Goal: Task Accomplishment & Management: Use online tool/utility

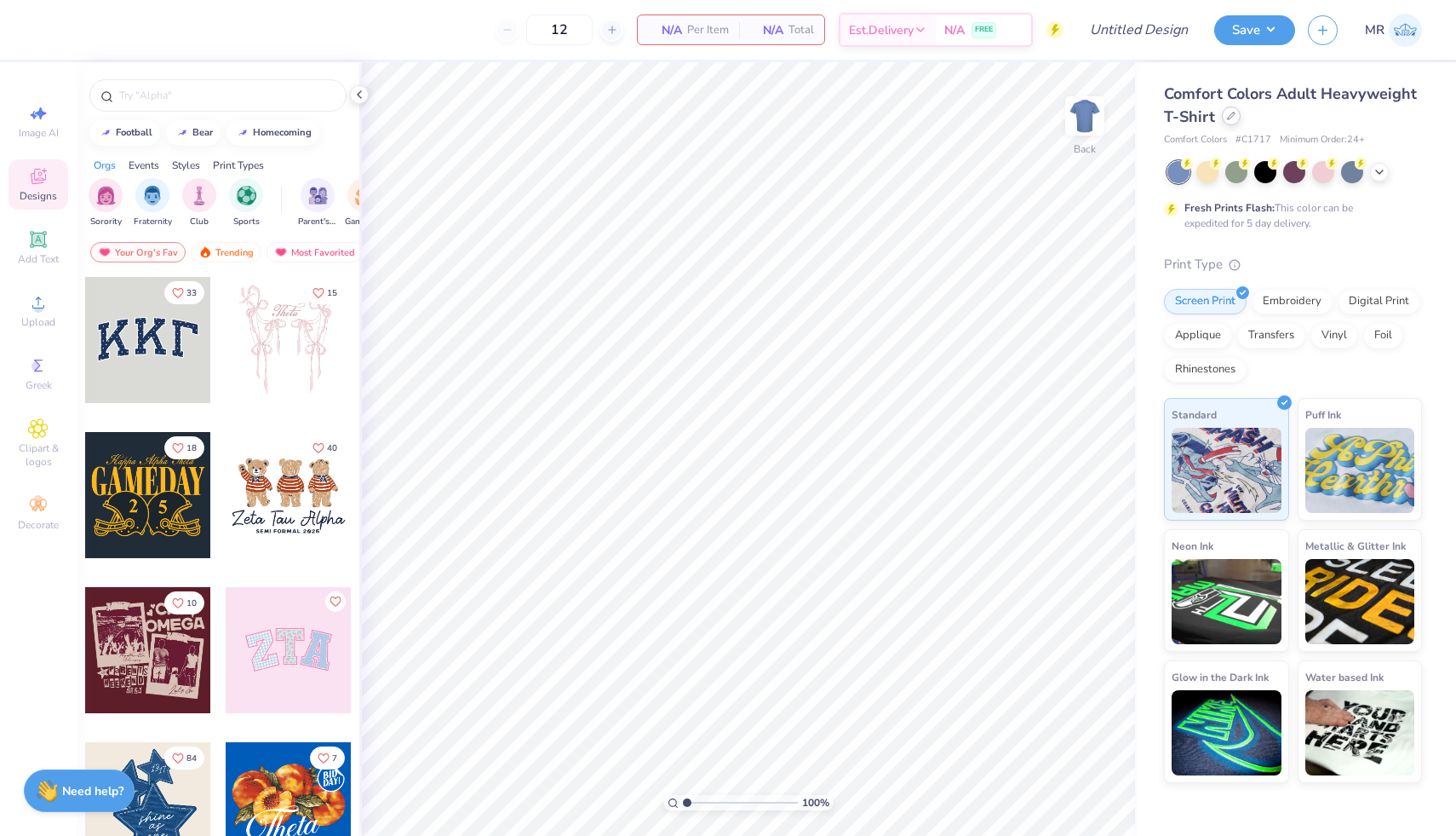
click at [1227, 118] on icon at bounding box center [1231, 116] width 9 height 9
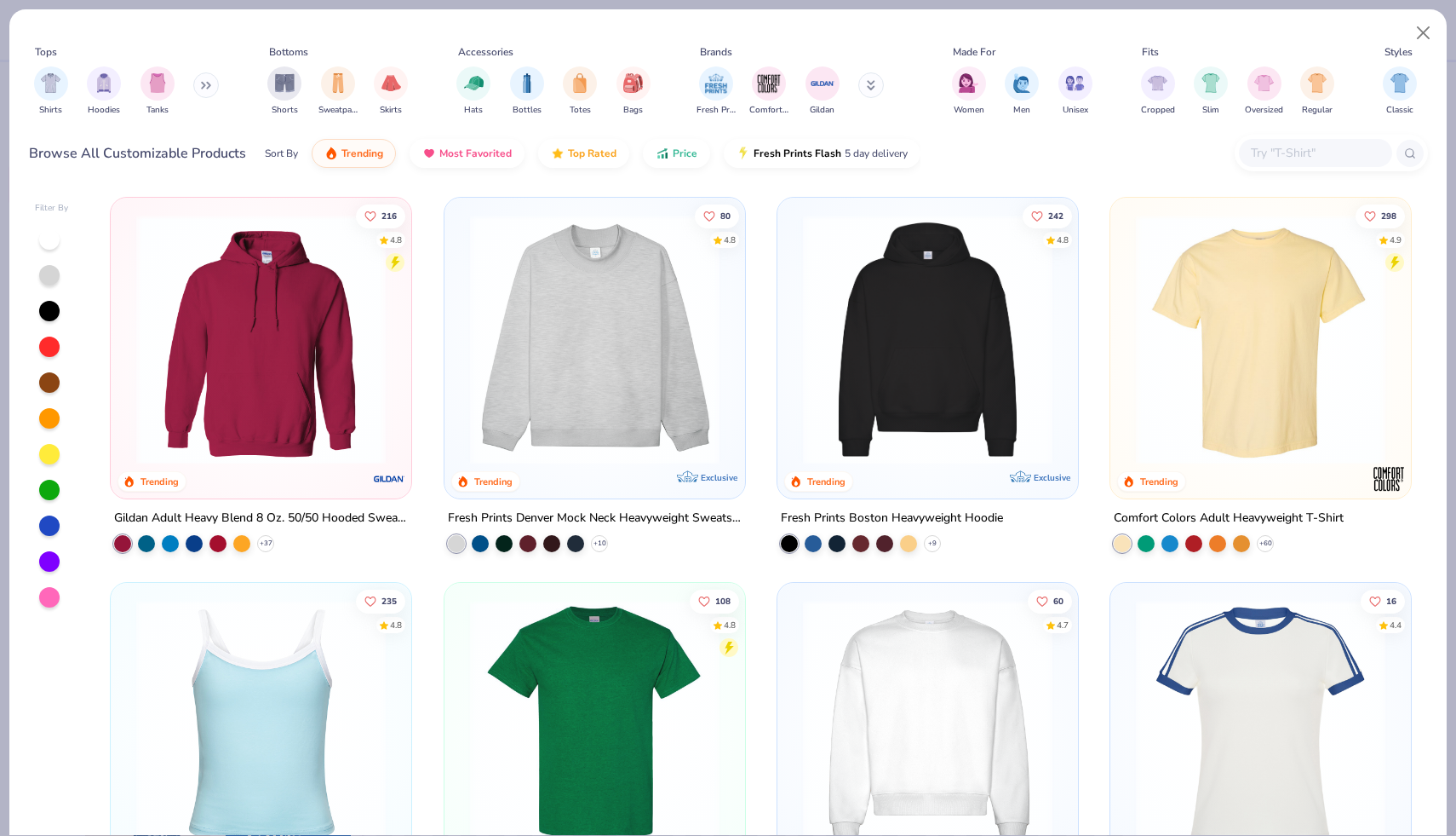
click at [1289, 145] on input "text" at bounding box center [1315, 153] width 132 height 19
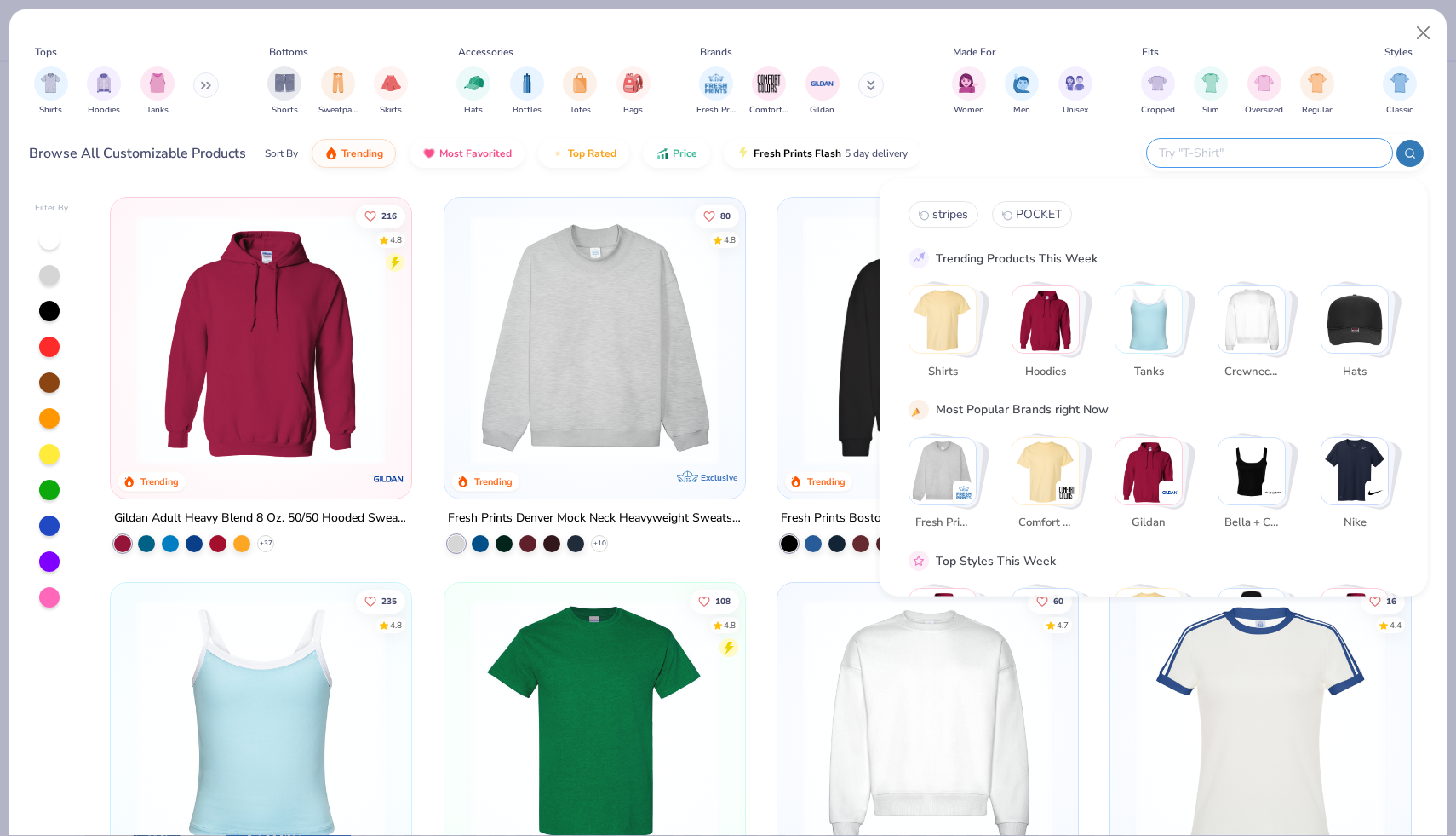
paste input "[PERSON_NAME] + Canvas [DEMOGRAPHIC_DATA]' Slouchy T-Shirt"
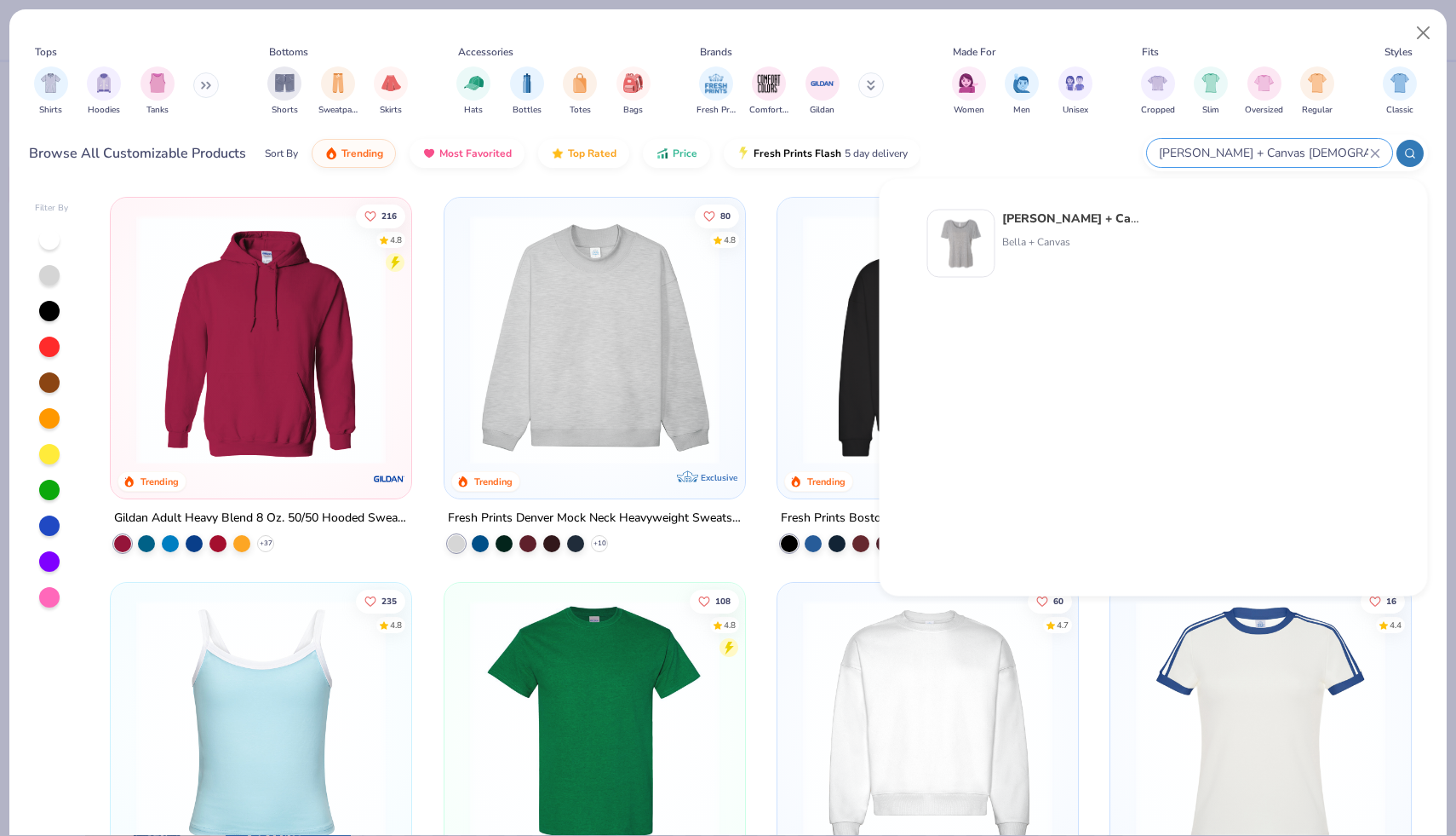
type input "[PERSON_NAME] + Canvas [DEMOGRAPHIC_DATA]' Slouchy T-Shirt"
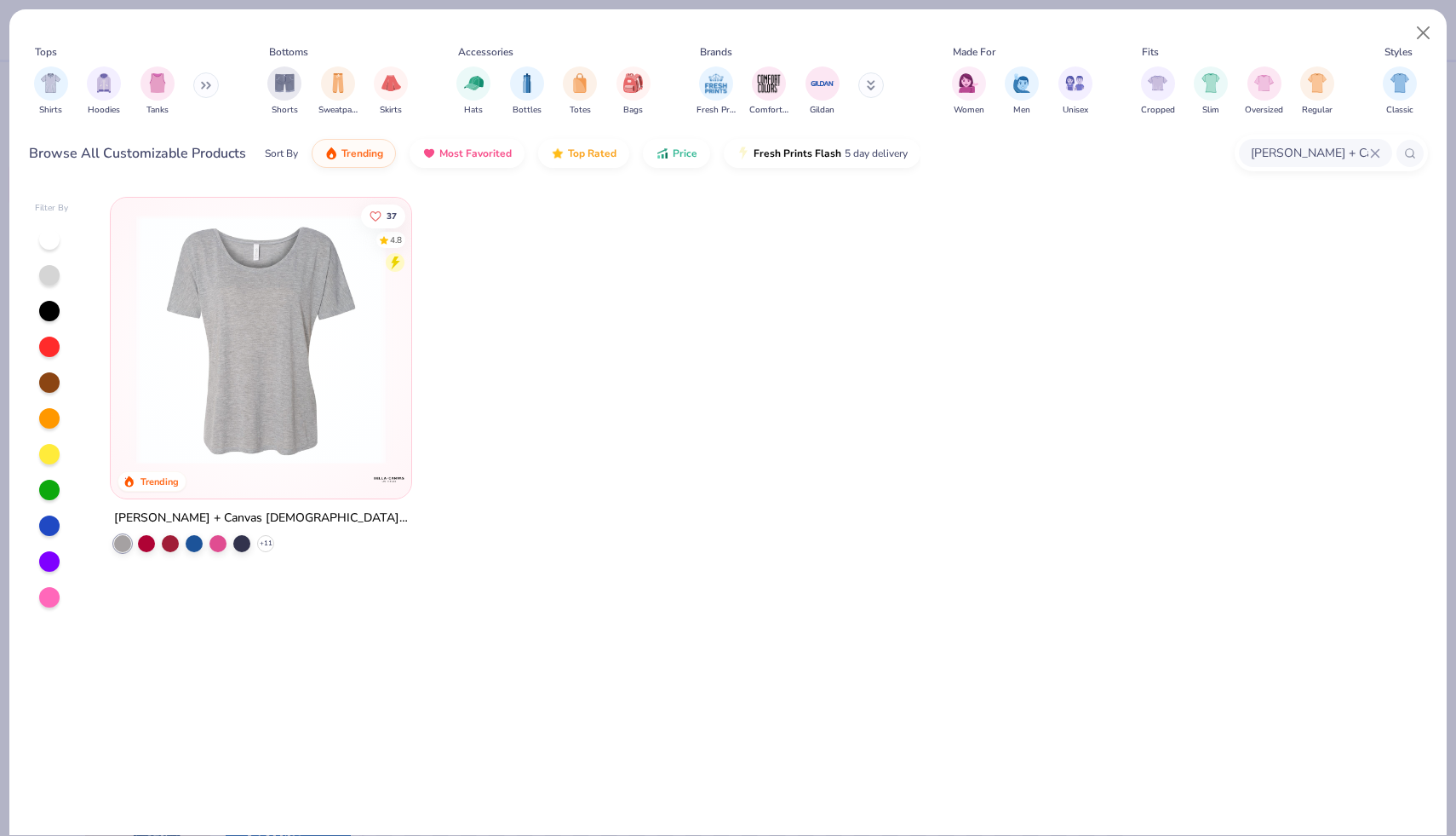
click at [257, 305] on img at bounding box center [261, 339] width 267 height 249
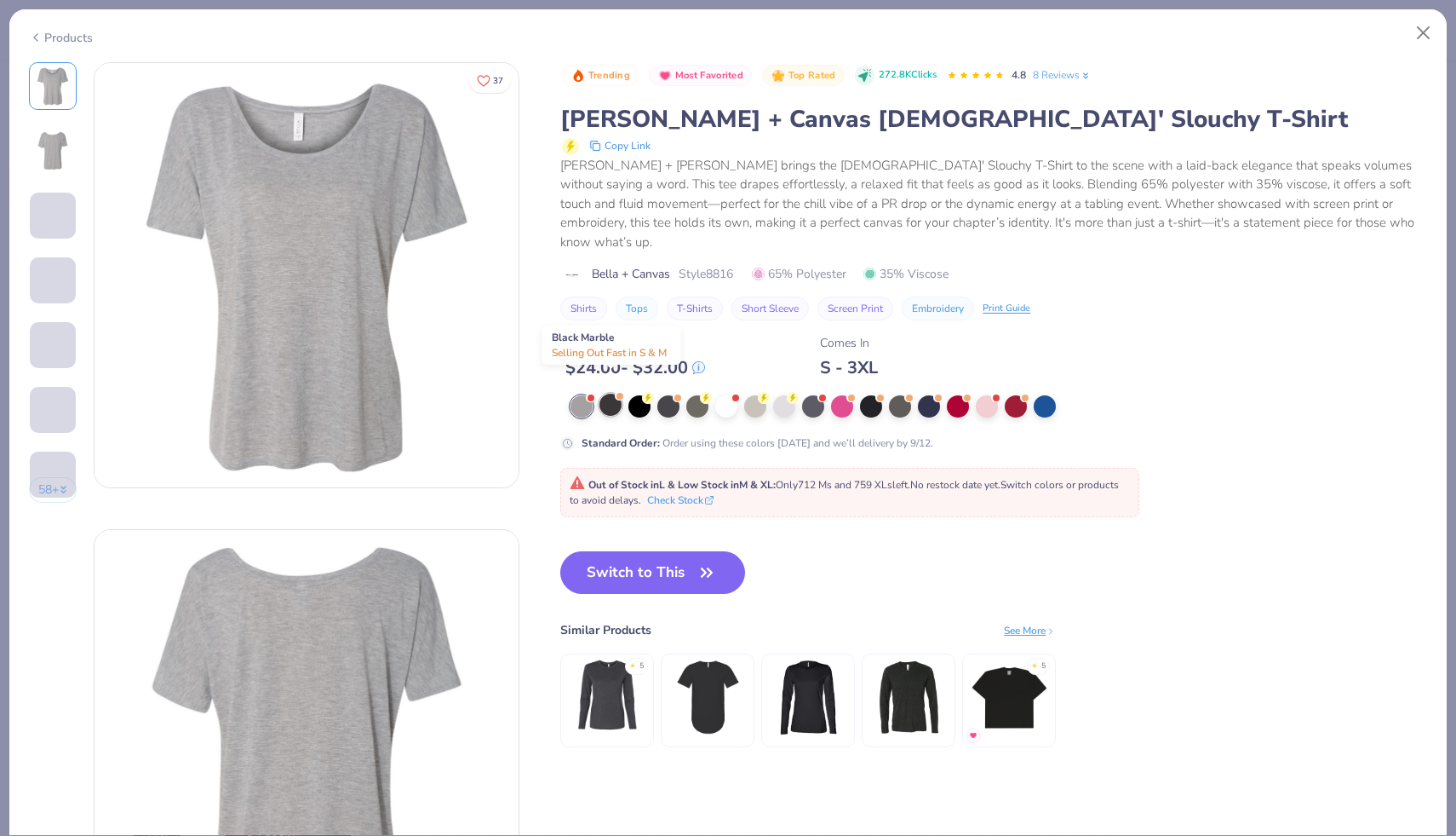
click at [611, 394] on div at bounding box center [610, 404] width 22 height 22
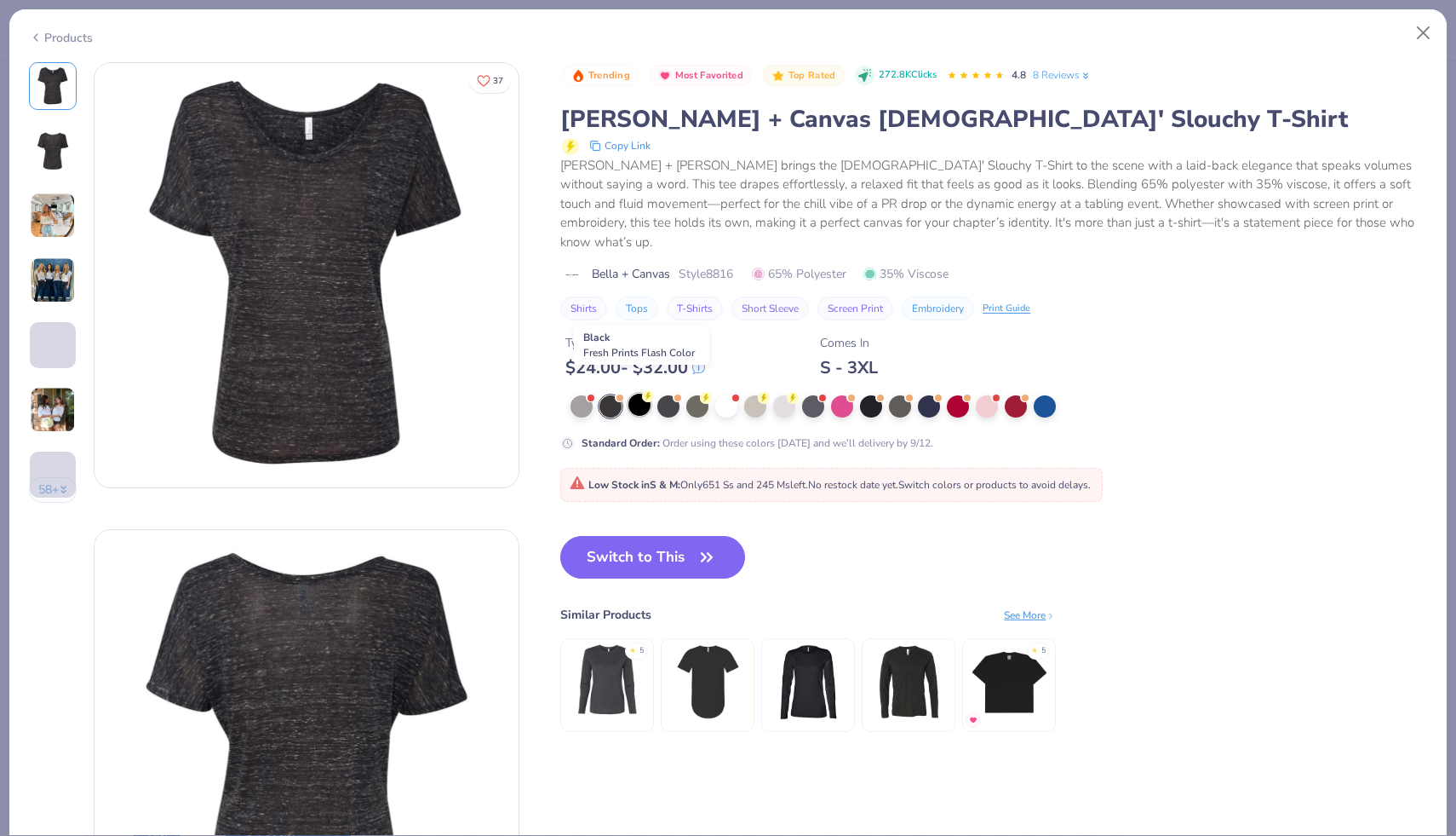
click at [640, 394] on div at bounding box center [639, 404] width 22 height 22
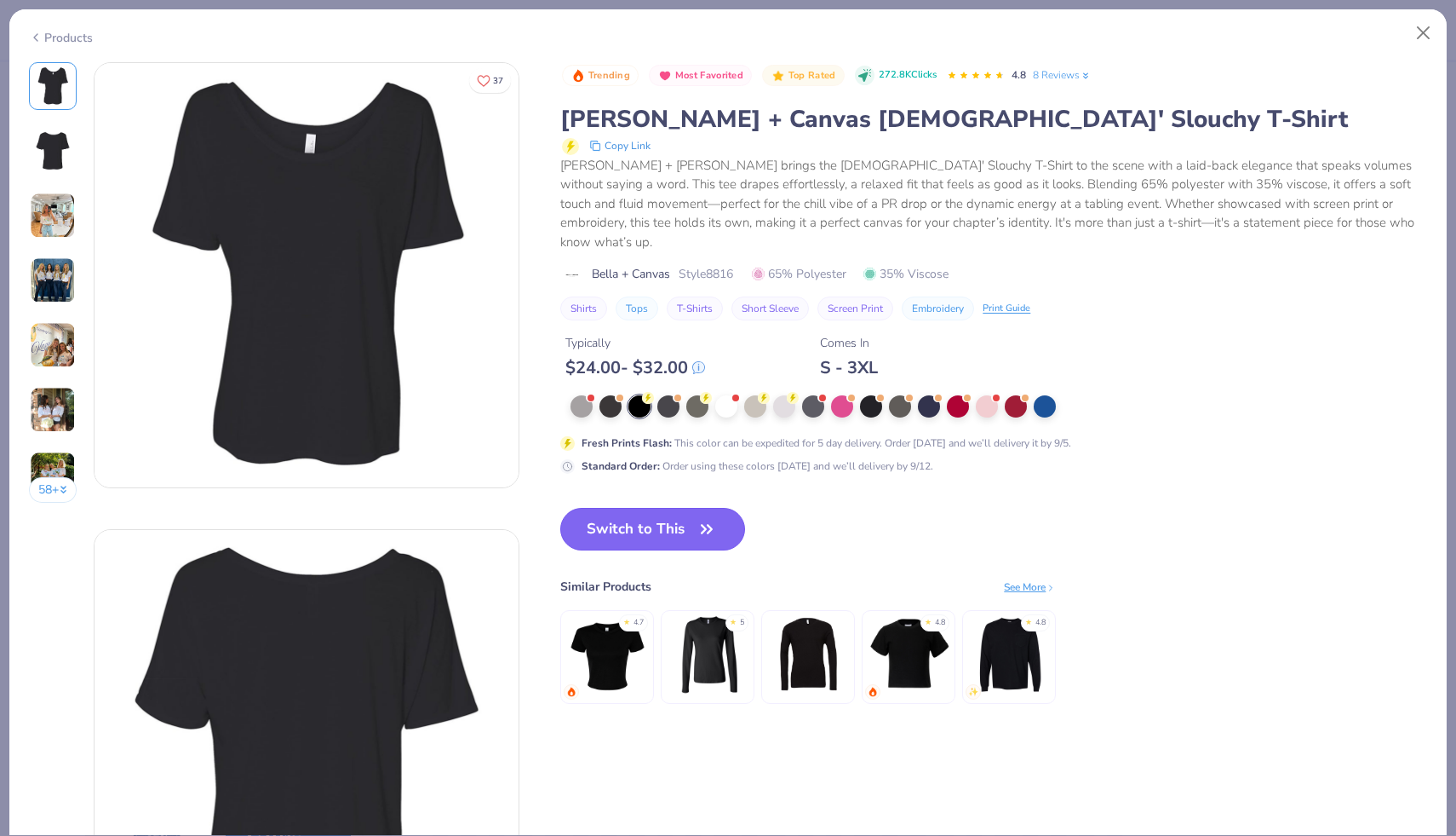
click at [671, 510] on button "Switch to This" at bounding box center [653, 529] width 185 height 43
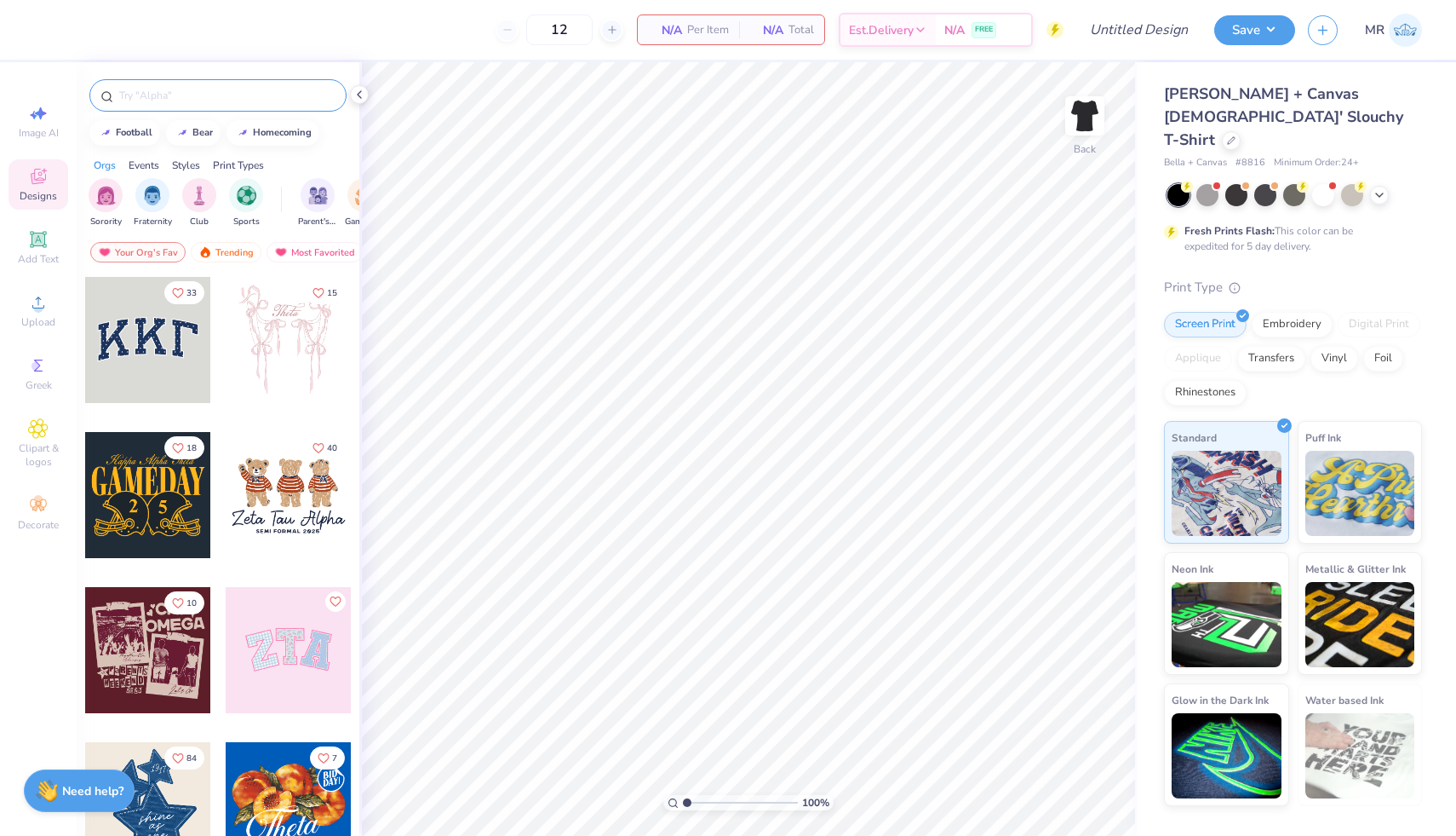
click at [165, 99] on input "text" at bounding box center [227, 96] width 218 height 17
type input "cook"
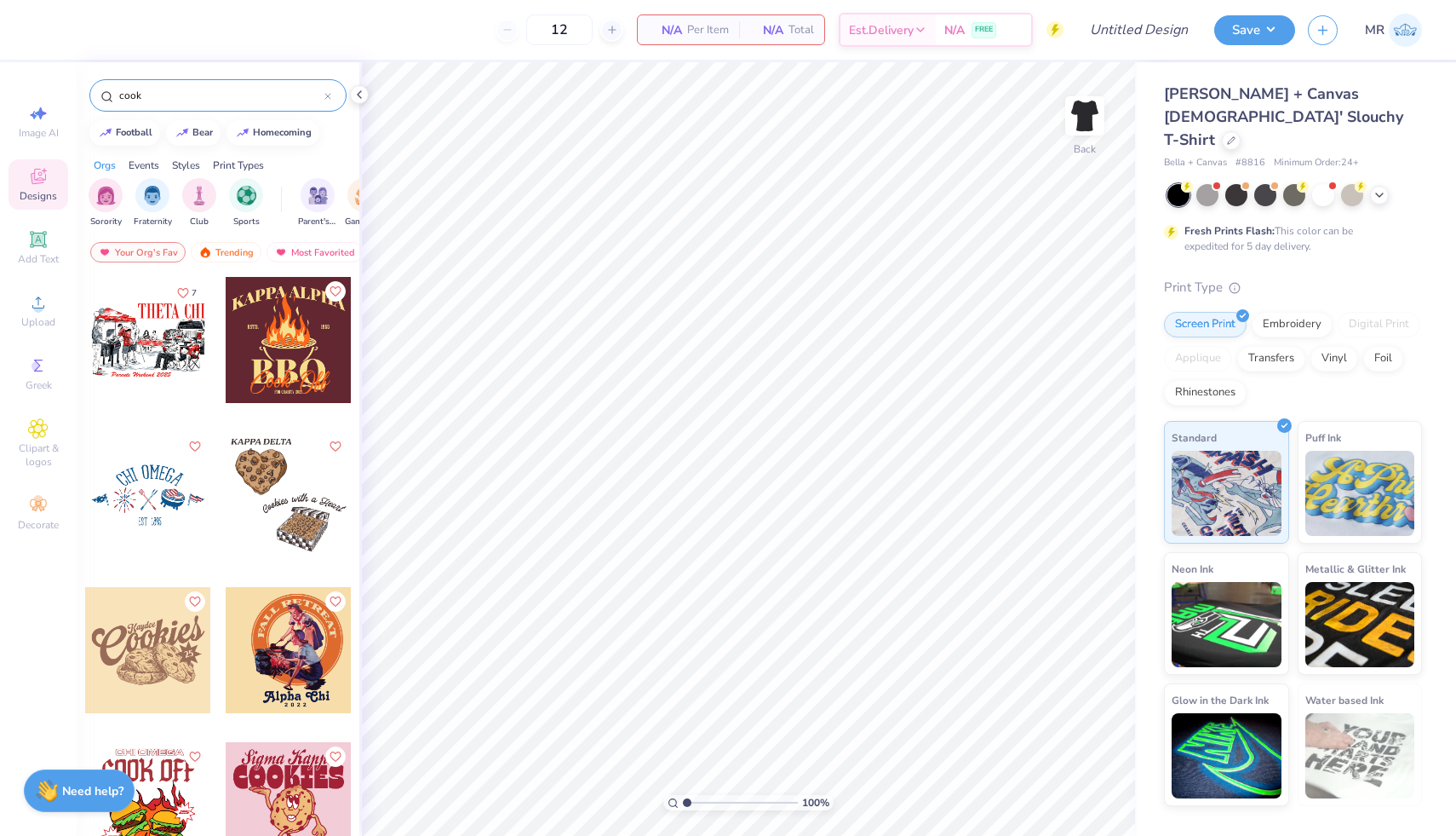
click at [328, 98] on icon at bounding box center [328, 97] width 7 height 7
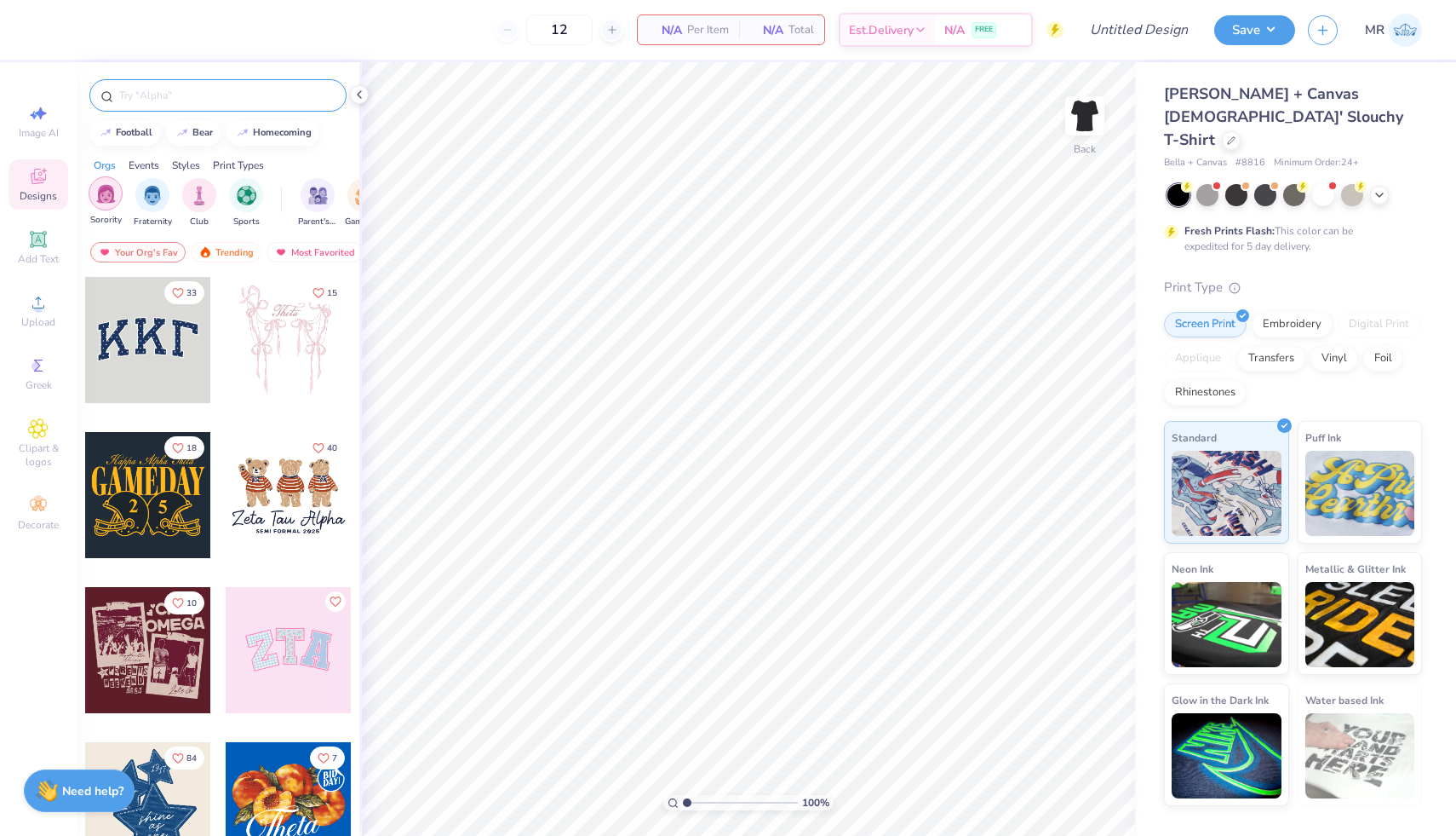
click at [102, 192] on img "filter for Sorority" at bounding box center [105, 194] width 19 height 19
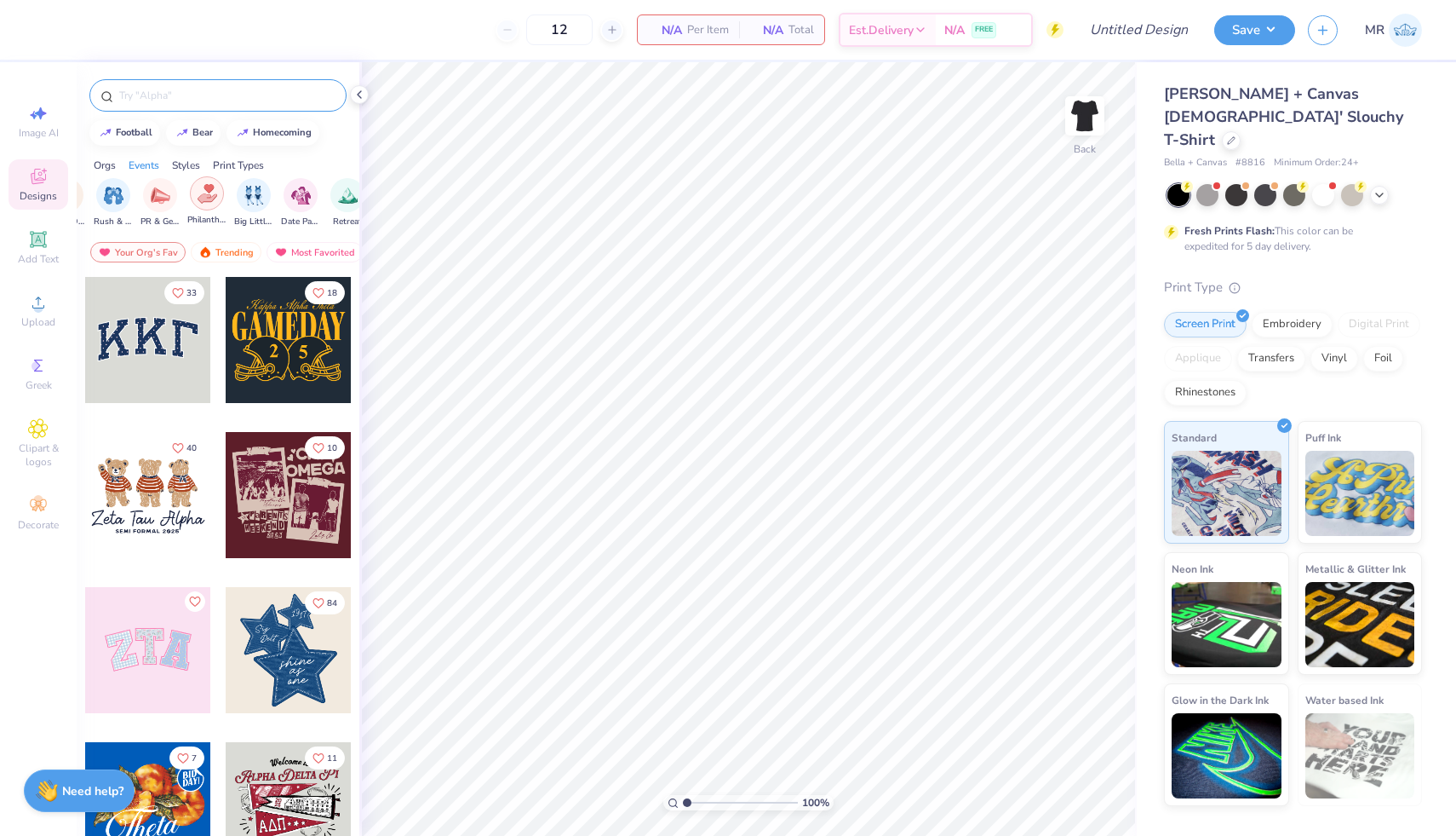
scroll to position [0, 303]
click at [202, 194] on img "filter for Philanthropy" at bounding box center [202, 194] width 19 height 19
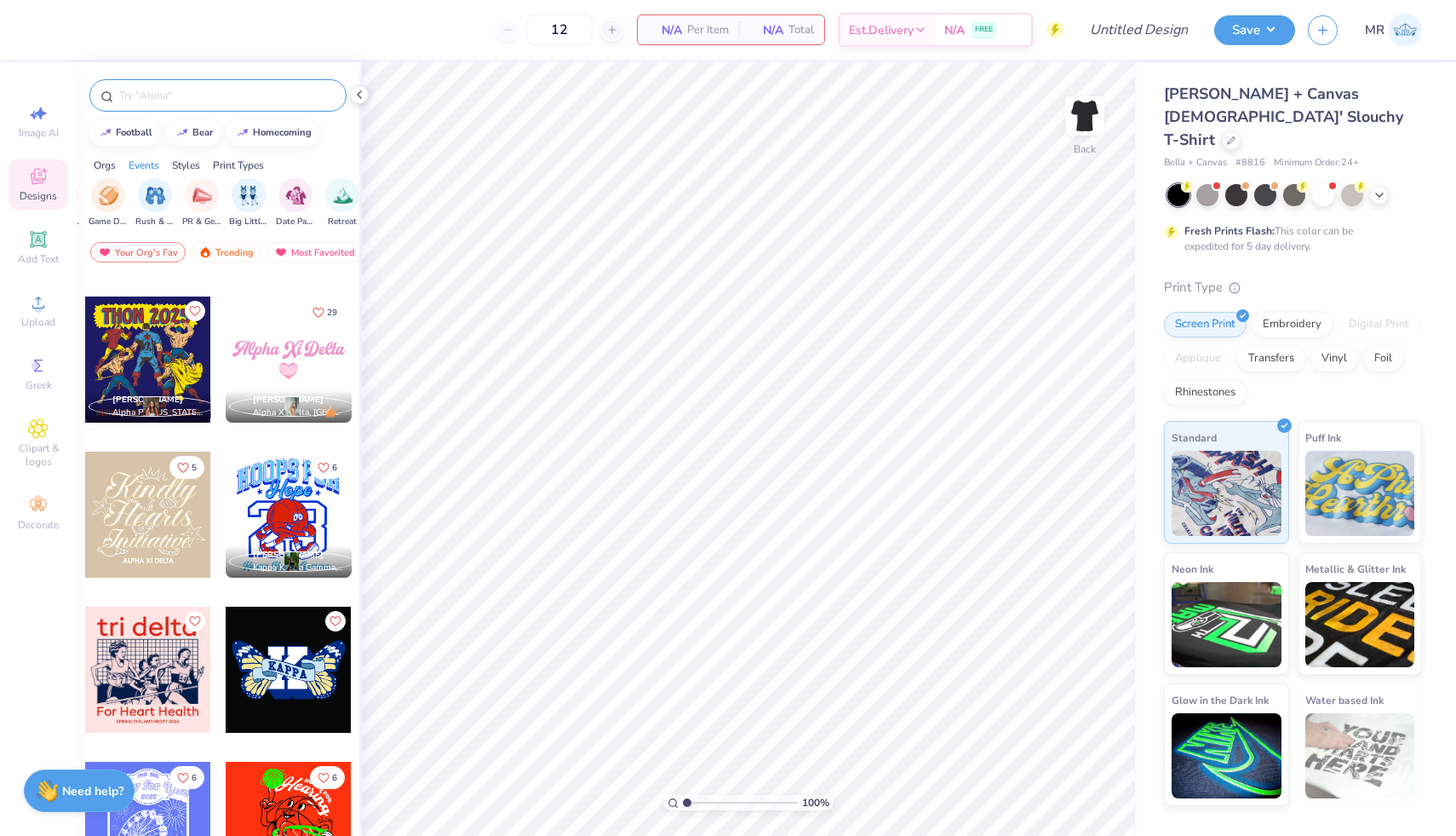
scroll to position [1839, 0]
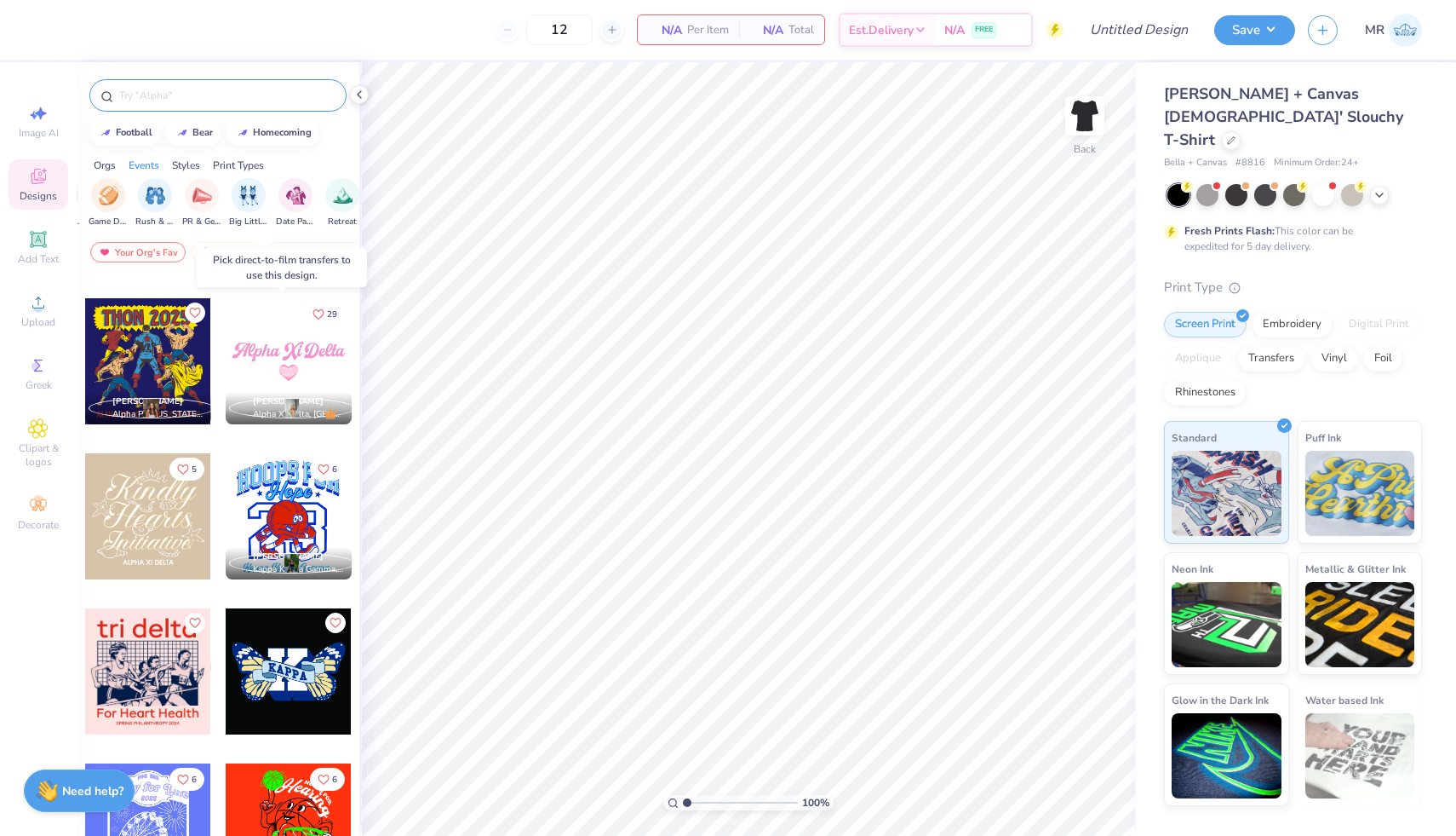
click at [273, 369] on div at bounding box center [288, 361] width 126 height 126
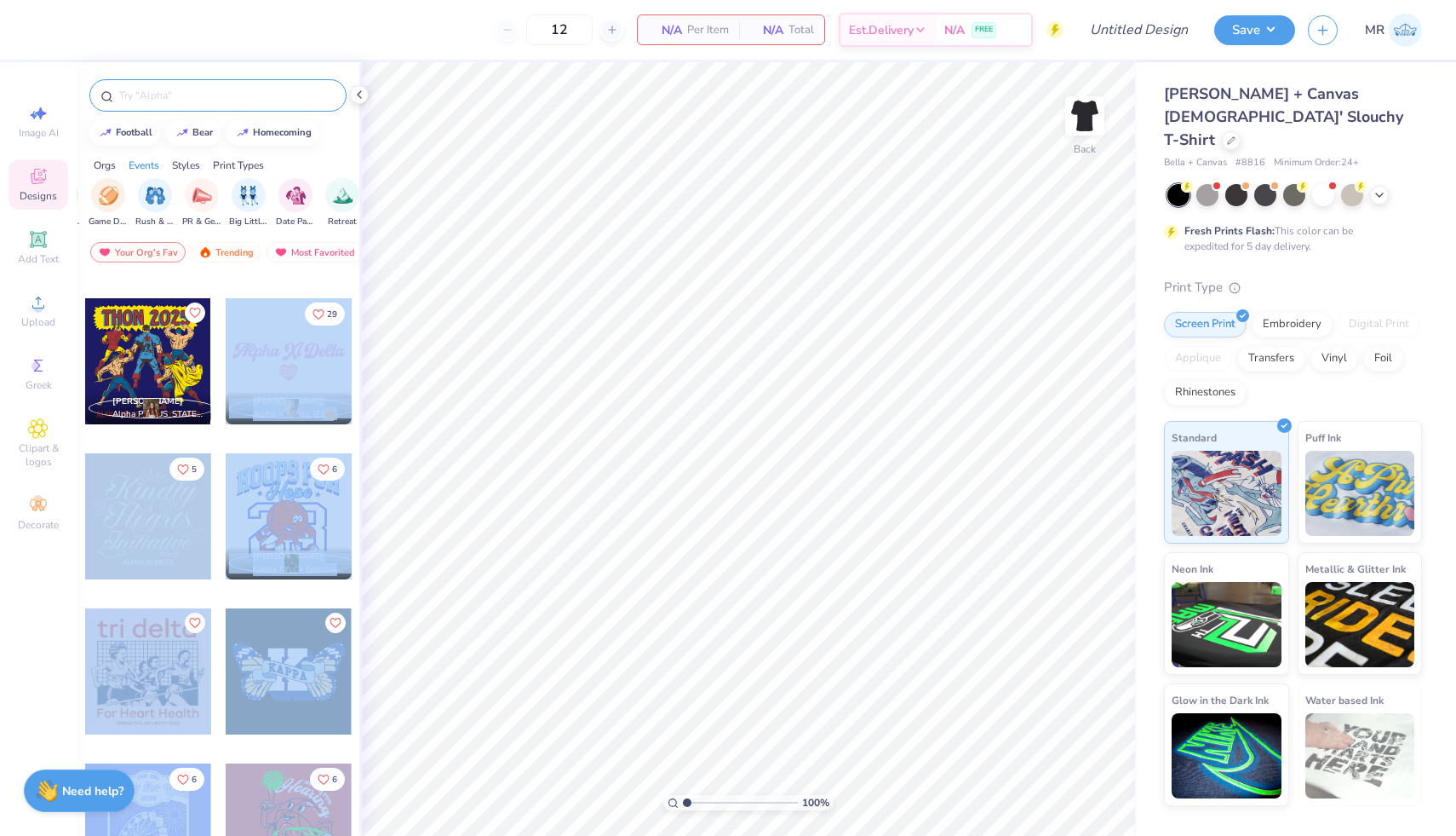
click at [702, 386] on div "12 N/A Per Item N/A Total Est. Delivery N/A FREE Design Title Save MR Image AI …" at bounding box center [728, 418] width 1456 height 836
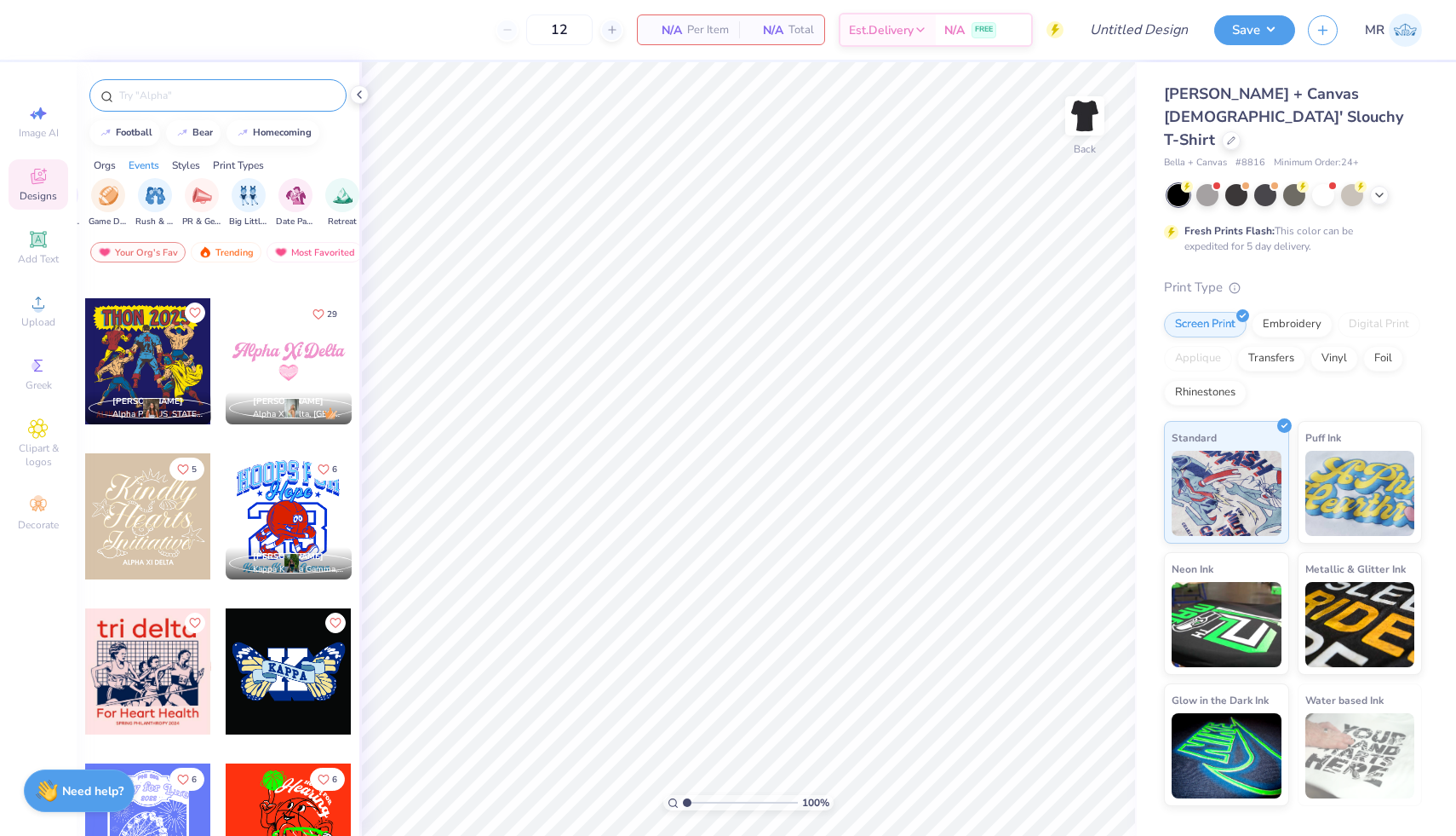
click at [234, 334] on div at bounding box center [288, 361] width 126 height 126
click at [265, 364] on div at bounding box center [288, 361] width 126 height 126
click at [265, 364] on div at bounding box center [288, 361] width 126 height 126
click at [265, 364] on div at bounding box center [288, 361] width 126 height 126
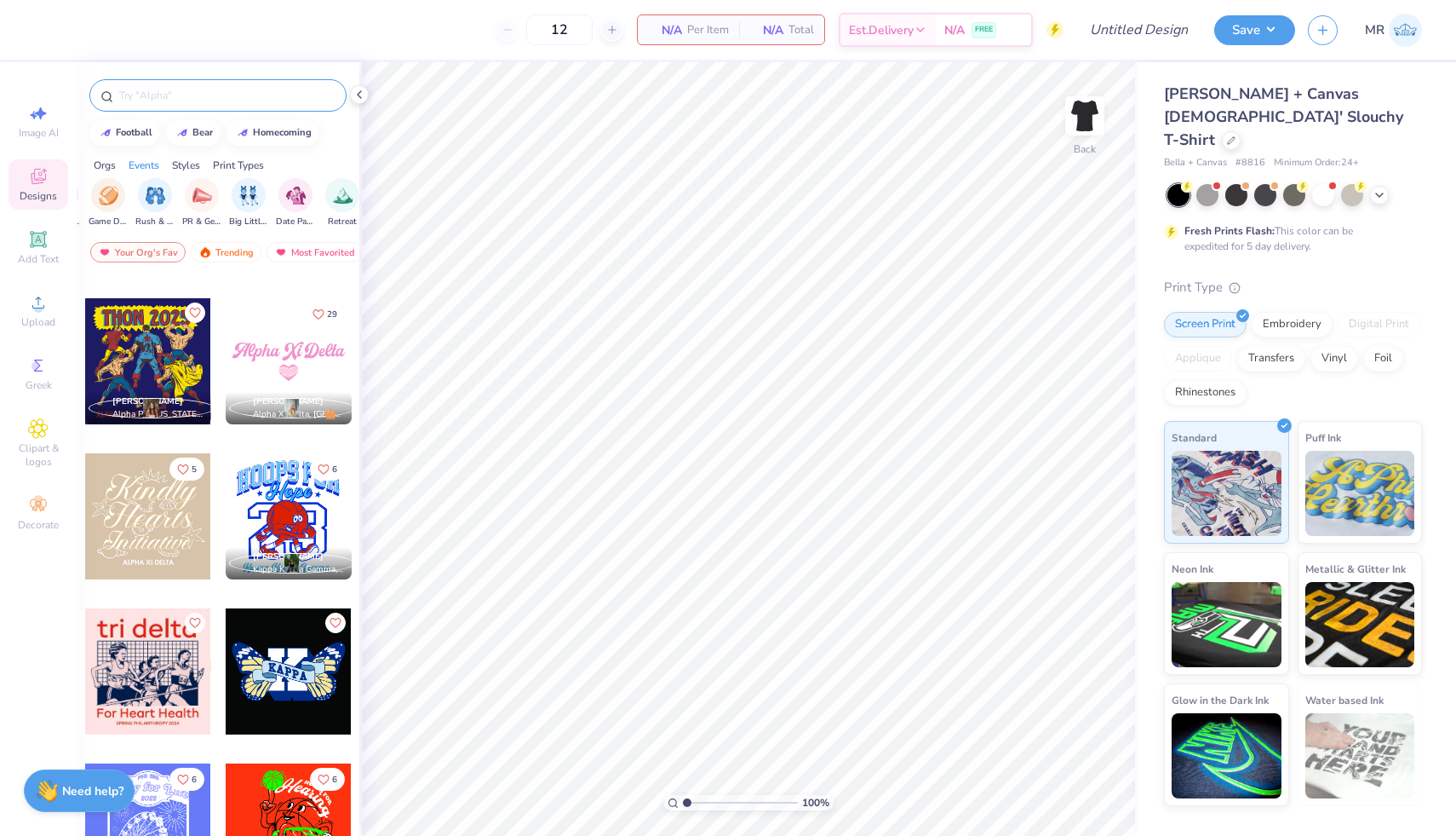
click at [272, 696] on div at bounding box center [288, 671] width 126 height 126
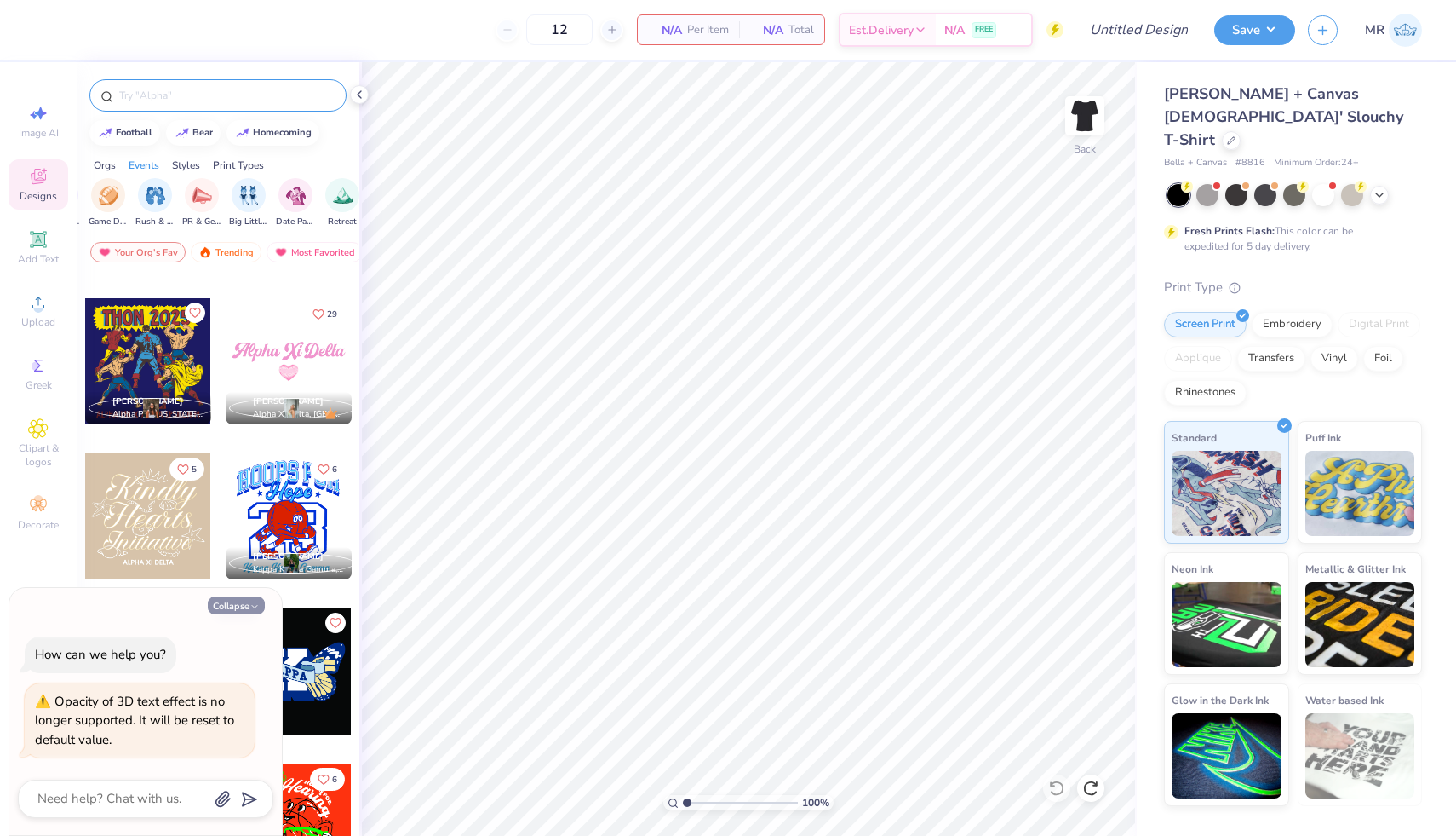
click at [240, 604] on button "Collapse" at bounding box center [235, 605] width 57 height 18
type textarea "x"
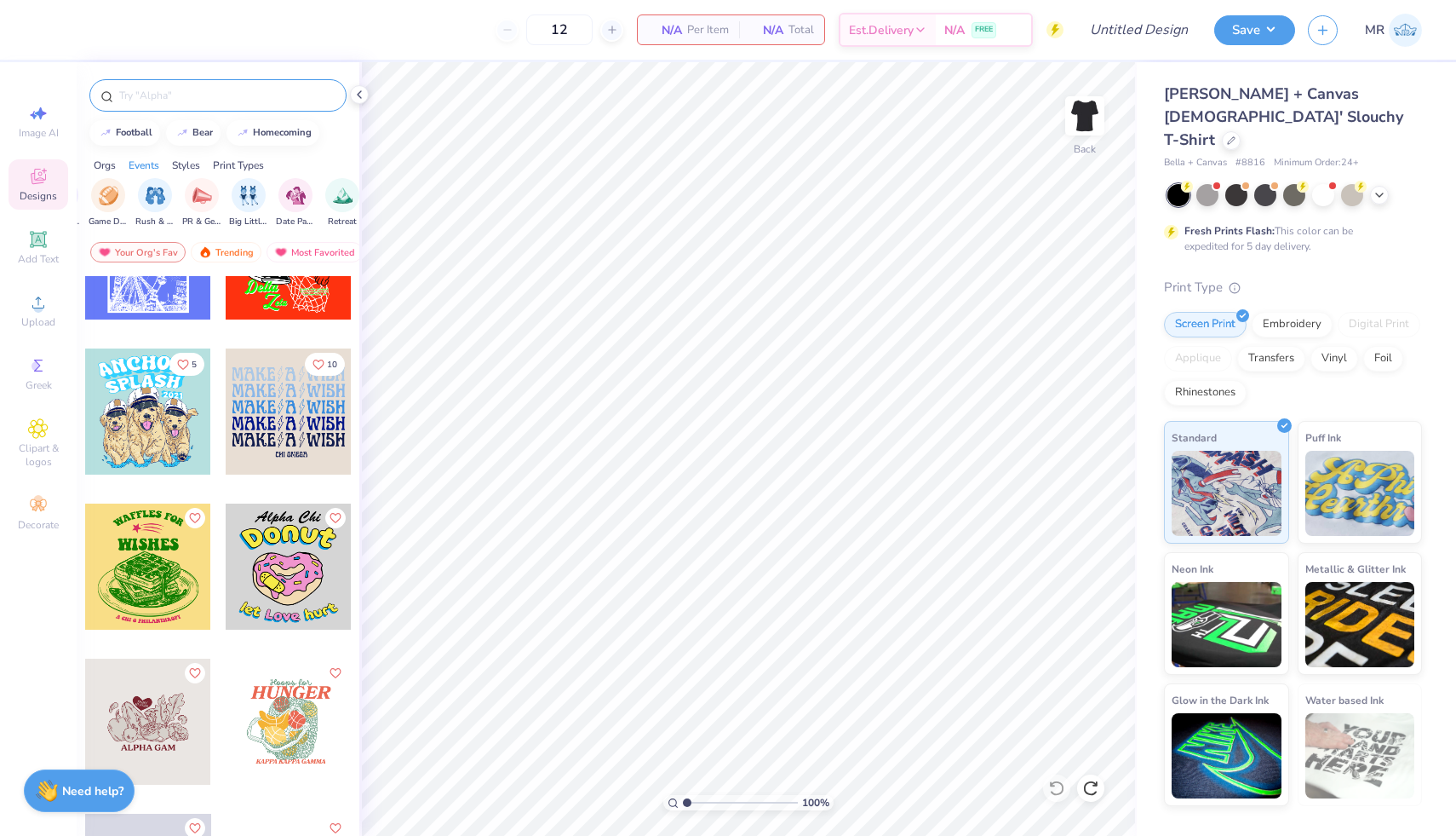
scroll to position [2410, 0]
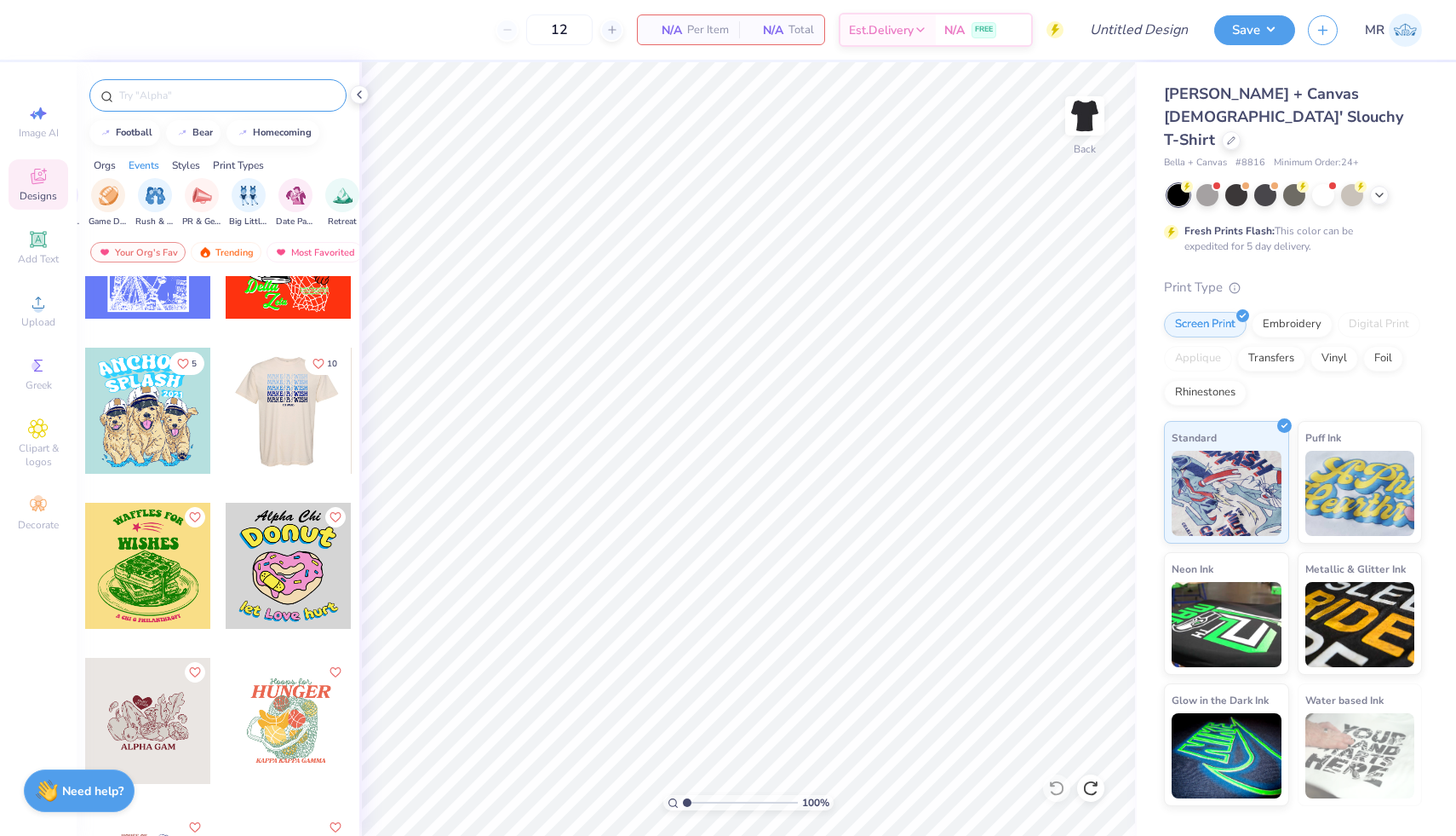
click at [284, 423] on div at bounding box center [288, 411] width 126 height 126
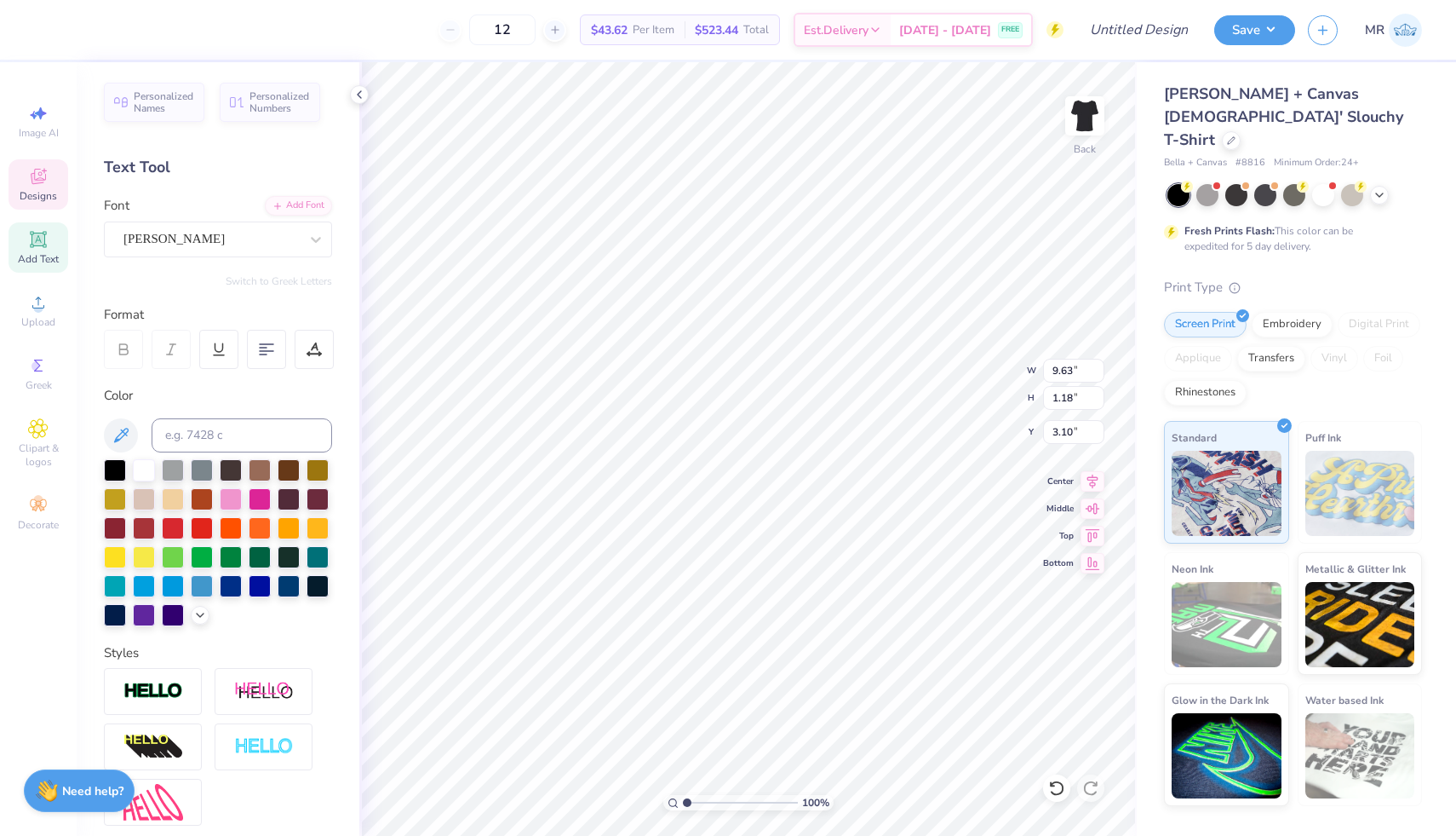
scroll to position [14, 10]
type textarea "ALPHA GAMMA DELTA"
type input "4.50"
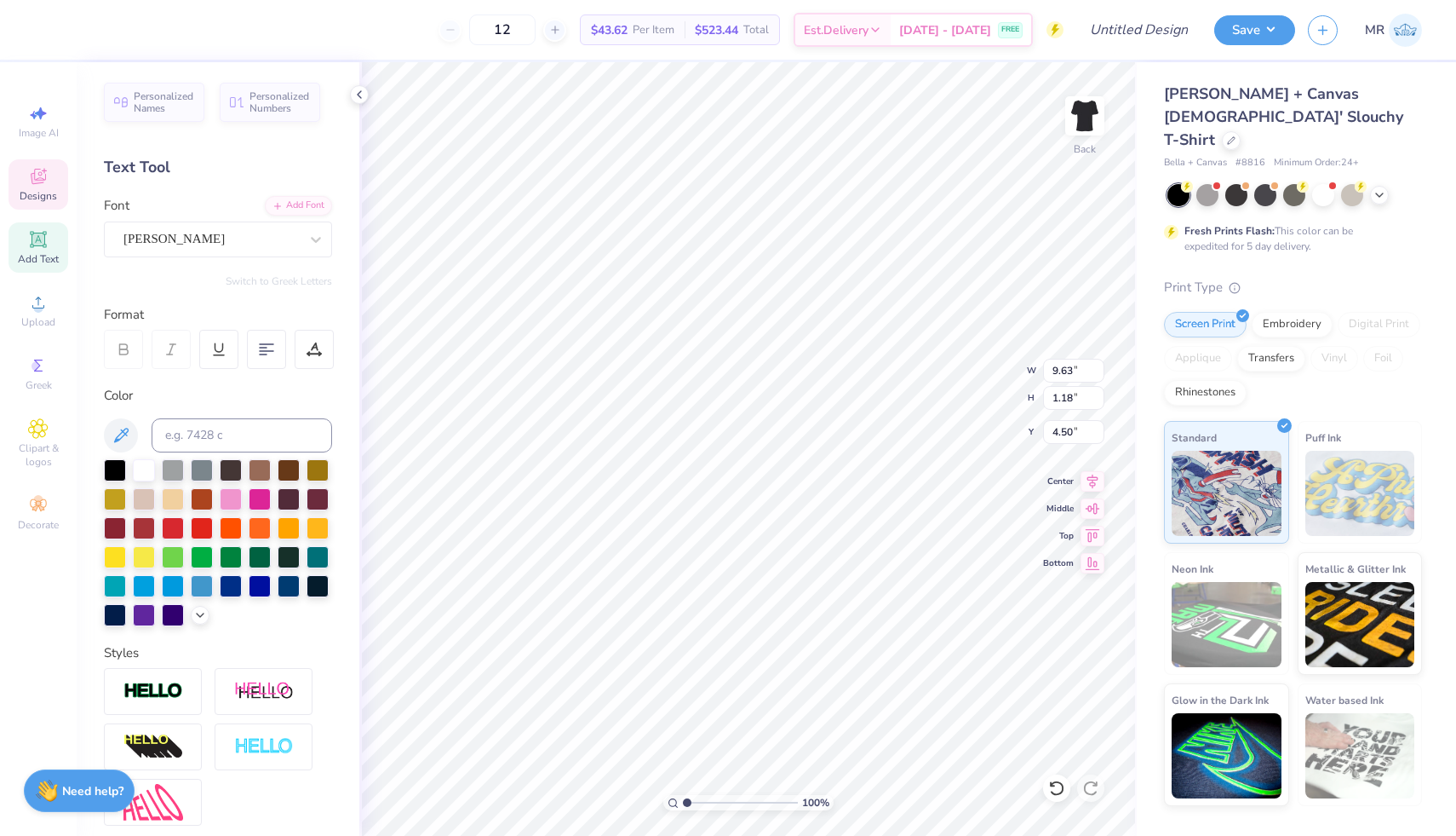
paste textarea "ALPHA GAMMA DELTA"
type textarea "MAKE A WISH"
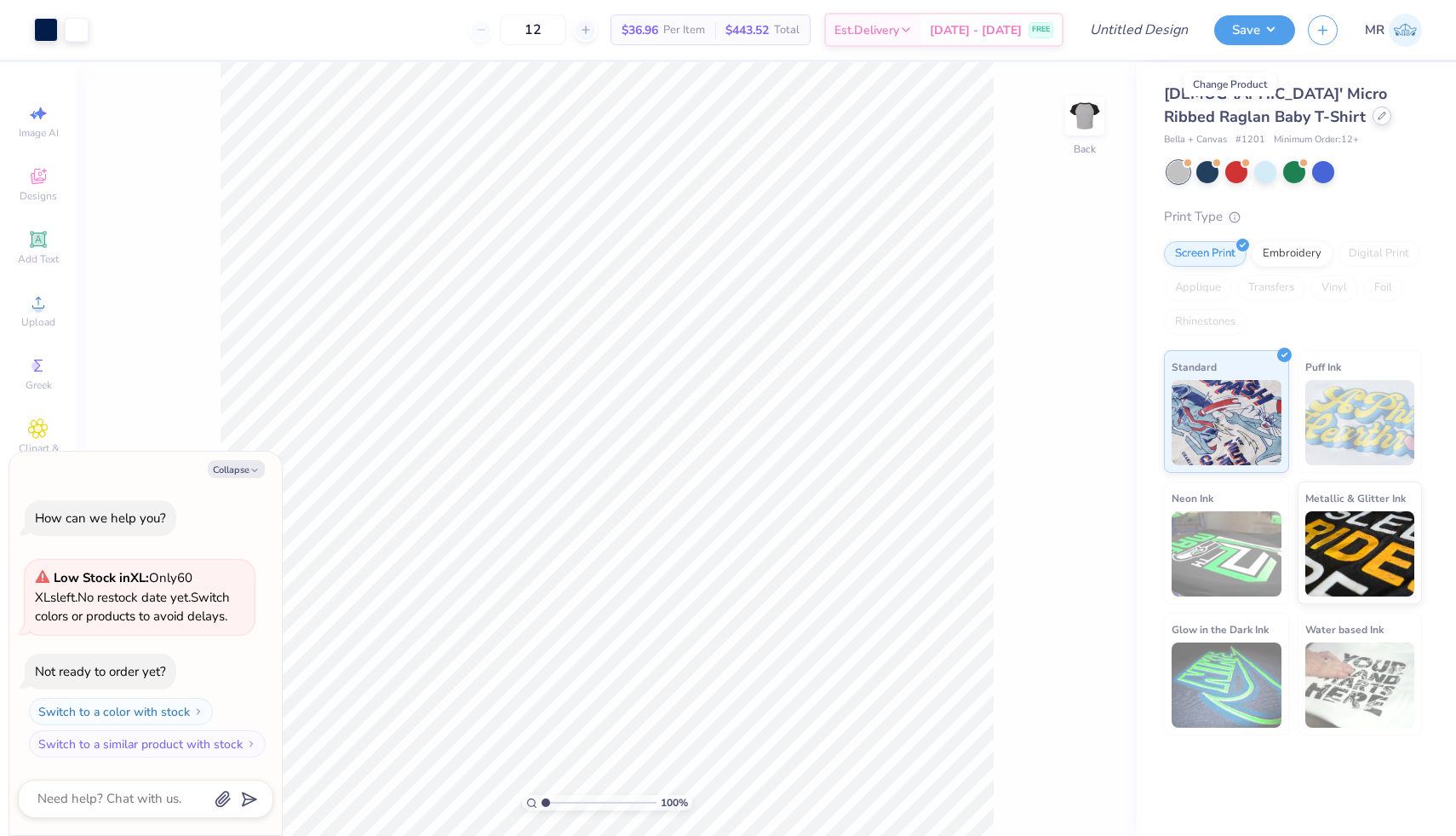
click at [1378, 112] on icon at bounding box center [1382, 116] width 9 height 9
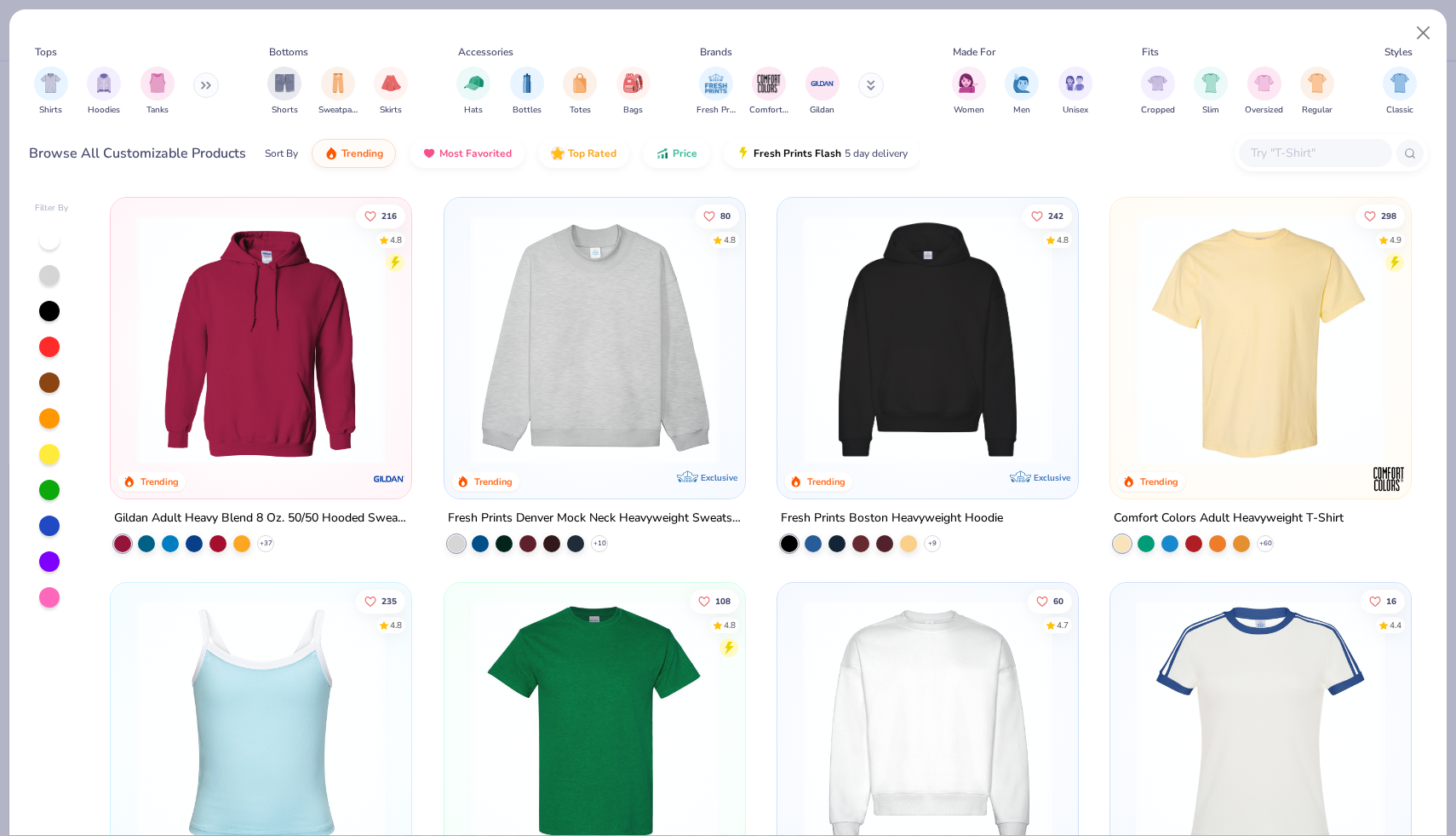
type textarea "x"
click at [1303, 153] on input "text" at bounding box center [1315, 153] width 132 height 19
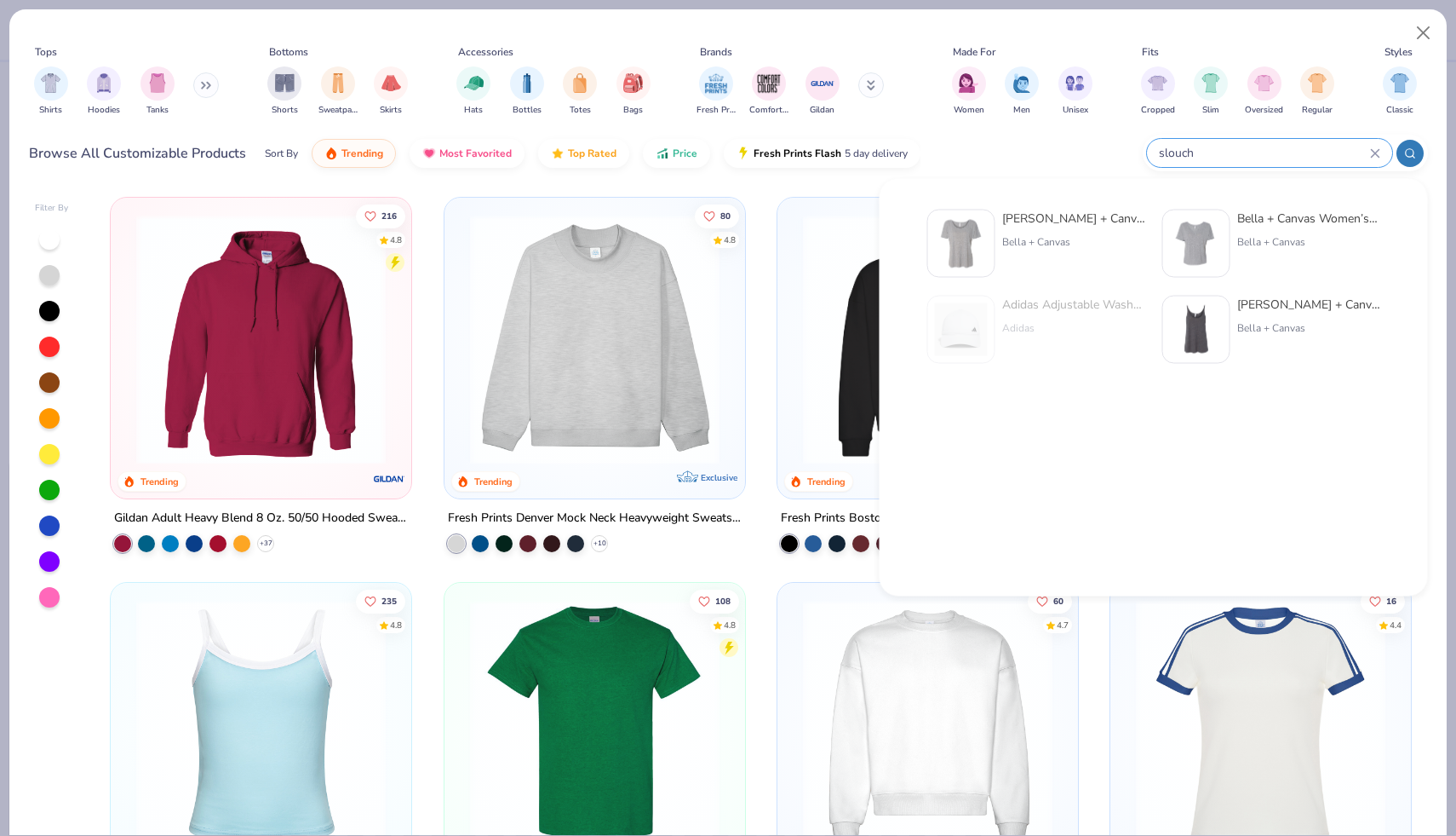
type input "slouch"
click at [1050, 226] on div "Bella + Canvas Ladies' Slouch y T-Shirt" at bounding box center [1073, 218] width 143 height 18
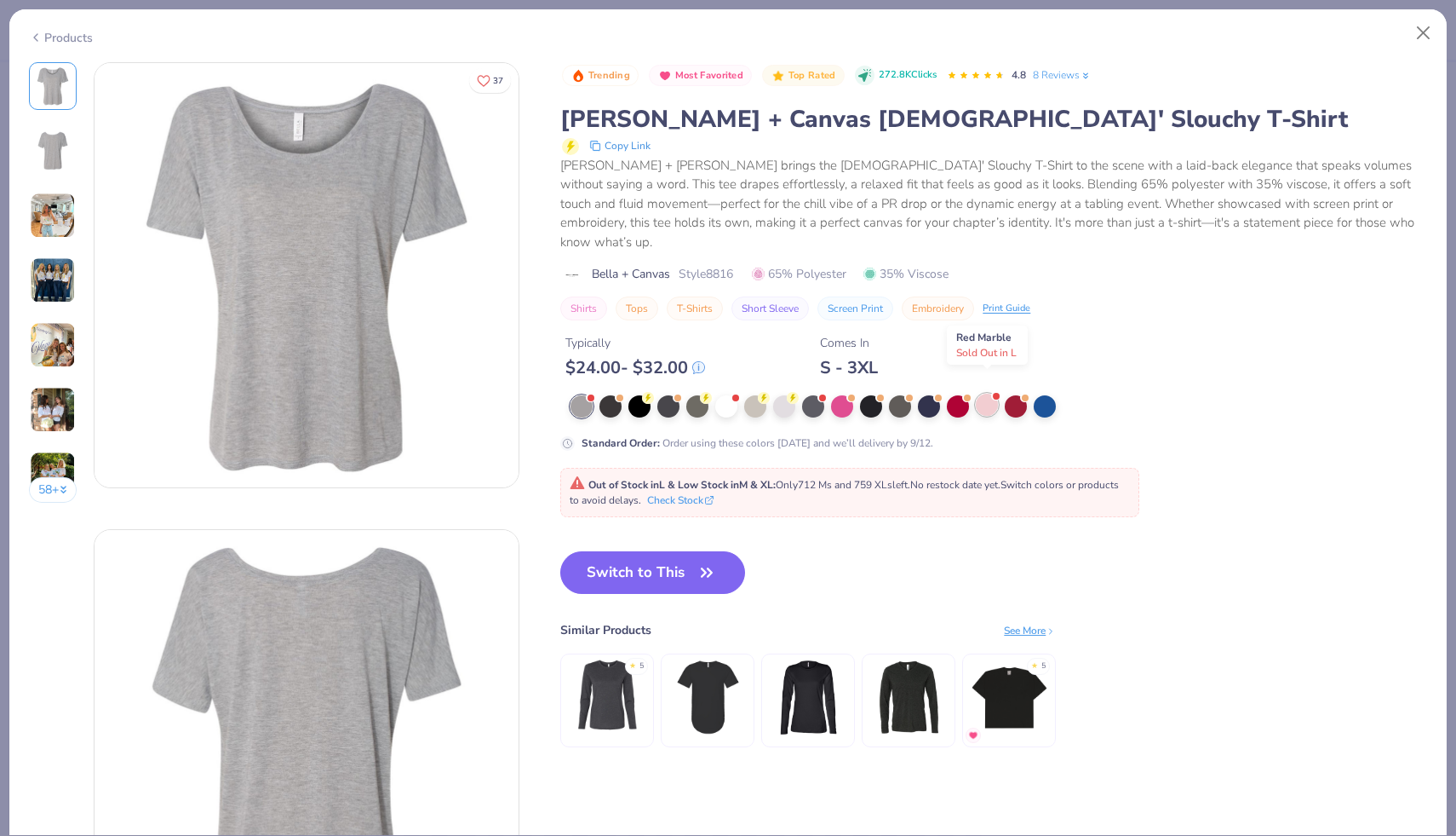
click at [990, 394] on div at bounding box center [986, 404] width 22 height 22
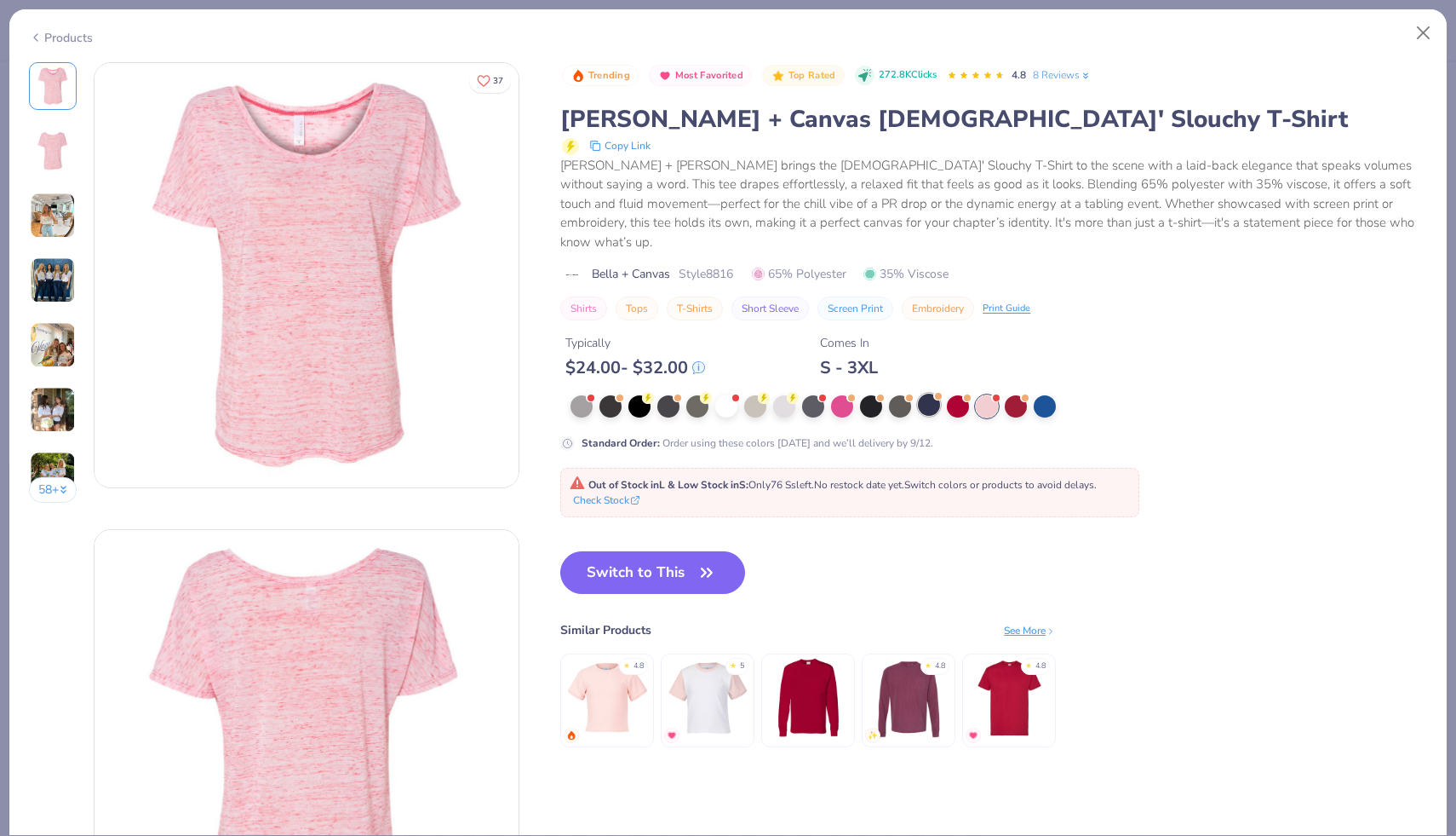
click at [929, 394] on div at bounding box center [929, 404] width 22 height 22
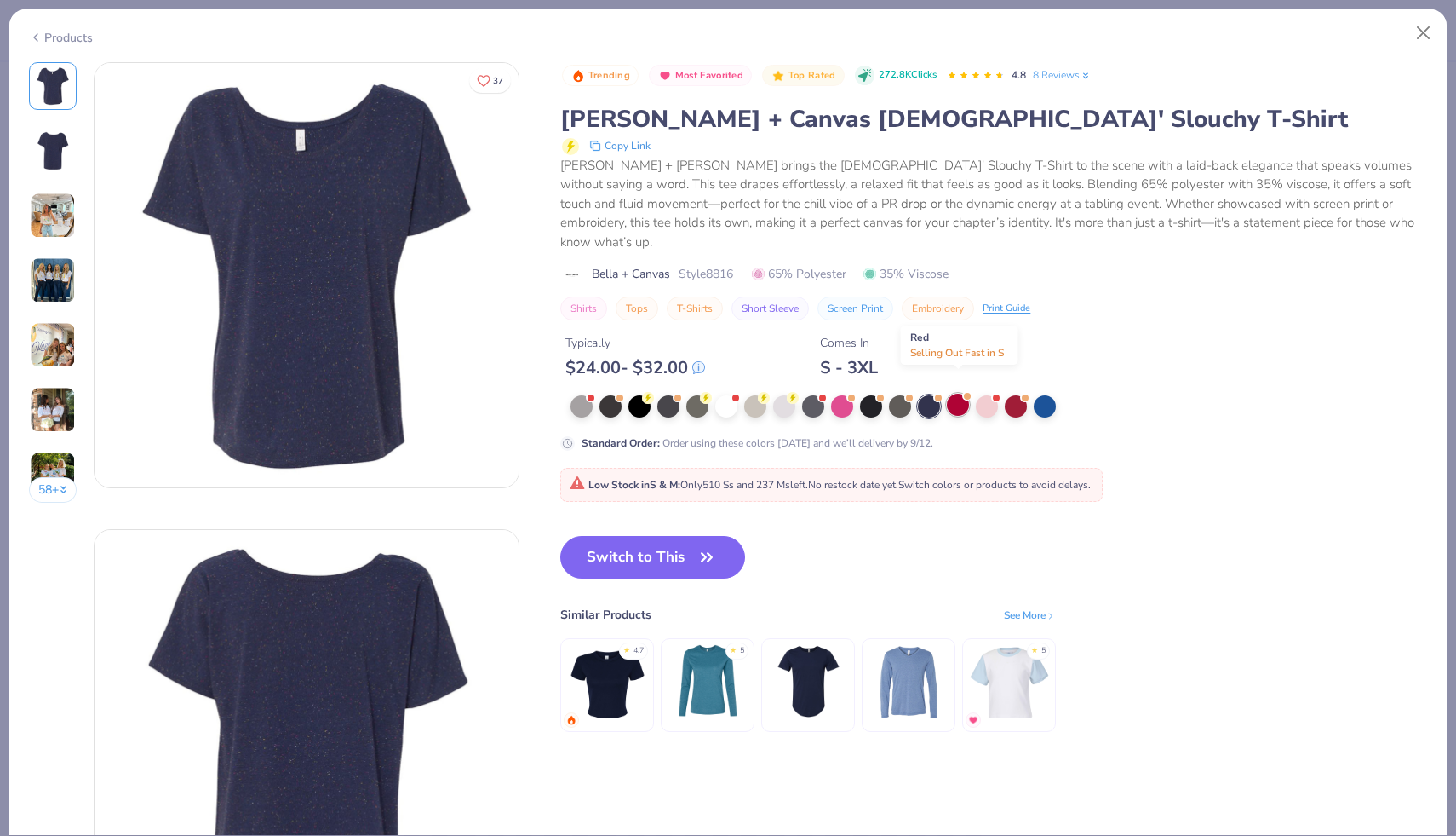
click at [957, 394] on div at bounding box center [958, 404] width 22 height 22
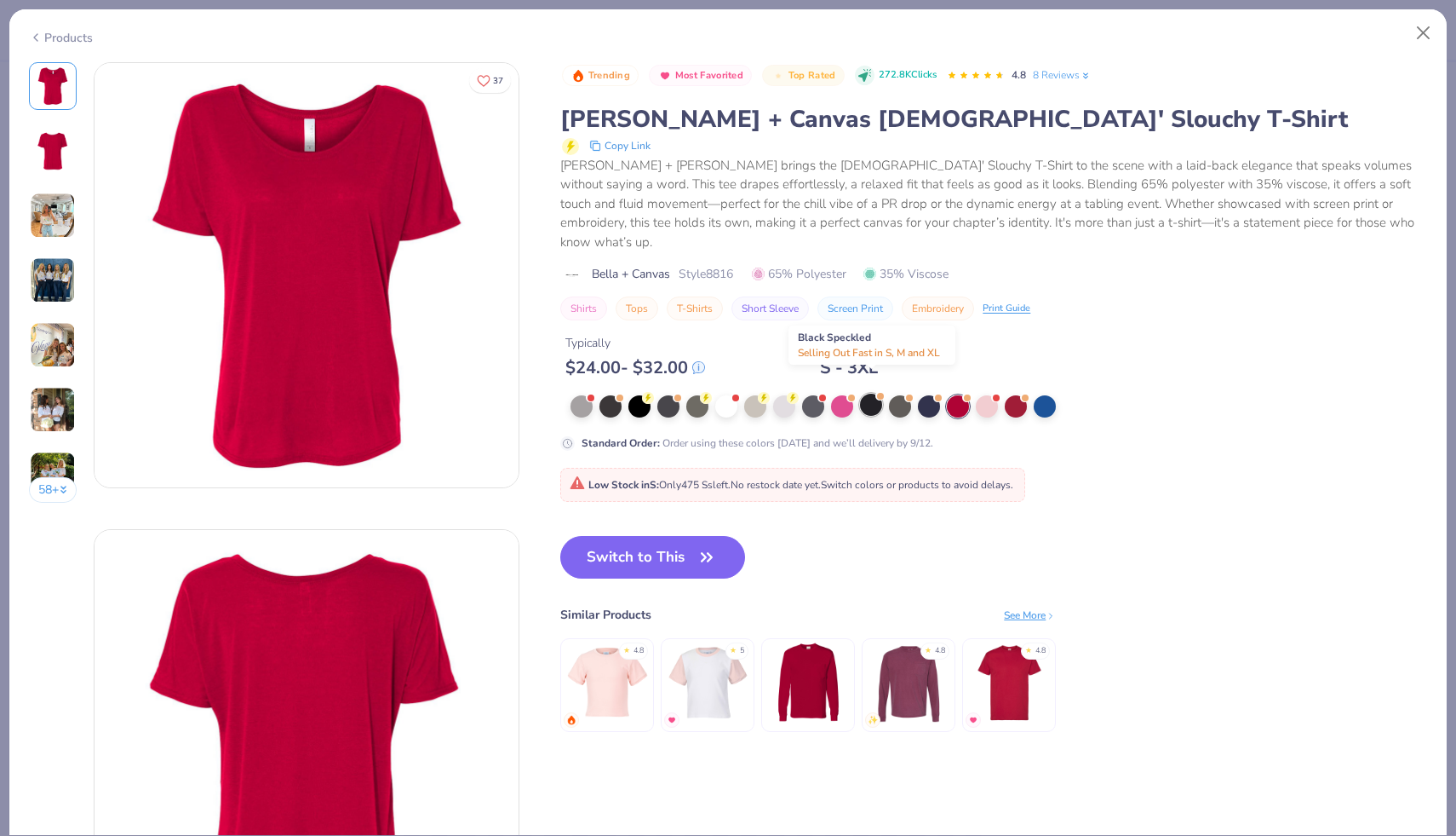
click at [877, 394] on div at bounding box center [870, 404] width 22 height 22
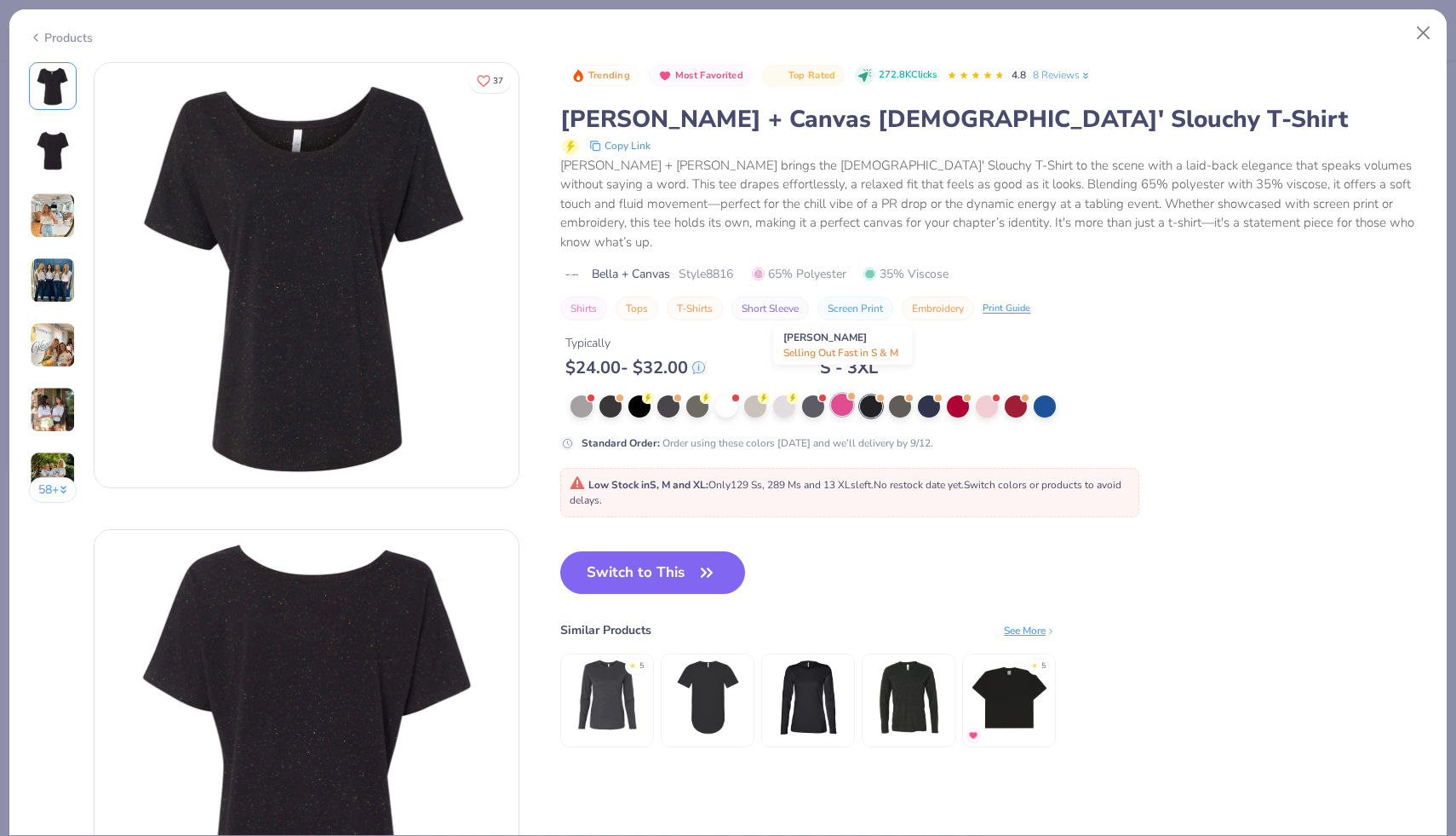
click at [836, 394] on div at bounding box center [842, 404] width 22 height 22
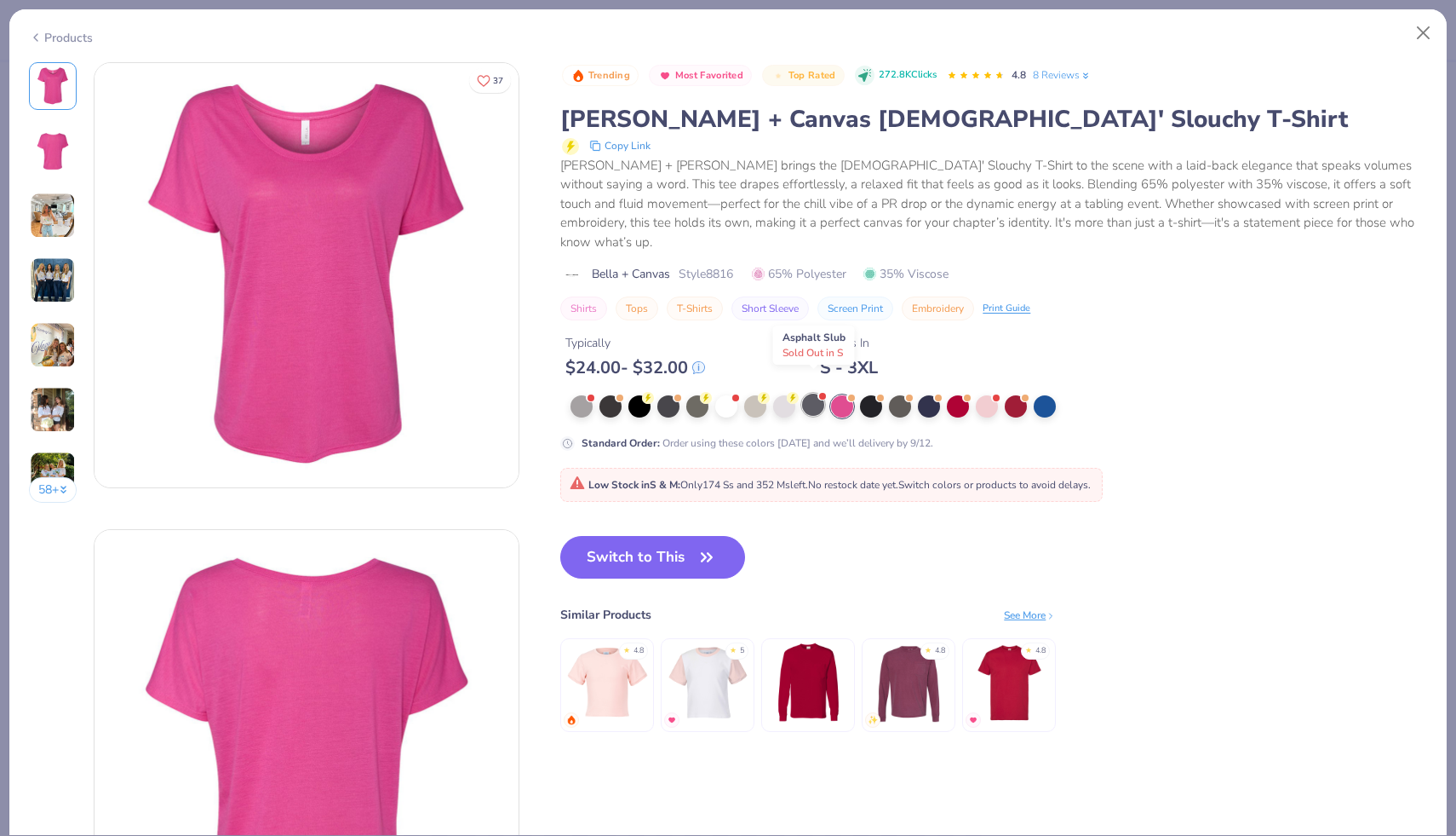
click at [811, 394] on div at bounding box center [813, 404] width 22 height 22
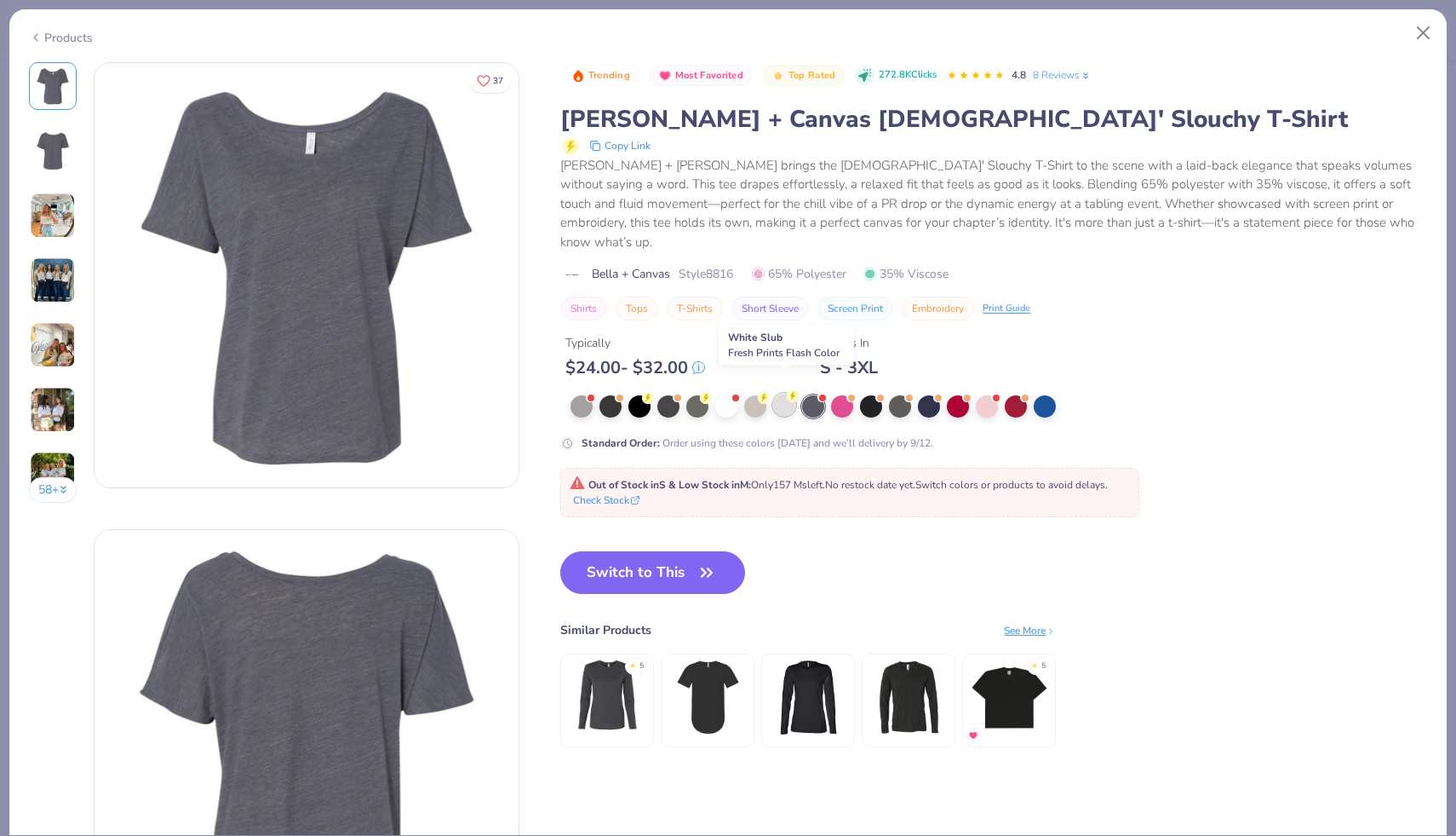
click at [786, 394] on div at bounding box center [784, 404] width 22 height 22
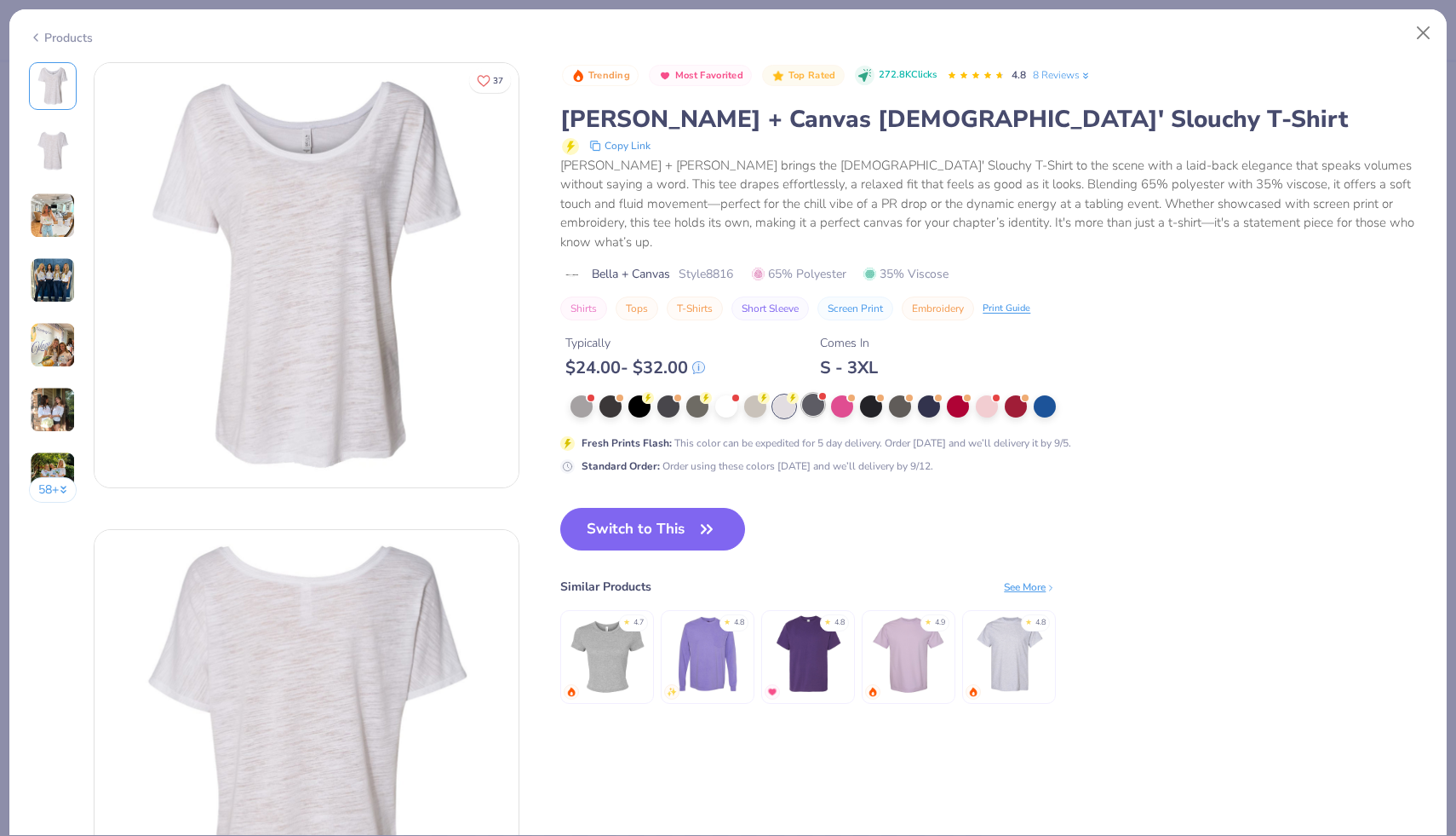
click at [810, 396] on div at bounding box center [813, 404] width 22 height 22
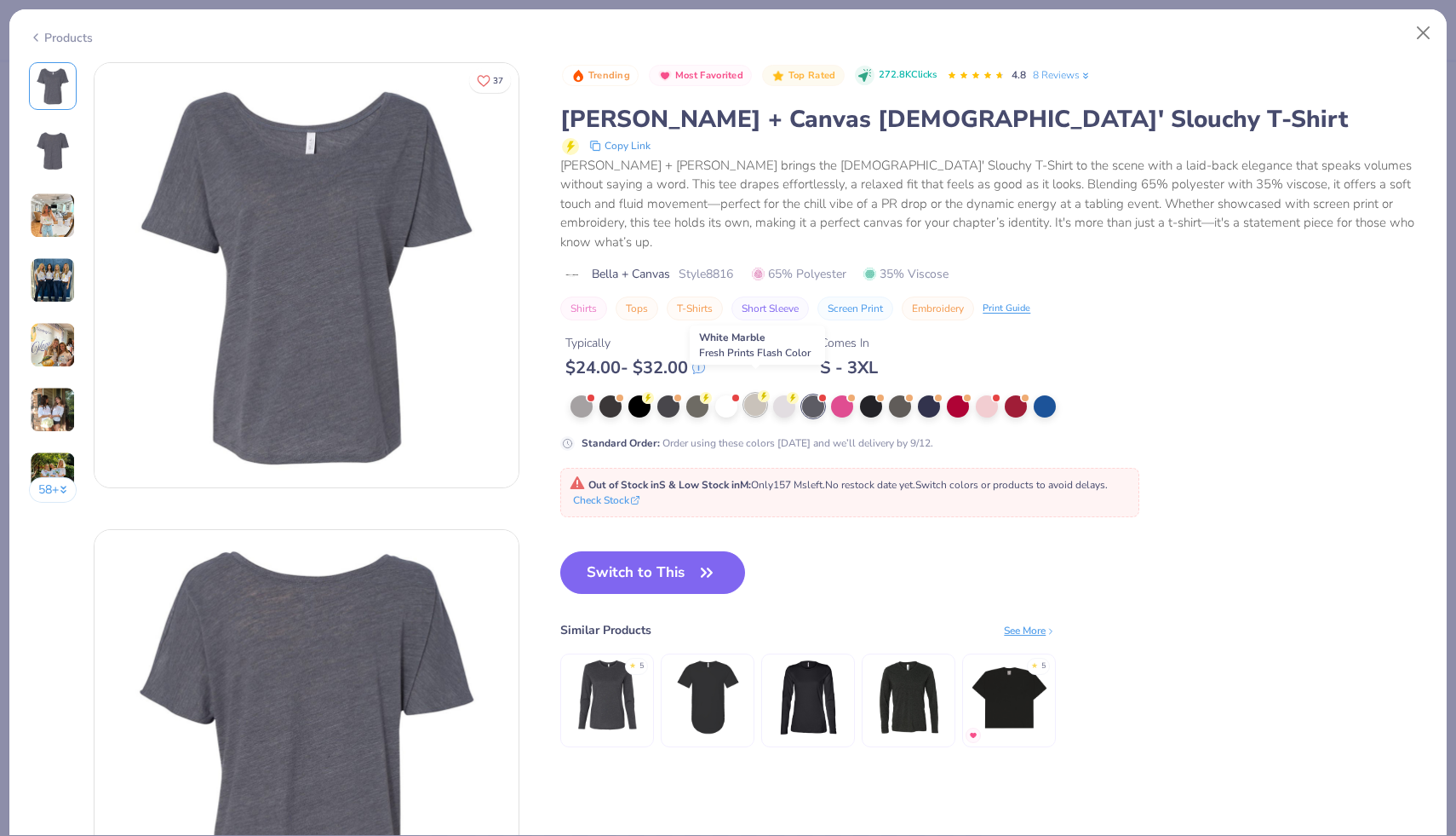
click at [748, 396] on div at bounding box center [755, 404] width 22 height 22
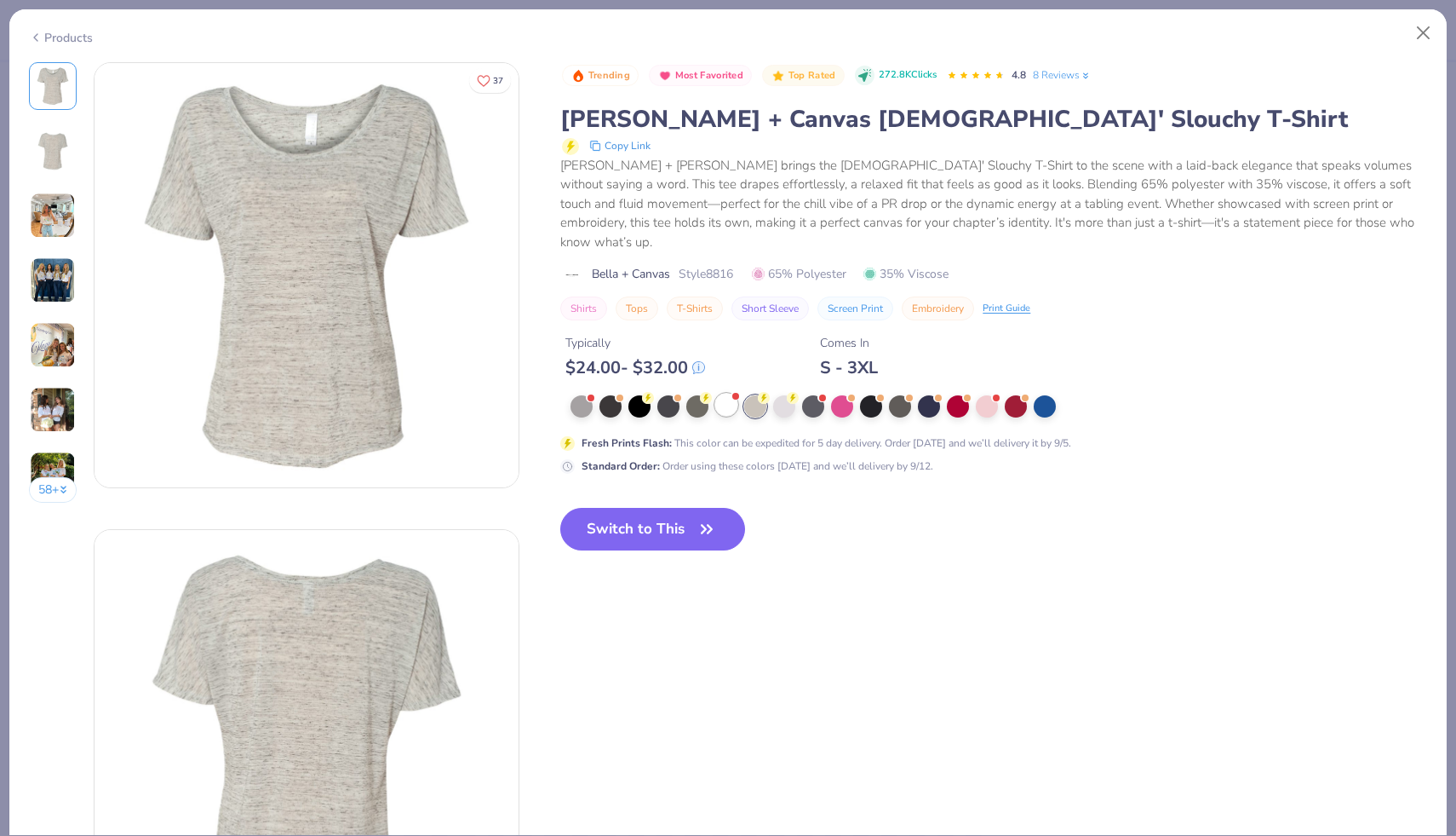
click at [723, 394] on div at bounding box center [726, 404] width 22 height 22
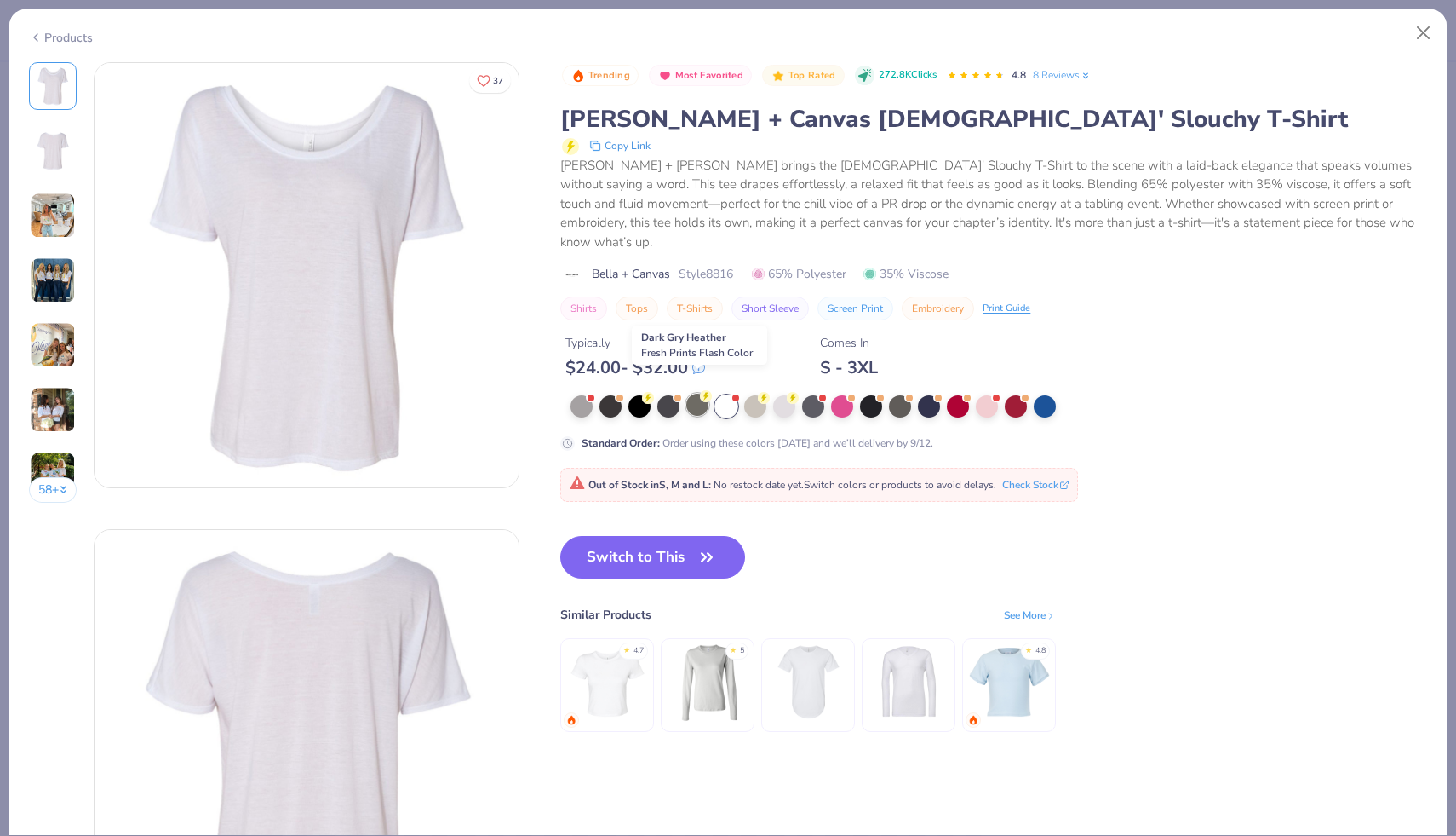
click at [697, 394] on div at bounding box center [697, 404] width 22 height 22
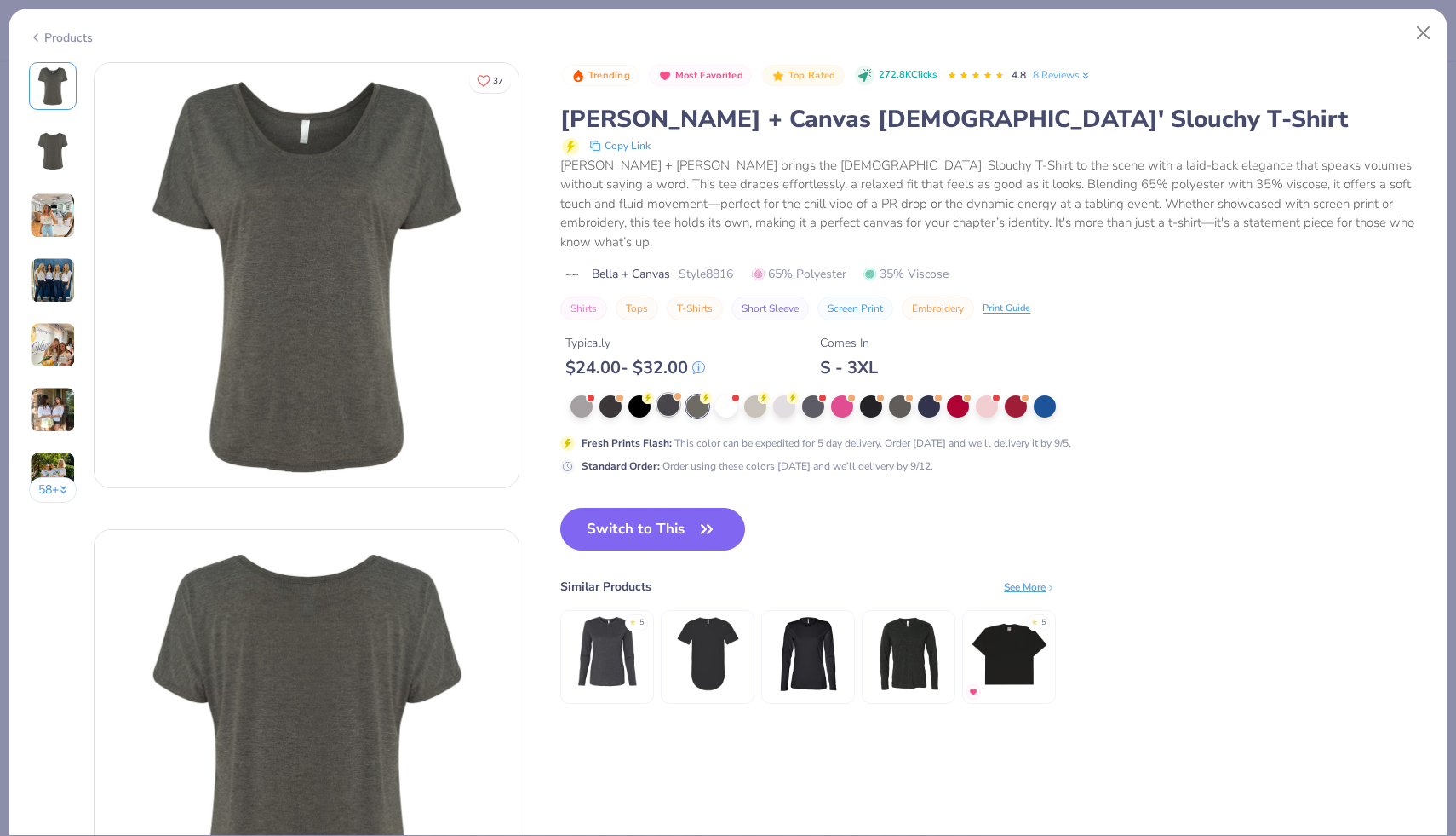
click at [672, 394] on div at bounding box center [668, 404] width 22 height 22
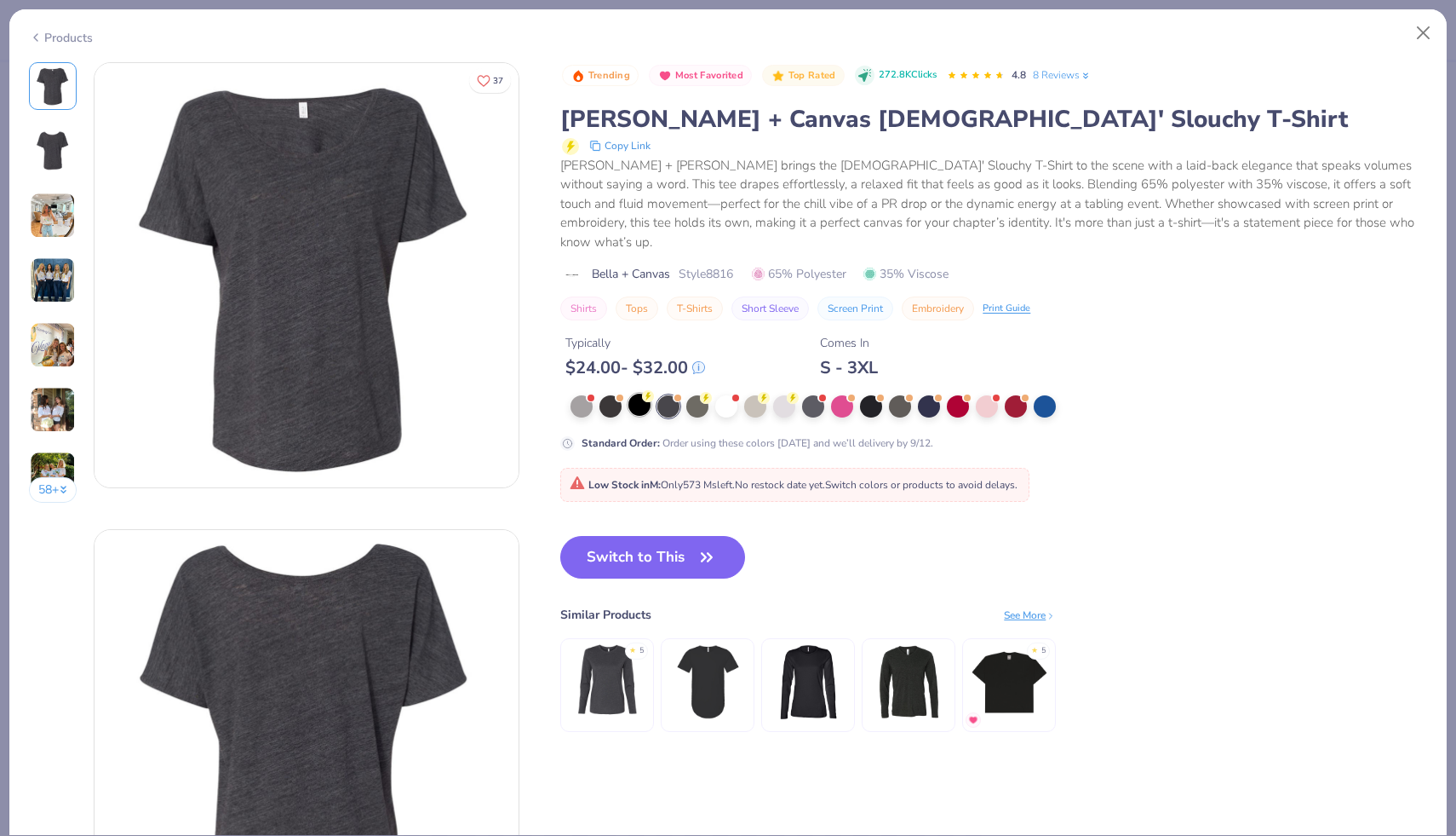
click at [650, 394] on div at bounding box center [639, 404] width 22 height 22
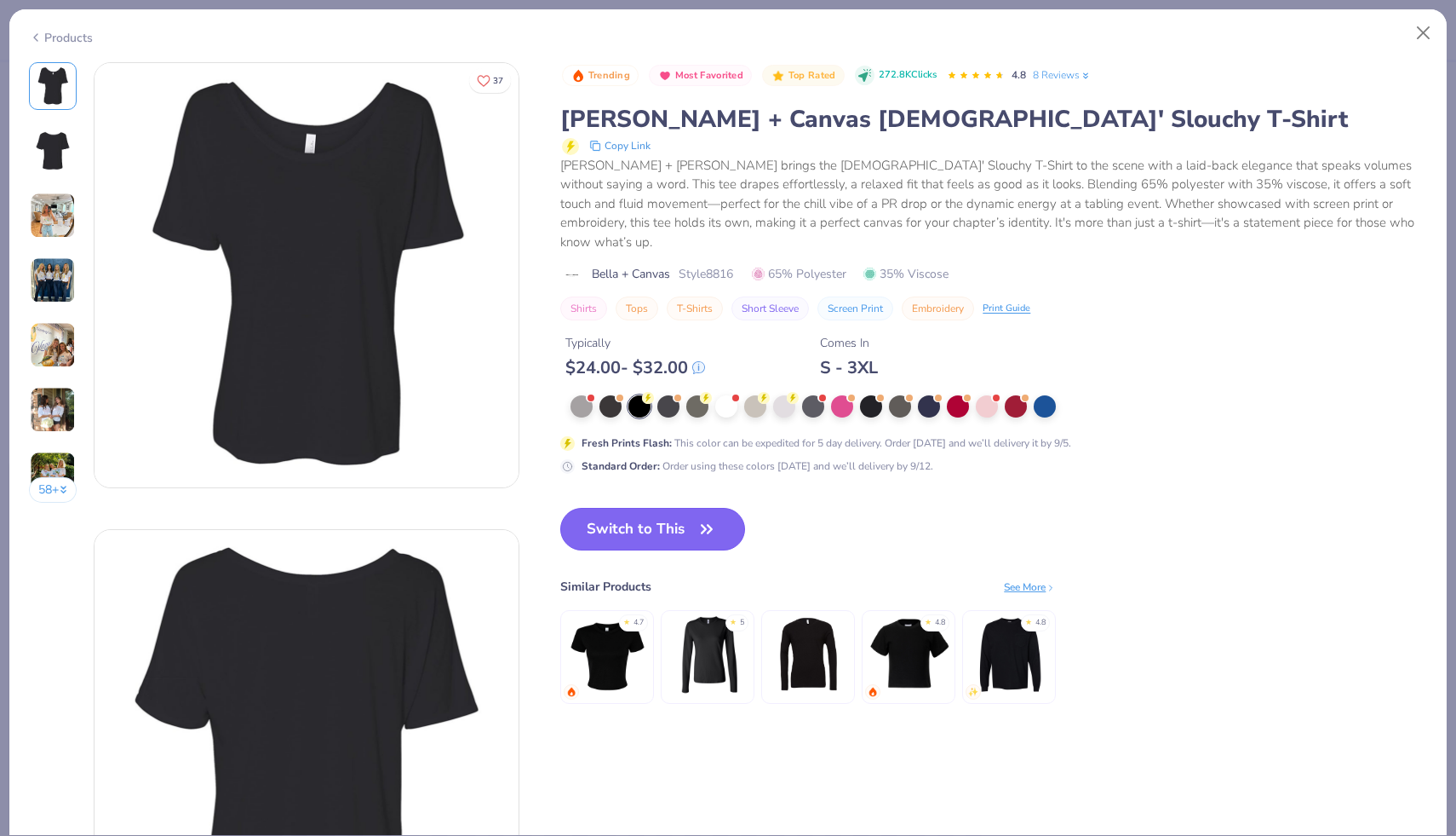
click at [657, 508] on button "Switch to This" at bounding box center [653, 529] width 185 height 43
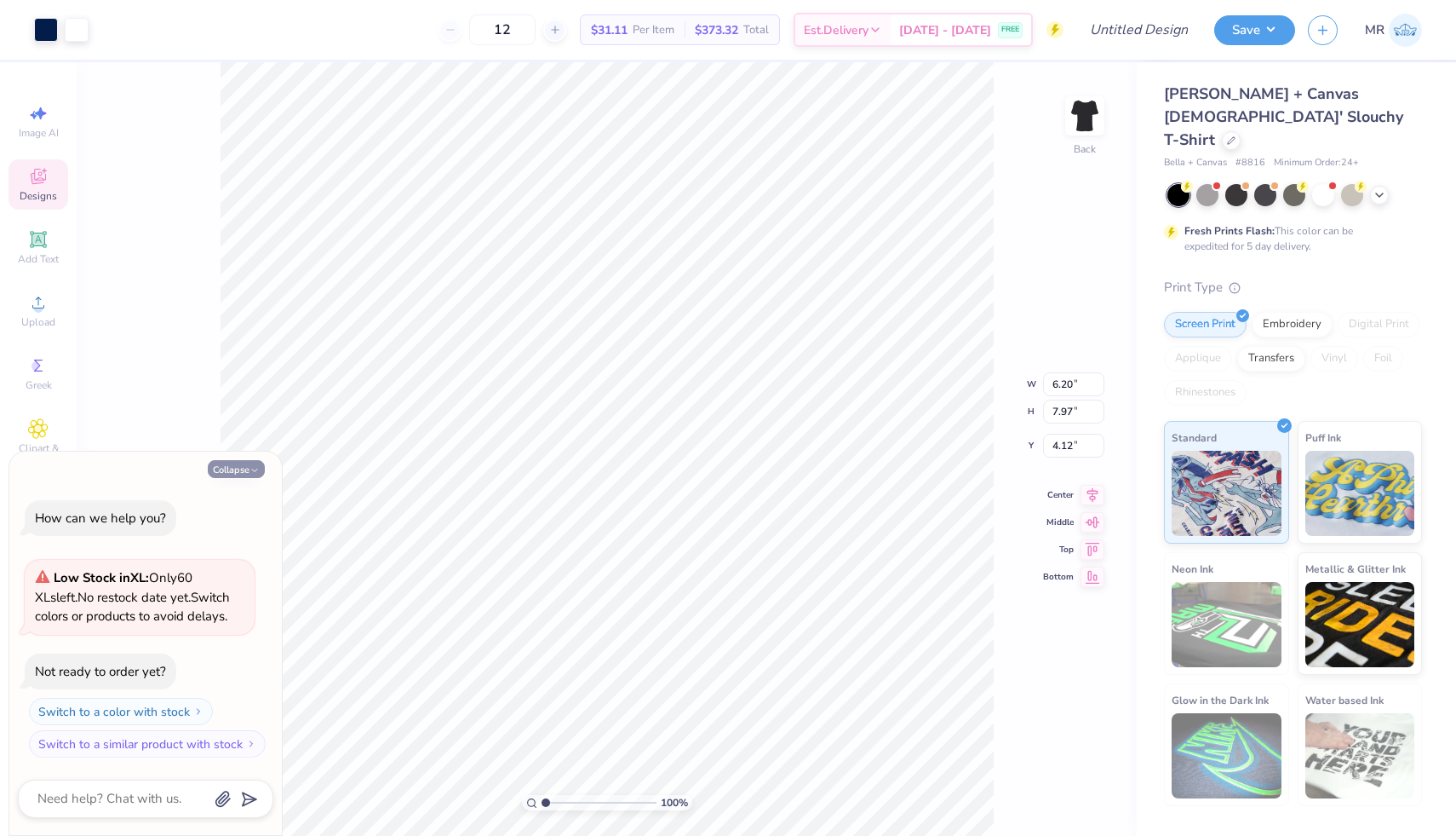
click at [238, 470] on button "Collapse" at bounding box center [235, 469] width 57 height 18
type textarea "x"
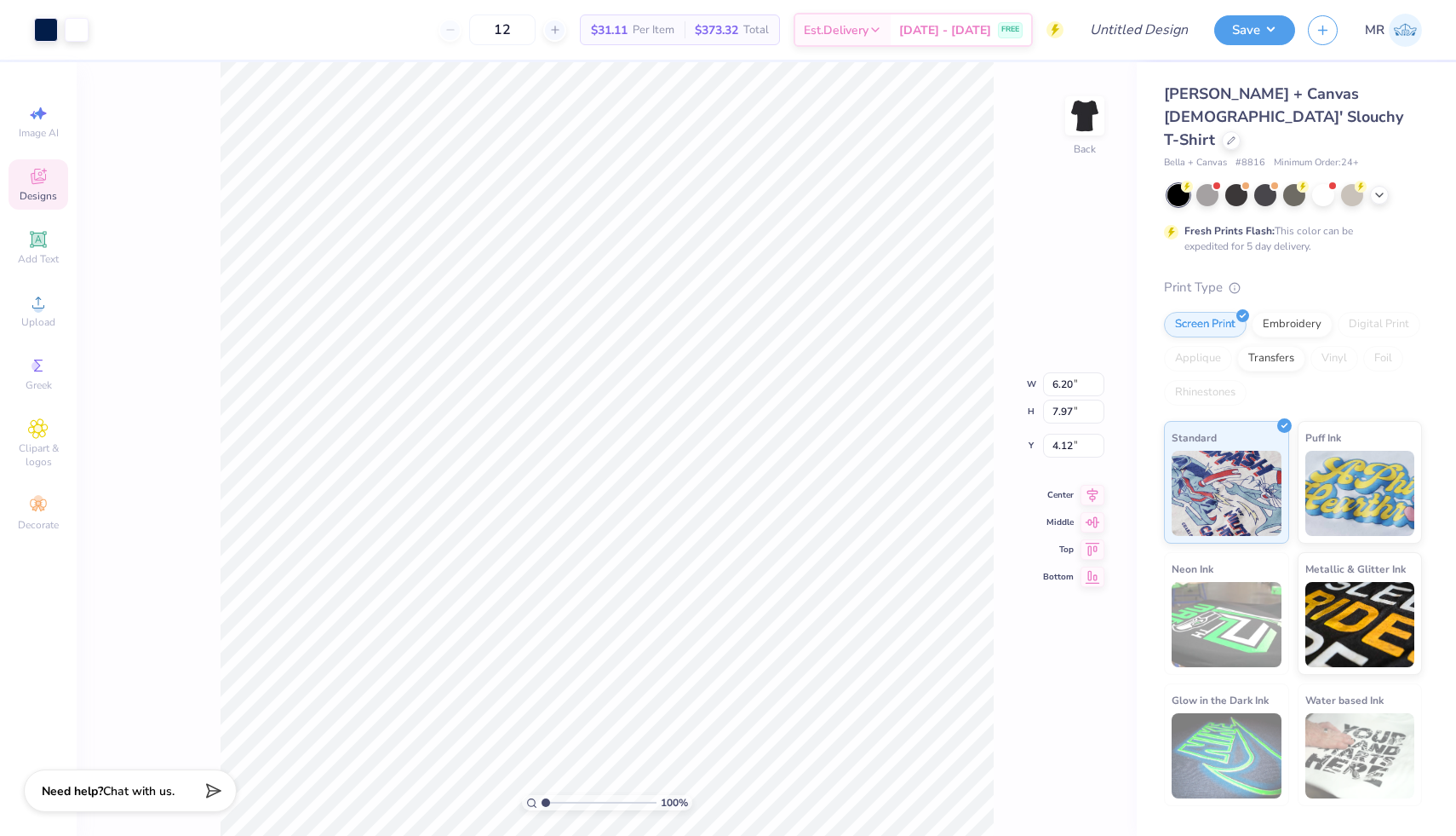
click at [47, 48] on div "Art colors" at bounding box center [44, 30] width 89 height 59
click at [44, 27] on div at bounding box center [45, 28] width 24 height 24
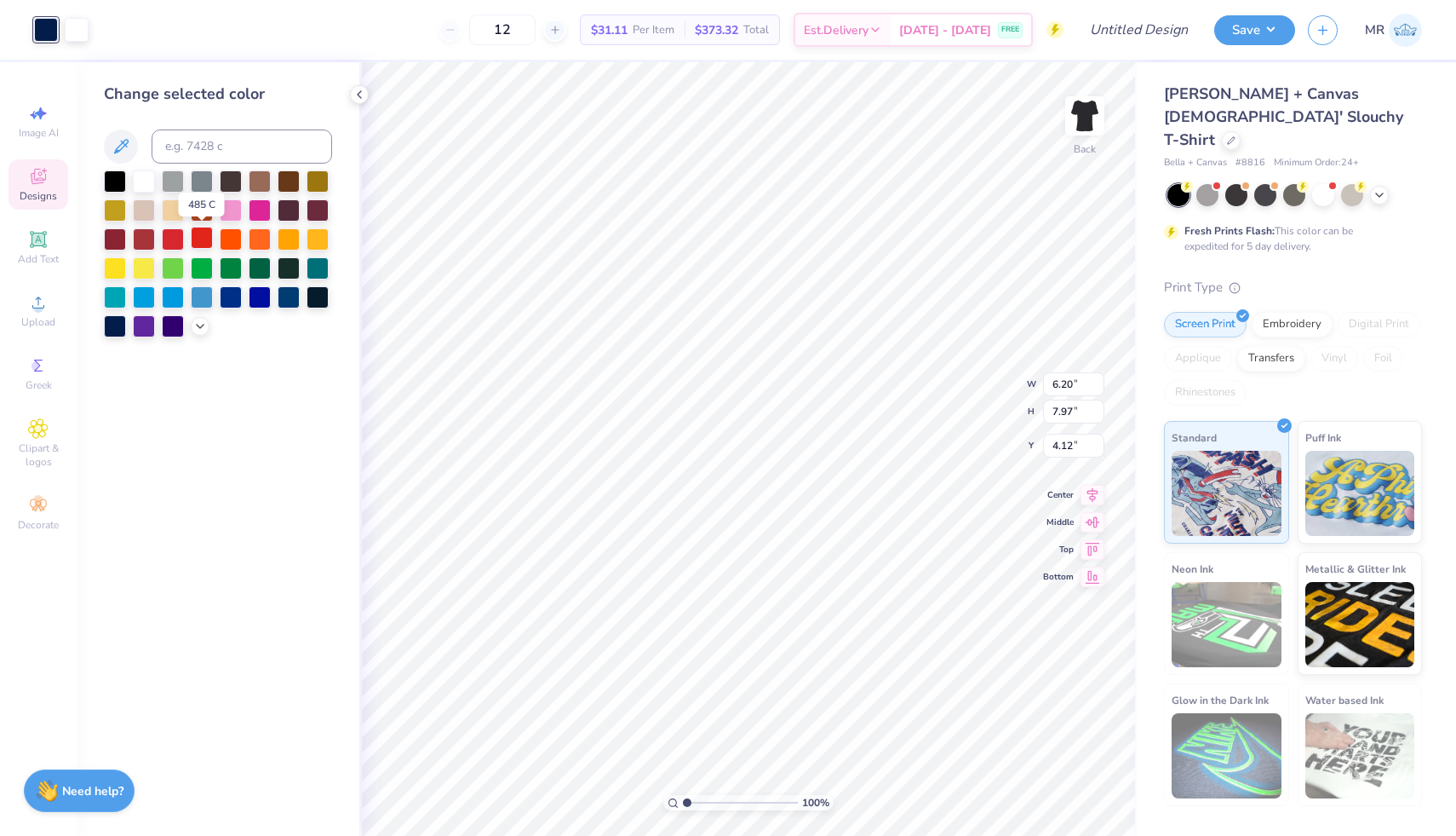
click at [203, 235] on div at bounding box center [201, 237] width 22 height 22
click at [116, 240] on div at bounding box center [114, 237] width 22 height 22
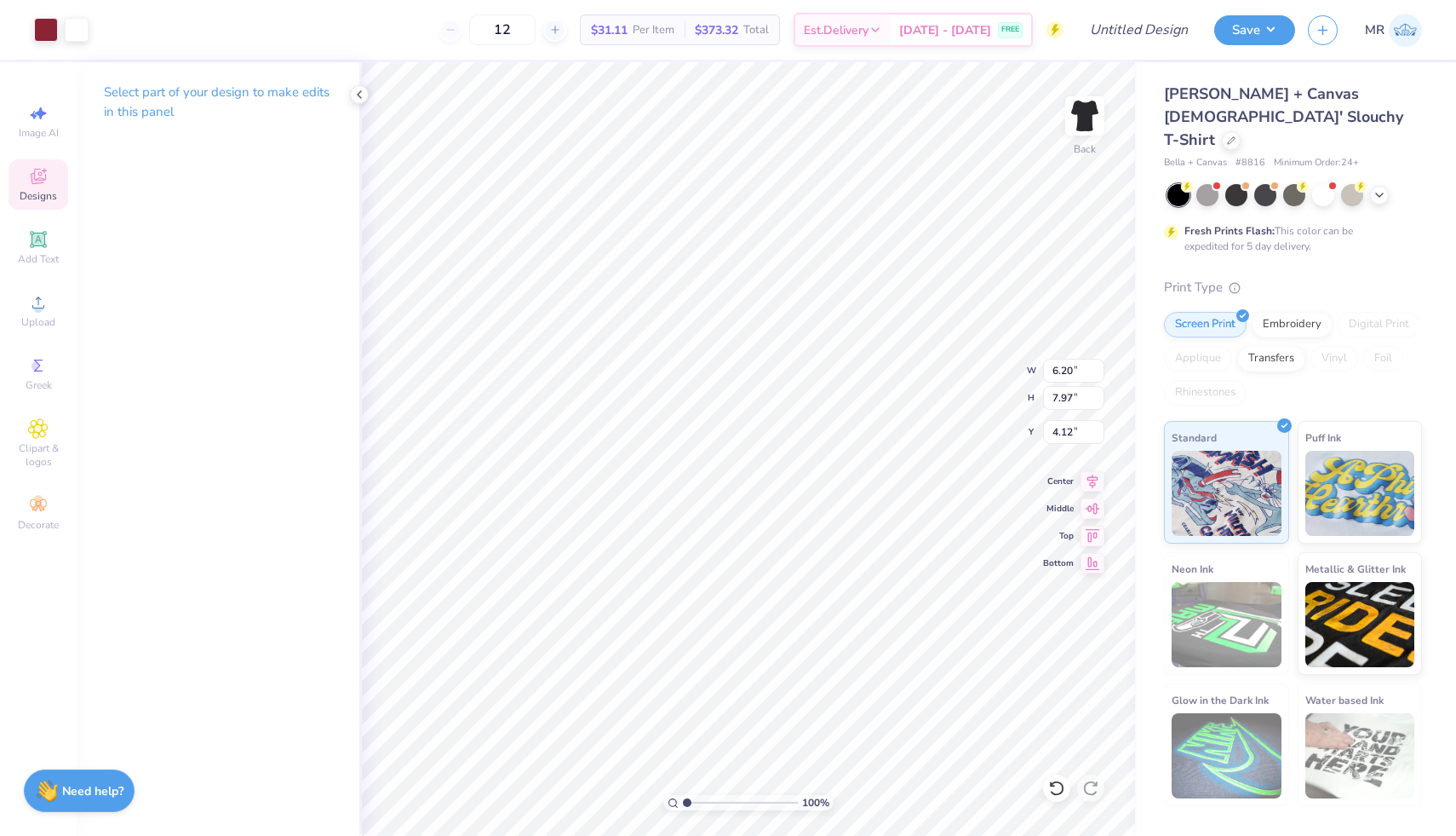
type input "7.83"
type input "10.07"
type input "2.00"
type input "9.33"
type input "11.99"
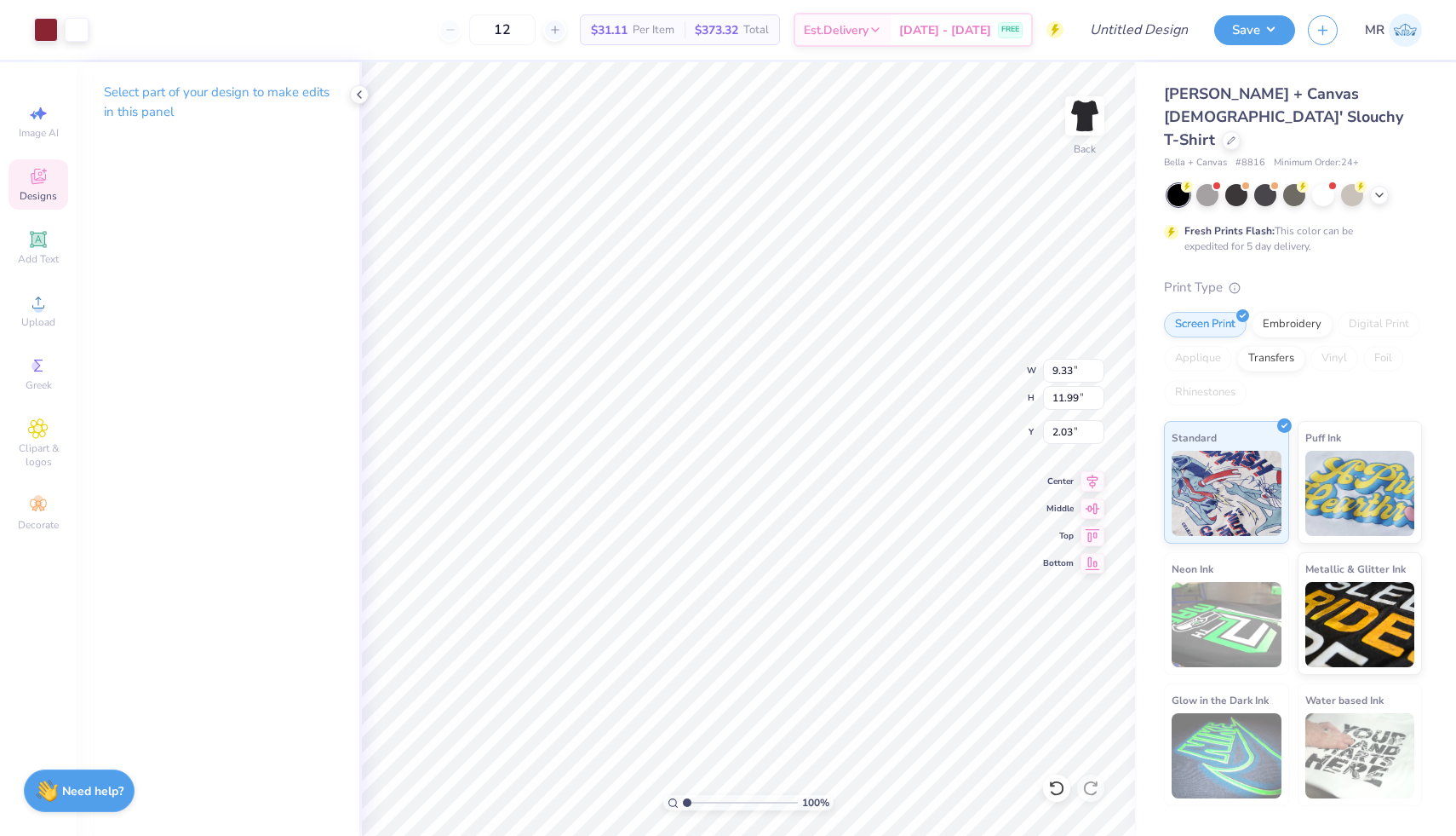
type input "3.00"
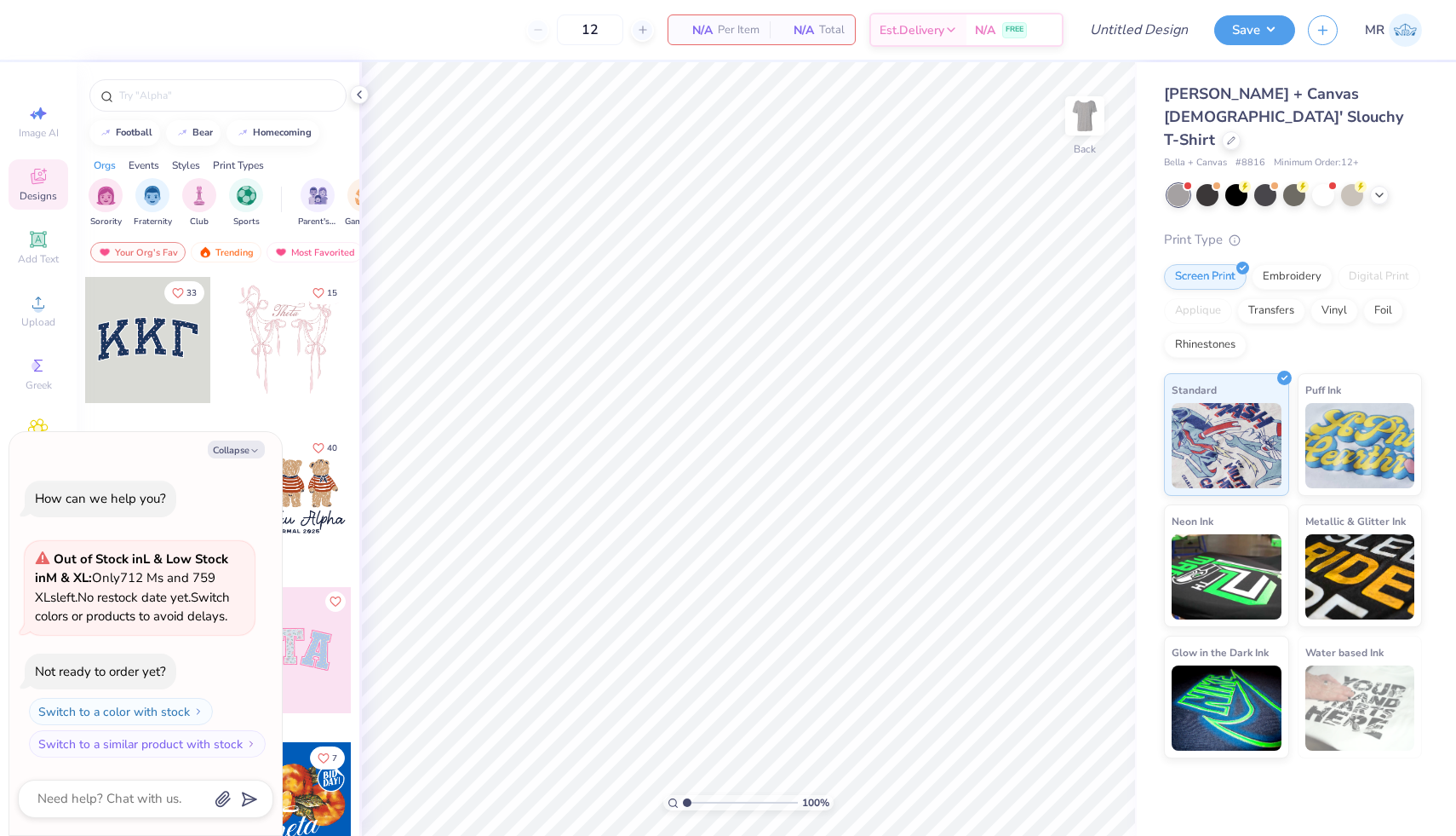
click at [235, 459] on div "Collapse How can we help you? Out of Stock in L & Low Stock in M & XL : Only 71…" at bounding box center [146, 634] width 273 height 403
click at [249, 445] on icon "button" at bounding box center [254, 451] width 10 height 10
type textarea "x"
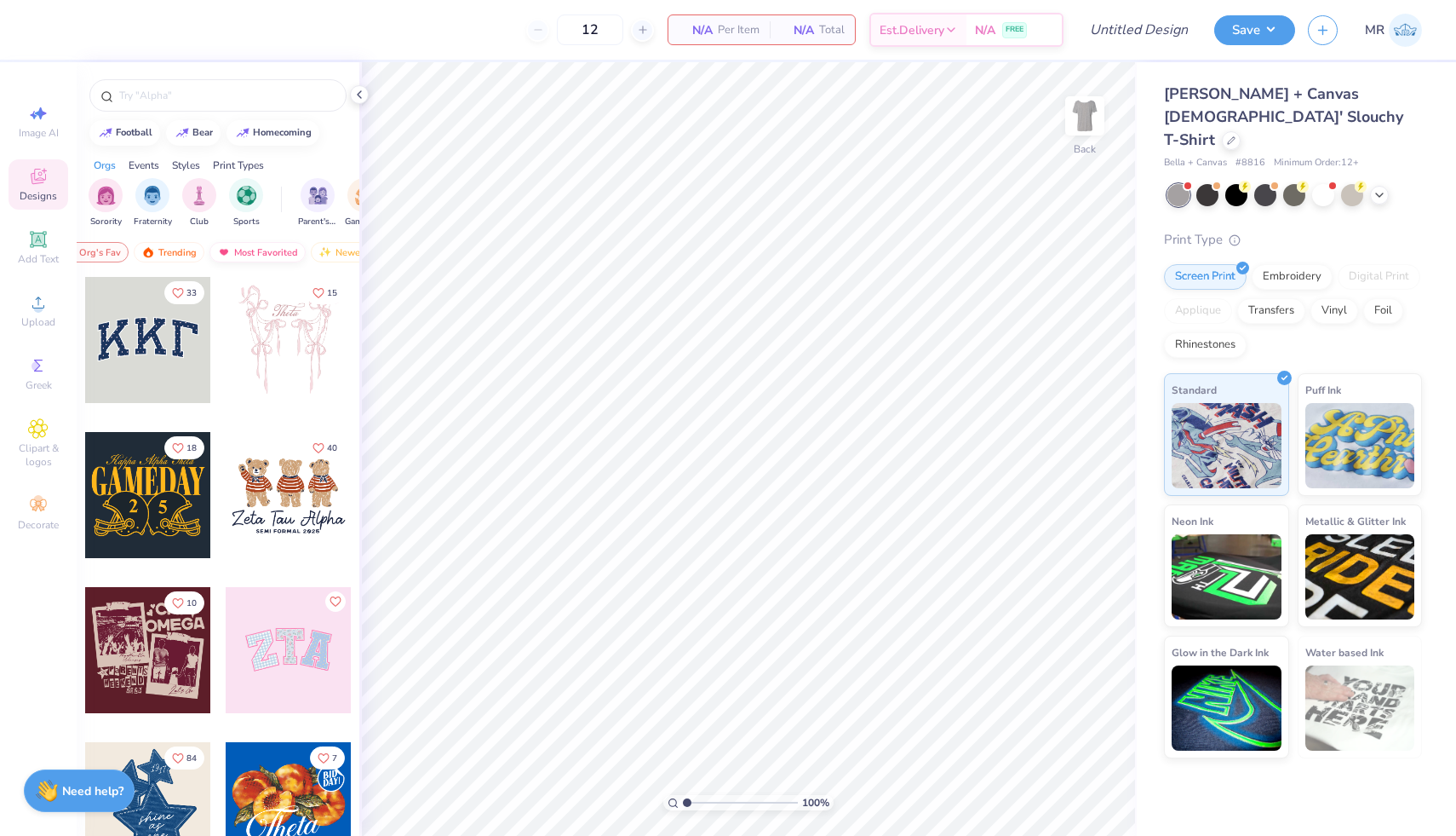
scroll to position [0, 98]
click at [300, 250] on div "Newest" at bounding box center [301, 252] width 64 height 20
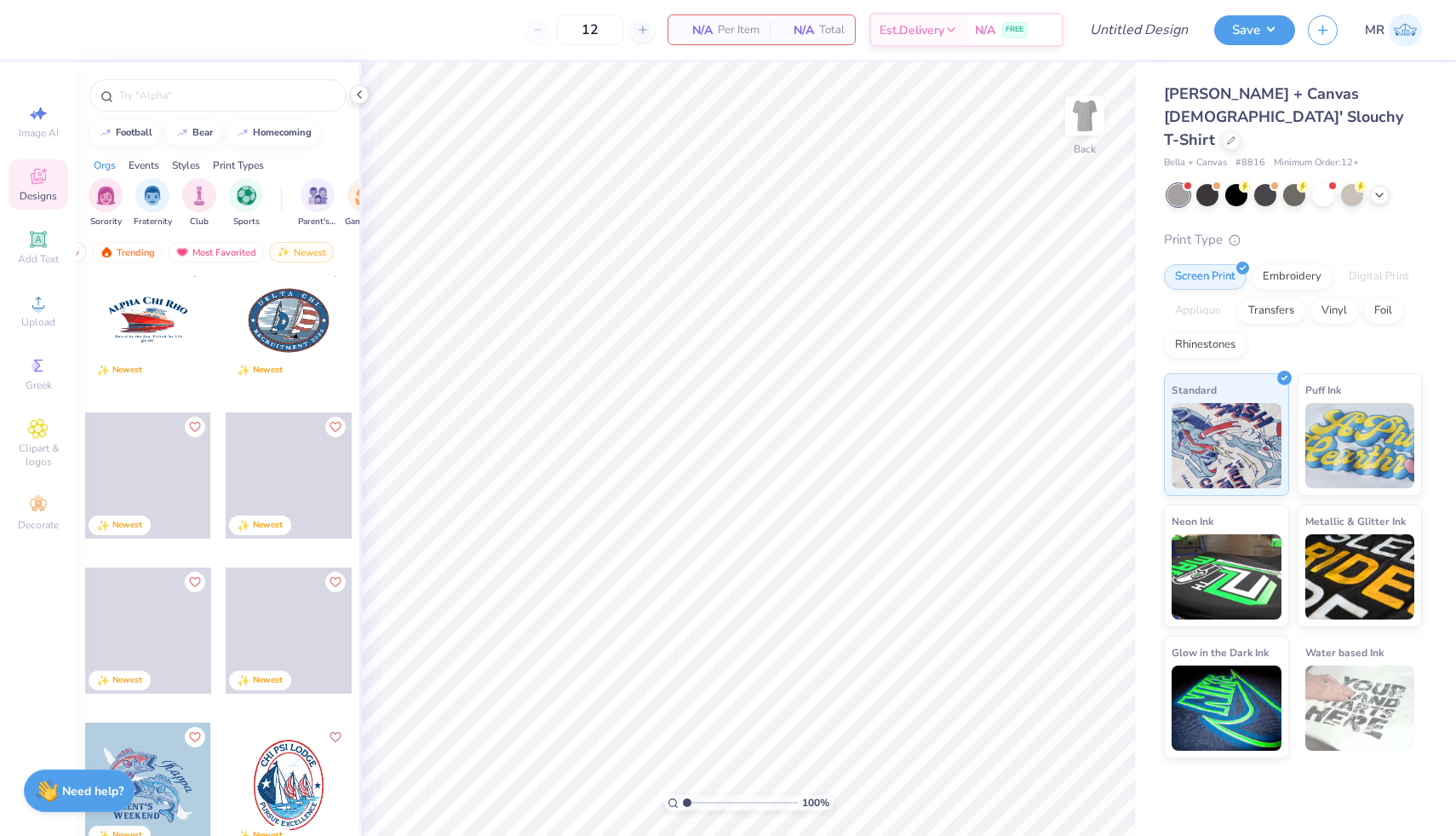
scroll to position [1574, 0]
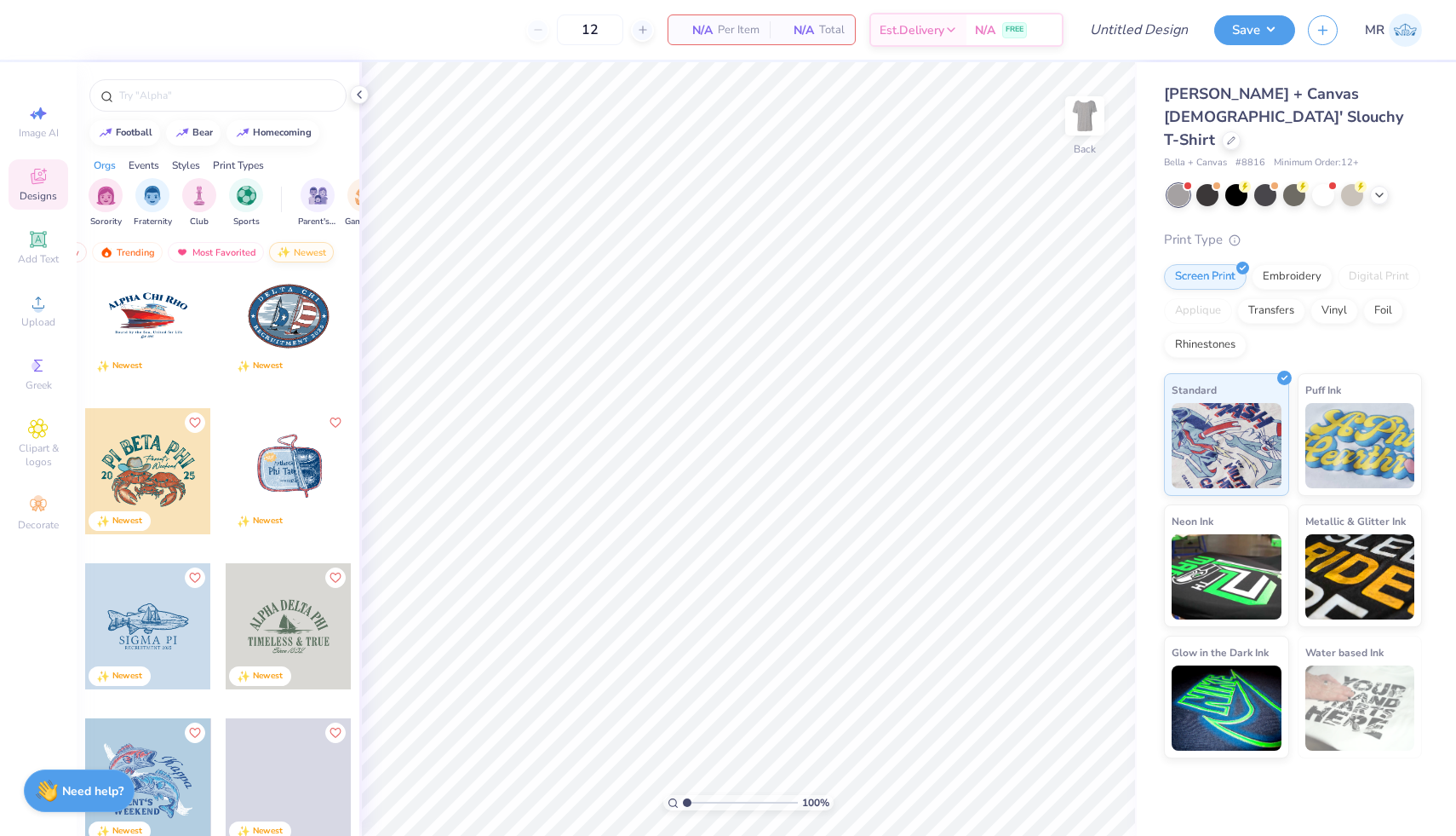
click at [299, 254] on div "Newest" at bounding box center [301, 252] width 64 height 20
click at [104, 194] on img "filter for Sorority" at bounding box center [105, 194] width 19 height 19
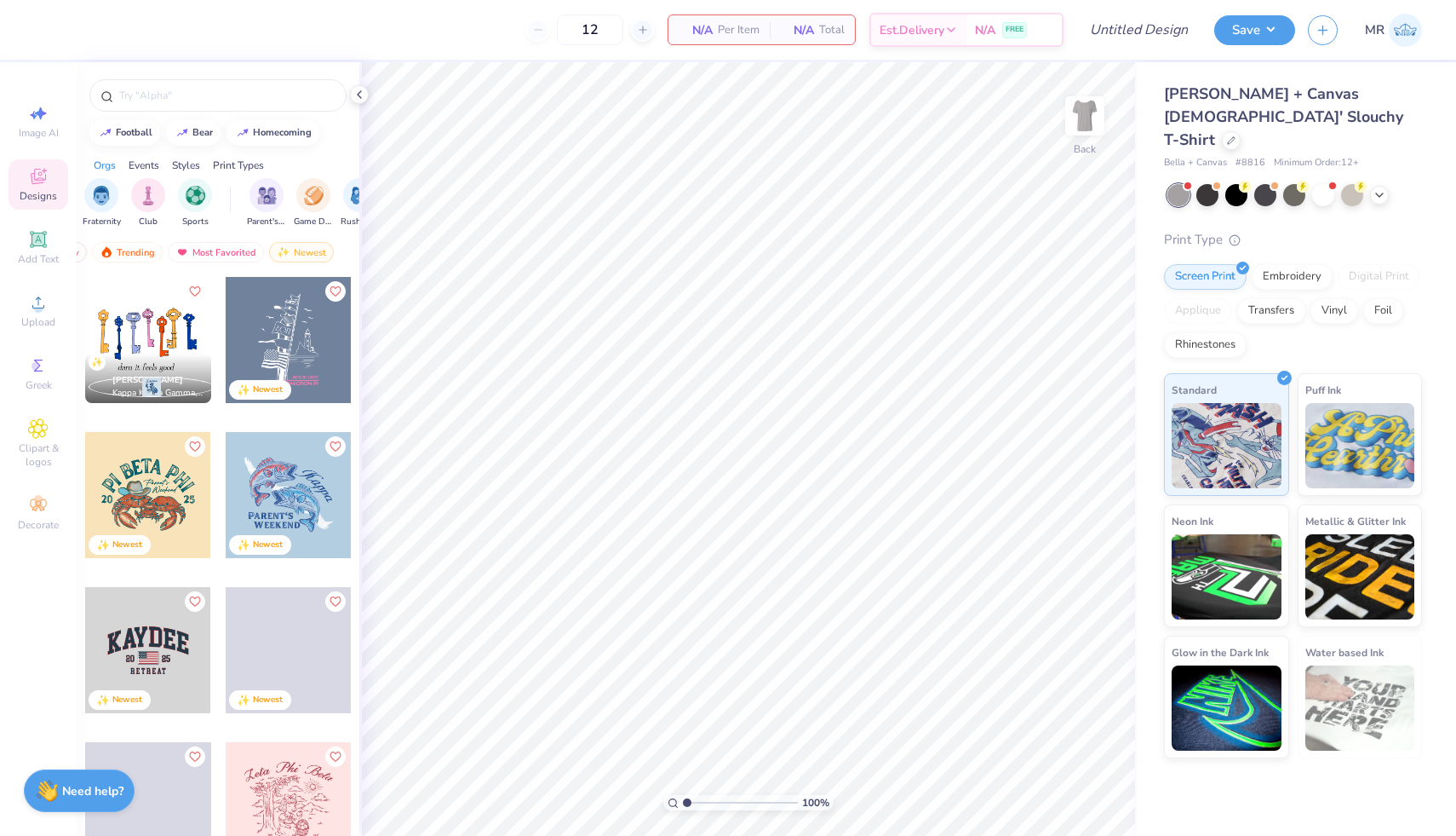
scroll to position [0, 57]
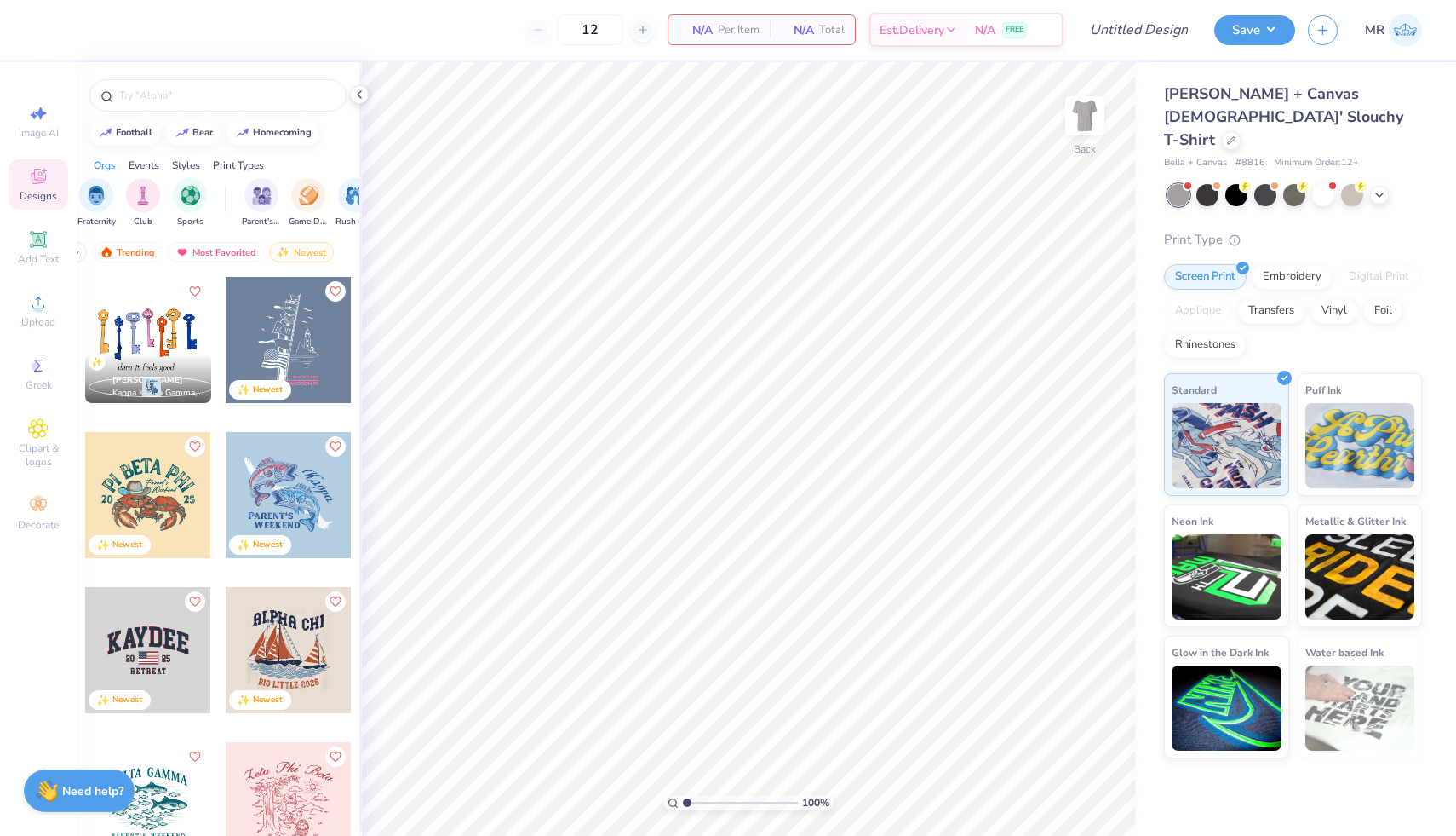
click at [145, 162] on div "Events" at bounding box center [144, 166] width 30 height 16
click at [132, 255] on div "Your Org's Fav" at bounding box center [138, 252] width 95 height 20
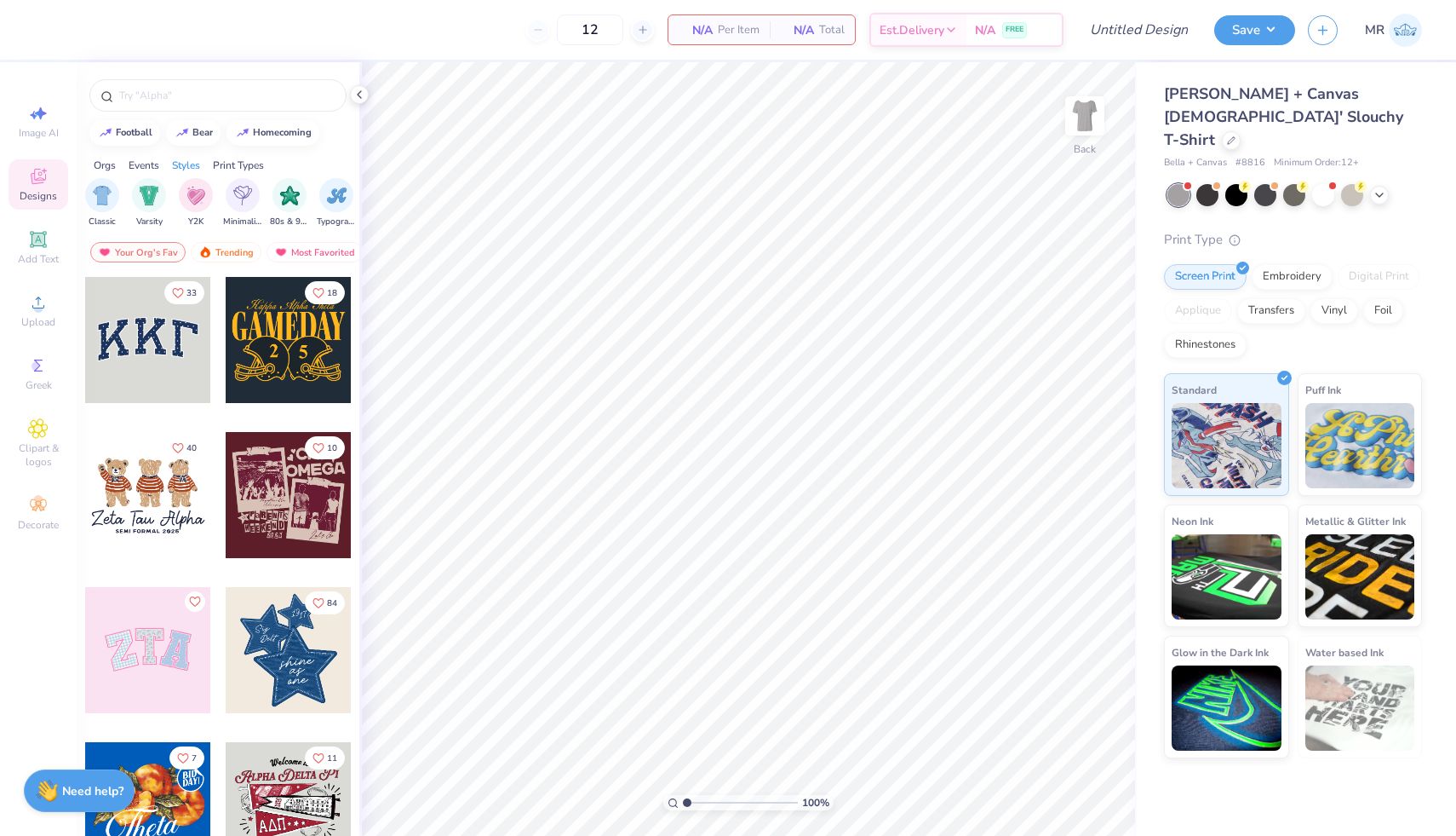
scroll to position [0, 898]
click at [240, 197] on img "filter for Minimalist" at bounding box center [240, 194] width 19 height 19
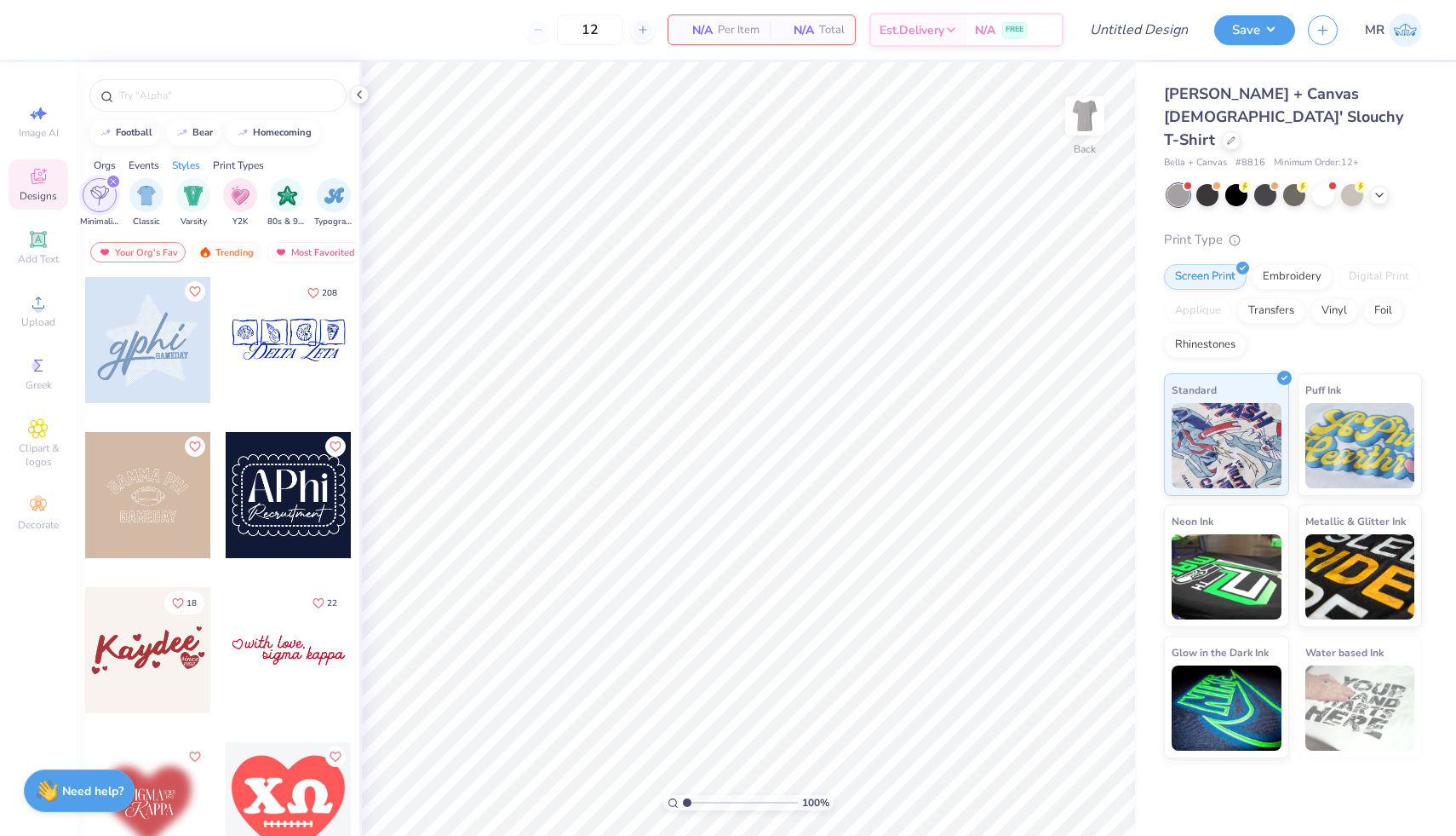
scroll to position [296, 0]
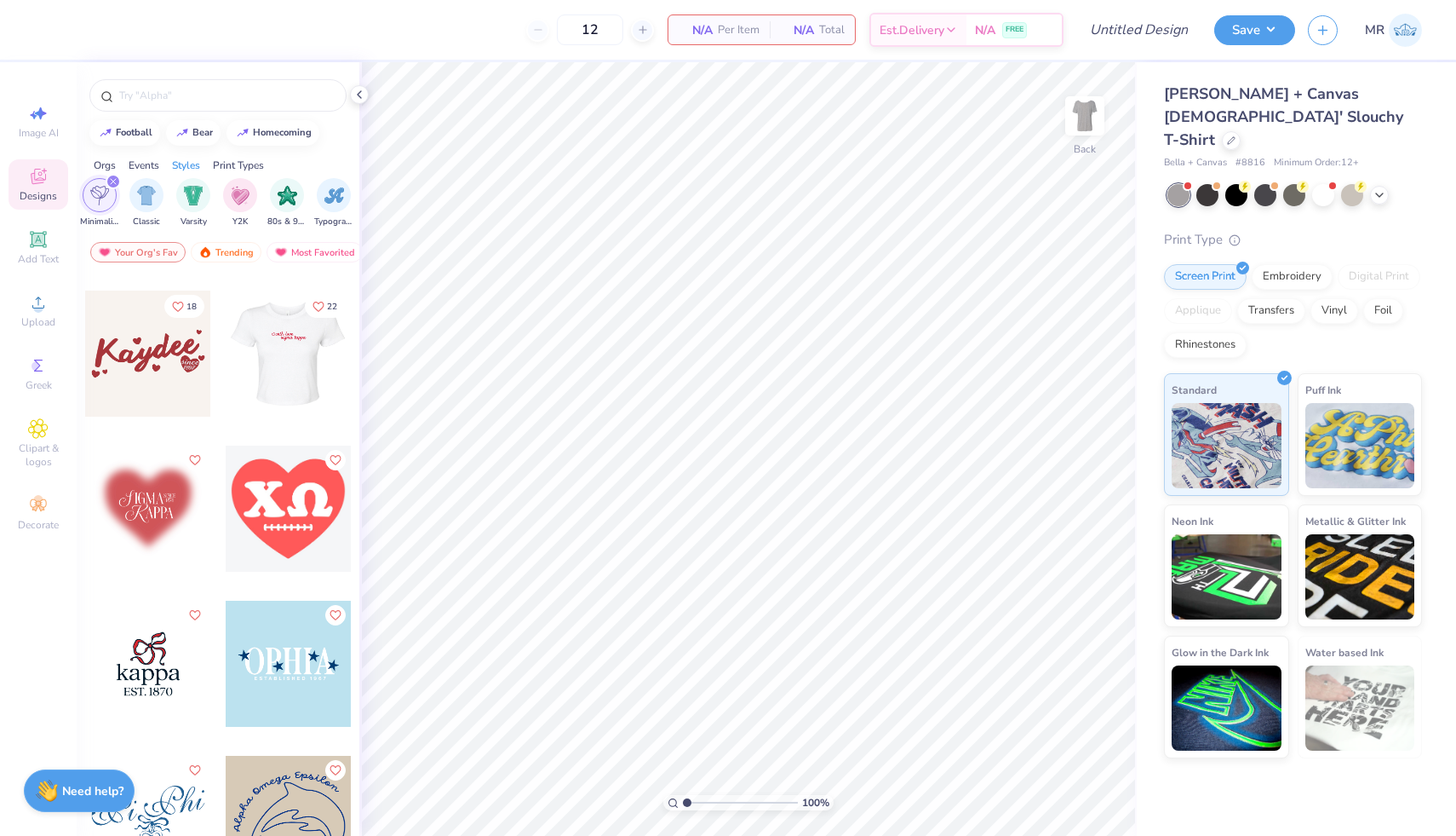
click at [276, 355] on div at bounding box center [288, 353] width 126 height 126
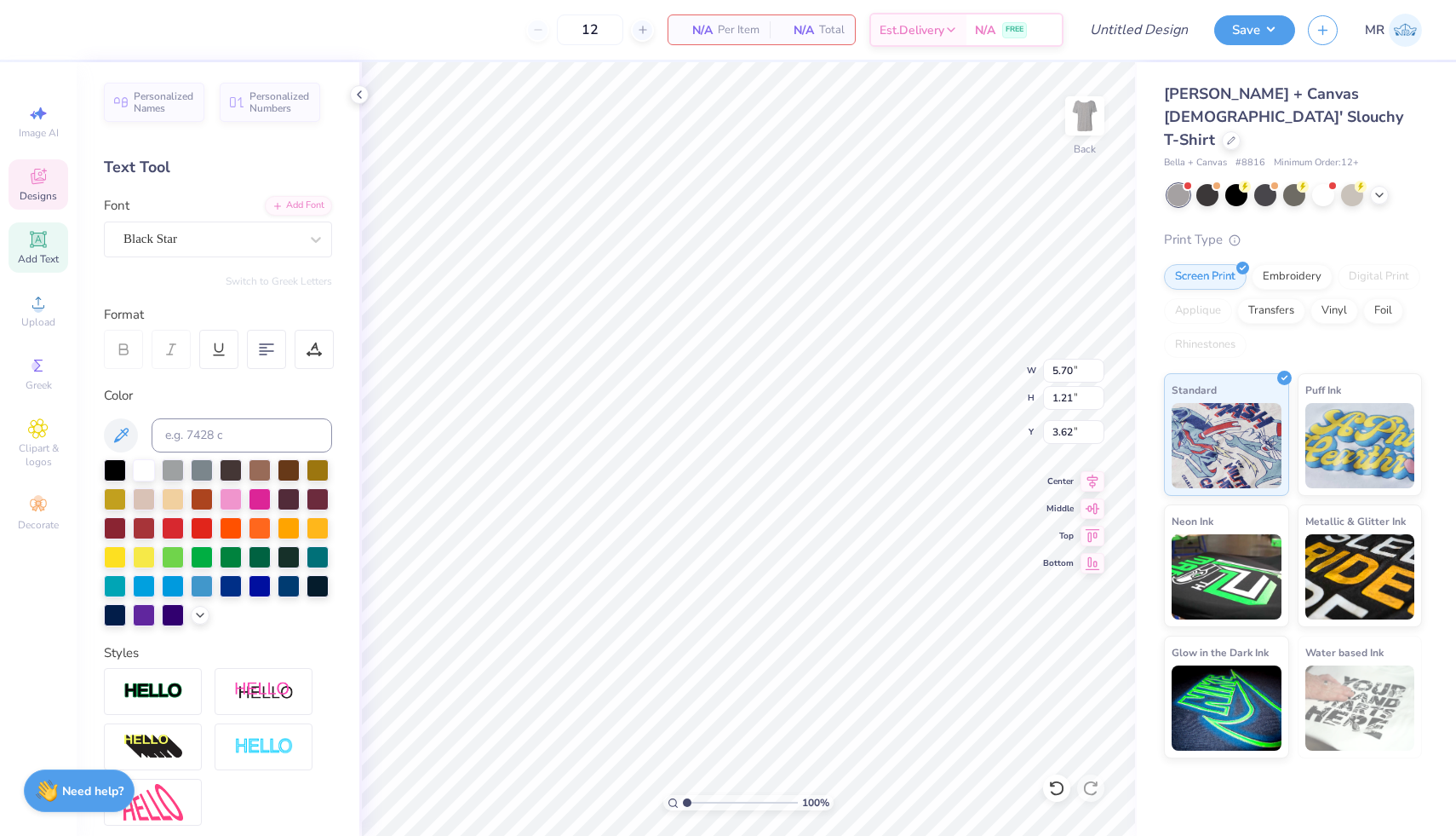
scroll to position [14, 5]
type textarea "s"
type textarea "alpha gamma delta"
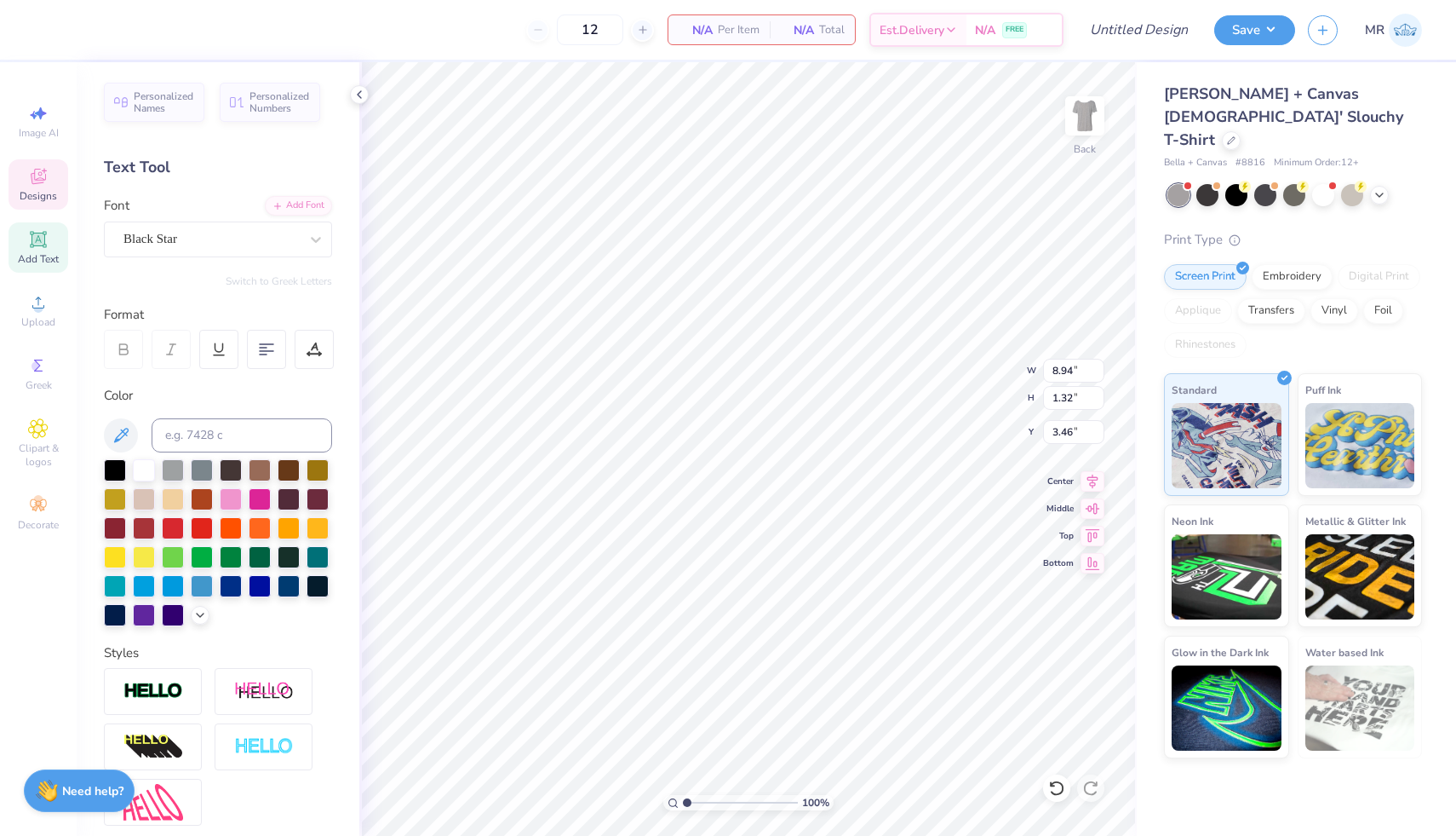
type input "3.95"
type input "6.67"
type input "0.98"
type input "3.98"
type input "4.19"
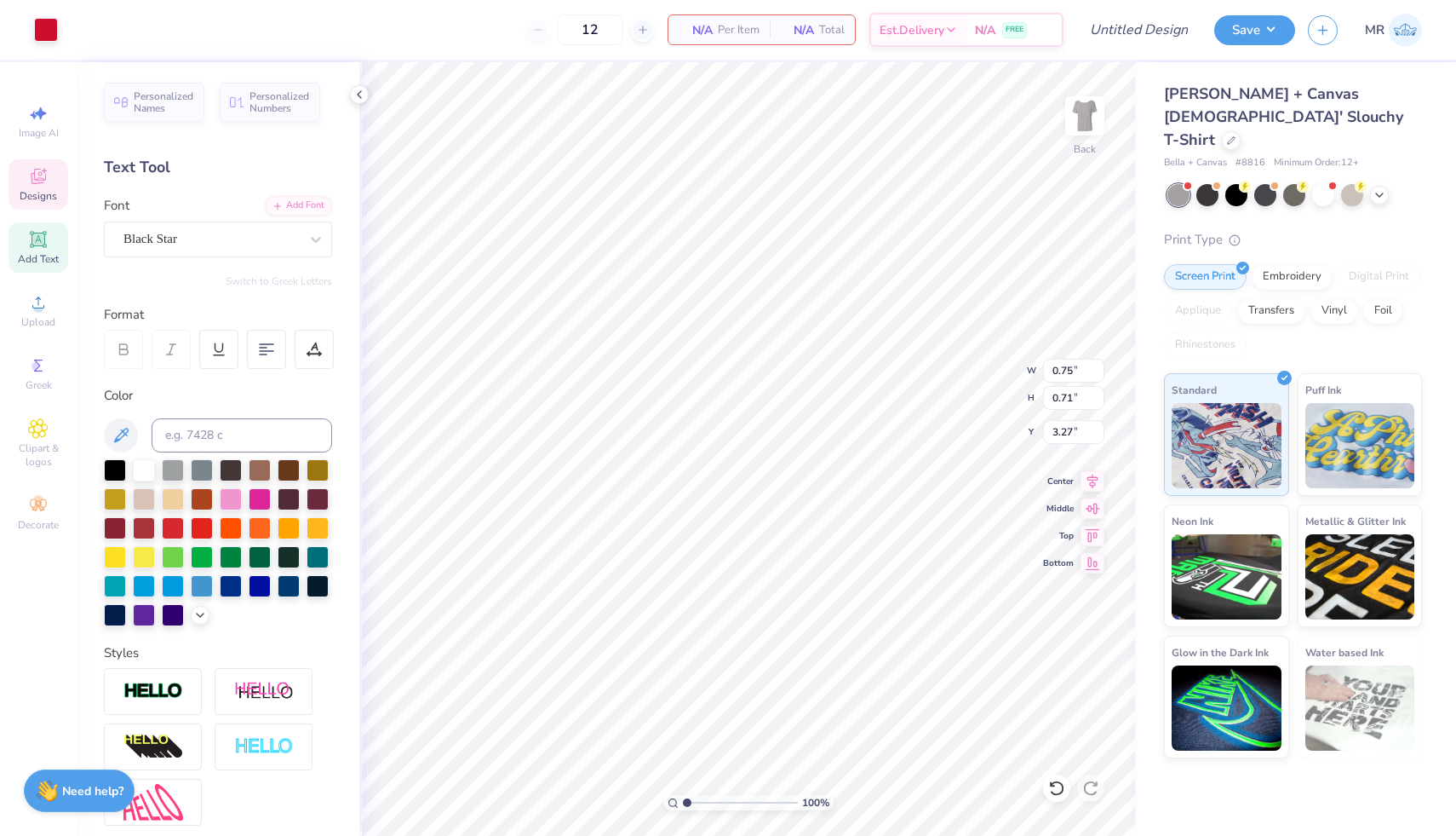
type input "0.95"
type input "3.00"
click at [40, 327] on span "Upload" at bounding box center [37, 323] width 34 height 14
click at [51, 511] on div "Decorate" at bounding box center [38, 513] width 59 height 51
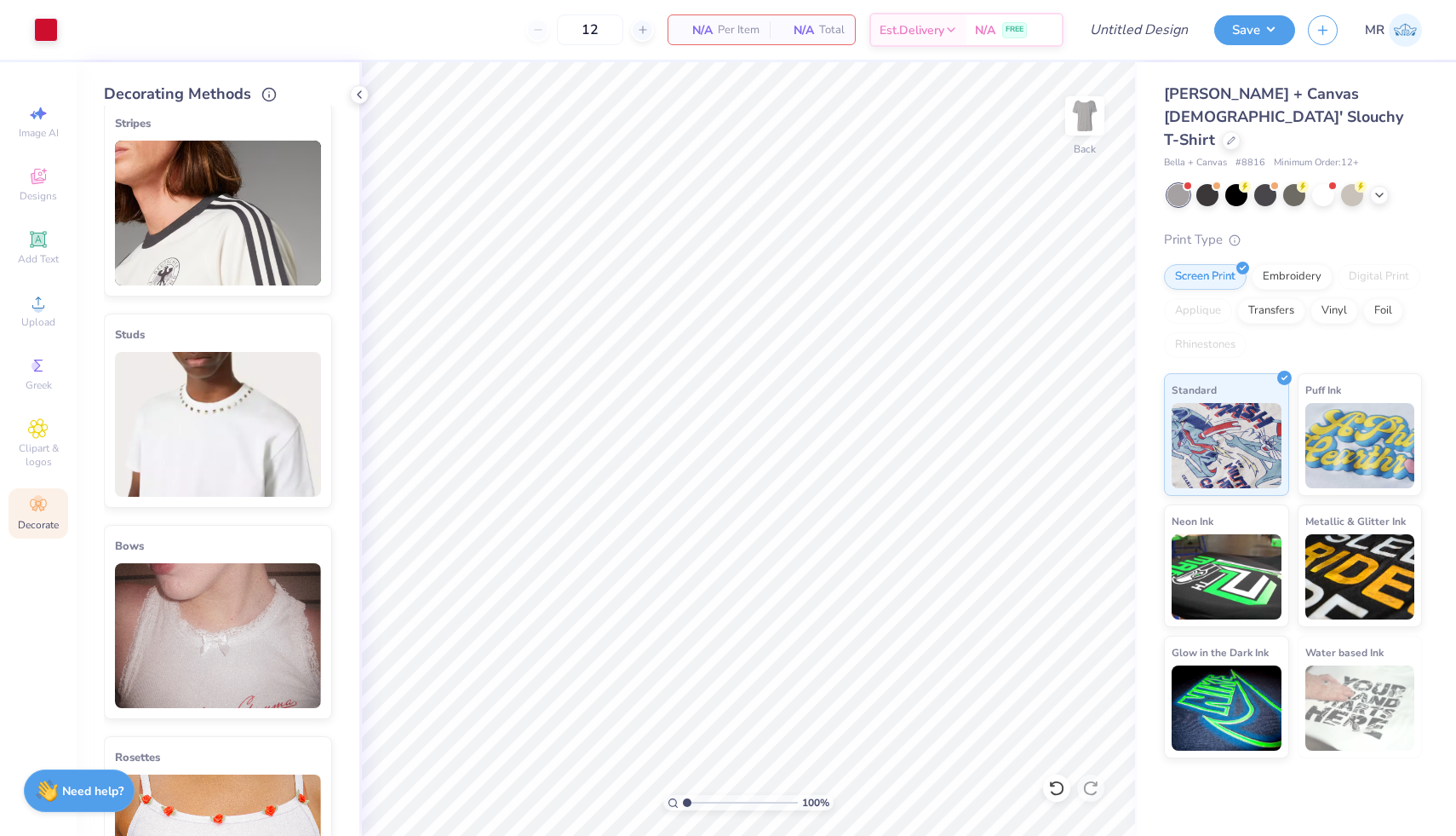
scroll to position [0, 0]
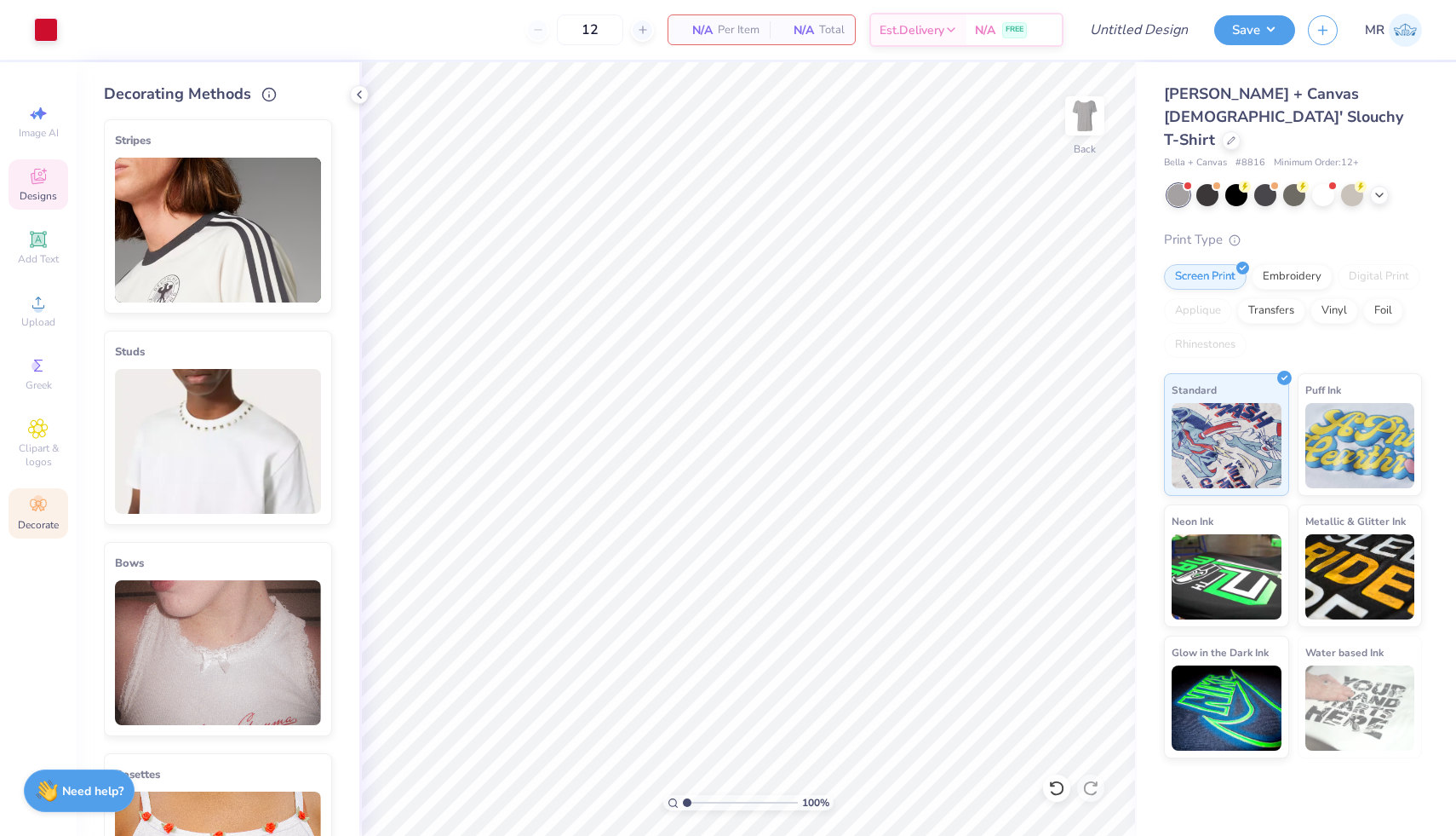
click at [37, 183] on icon at bounding box center [38, 177] width 16 height 16
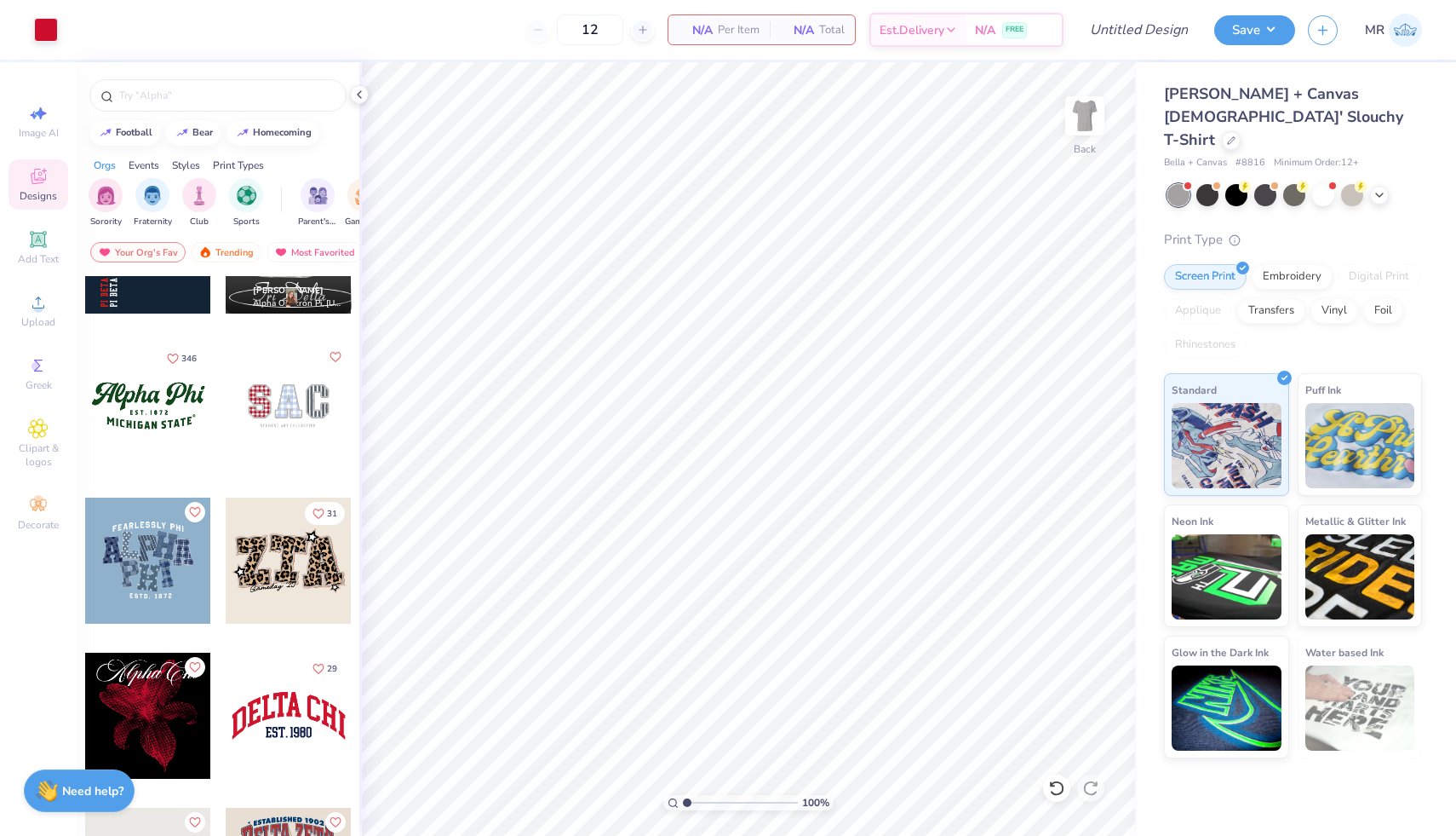
scroll to position [1416, 0]
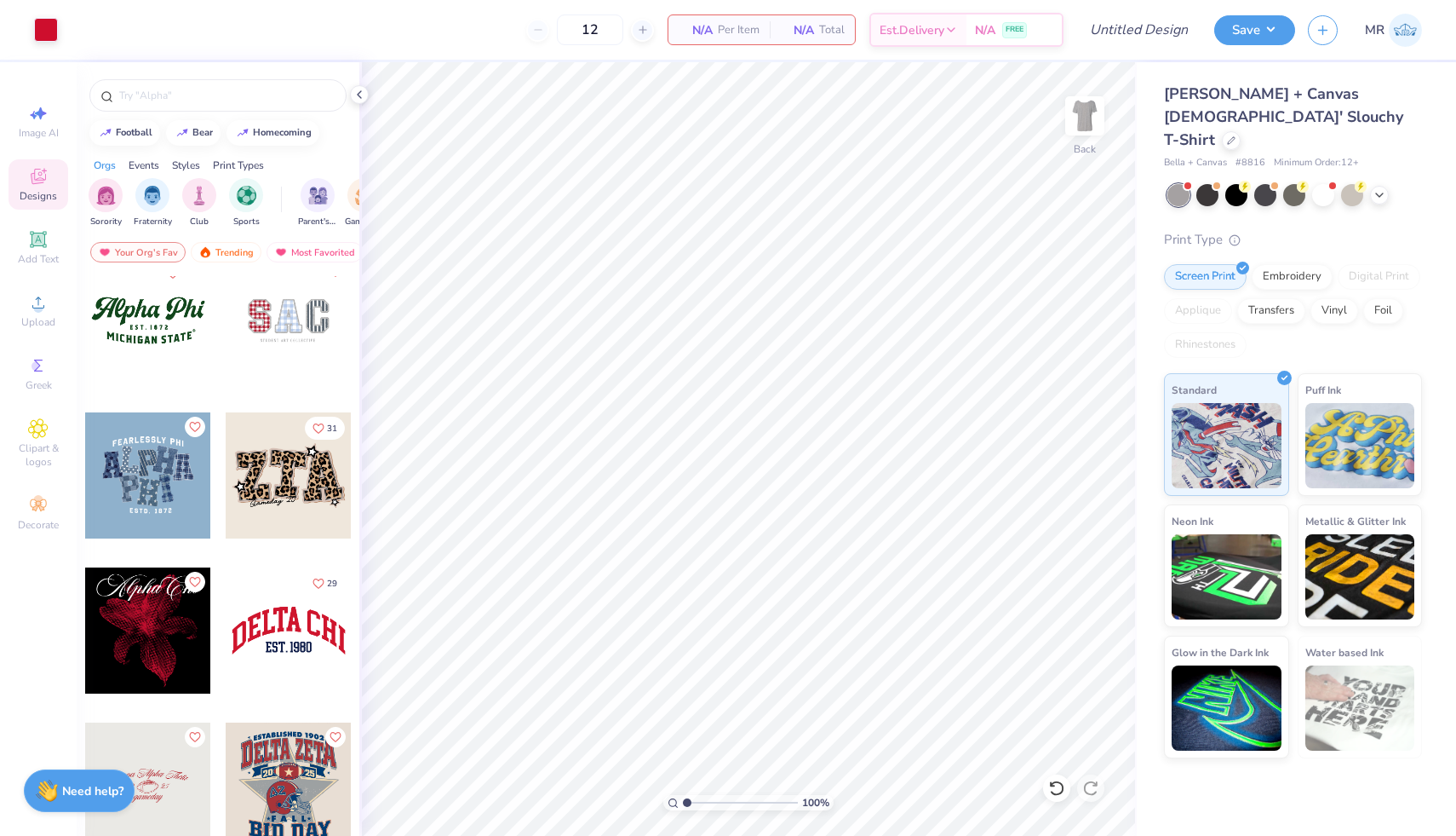
click at [273, 332] on div at bounding box center [288, 320] width 126 height 126
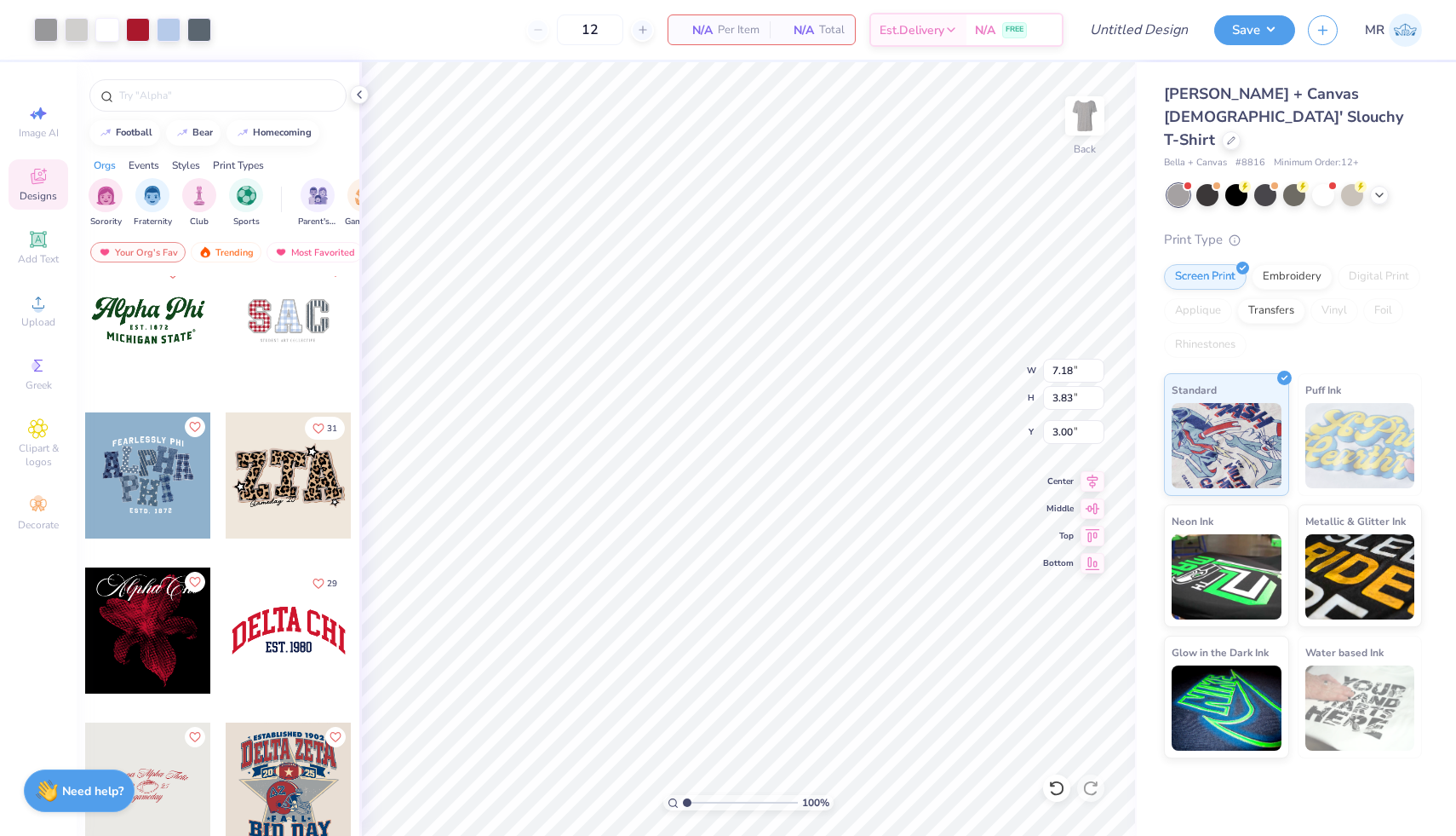
type input "8.09"
type input "4.19"
type input "0.95"
type input "3.00"
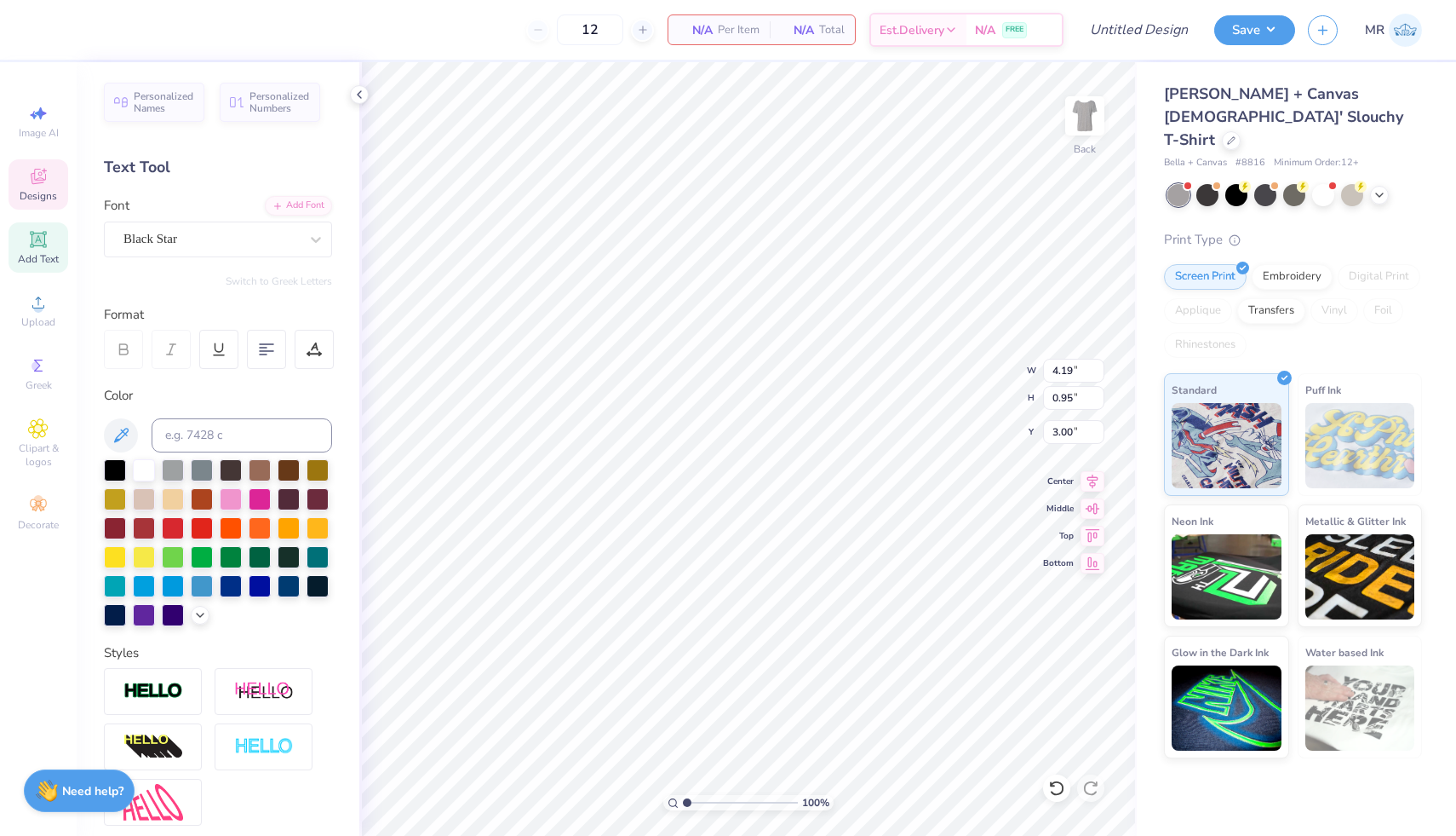
type input "7.18"
type input "3.83"
type input "8.09"
click at [1283, 262] on div "Embroidery" at bounding box center [1292, 274] width 81 height 25
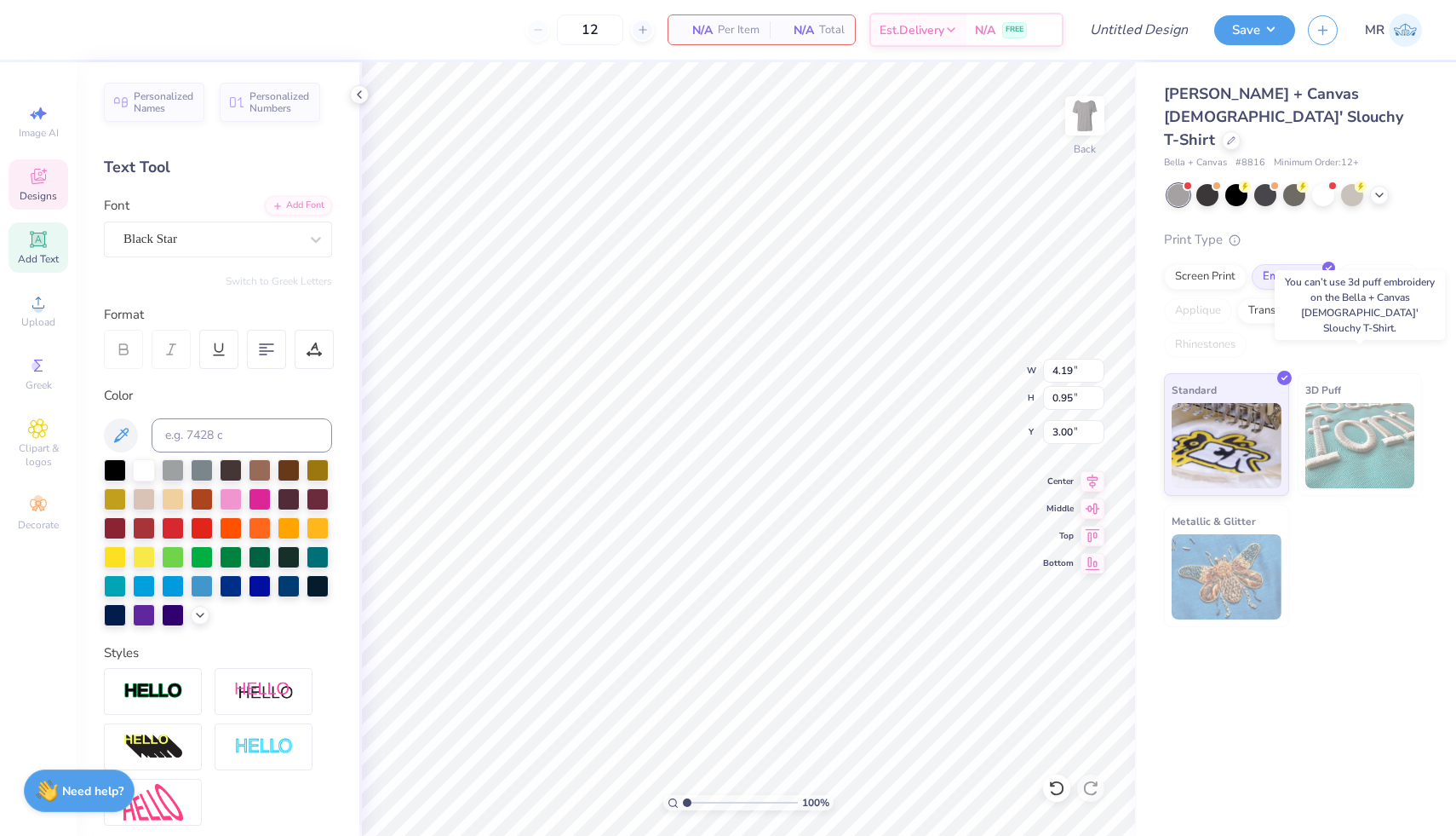
click at [1351, 404] on img at bounding box center [1360, 445] width 110 height 85
click at [1228, 400] on img at bounding box center [1227, 443] width 110 height 85
click at [1381, 675] on div "Bella + Canvas Ladies' Slouchy T-Shirt Bella + Canvas # 8816 Minimum Order: 12 …" at bounding box center [1297, 449] width 320 height 774
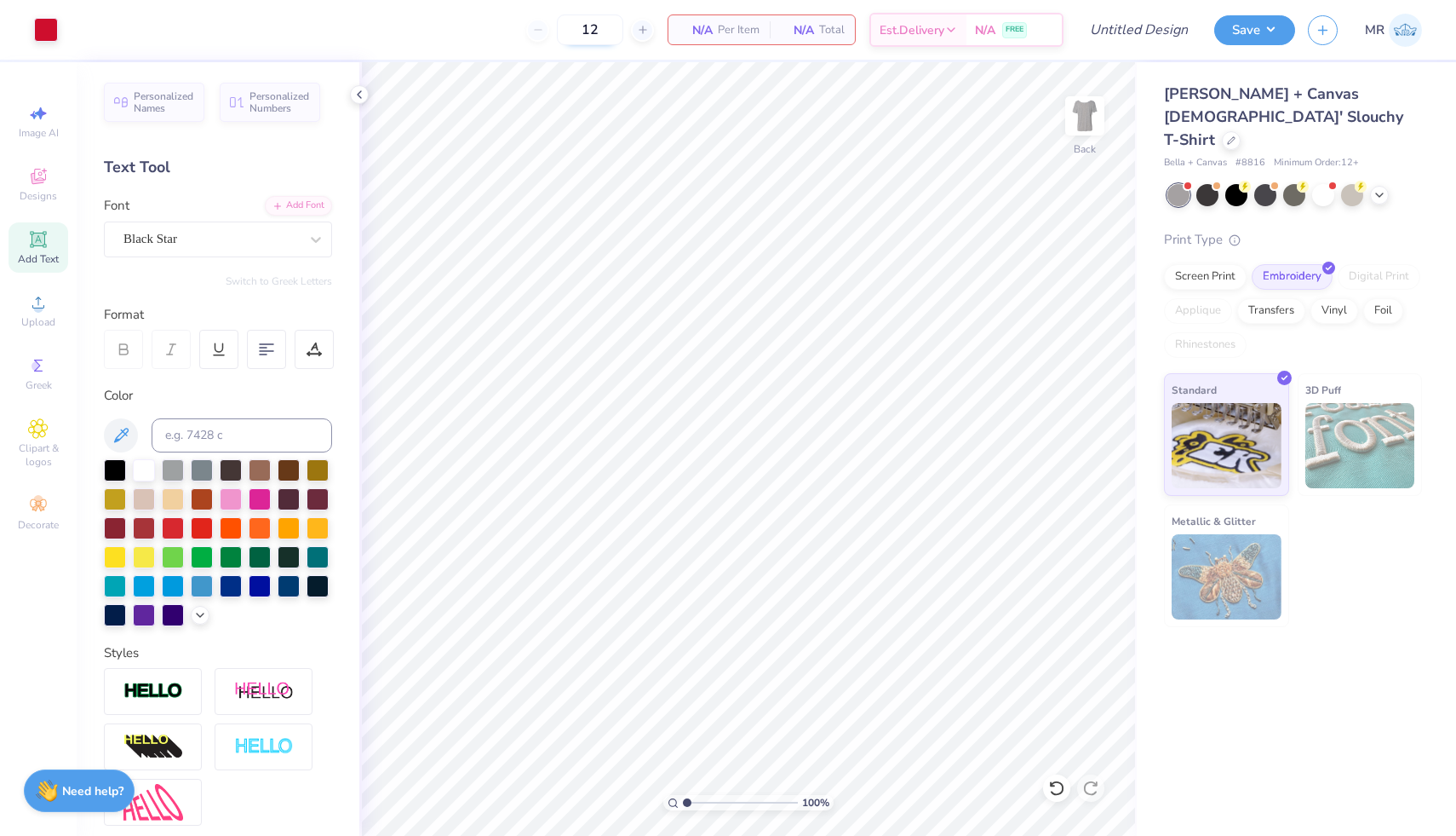
click at [599, 29] on input "12" at bounding box center [590, 30] width 66 height 31
type input "150"
click at [1212, 182] on div at bounding box center [1207, 193] width 22 height 22
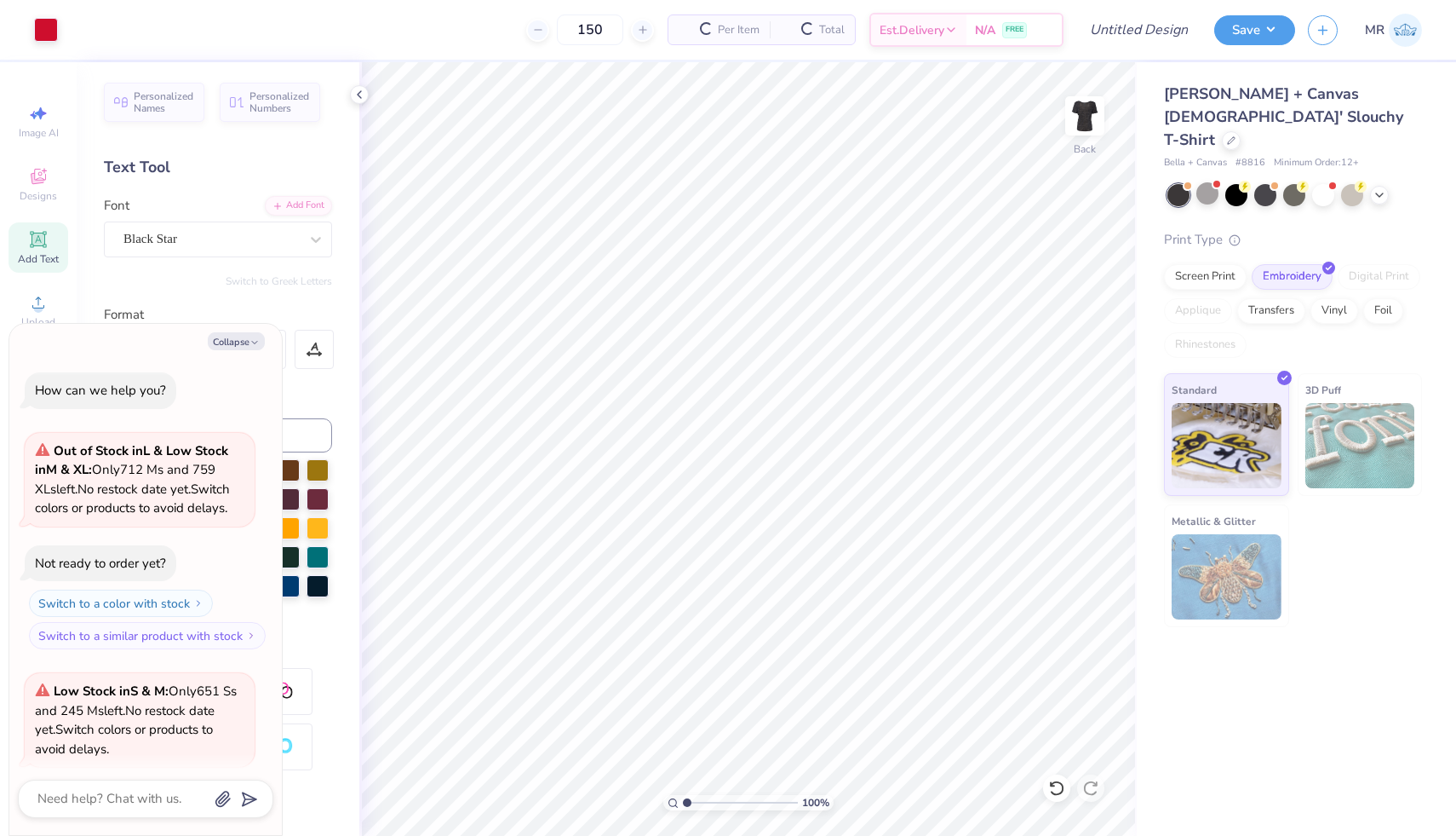
scroll to position [133, 0]
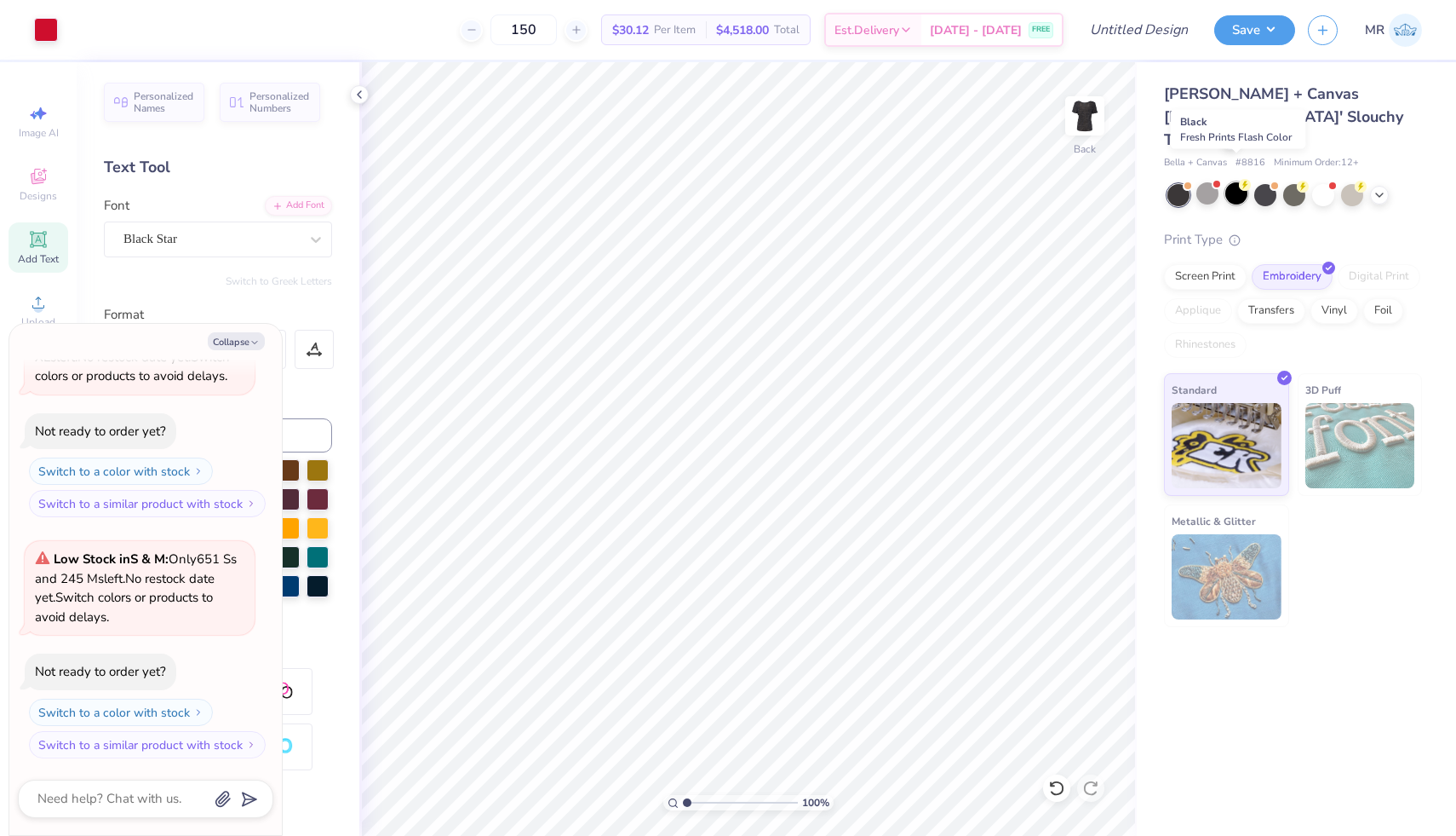
click at [1229, 182] on div at bounding box center [1236, 193] width 22 height 22
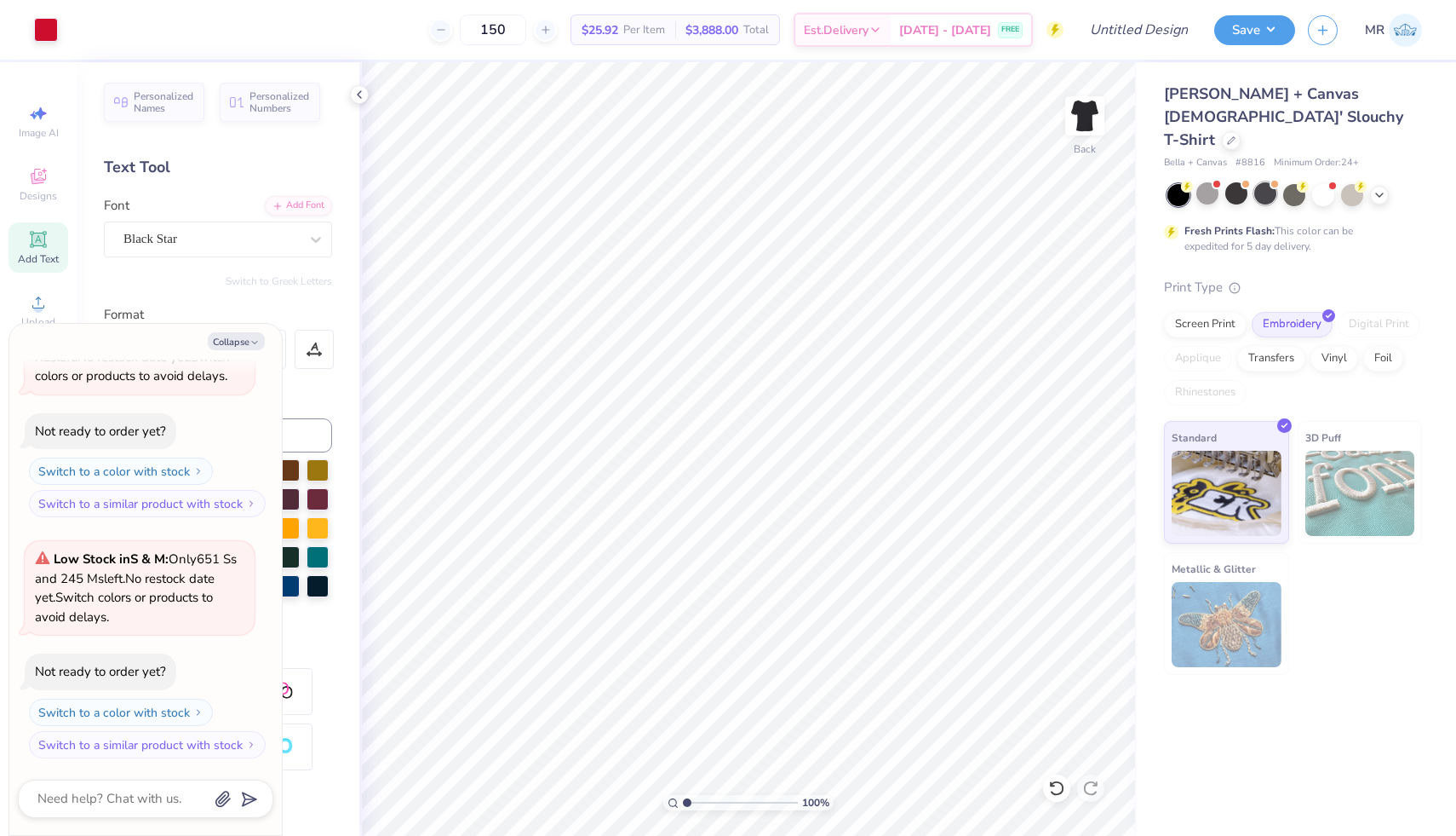
click at [1268, 182] on div at bounding box center [1265, 193] width 22 height 22
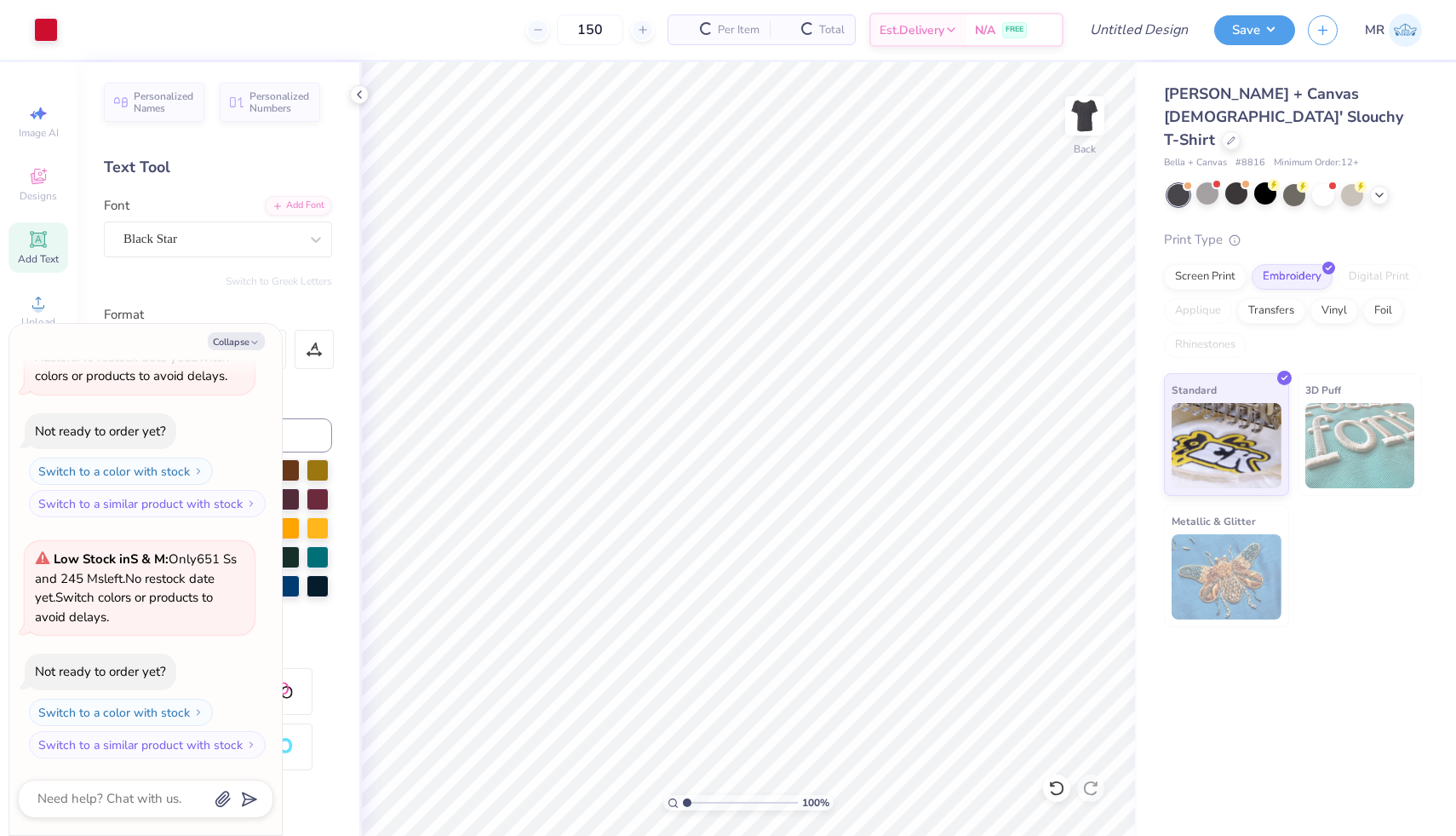
scroll to position [354, 0]
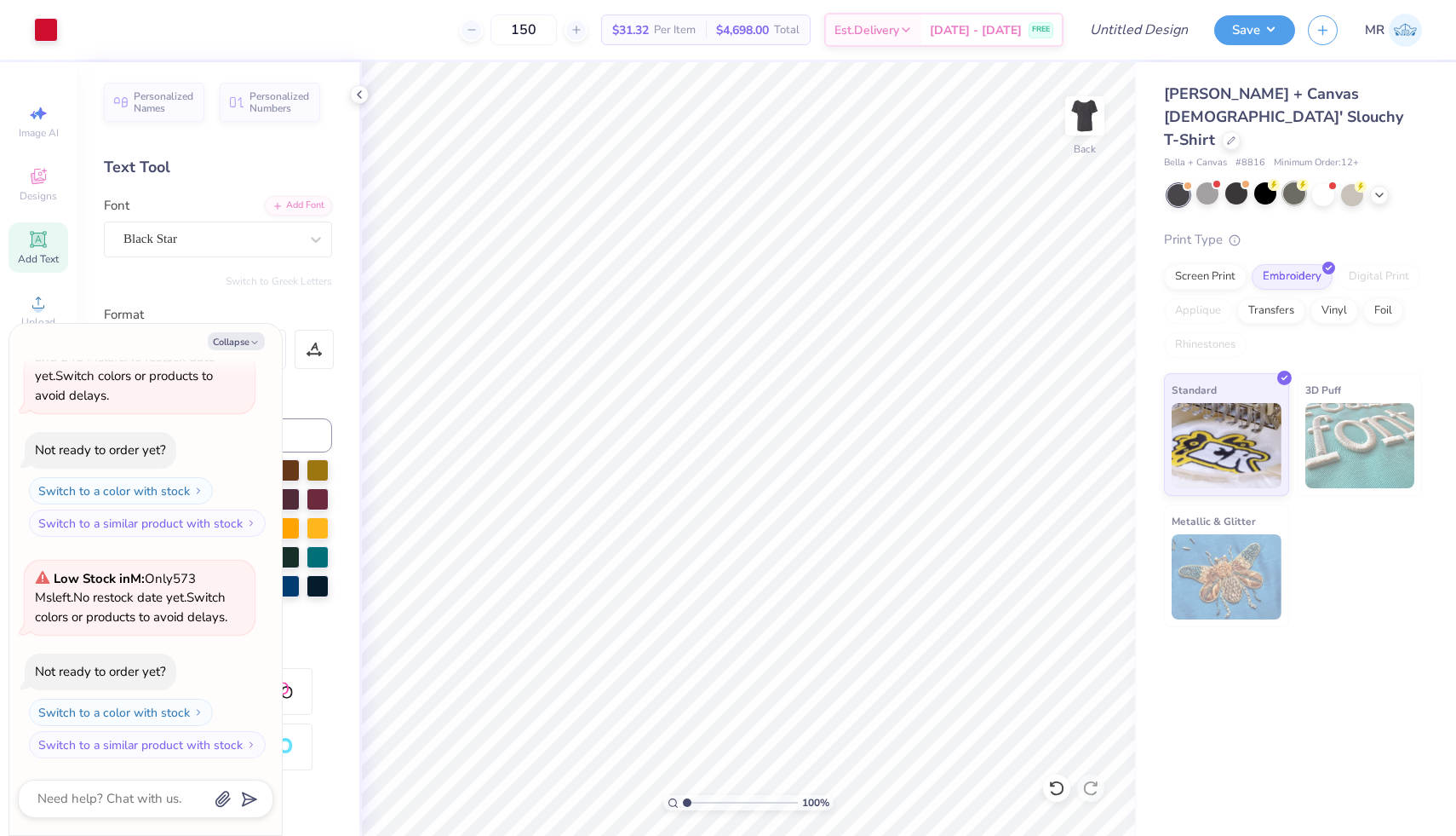
click at [1291, 182] on div at bounding box center [1294, 193] width 22 height 22
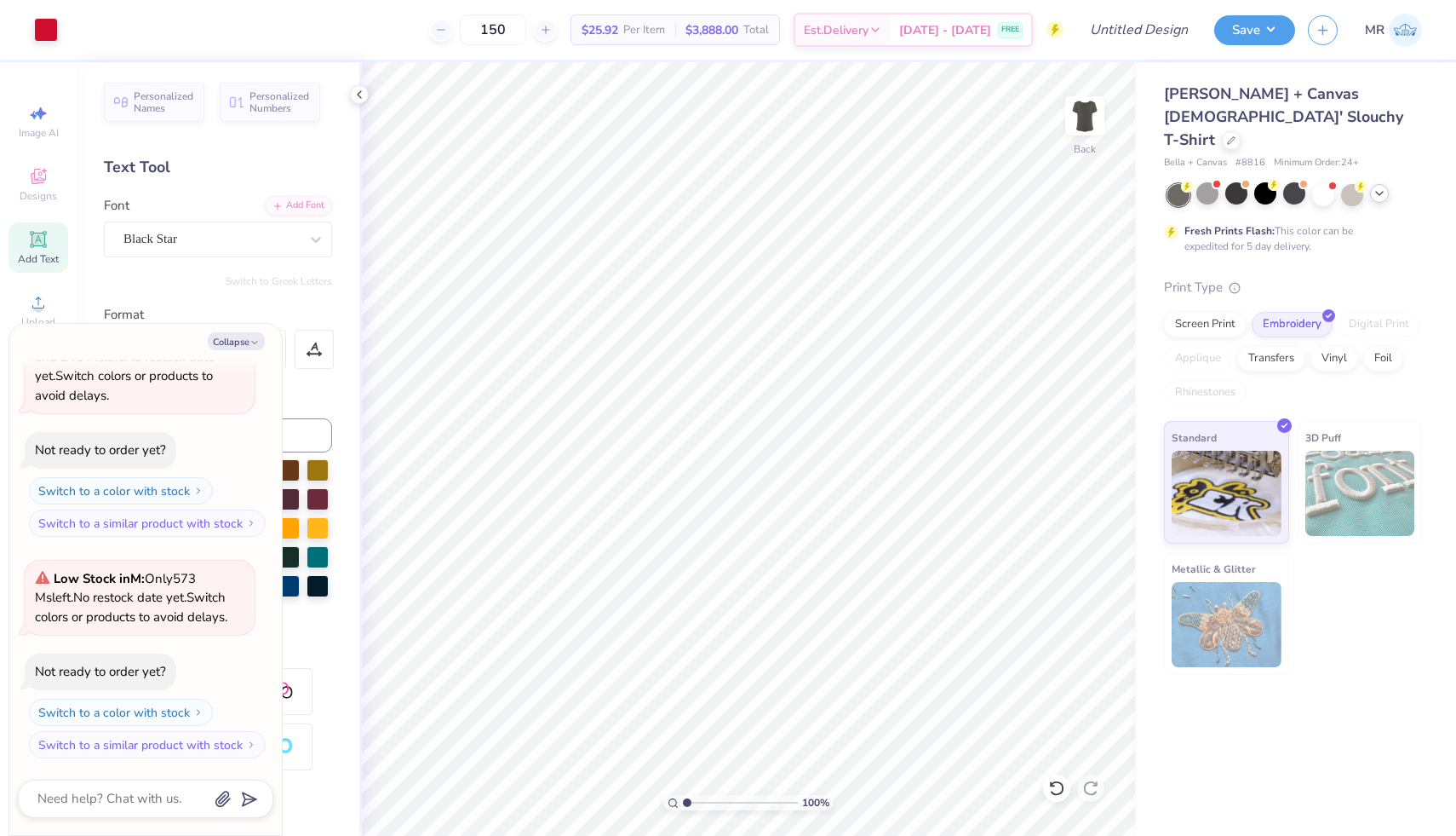
click at [1382, 187] on icon at bounding box center [1380, 194] width 14 height 14
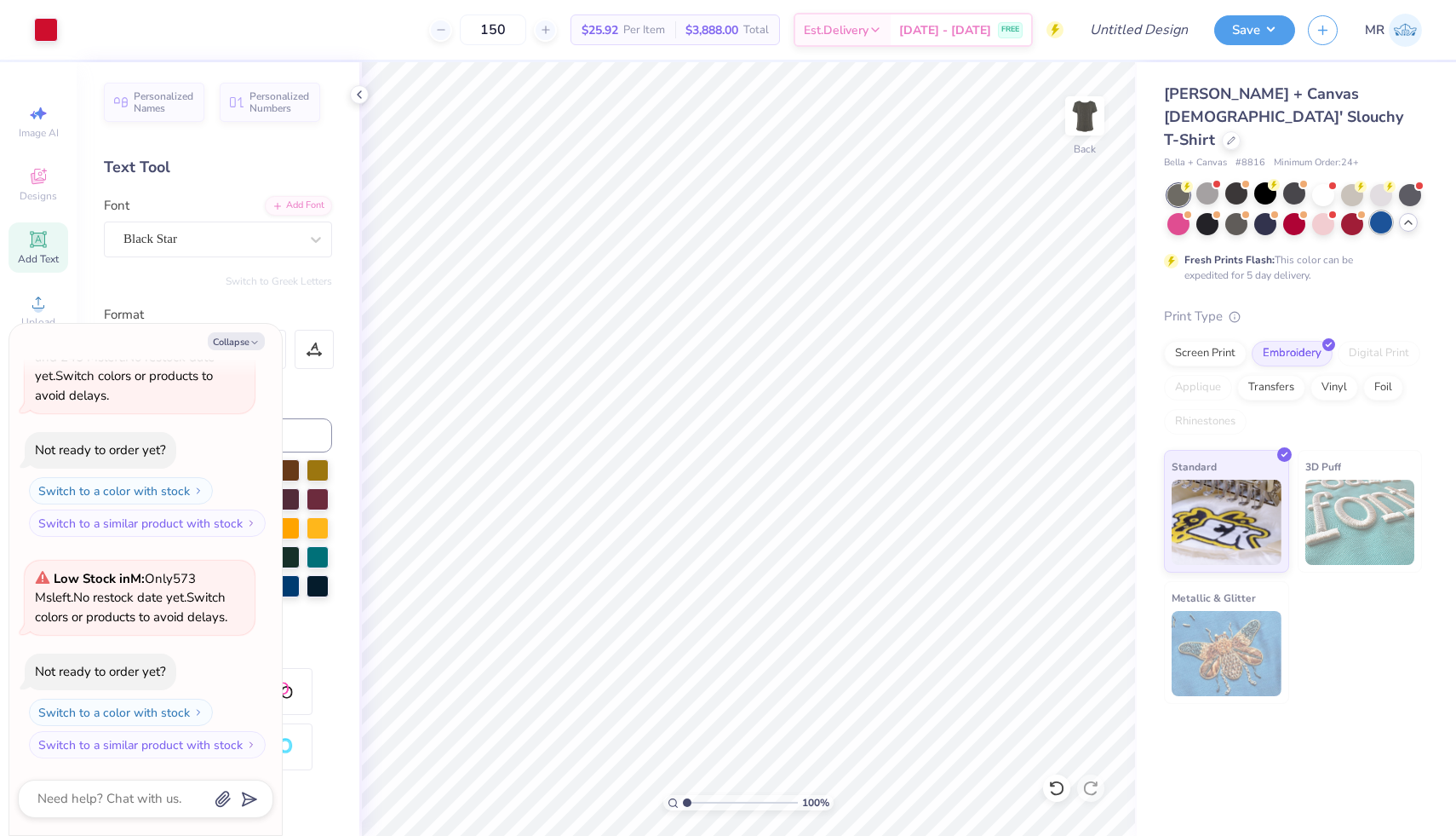
click at [1377, 211] on div at bounding box center [1381, 221] width 22 height 22
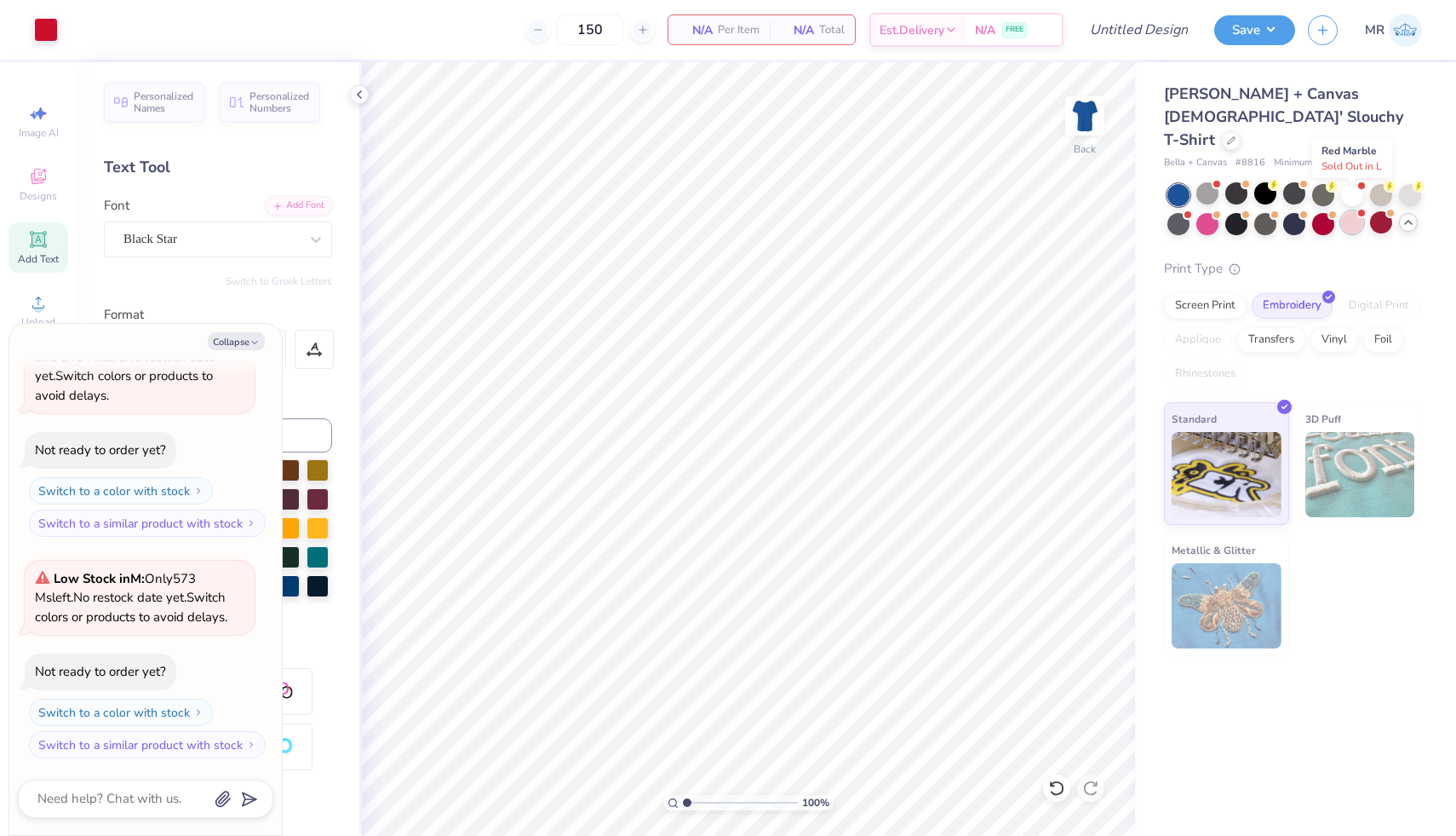
click at [1350, 211] on div at bounding box center [1351, 221] width 22 height 22
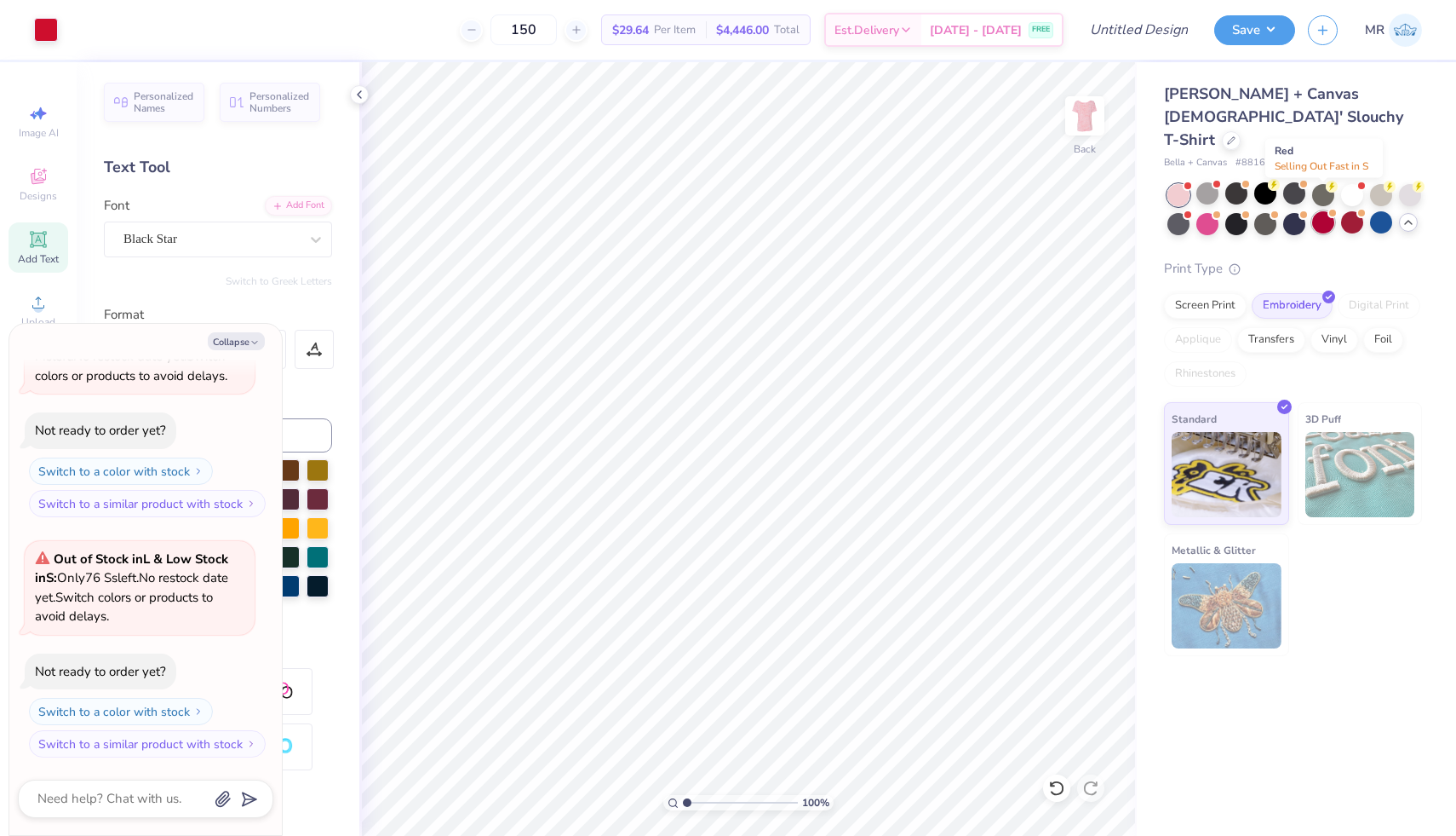
click at [1327, 211] on div at bounding box center [1323, 221] width 22 height 22
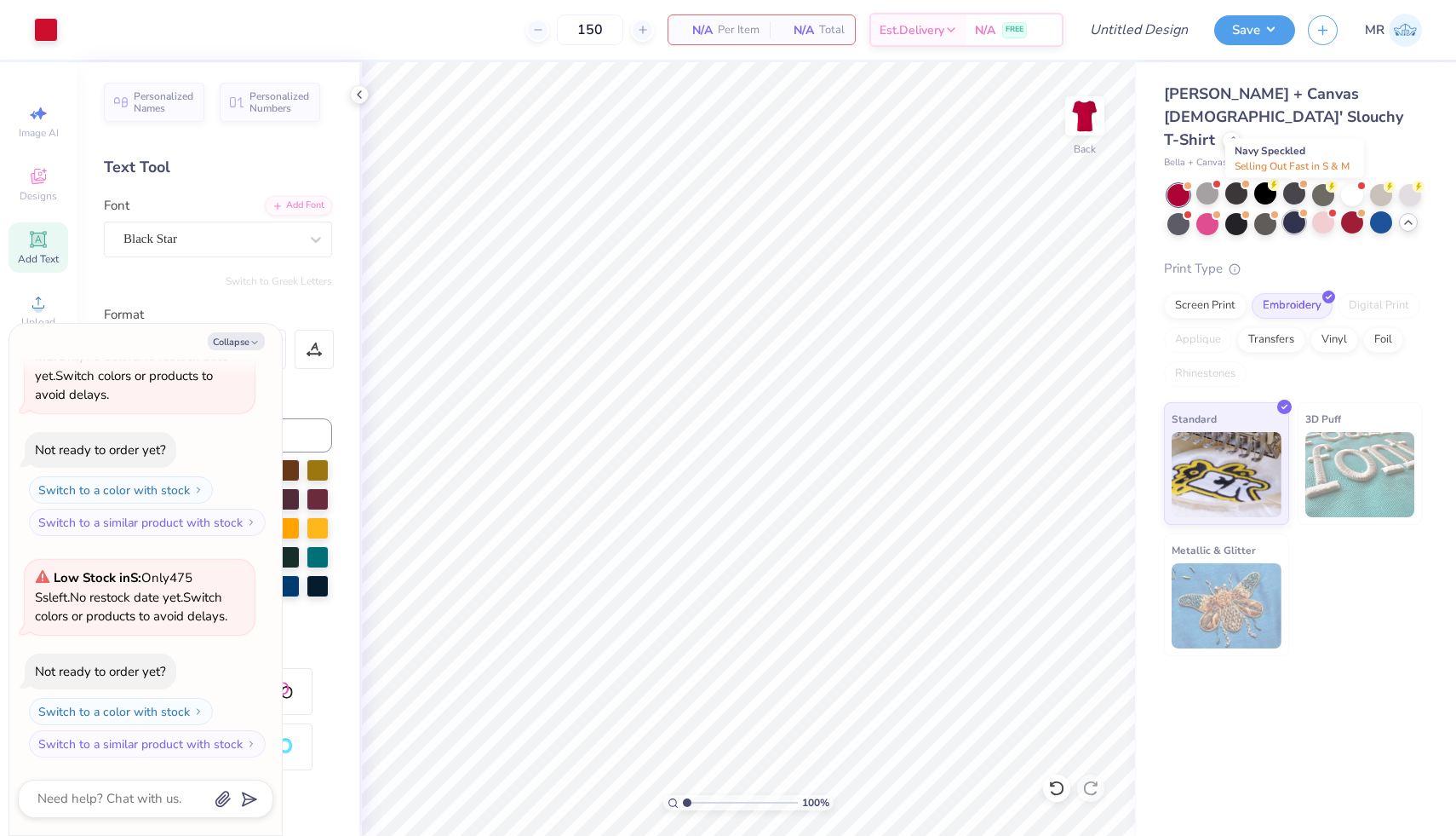
click at [1295, 211] on div at bounding box center [1294, 221] width 22 height 22
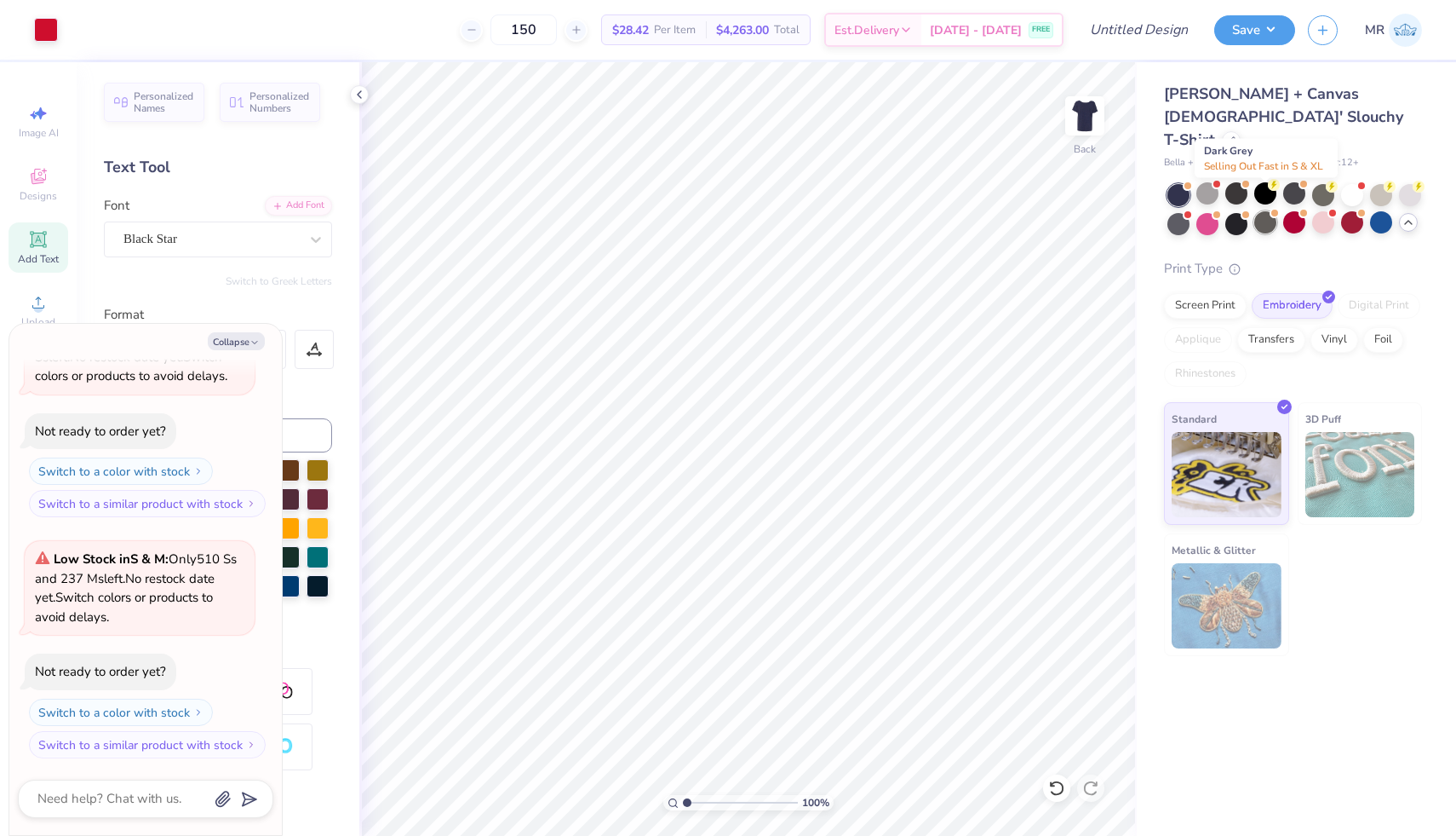
click at [1263, 211] on div at bounding box center [1265, 221] width 22 height 22
click at [1231, 211] on div at bounding box center [1236, 221] width 22 height 22
click at [1267, 211] on div at bounding box center [1265, 221] width 22 height 22
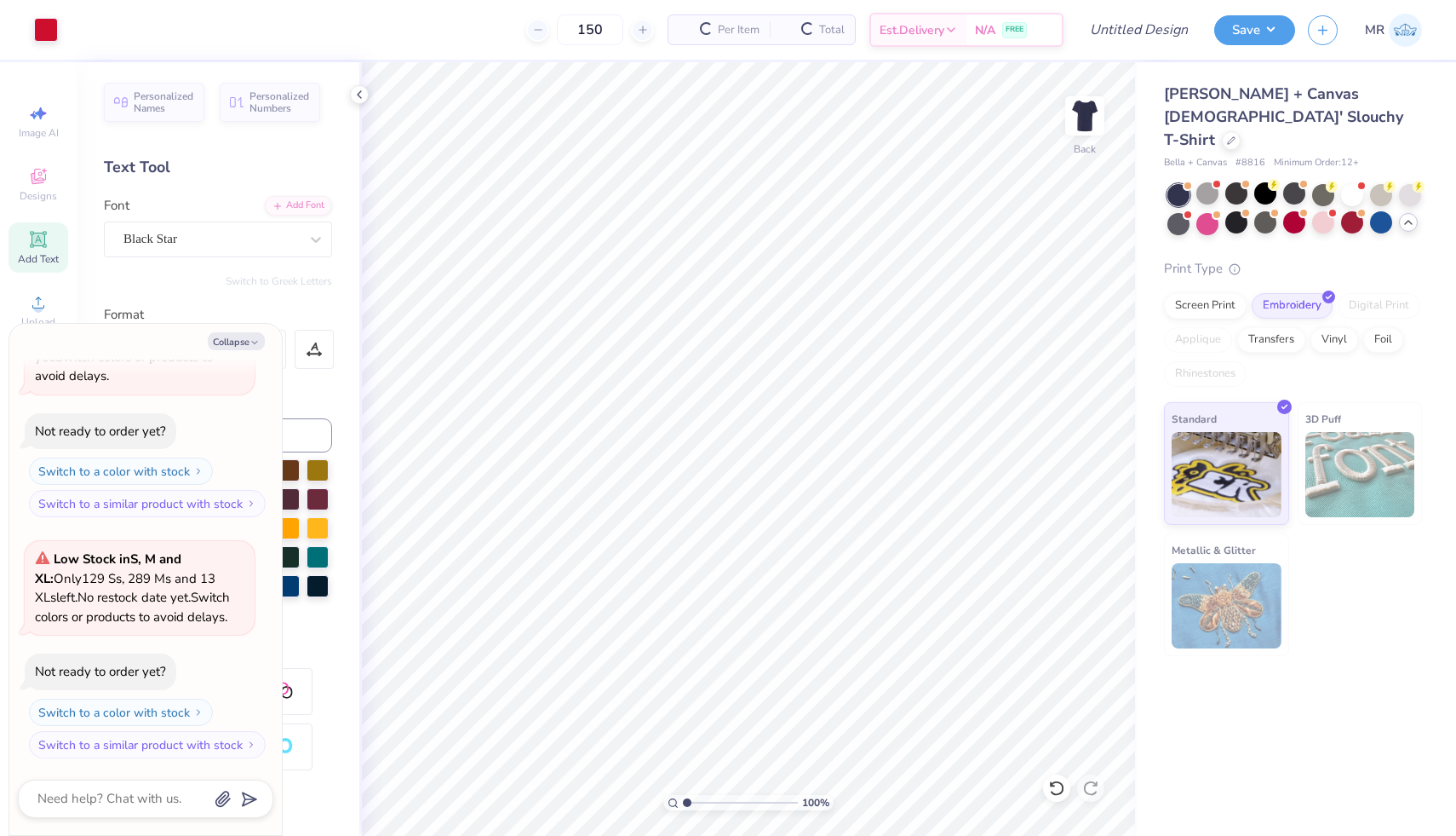
scroll to position [1779, 0]
click at [1245, 211] on div at bounding box center [1236, 221] width 22 height 22
click at [1209, 211] on div at bounding box center [1207, 221] width 22 height 22
click at [1172, 211] on div at bounding box center [1178, 221] width 22 height 22
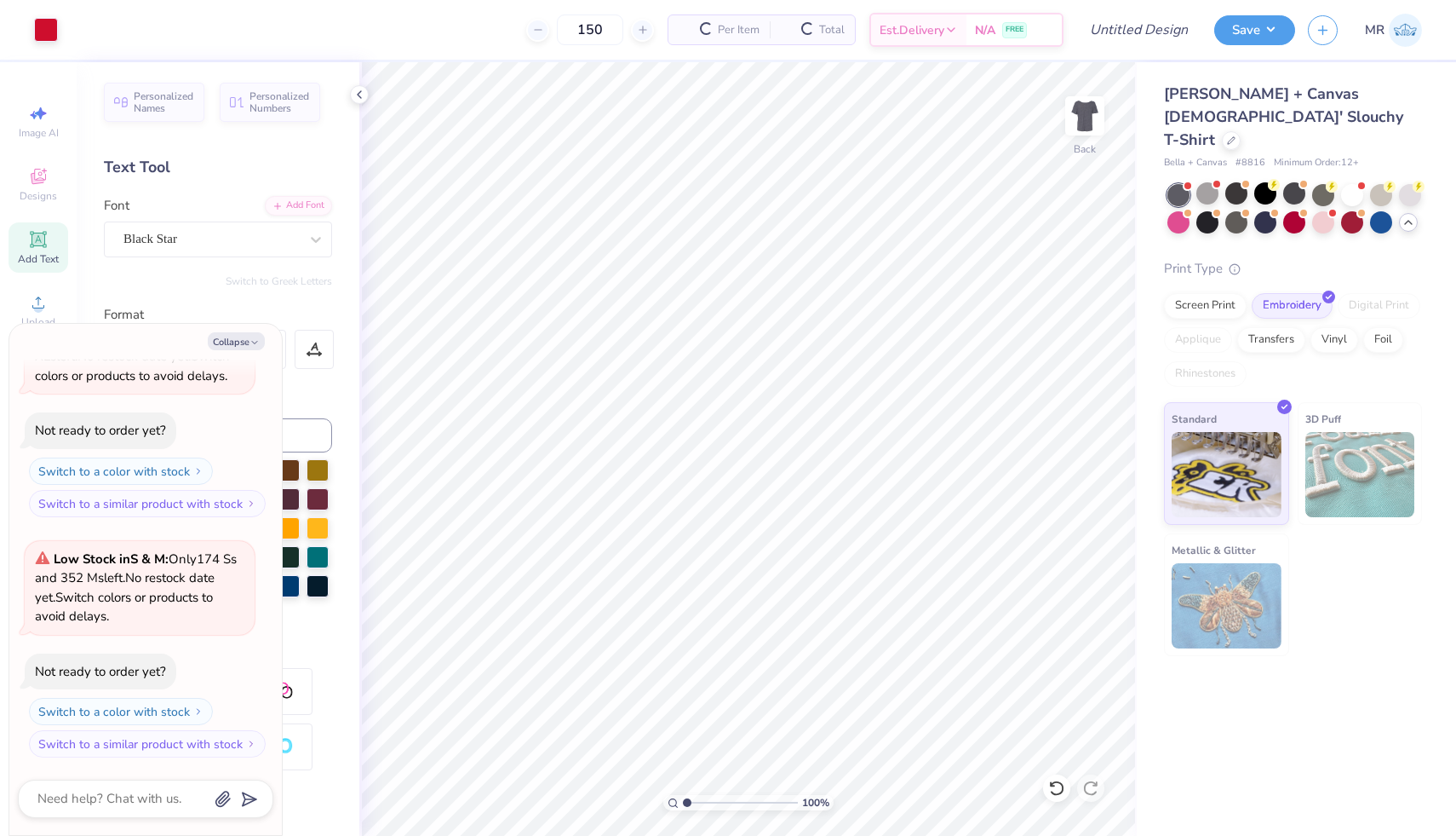
scroll to position [2501, 0]
click at [1208, 182] on div at bounding box center [1207, 193] width 22 height 22
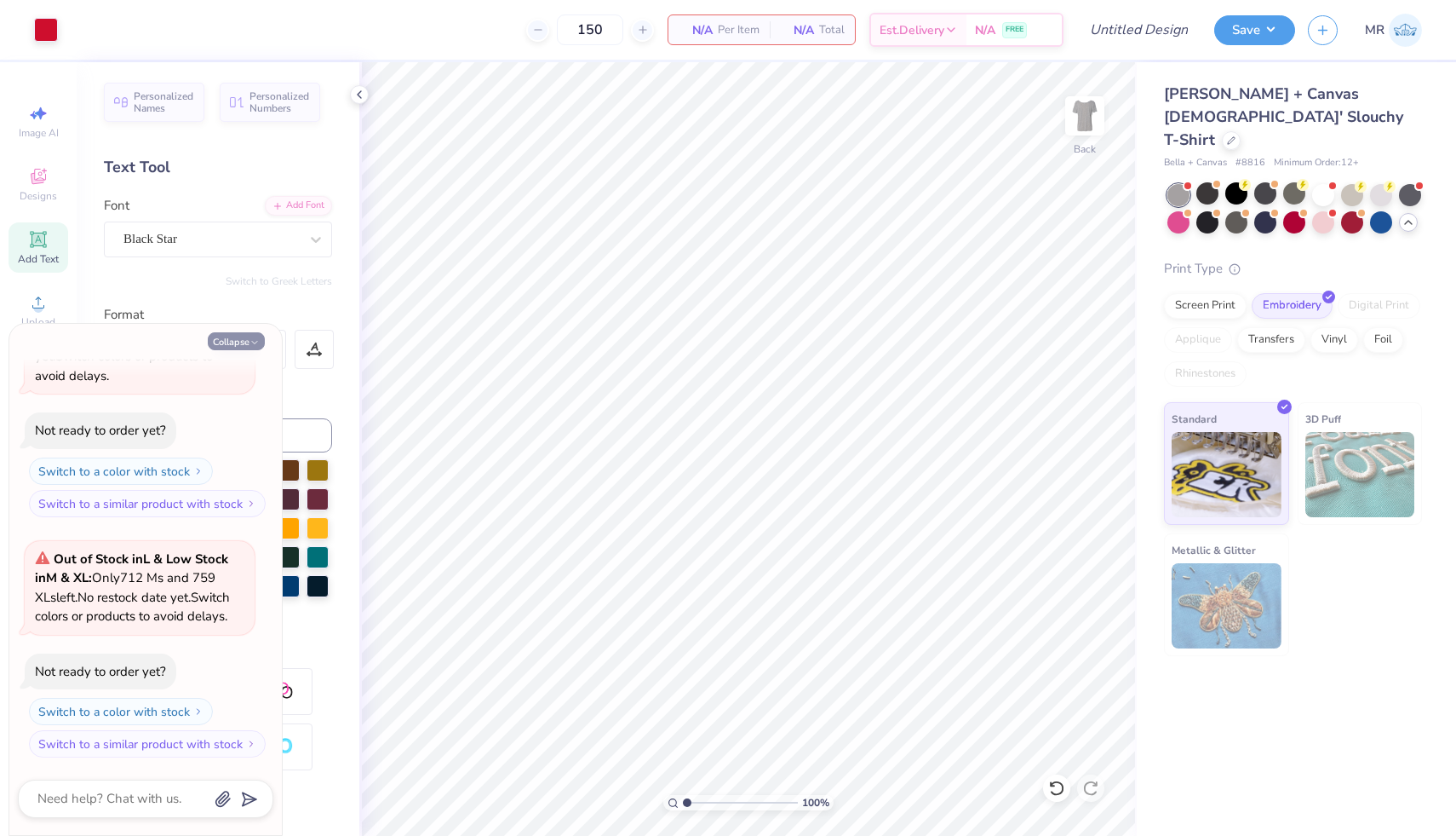
click at [239, 339] on button "Collapse" at bounding box center [235, 341] width 57 height 18
type textarea "x"
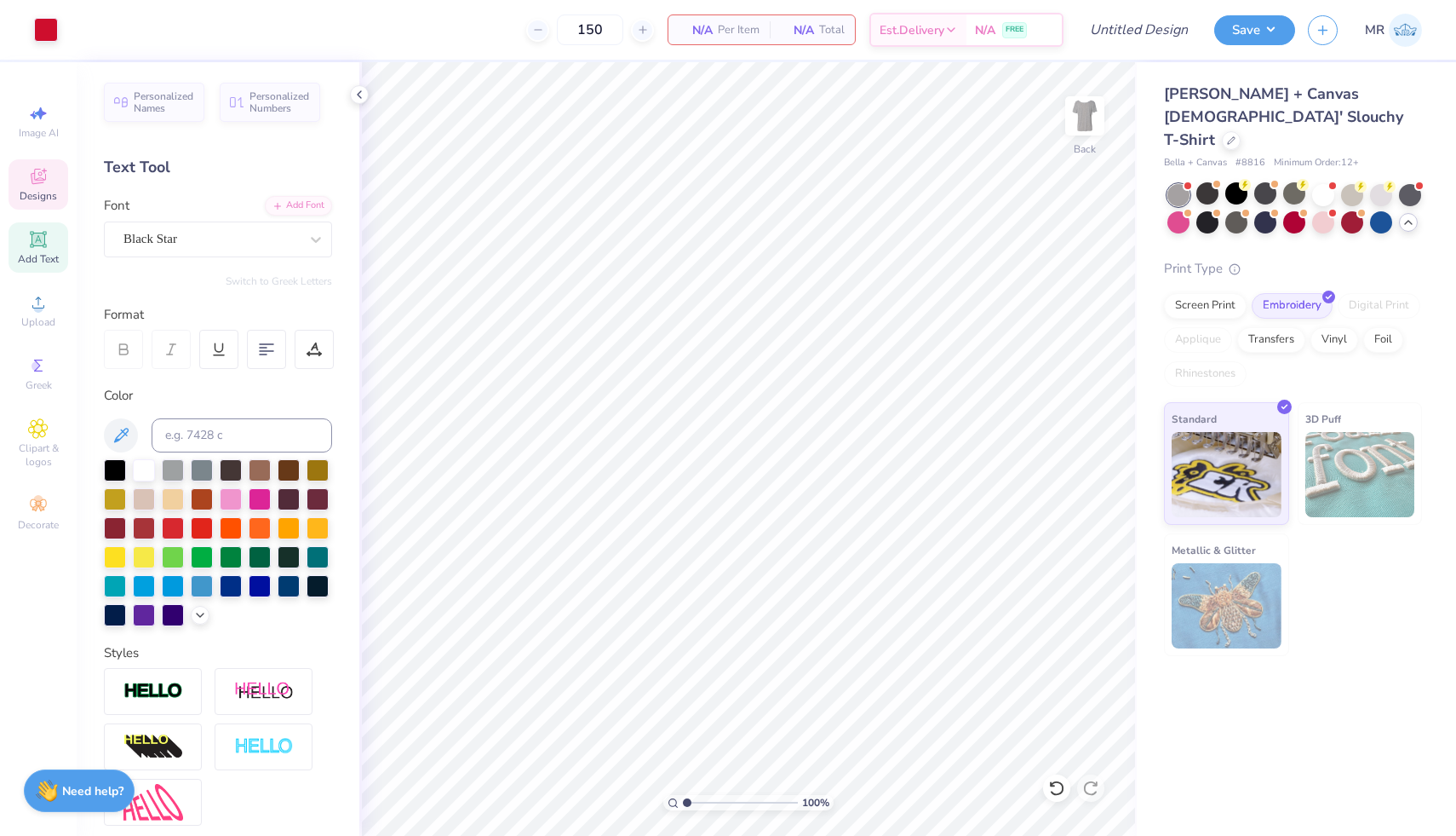
click at [42, 180] on icon at bounding box center [38, 178] width 14 height 11
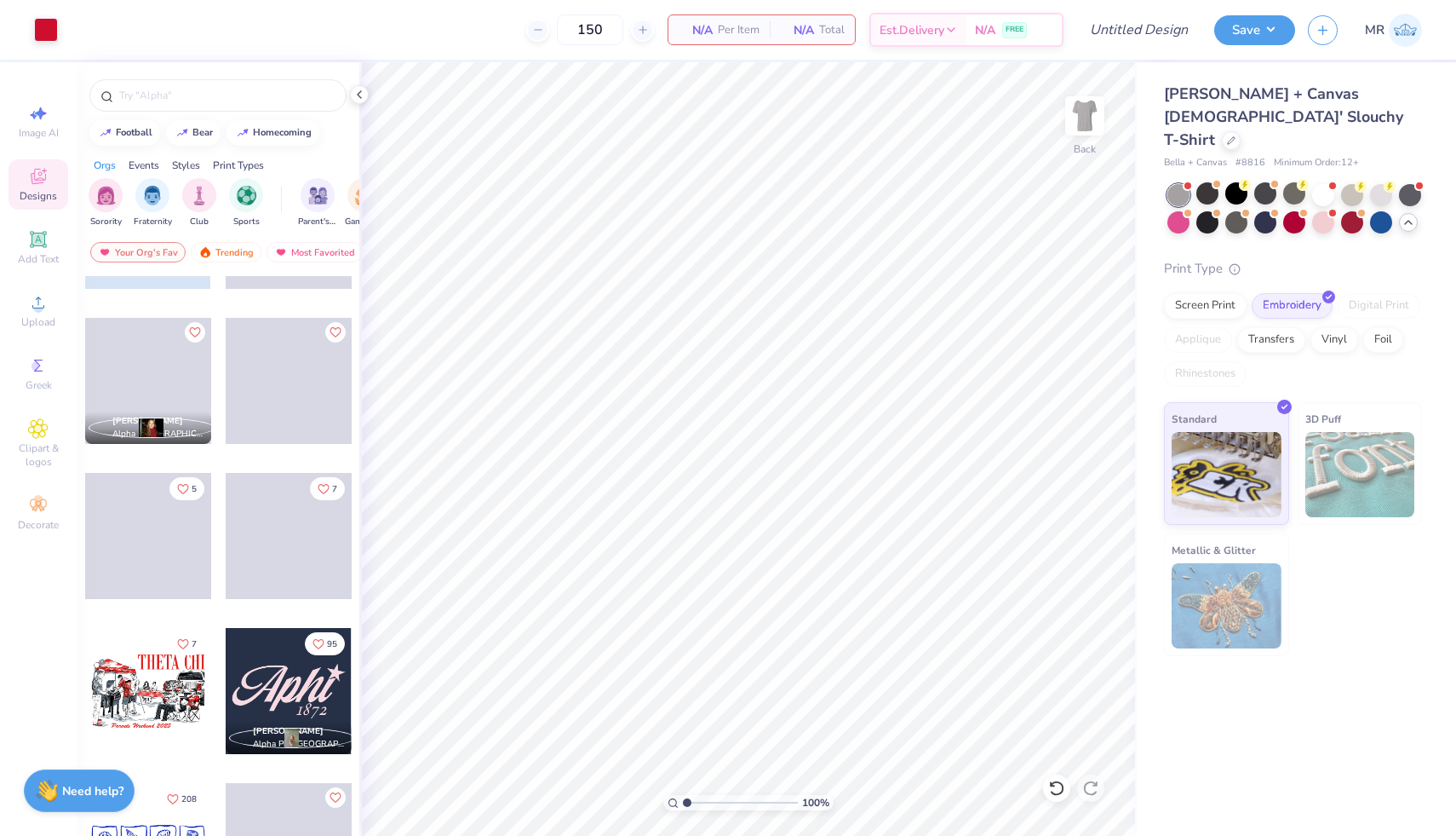
scroll to position [3680, 0]
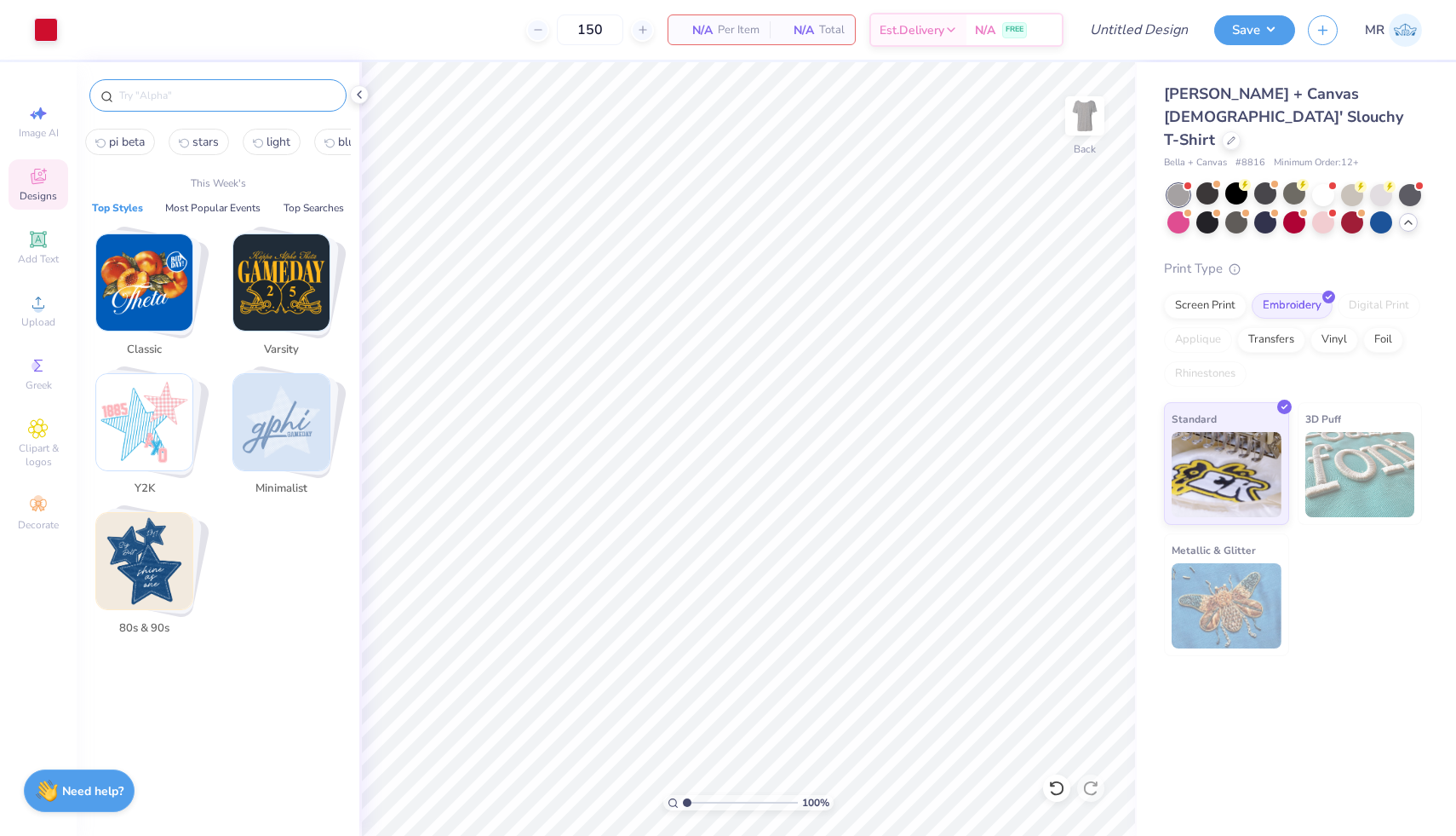
click at [159, 94] on input "text" at bounding box center [227, 96] width 218 height 17
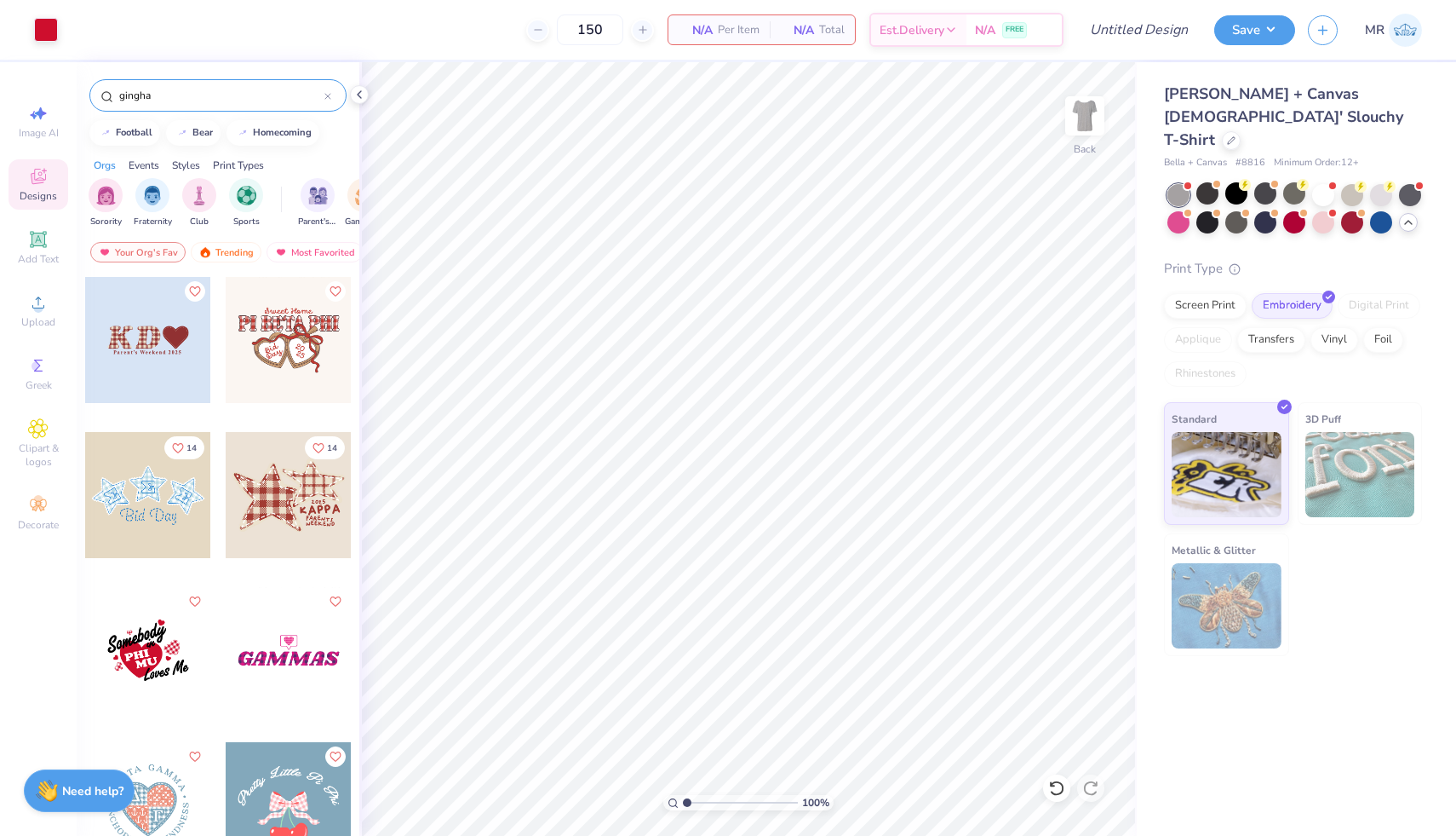
type input "gingham"
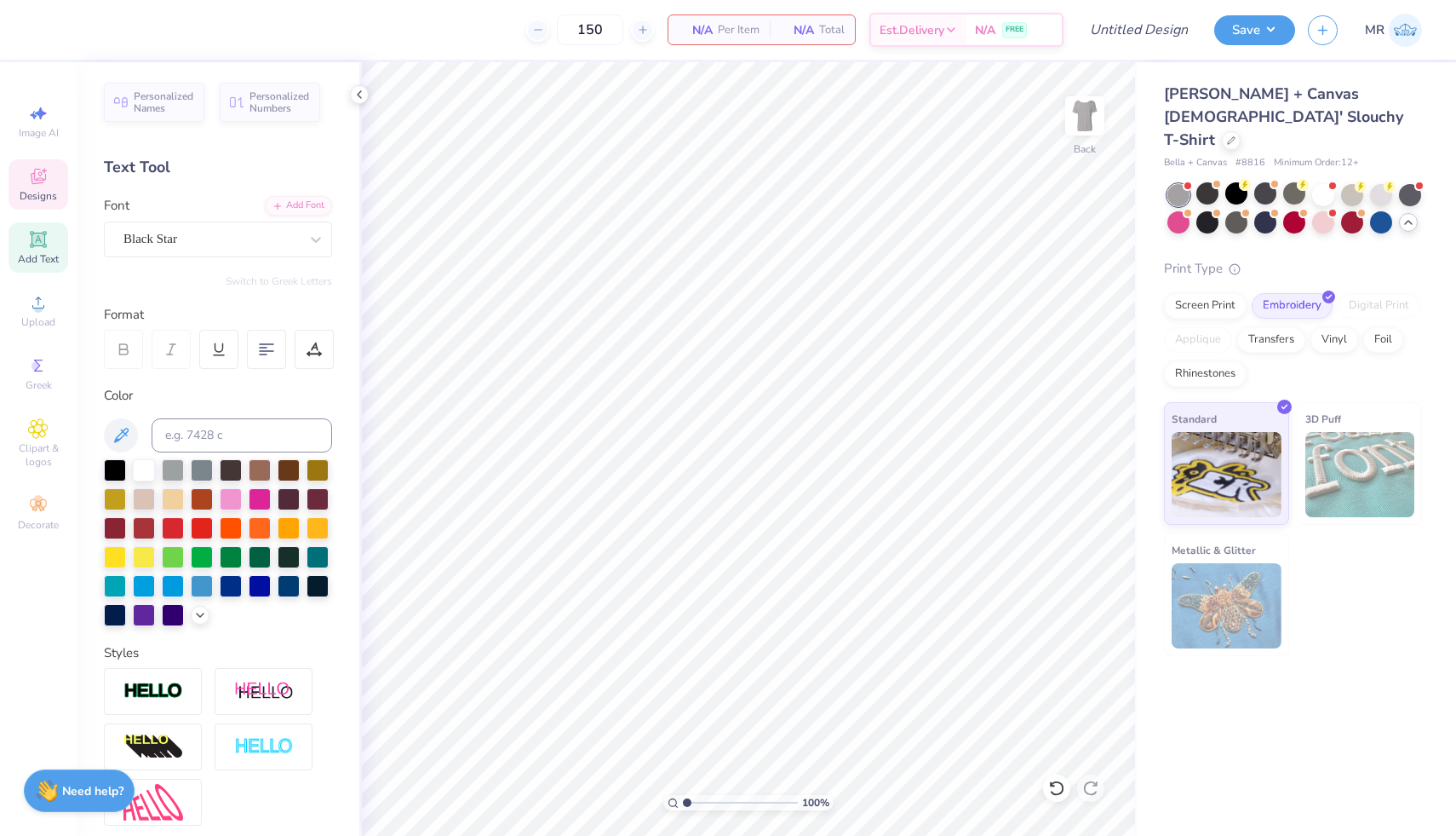
click at [40, 198] on span "Designs" at bounding box center [37, 196] width 37 height 14
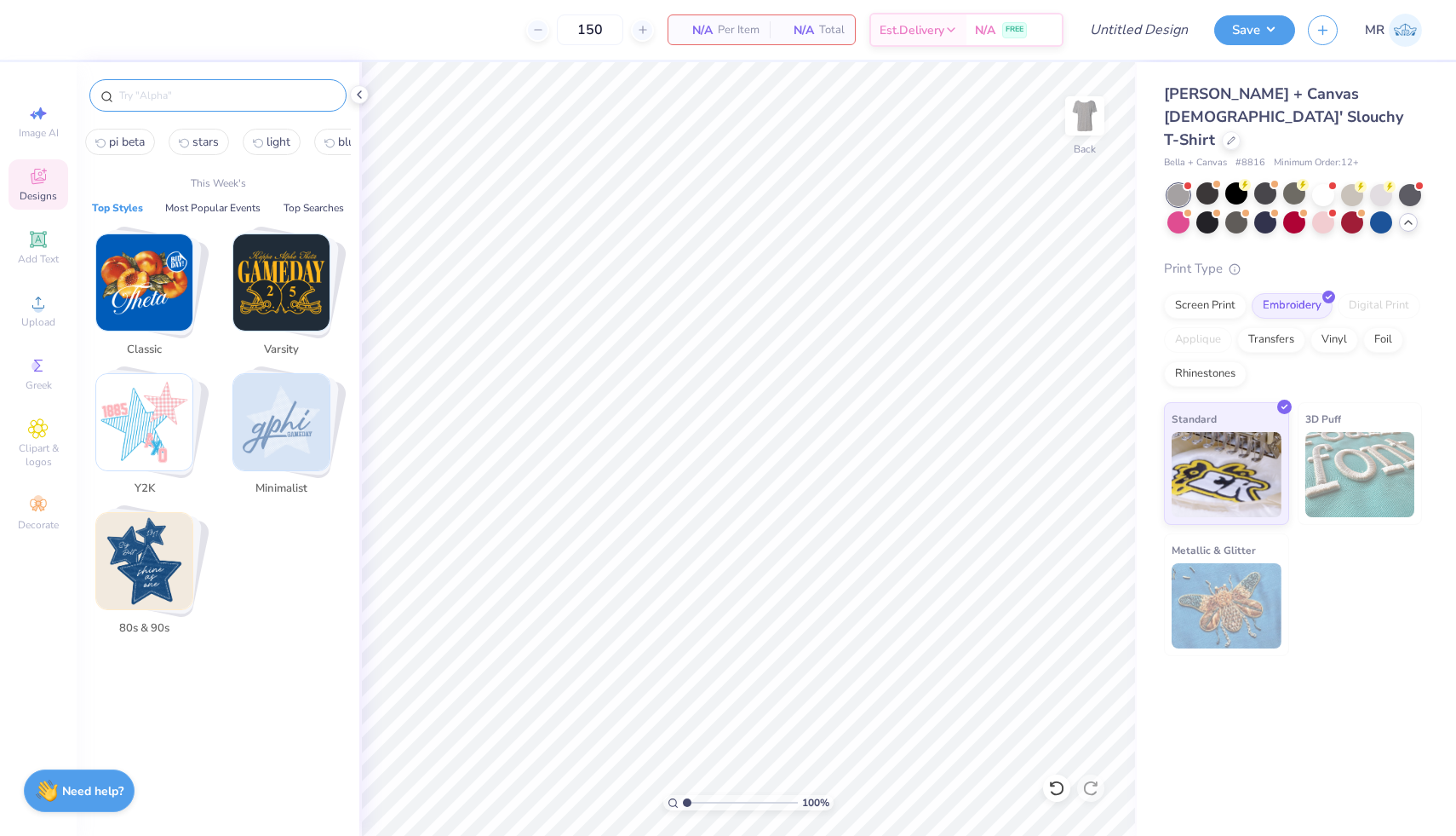
click at [159, 94] on input "text" at bounding box center [227, 96] width 218 height 17
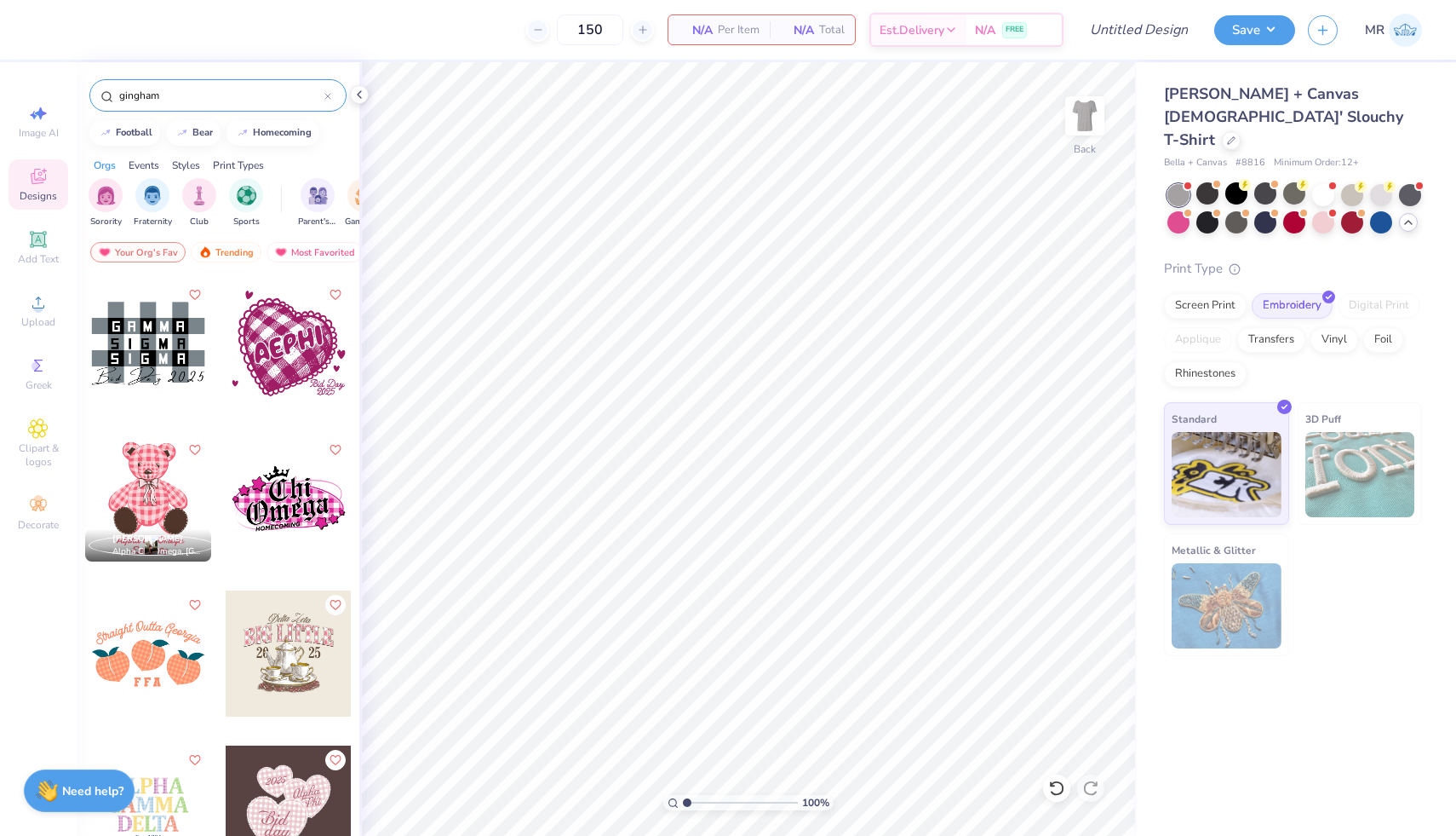
scroll to position [926, 0]
type input "gingham"
click at [158, 803] on div at bounding box center [148, 809] width 126 height 126
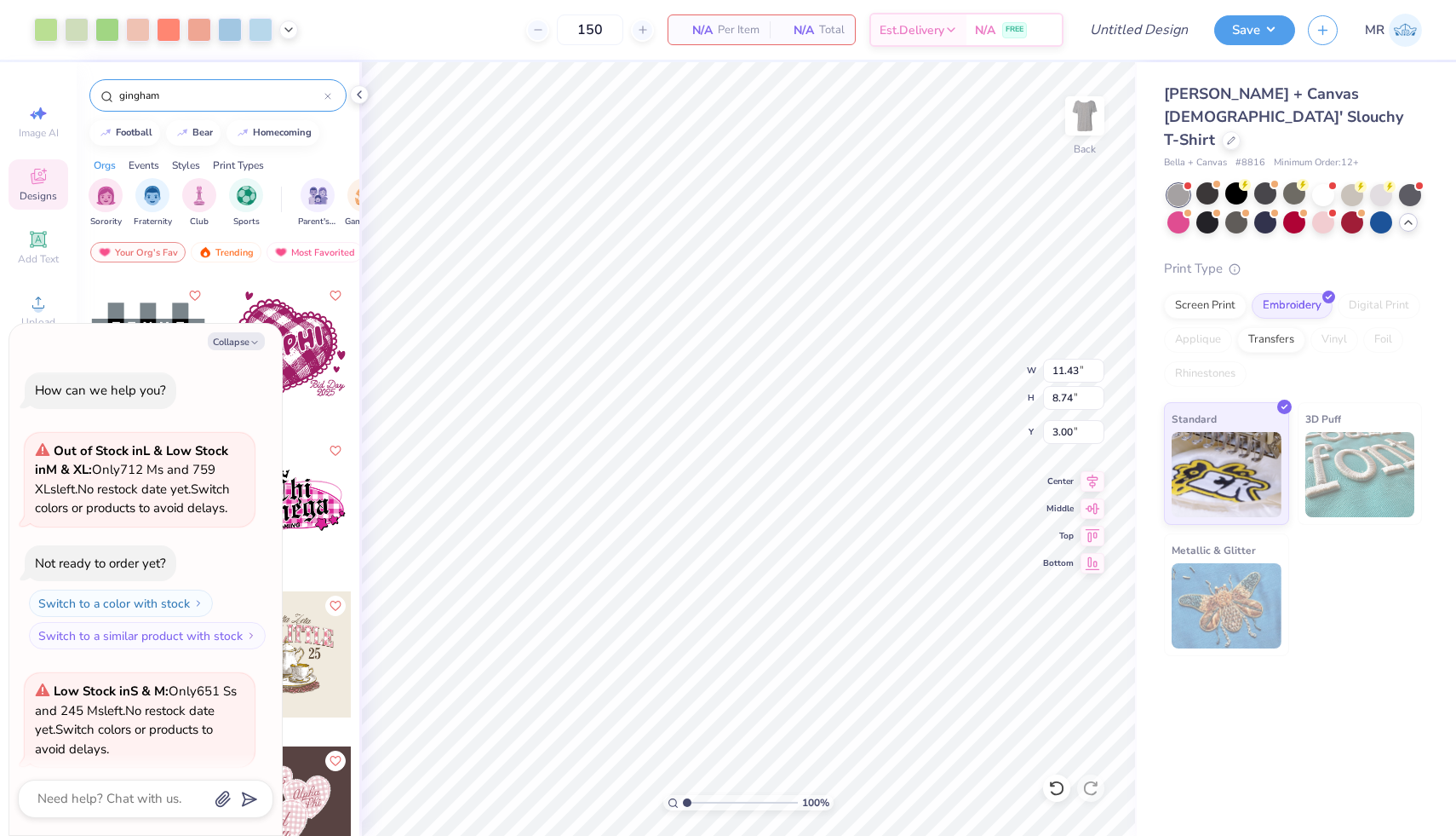
scroll to position [2911, 0]
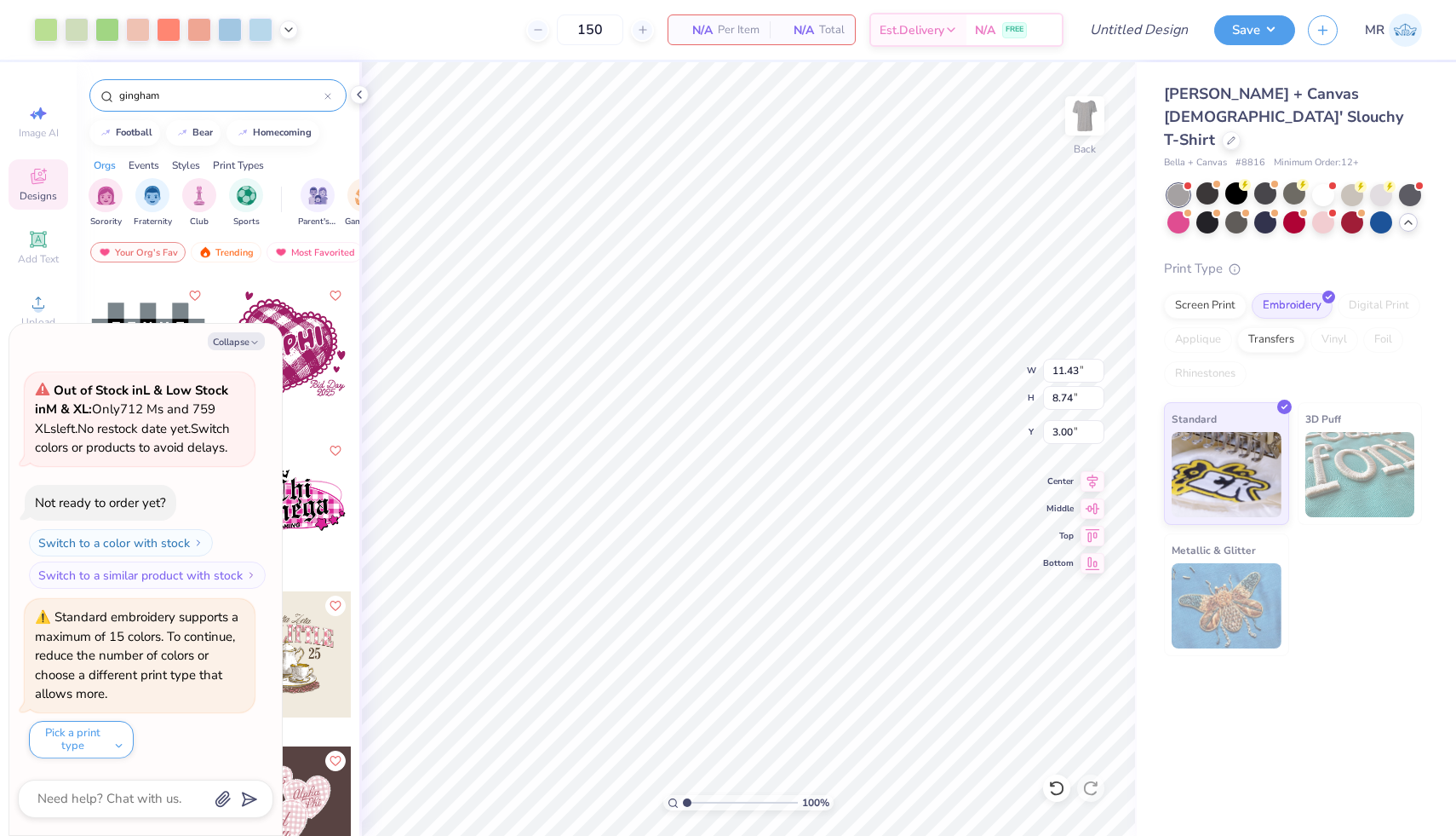
type textarea "x"
type input "10.08"
type input "7.71"
click at [1236, 182] on div at bounding box center [1236, 193] width 22 height 22
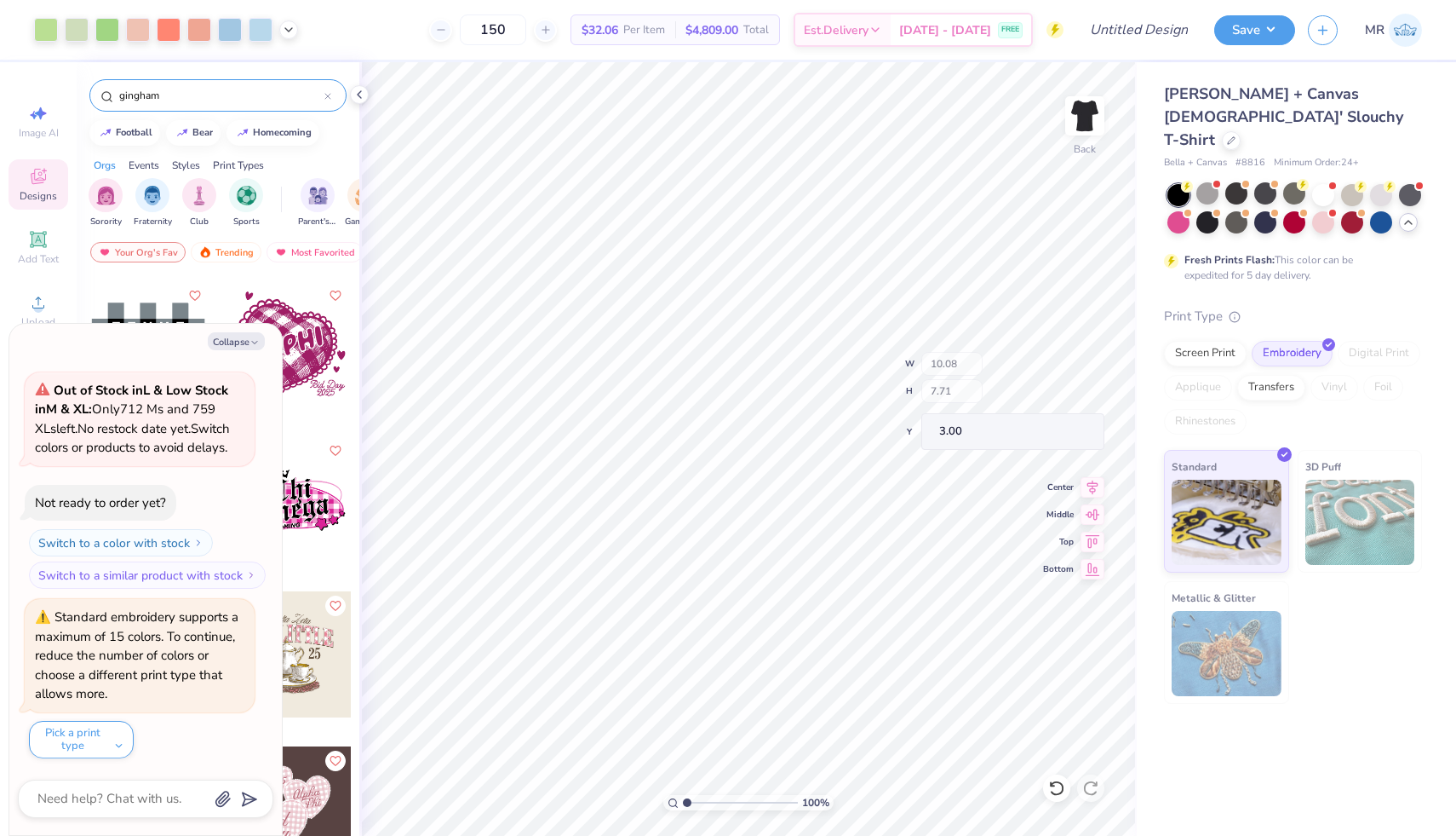
type textarea "x"
type input "3.20"
type input "0.60"
type input "10.11"
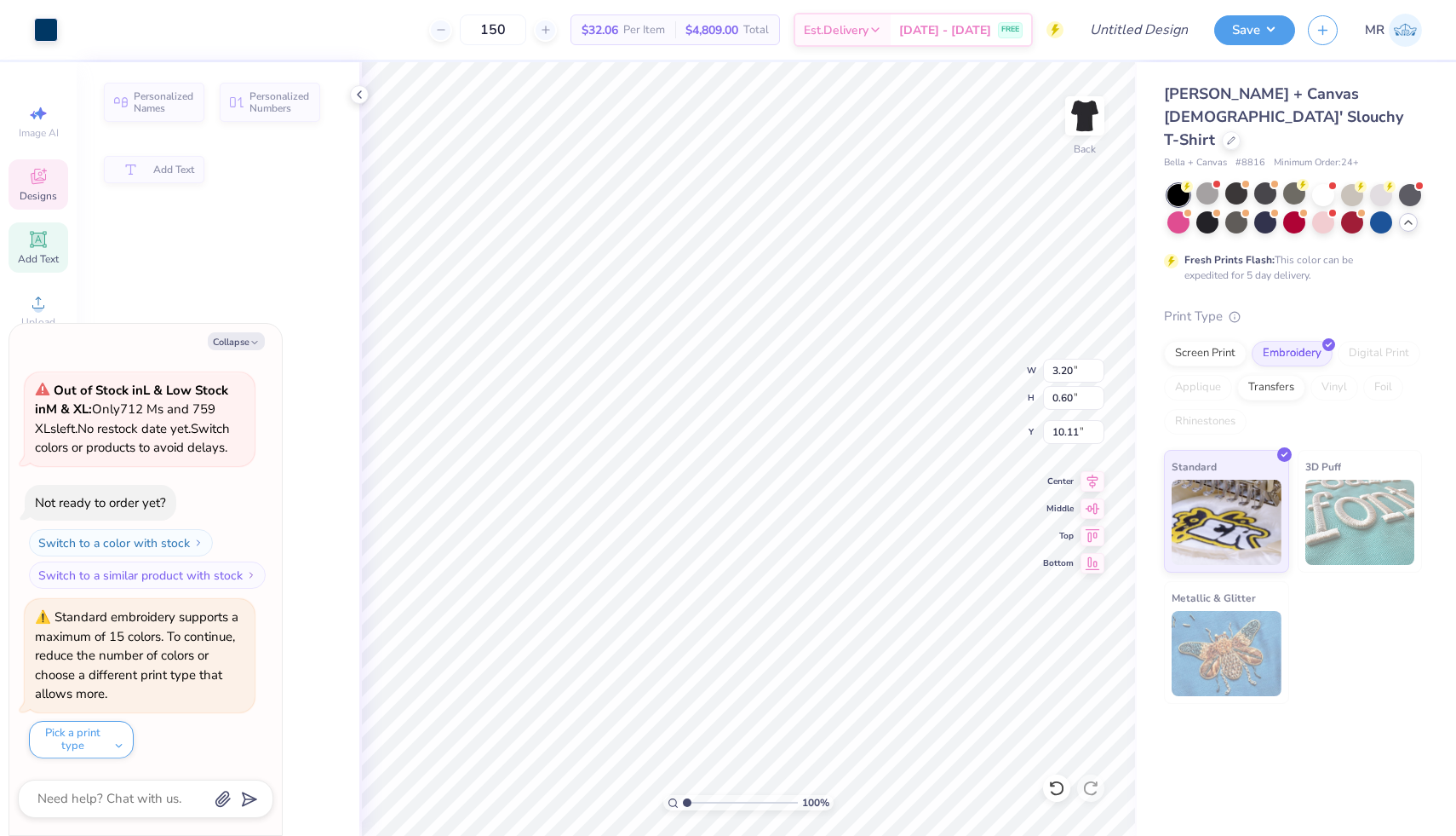
type textarea "x"
type input "10.00"
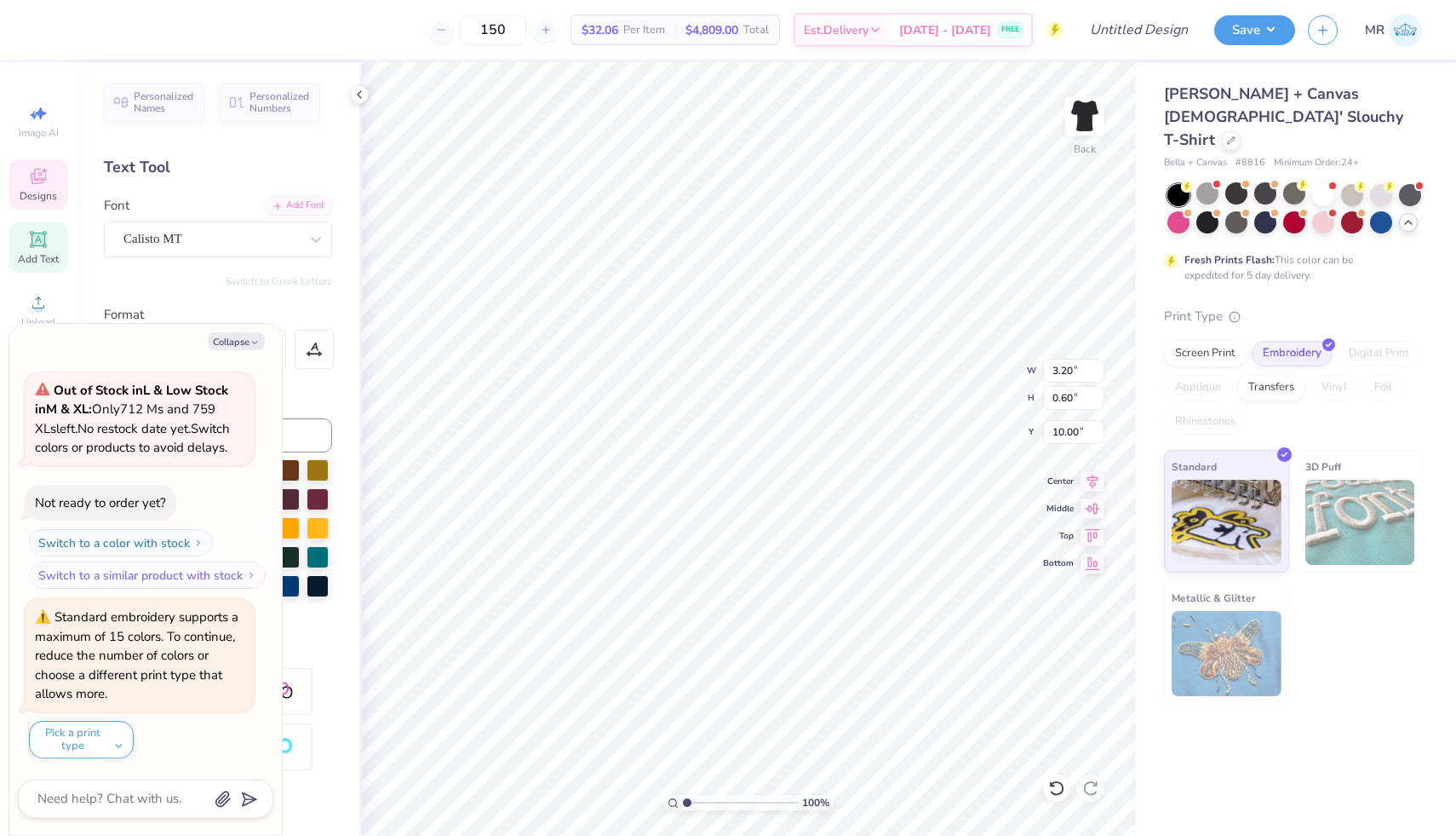
scroll to position [14, 4]
click at [217, 340] on button "Collapse" at bounding box center [235, 341] width 57 height 18
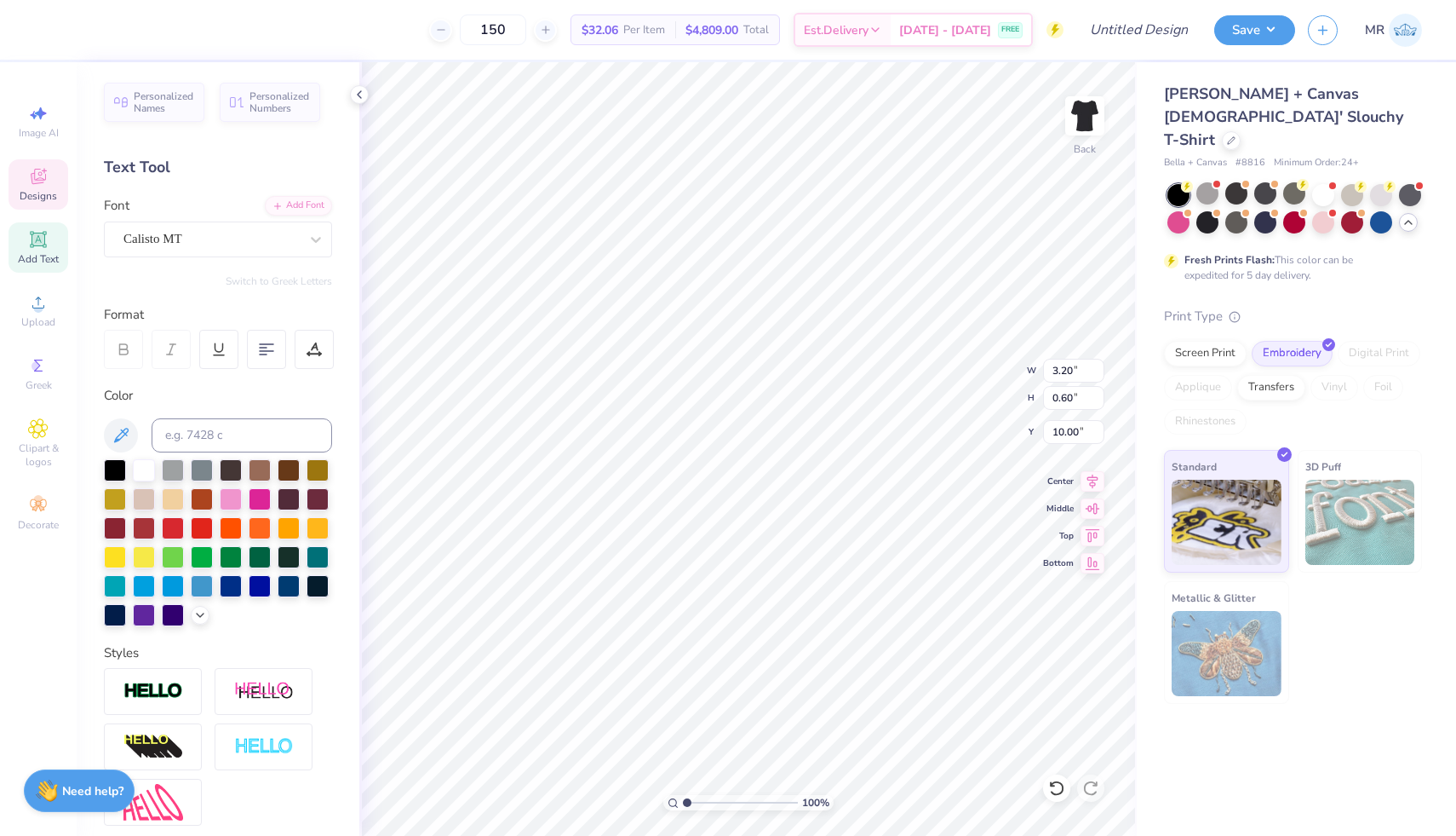
click at [40, 28] on div "150 $32.06 Per Item $4,809.00 Total Est. Delivery Sep 9 - 12 FREE Design Title …" at bounding box center [728, 30] width 1456 height 59
click at [138, 470] on div at bounding box center [143, 468] width 22 height 22
click at [52, 27] on div at bounding box center [45, 28] width 24 height 24
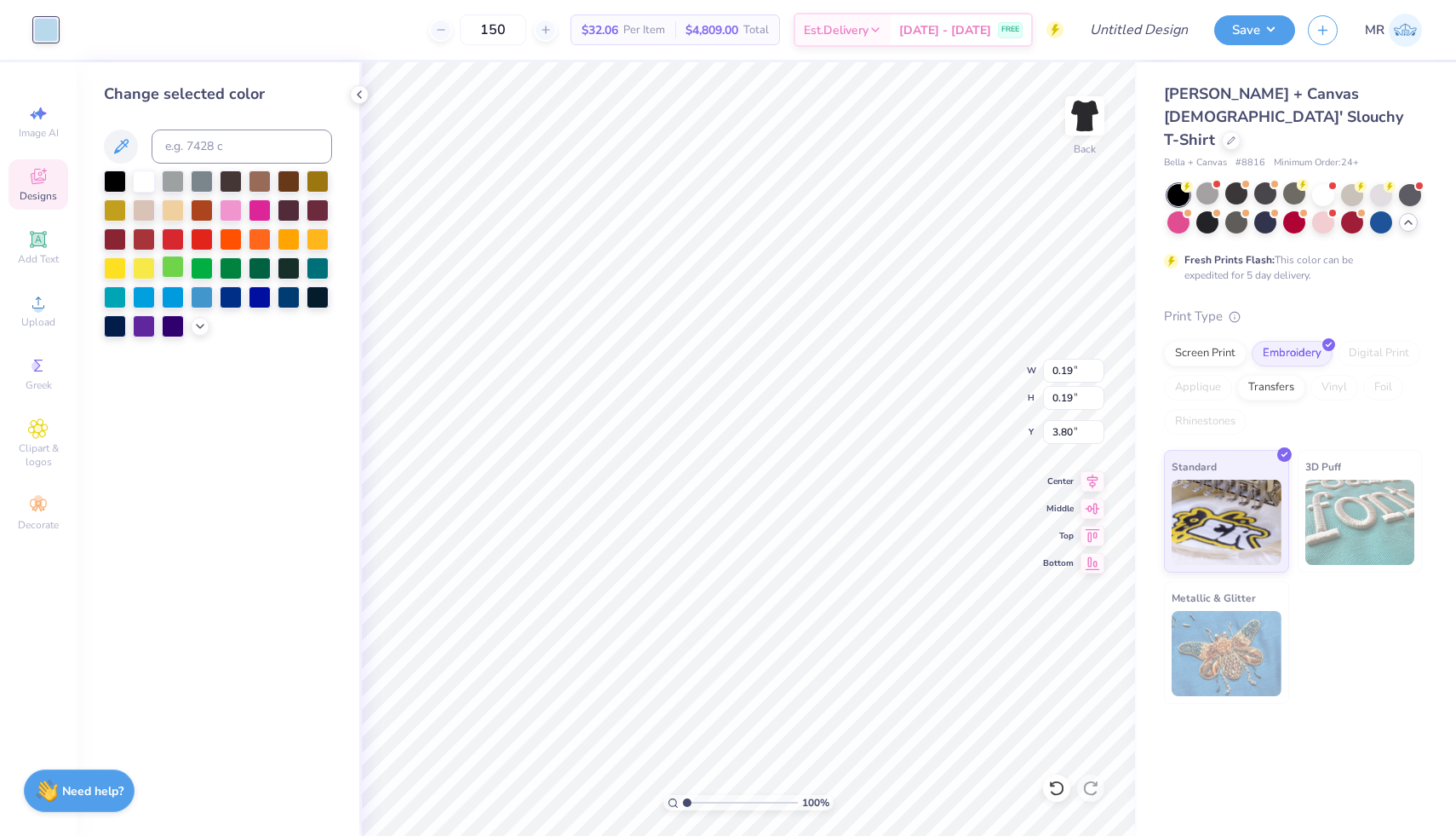
click at [182, 269] on div at bounding box center [173, 266] width 22 height 22
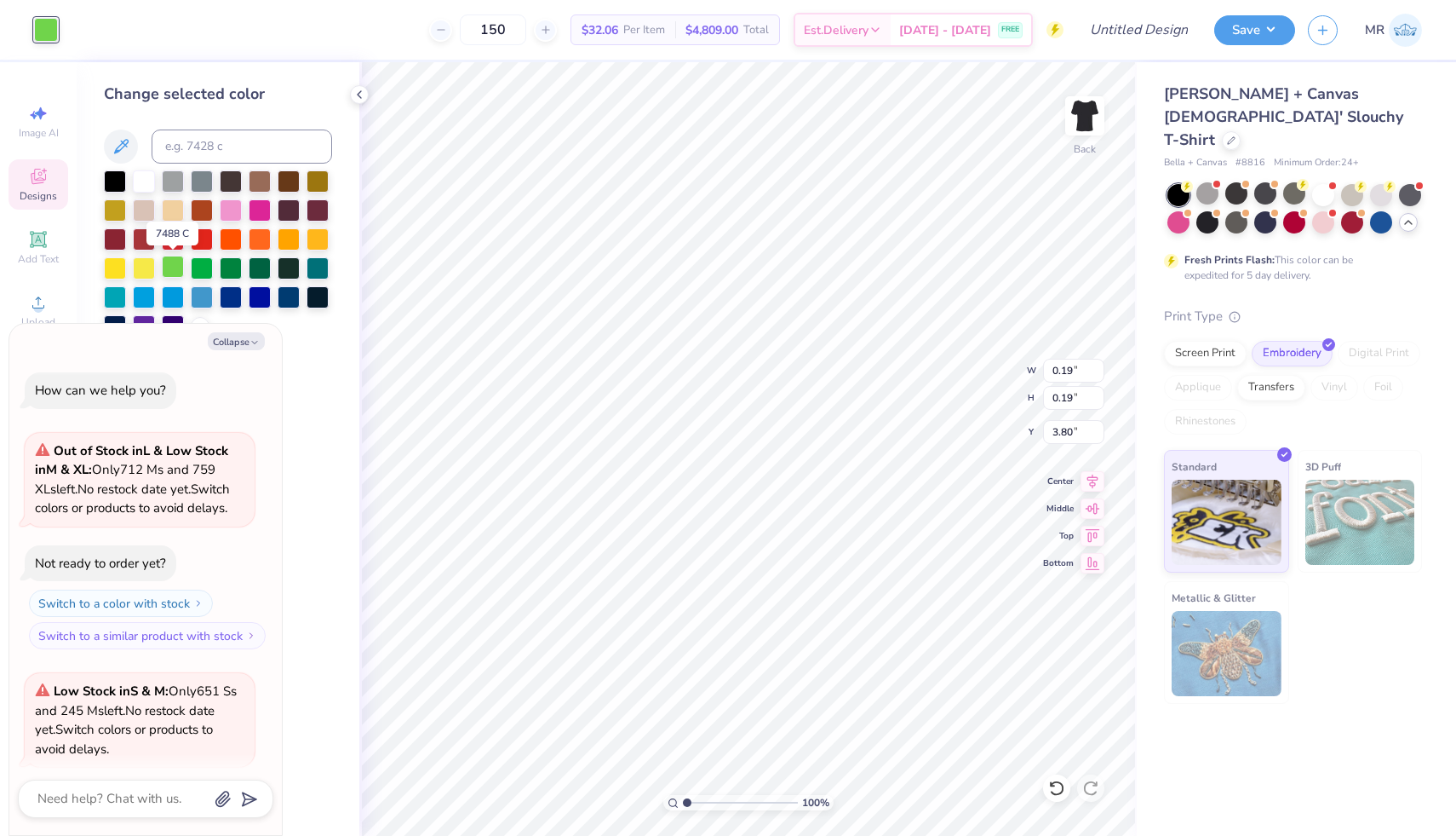
scroll to position [3080, 0]
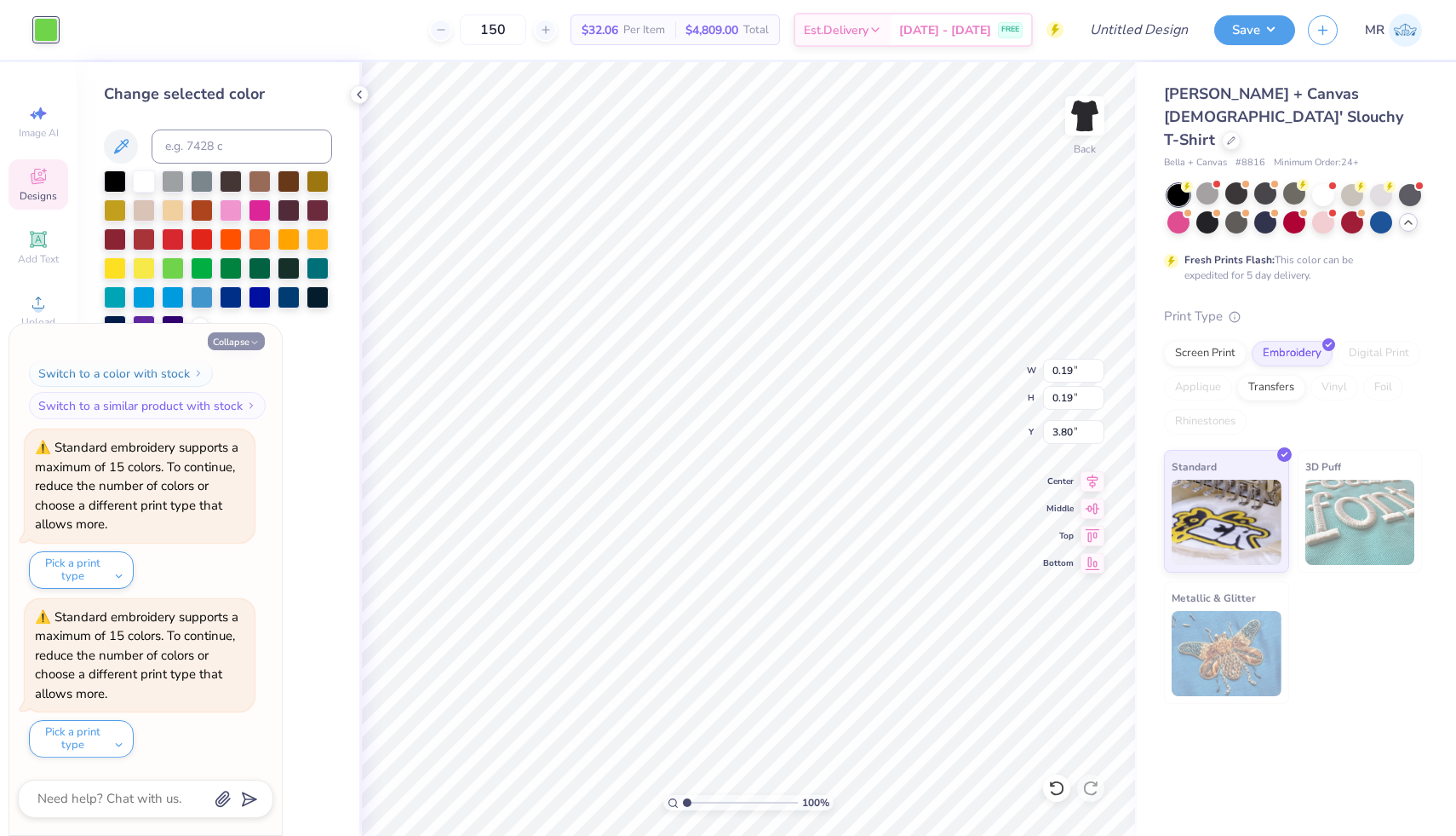
click at [234, 340] on button "Collapse" at bounding box center [235, 341] width 57 height 18
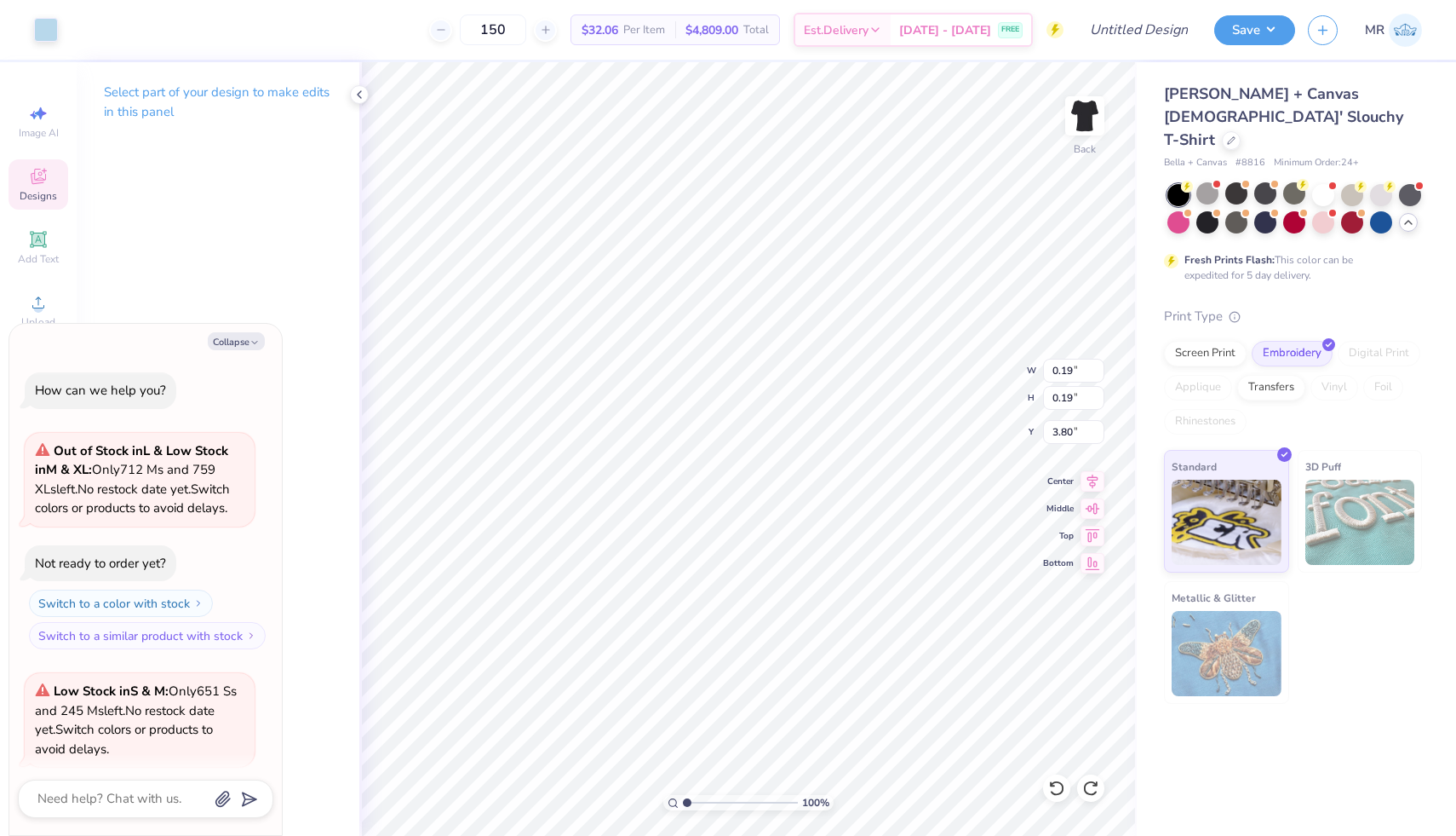
scroll to position [3249, 0]
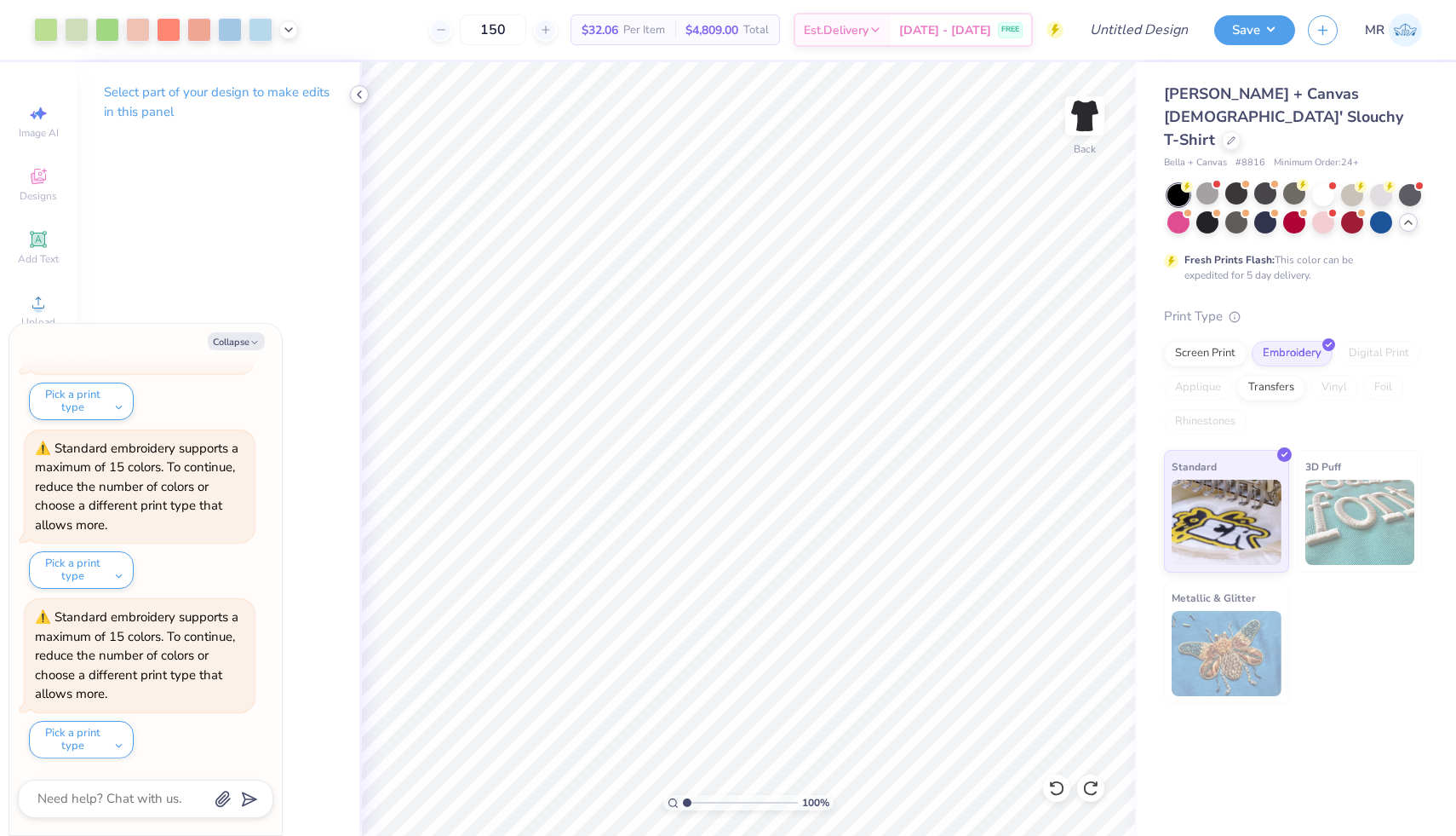
click at [359, 94] on icon at bounding box center [360, 95] width 14 height 14
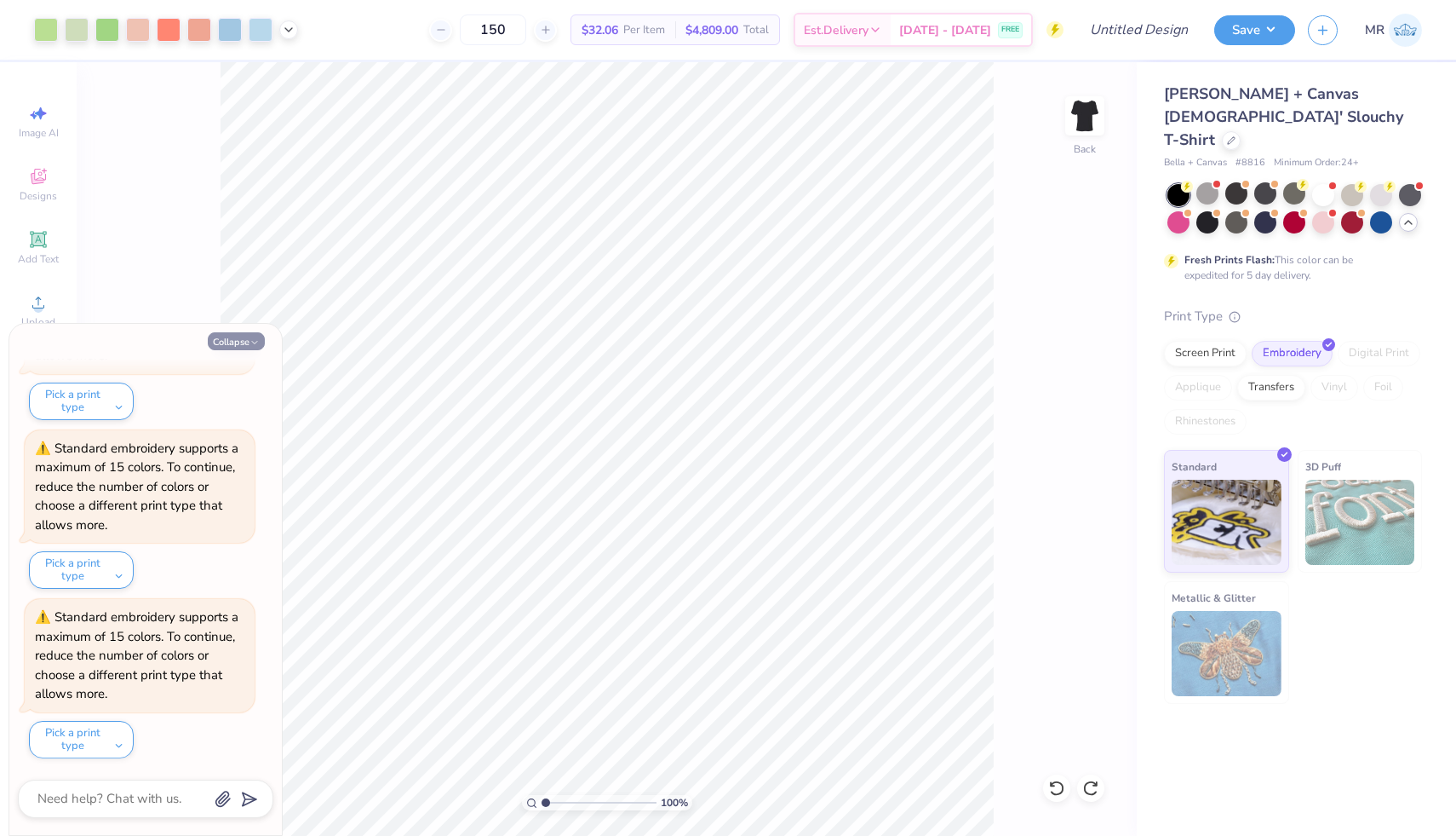
click at [245, 337] on button "Collapse" at bounding box center [235, 341] width 57 height 18
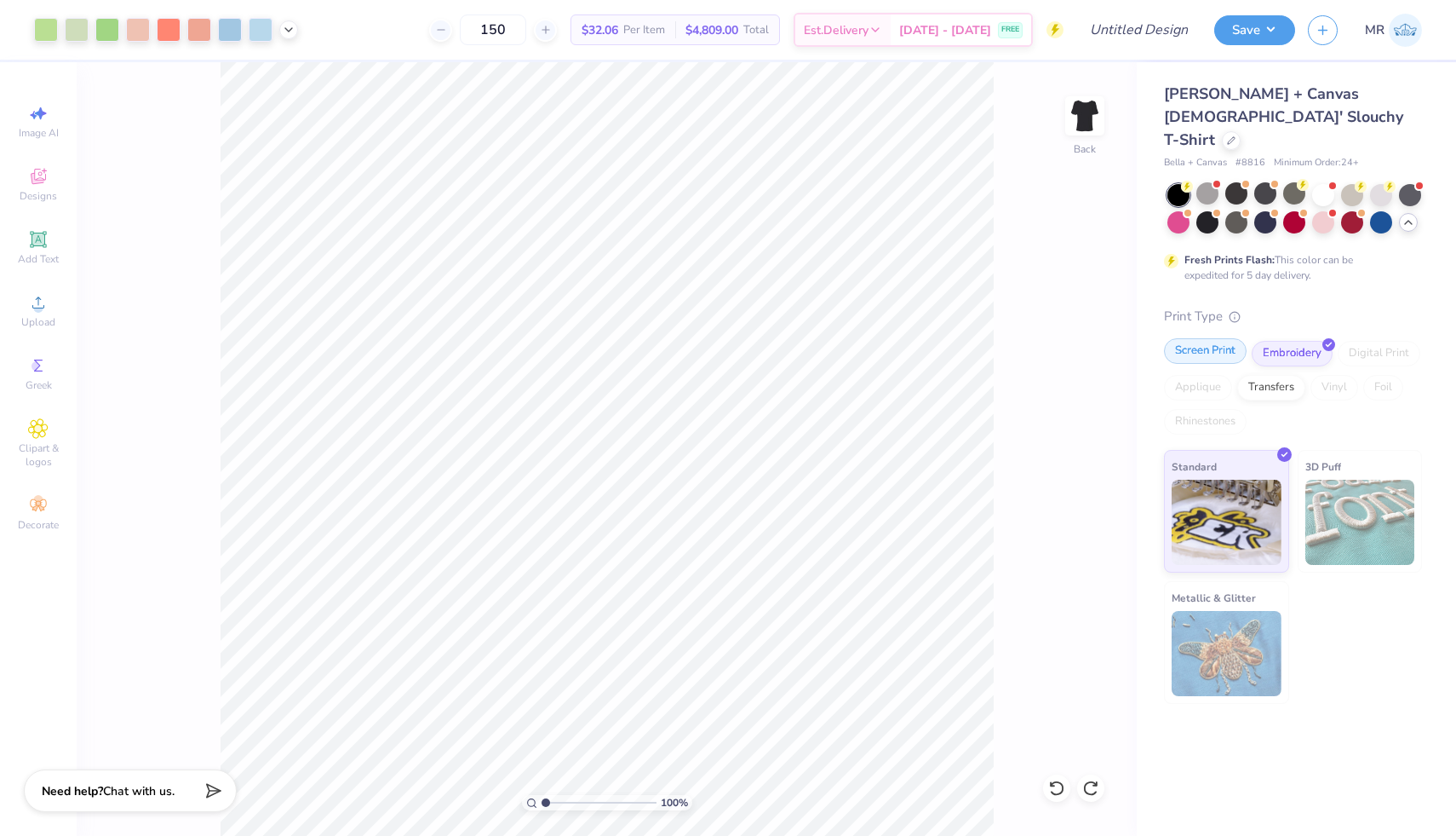
click at [1222, 338] on div "Screen Print" at bounding box center [1205, 350] width 83 height 25
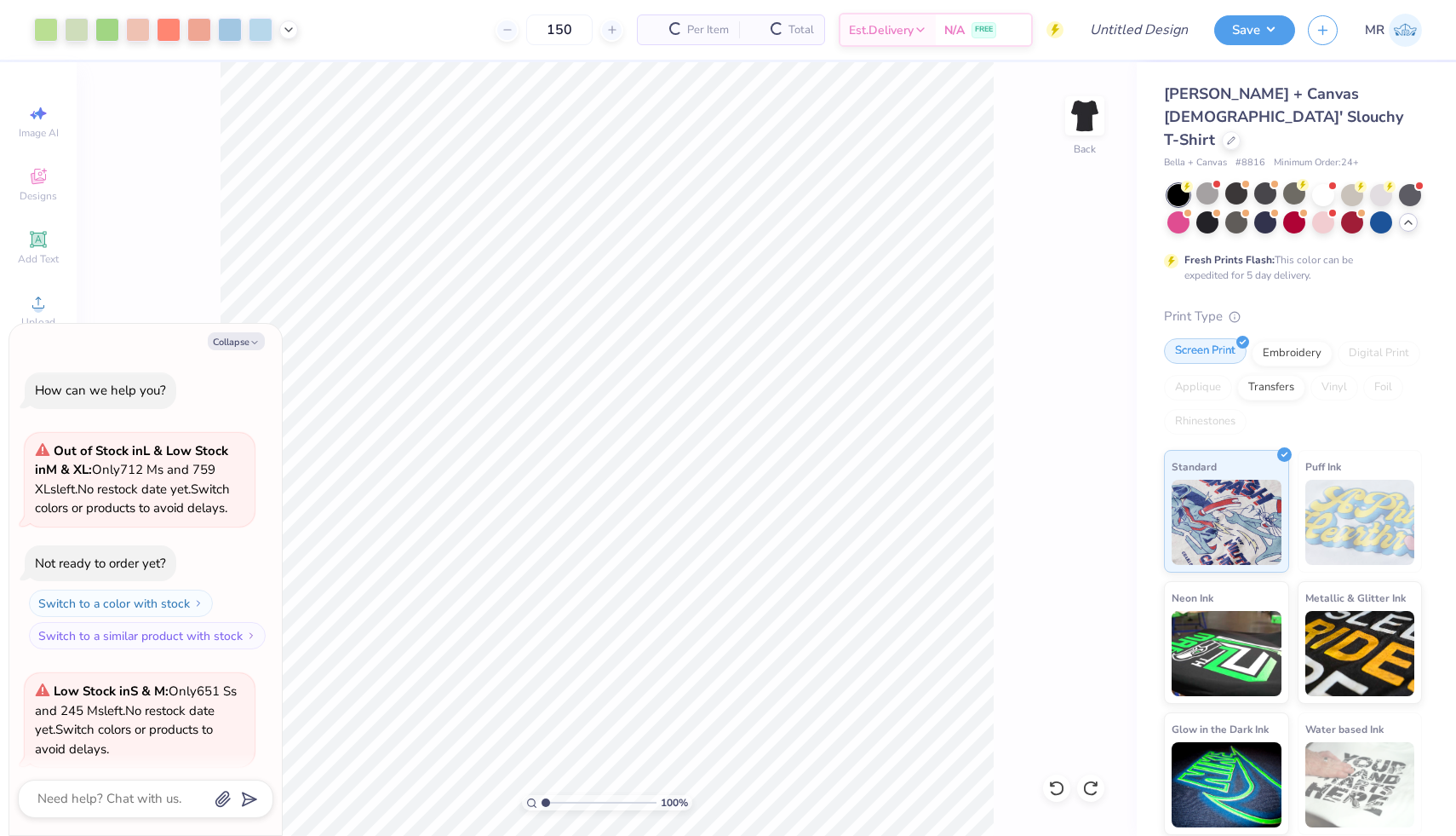
scroll to position [3418, 0]
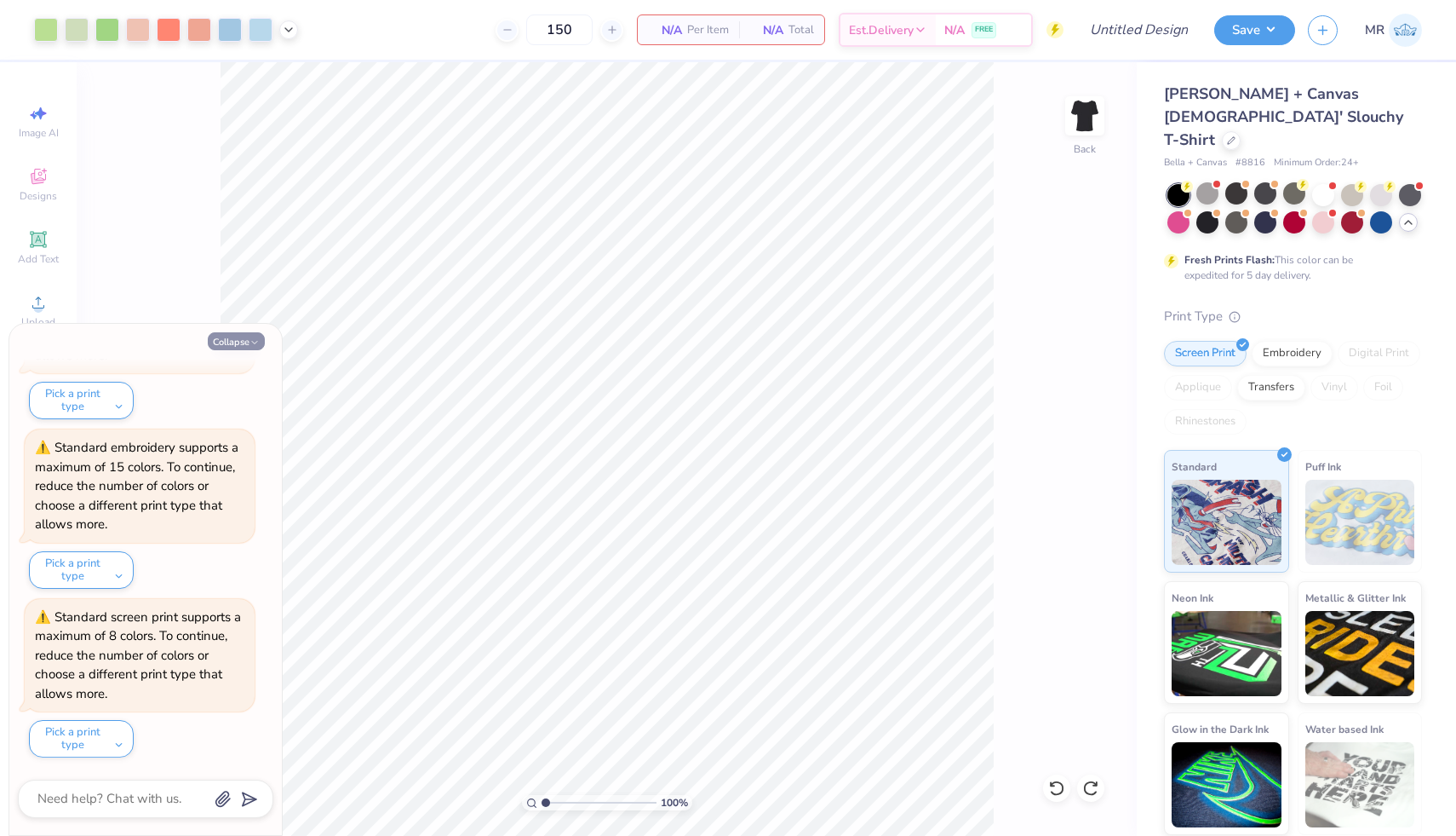
click at [239, 344] on button "Collapse" at bounding box center [235, 341] width 57 height 18
type textarea "x"
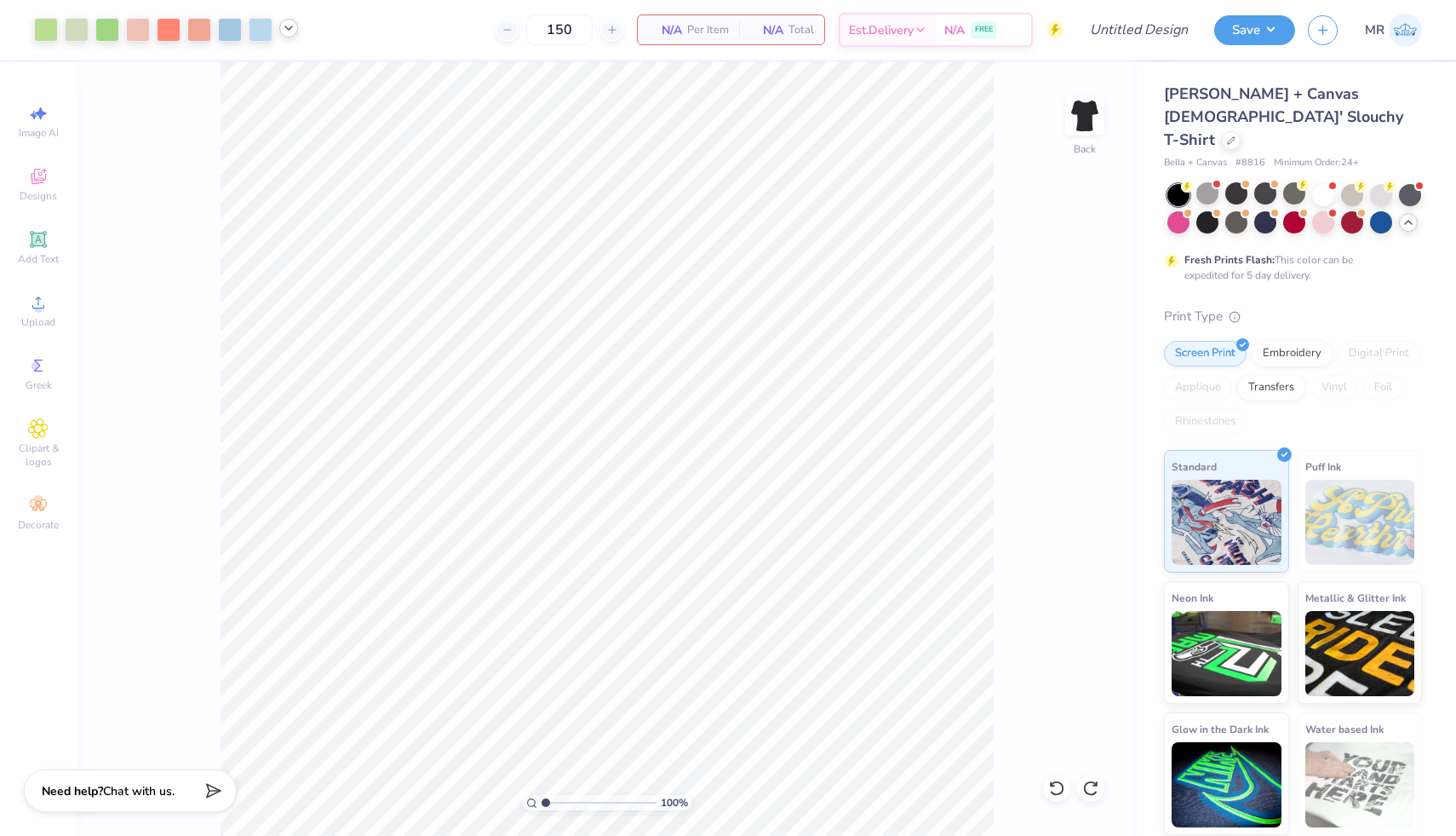
click at [284, 32] on icon at bounding box center [289, 28] width 14 height 14
click at [369, 71] on div at bounding box center [369, 71] width 24 height 24
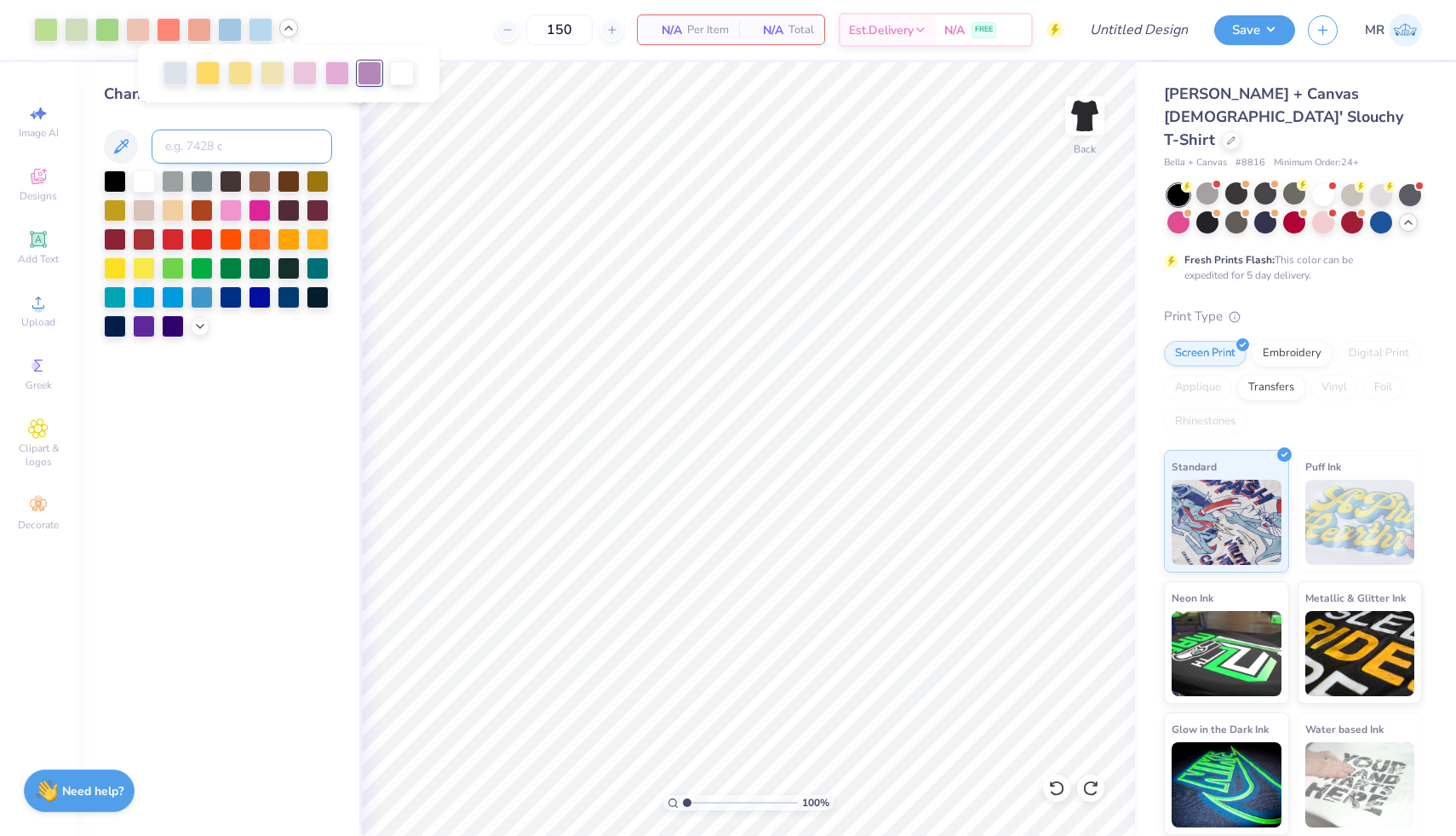
click at [202, 156] on input at bounding box center [241, 146] width 180 height 34
type input "543"
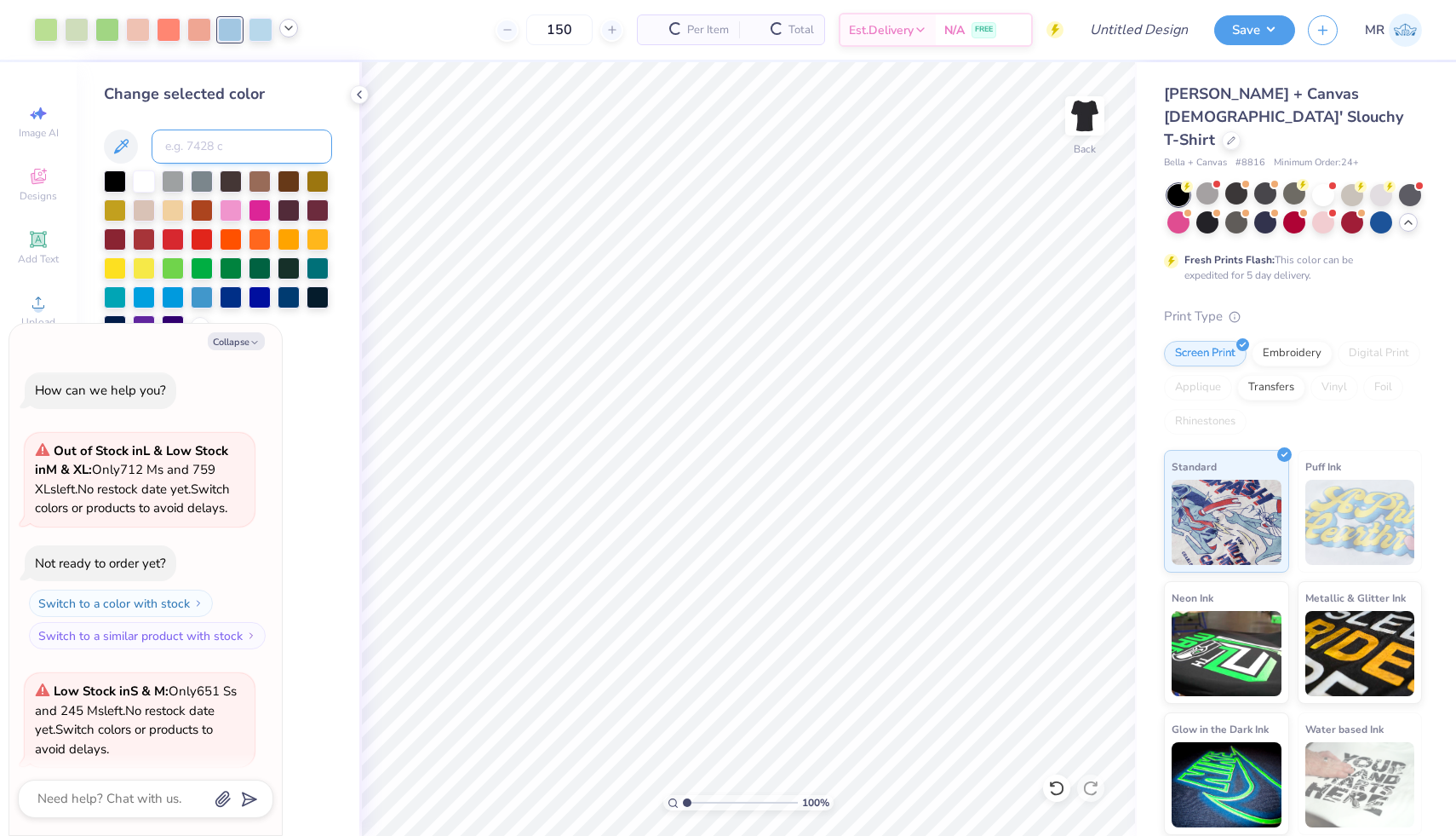
scroll to position [3587, 0]
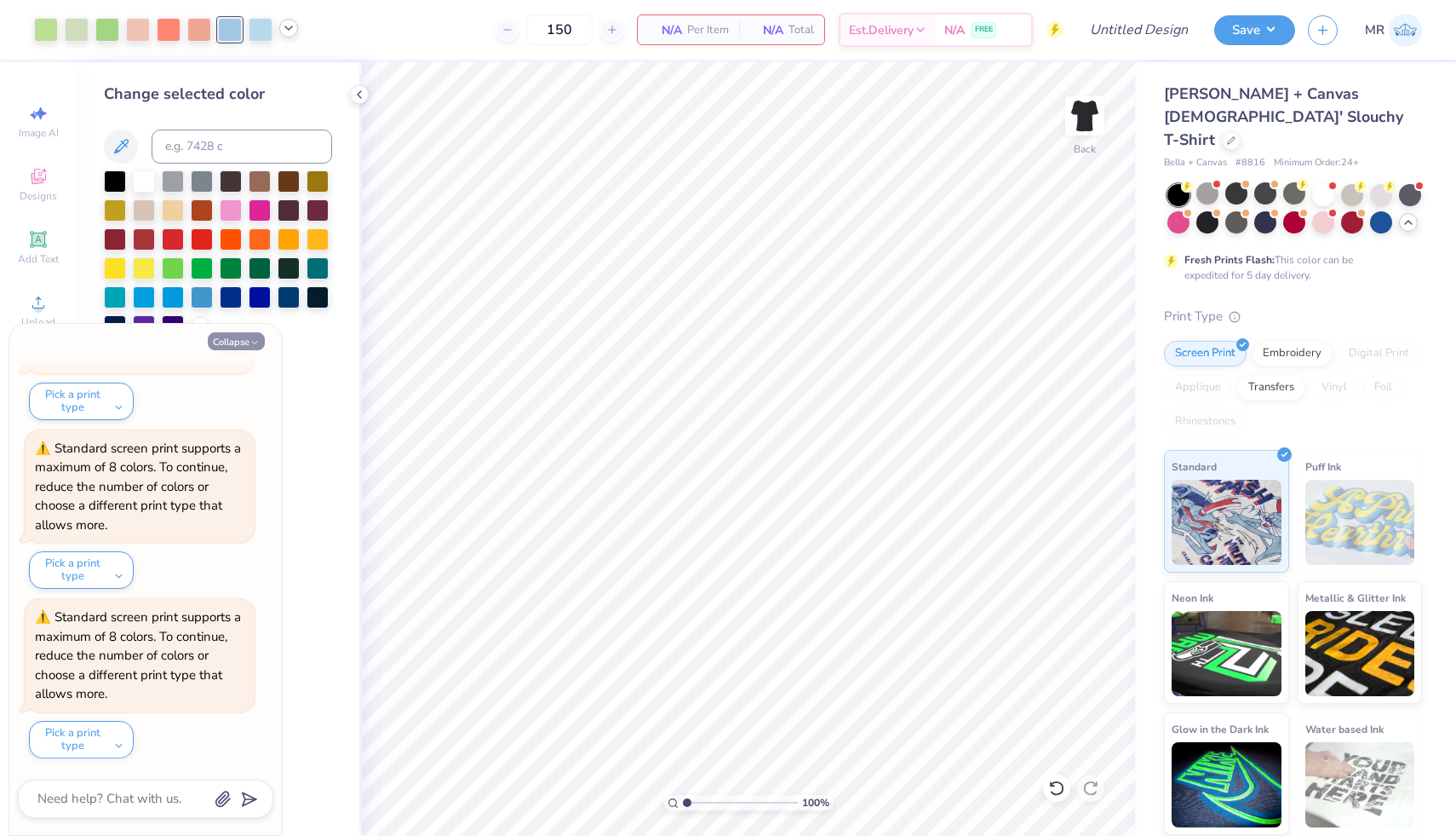
click at [237, 340] on button "Collapse" at bounding box center [235, 341] width 57 height 18
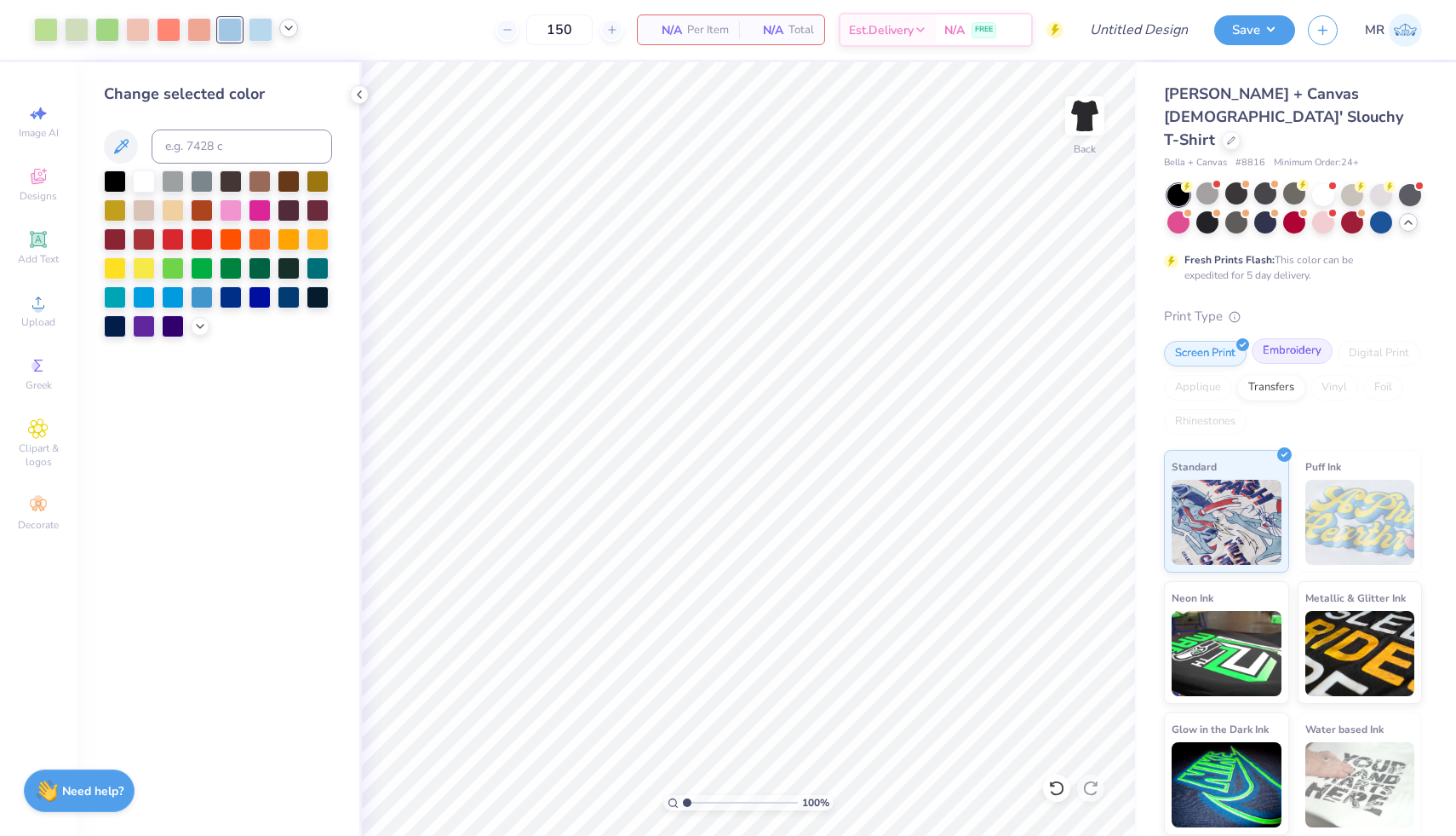
click at [1287, 340] on div "Embroidery" at bounding box center [1292, 350] width 81 height 25
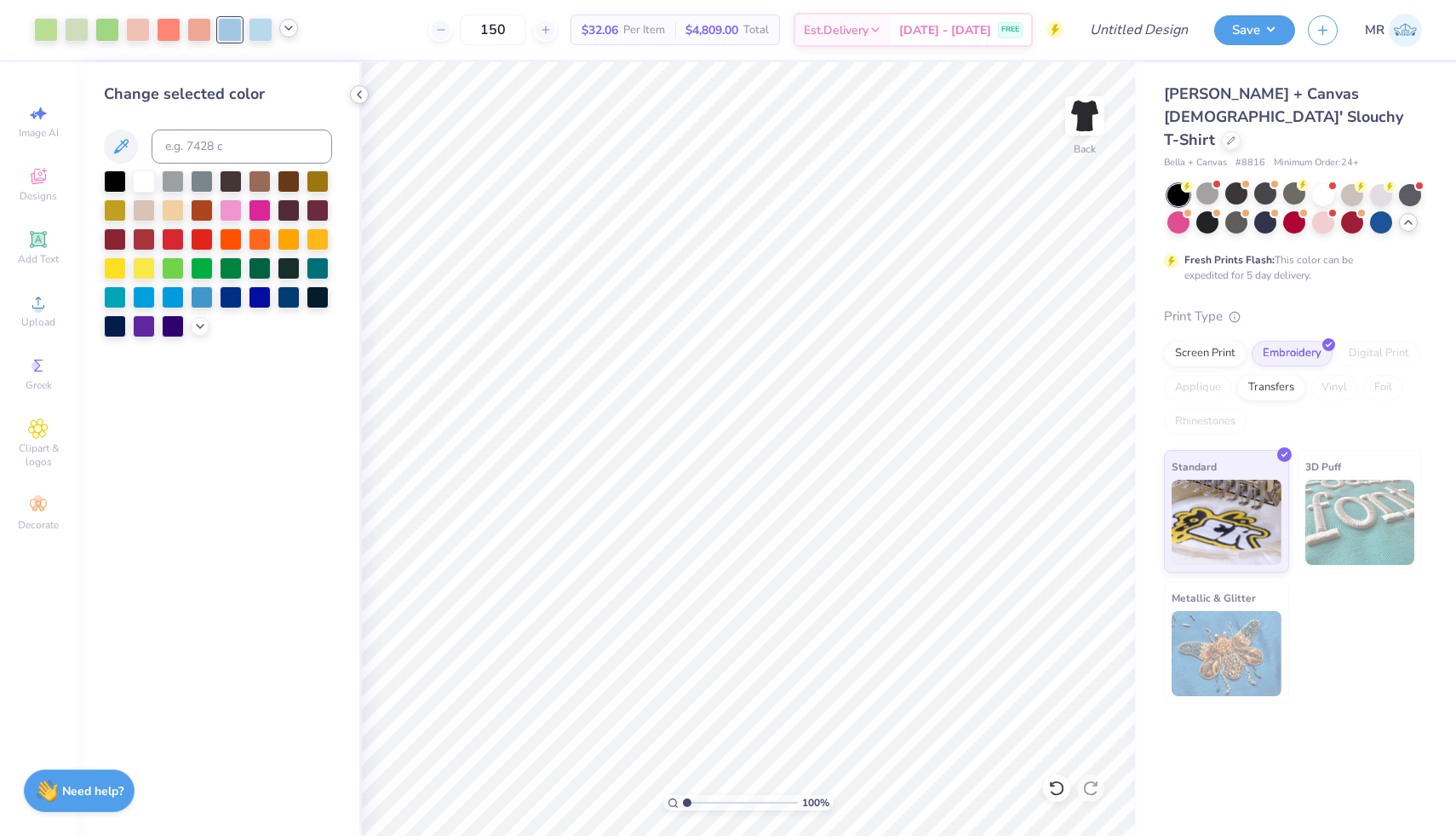
click at [360, 94] on icon at bounding box center [360, 95] width 14 height 14
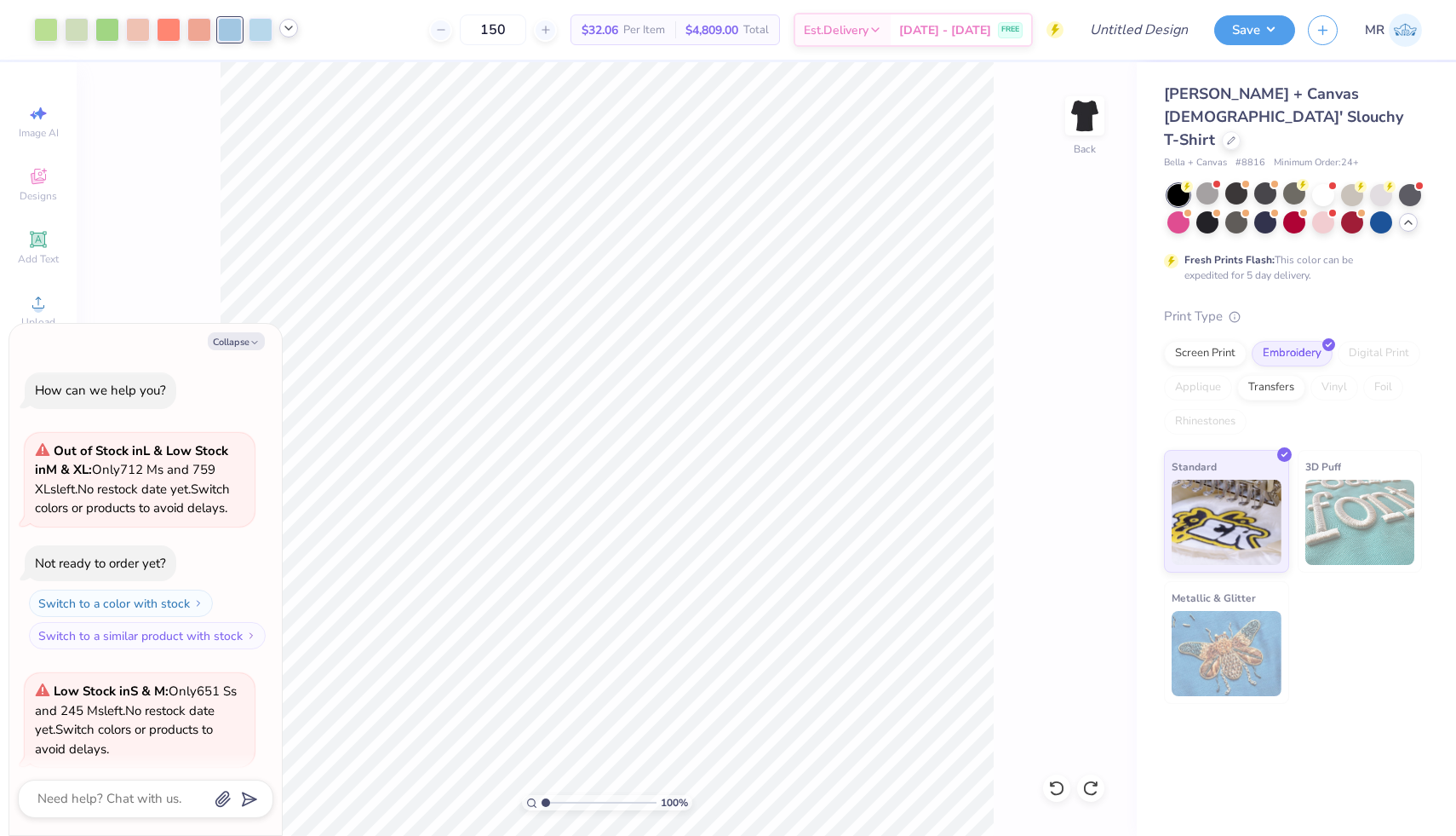
scroll to position [3757, 0]
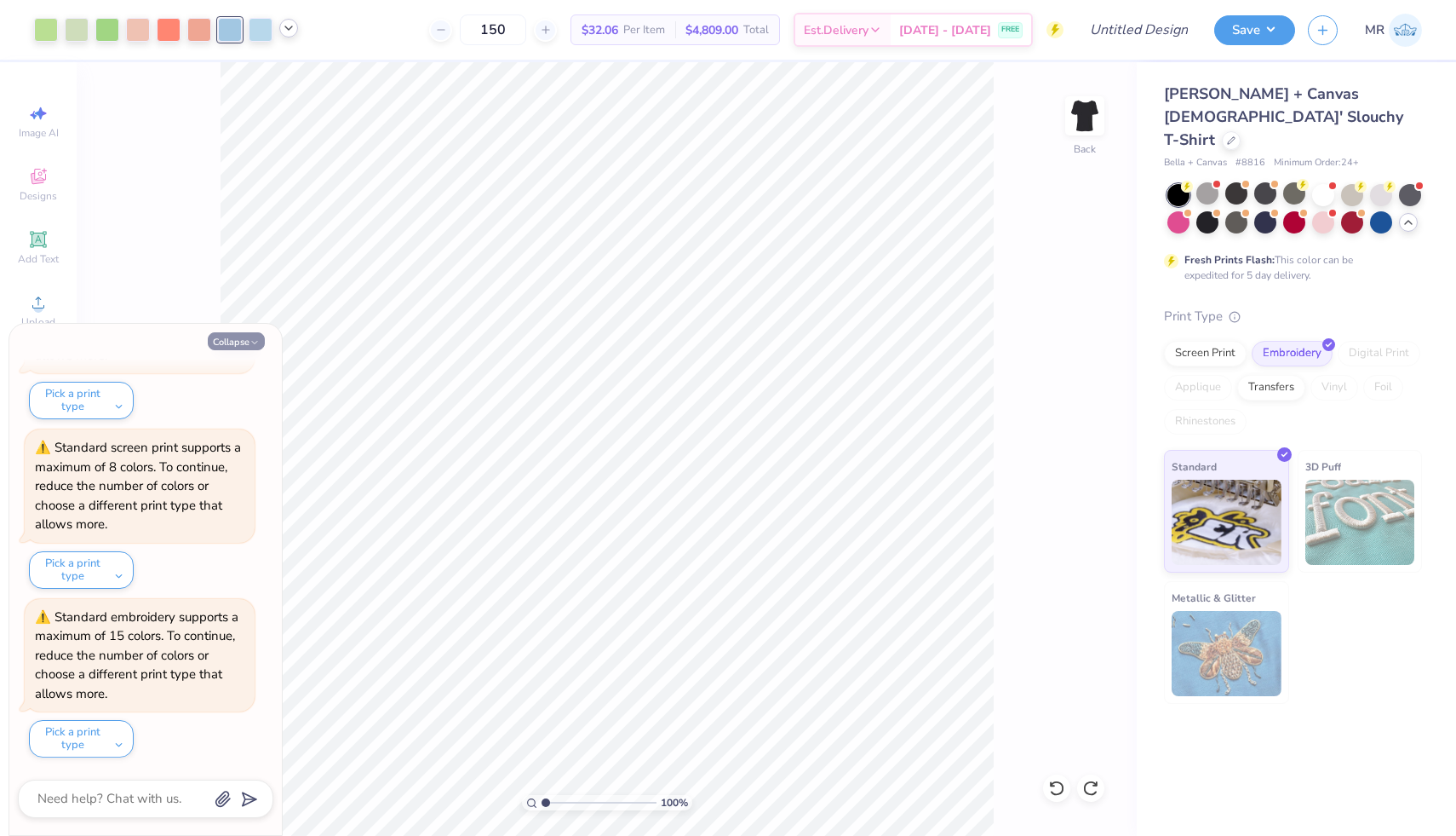
click at [231, 343] on button "Collapse" at bounding box center [235, 341] width 57 height 18
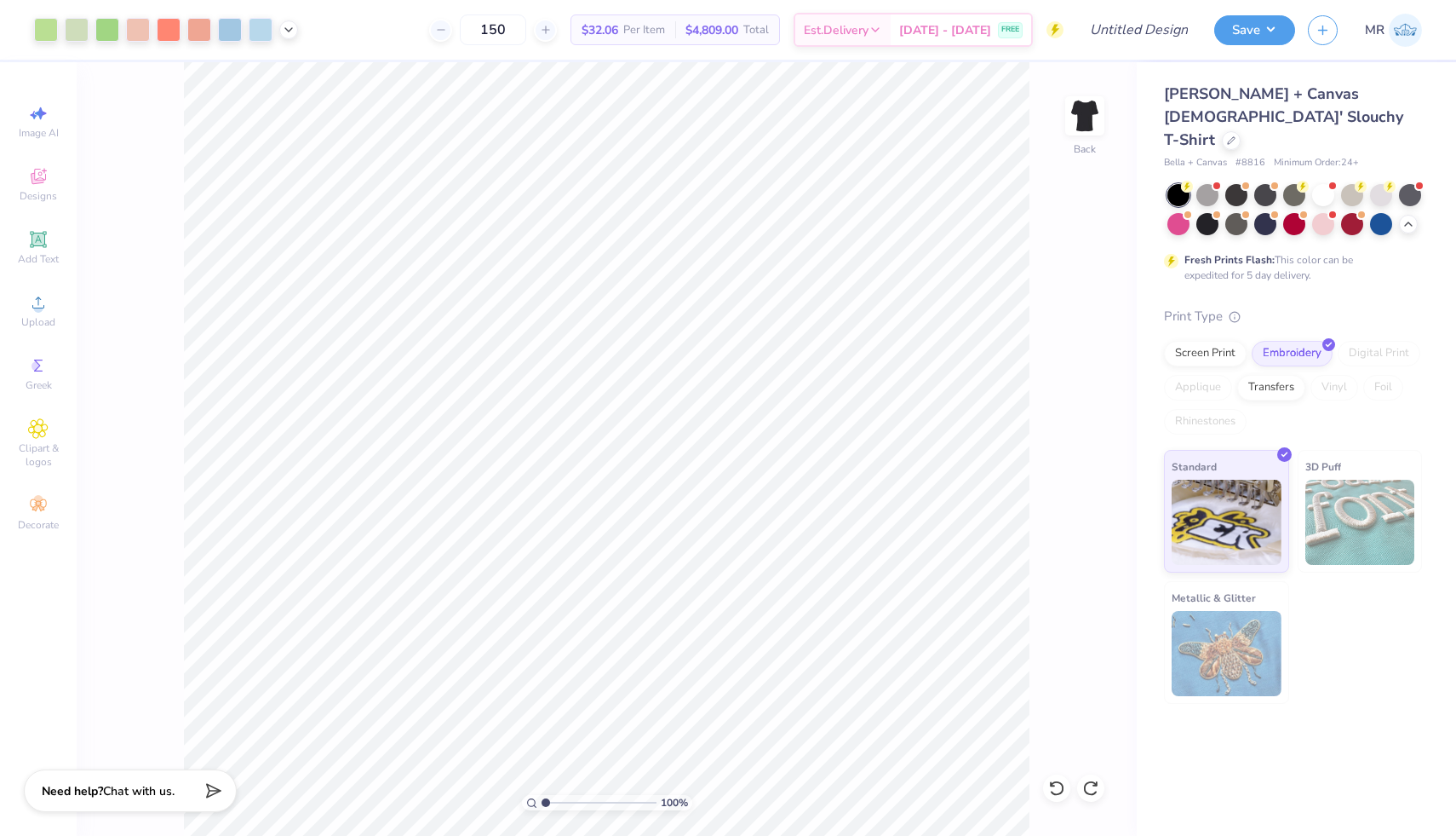
click at [1324, 184] on div at bounding box center [1323, 194] width 22 height 22
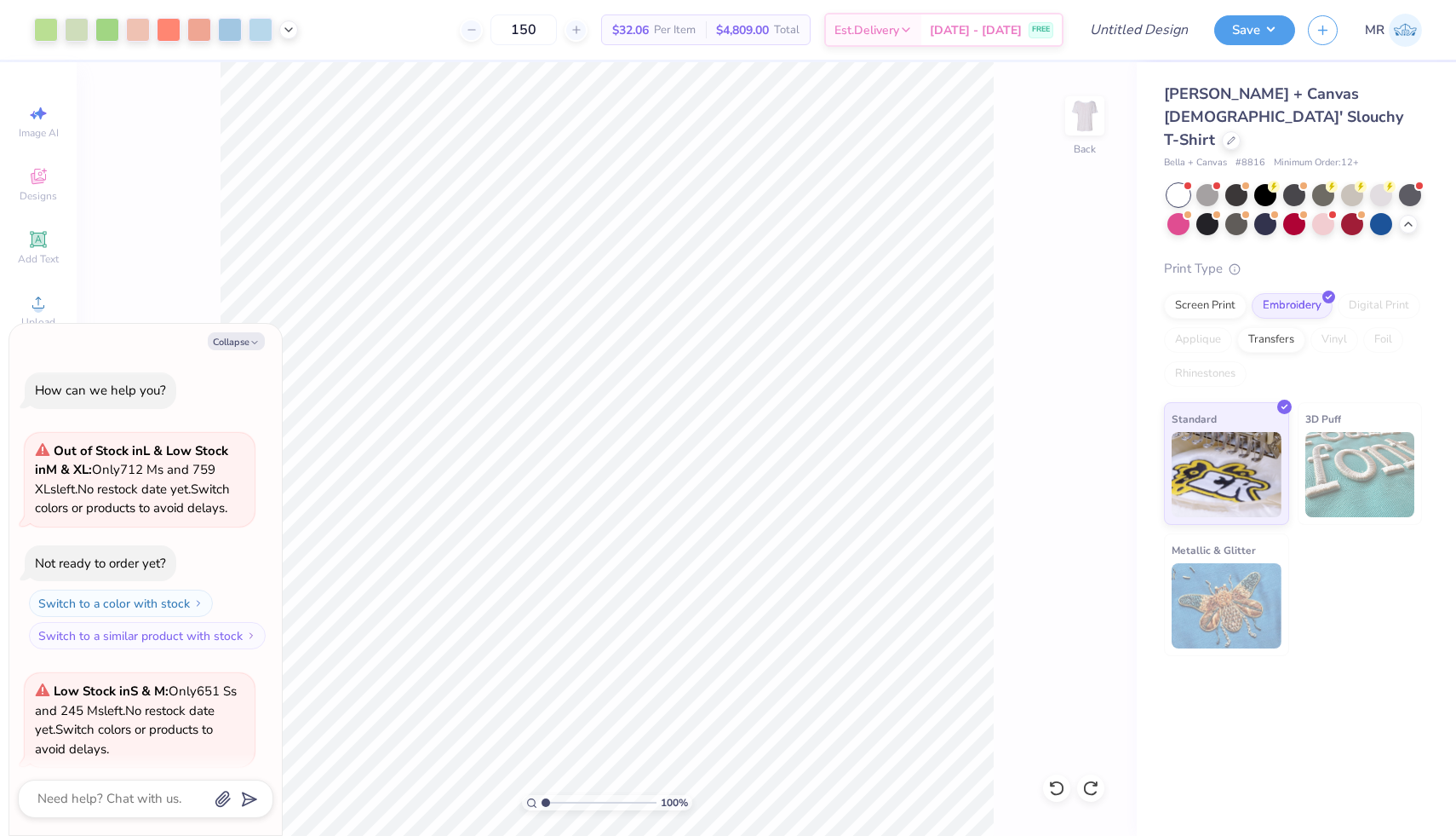
scroll to position [3979, 0]
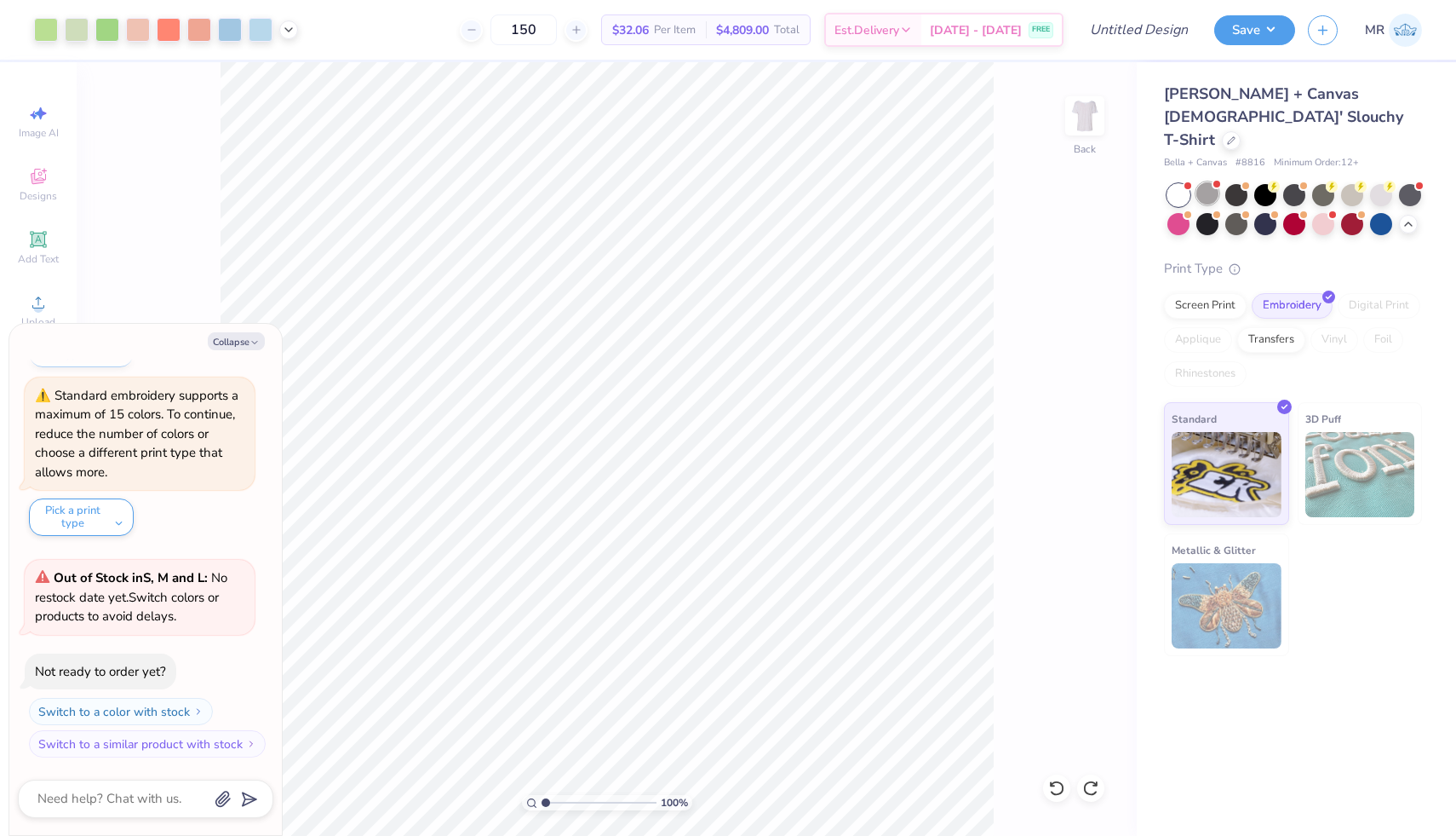
click at [1209, 182] on div at bounding box center [1207, 193] width 22 height 22
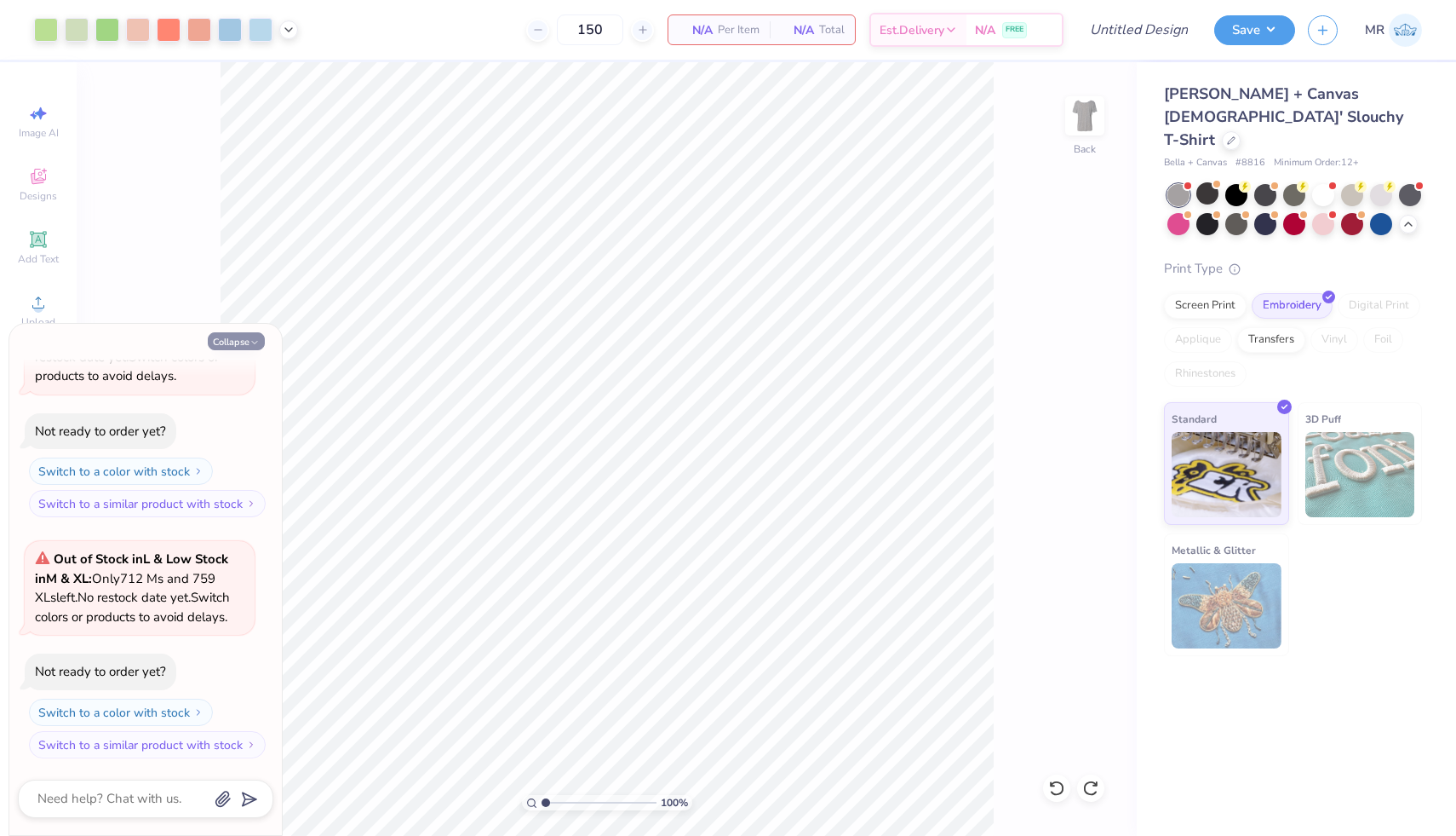
click at [242, 344] on button "Collapse" at bounding box center [235, 341] width 57 height 18
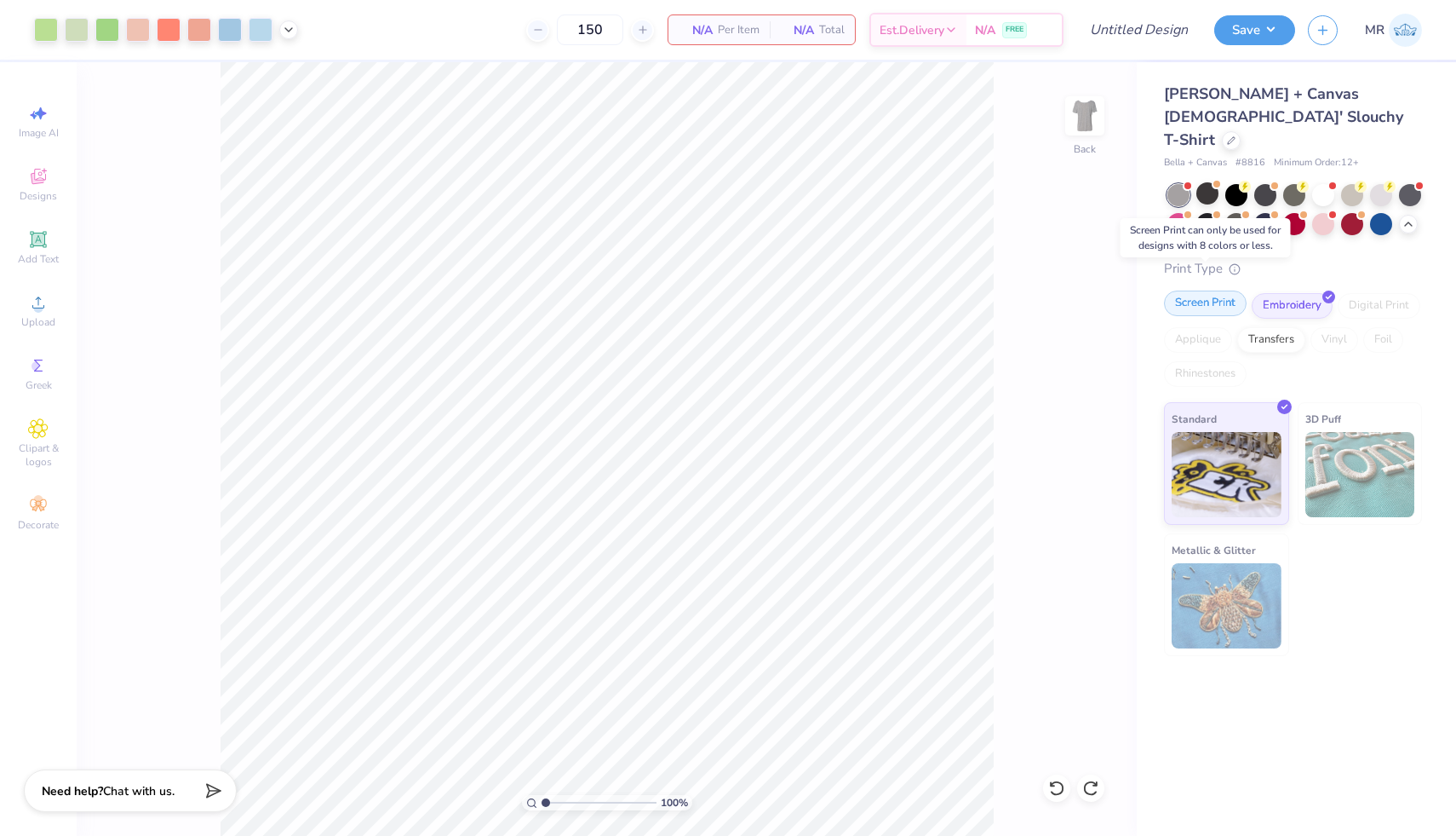
click at [1209, 290] on div "Screen Print" at bounding box center [1205, 302] width 83 height 25
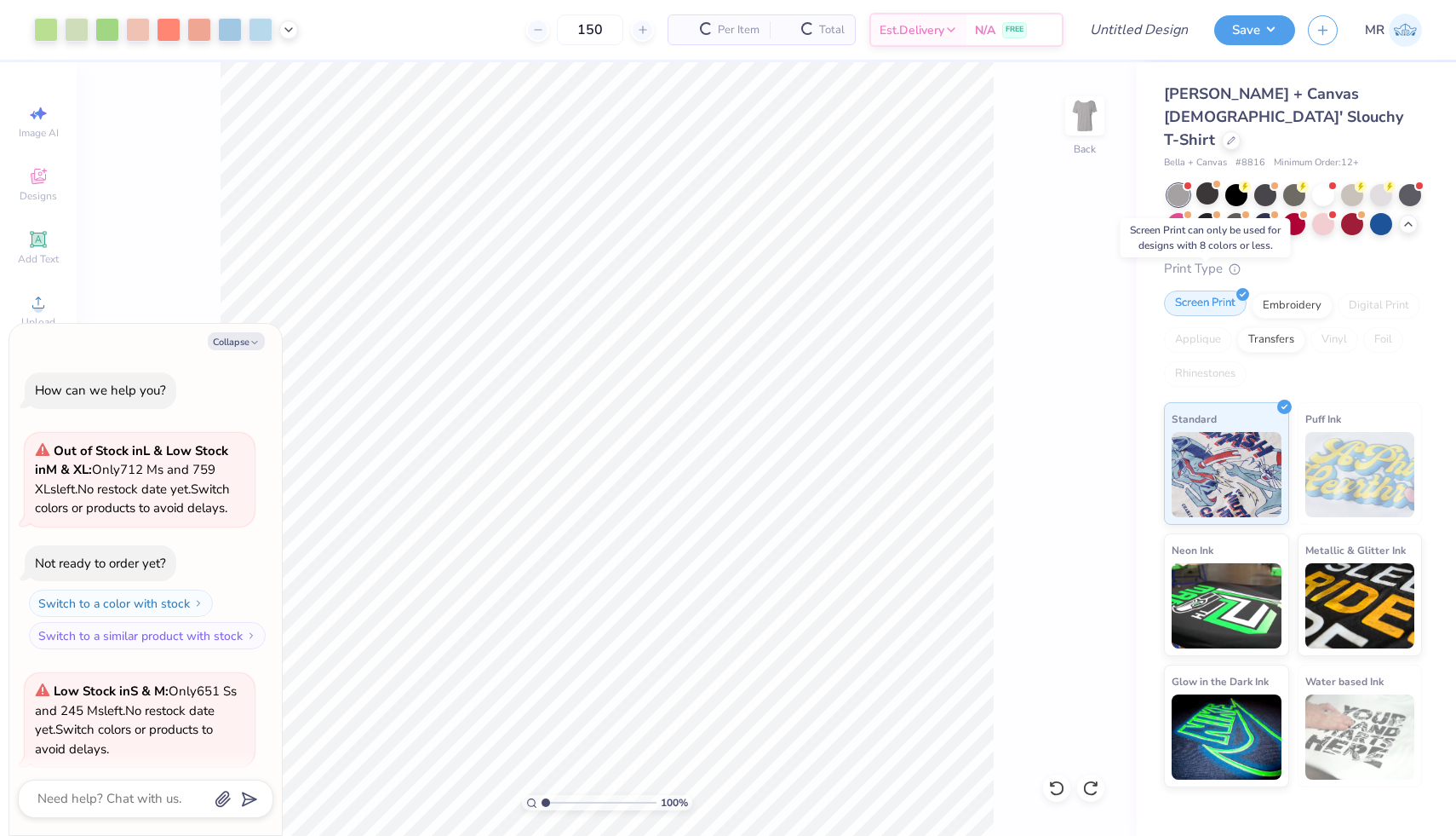
scroll to position [4388, 0]
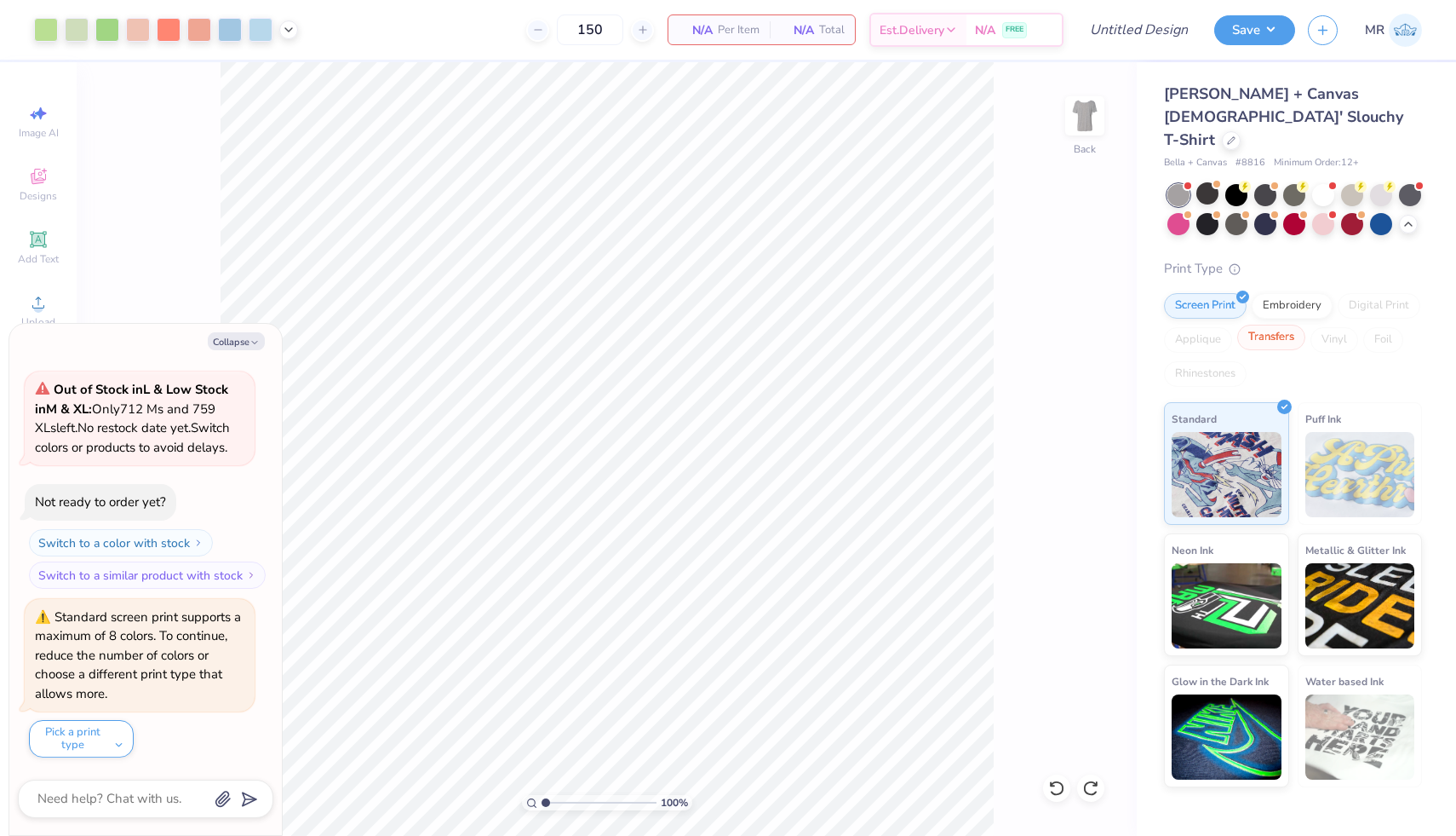
click at [1270, 324] on div "Transfers" at bounding box center [1271, 336] width 68 height 25
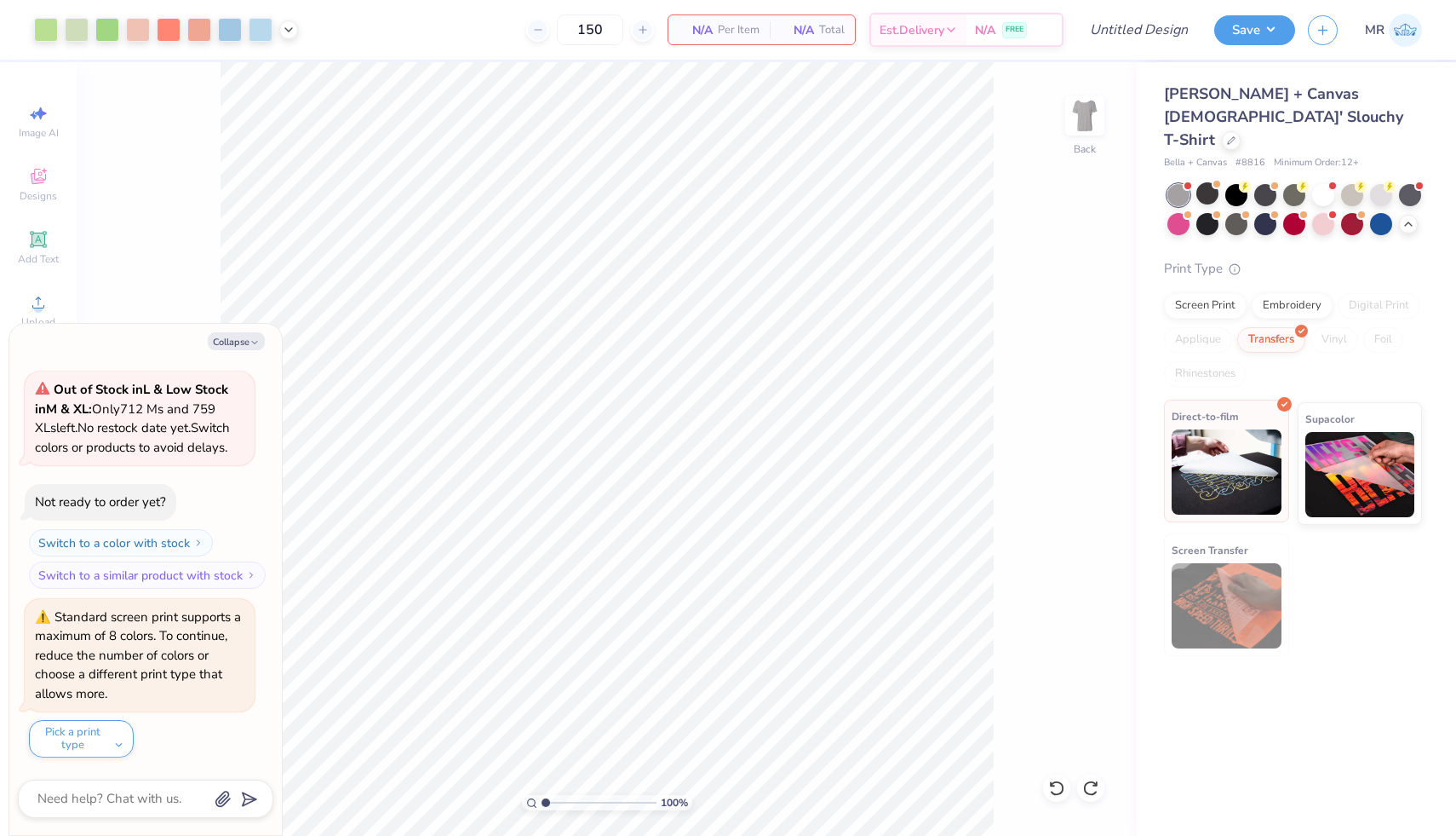
click at [1251, 430] on img at bounding box center [1227, 472] width 110 height 85
click at [227, 341] on button "Collapse" at bounding box center [235, 341] width 57 height 18
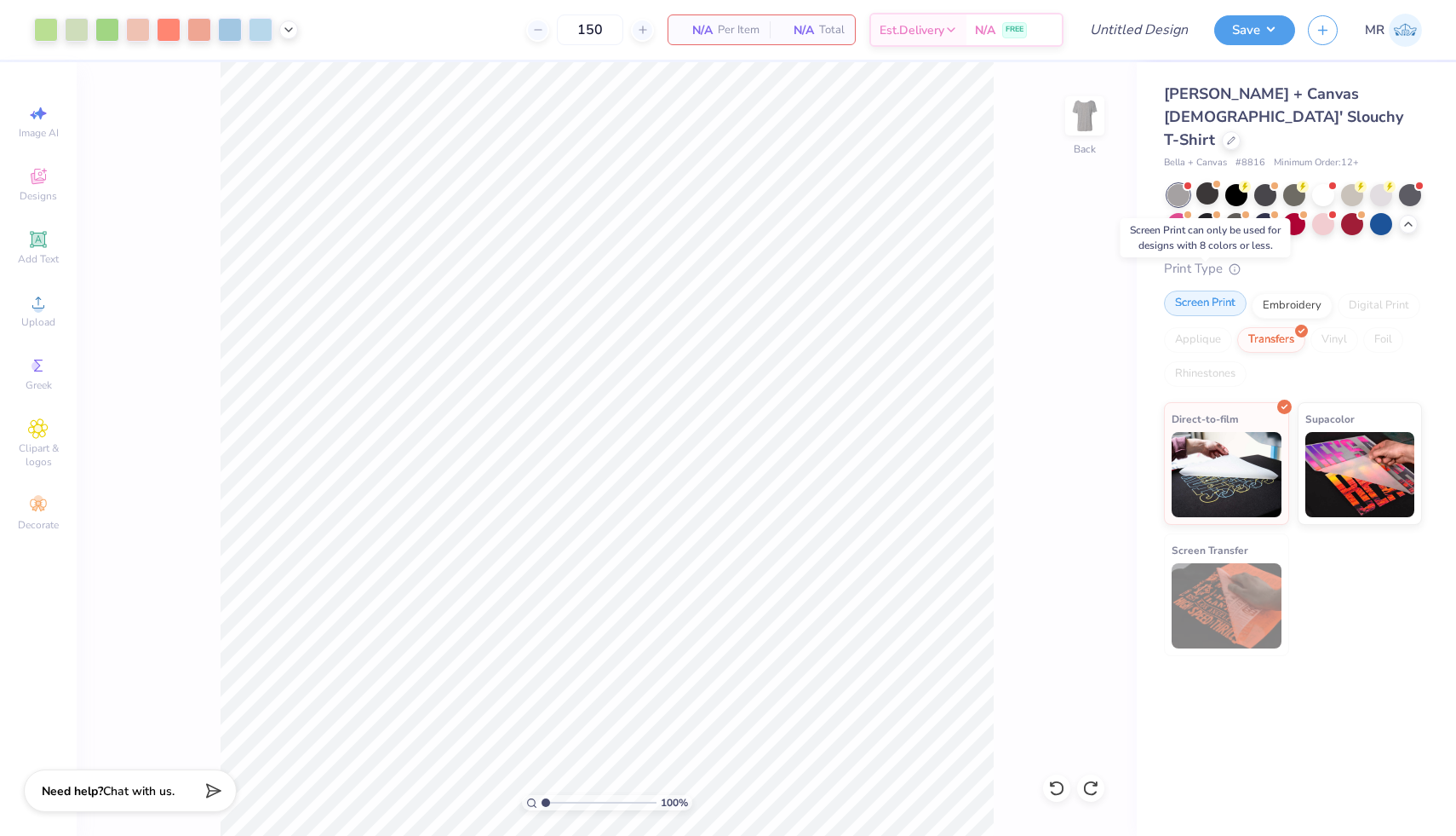
click at [1206, 290] on div "Screen Print" at bounding box center [1205, 302] width 83 height 25
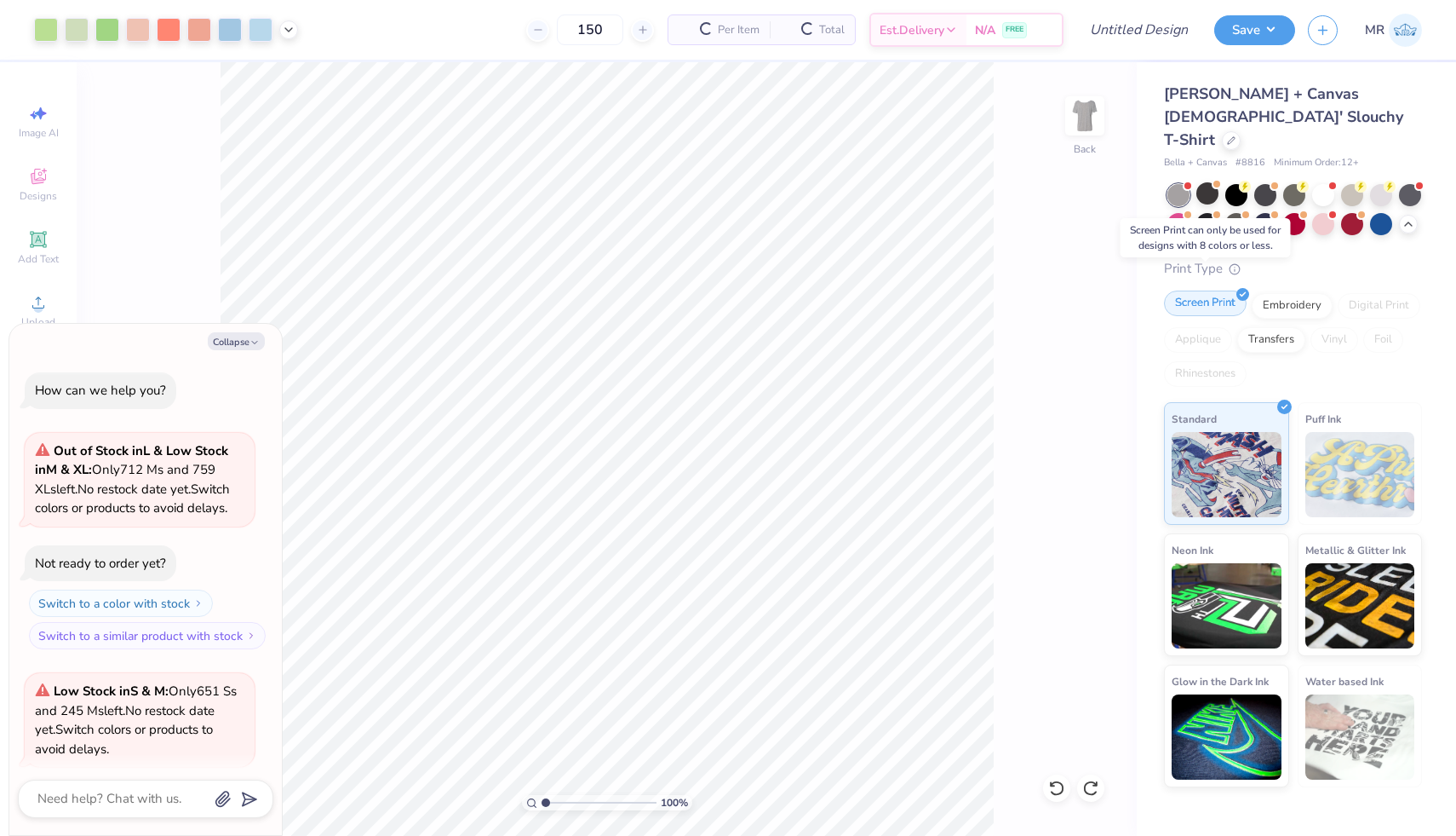
scroll to position [4557, 0]
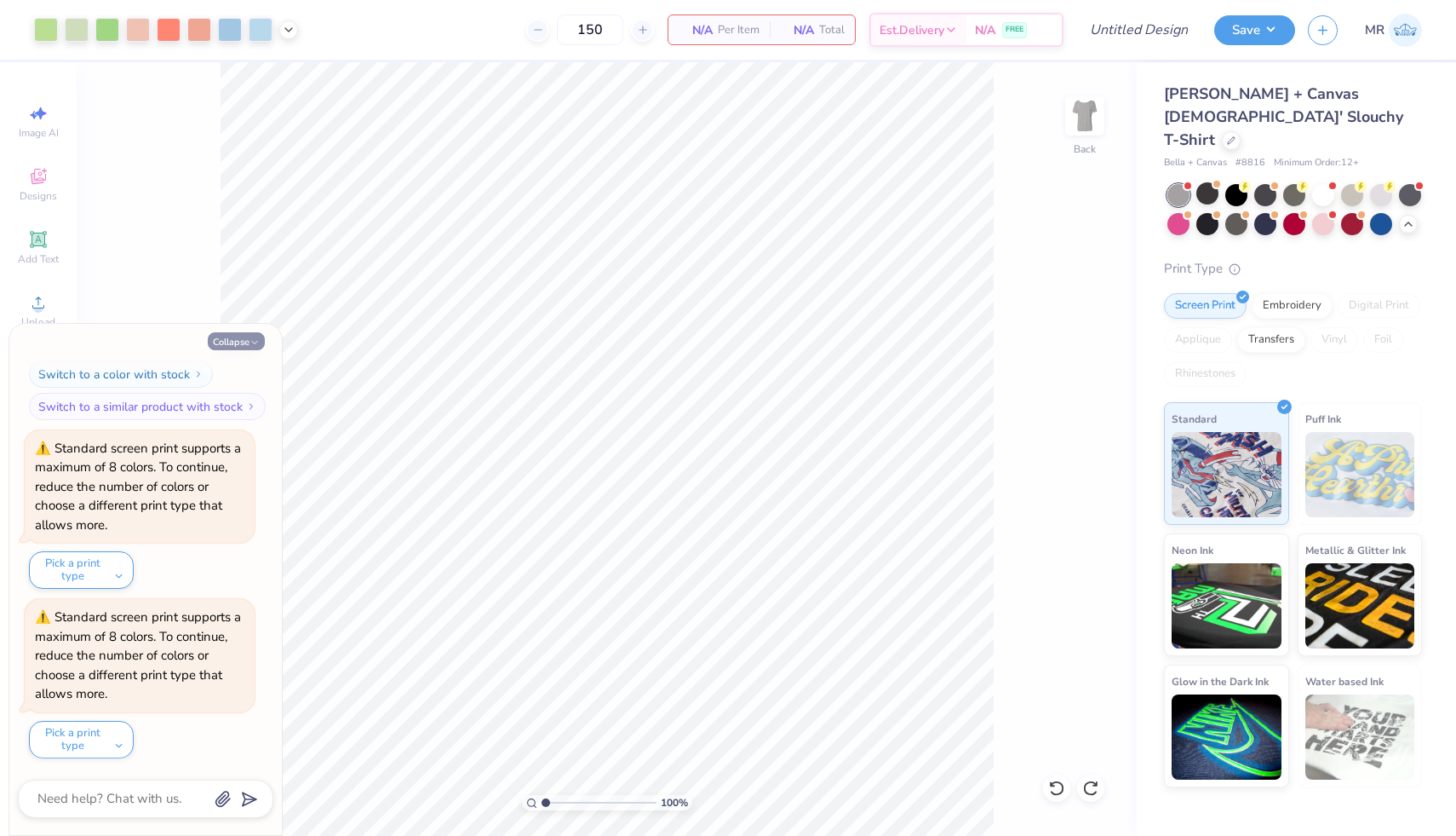
click at [238, 339] on button "Collapse" at bounding box center [235, 341] width 57 height 18
type textarea "x"
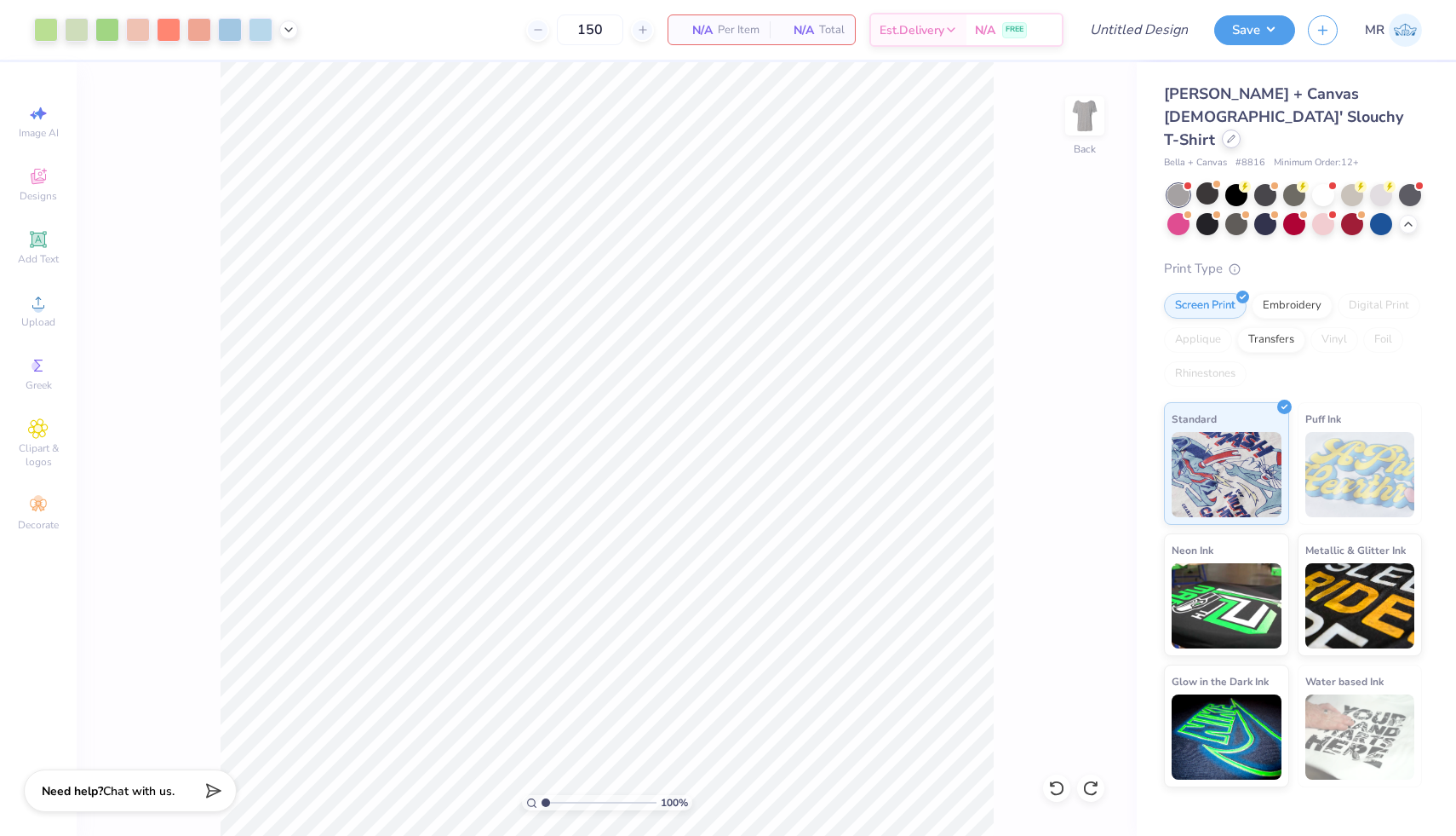
click at [1222, 130] on div at bounding box center [1232, 139] width 19 height 19
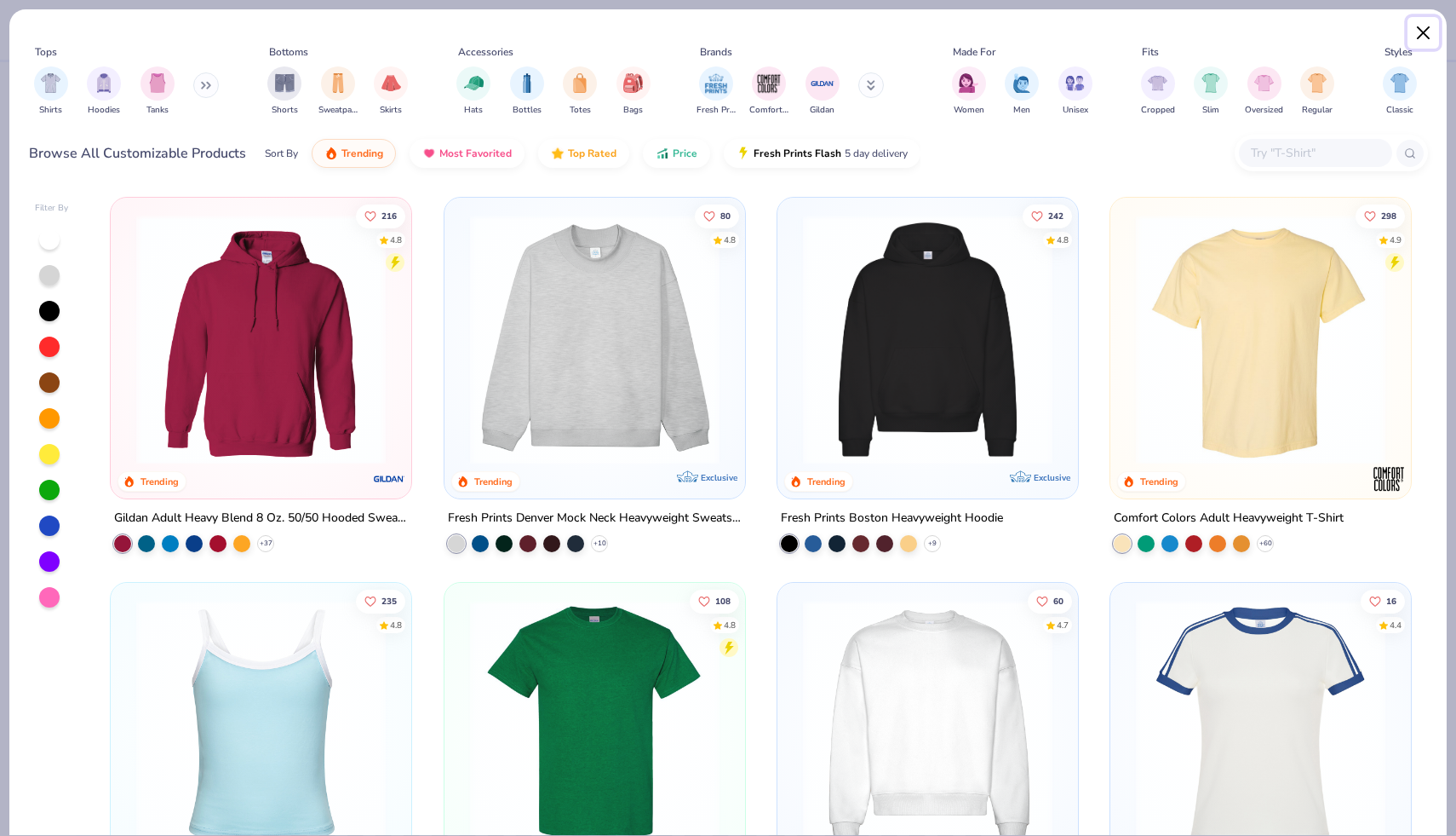
click at [1423, 30] on button "Close" at bounding box center [1424, 33] width 32 height 32
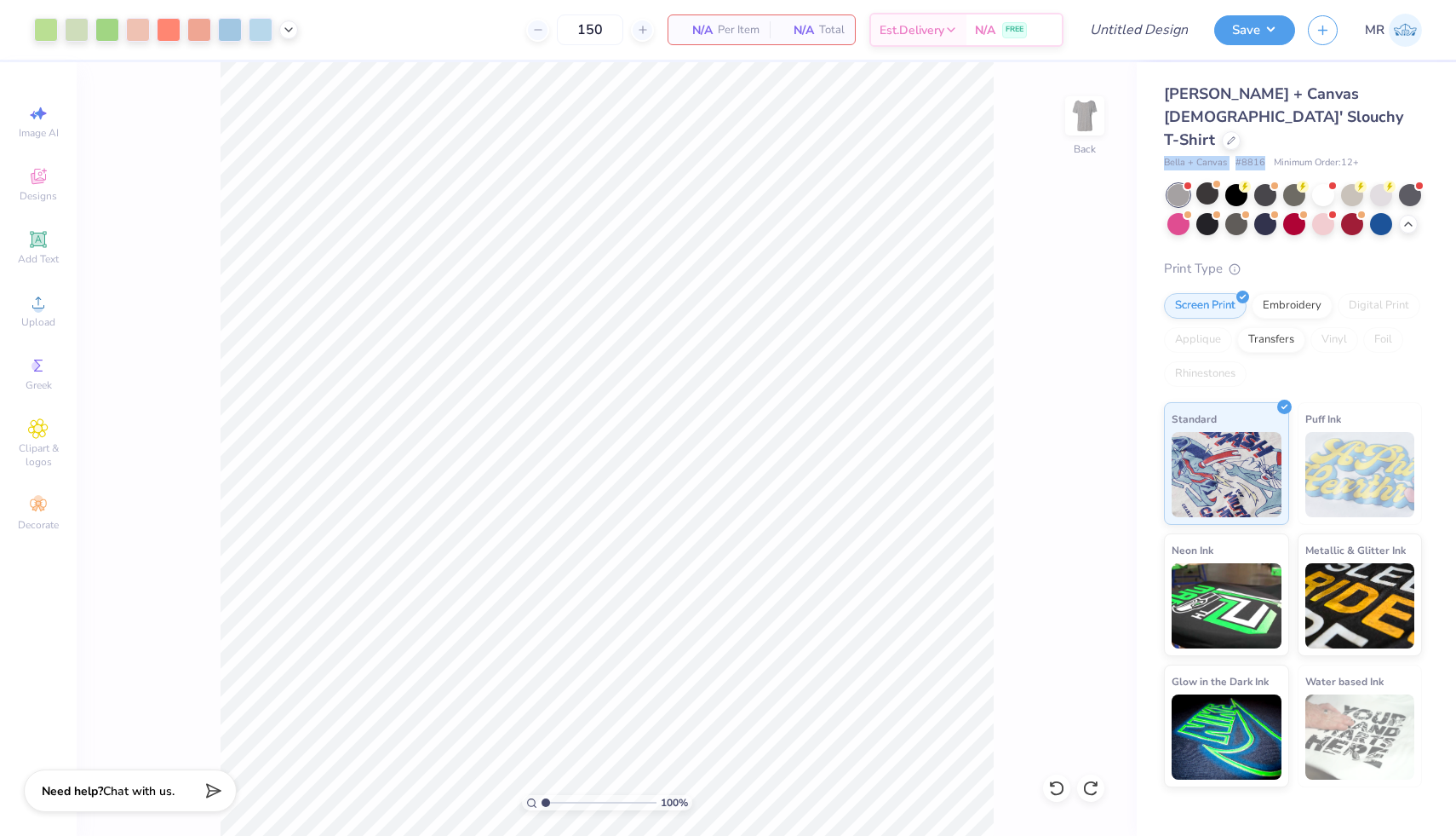
drag, startPoint x: 1162, startPoint y: 141, endPoint x: 1264, endPoint y: 138, distance: 102.0
click at [1264, 138] on div "Bella + Canvas Ladies' Slouchy T-Shirt Bella + Canvas # 8816 Minimum Order: 12 …" at bounding box center [1297, 425] width 320 height 725
copy div "Bella + Canvas # 8816"
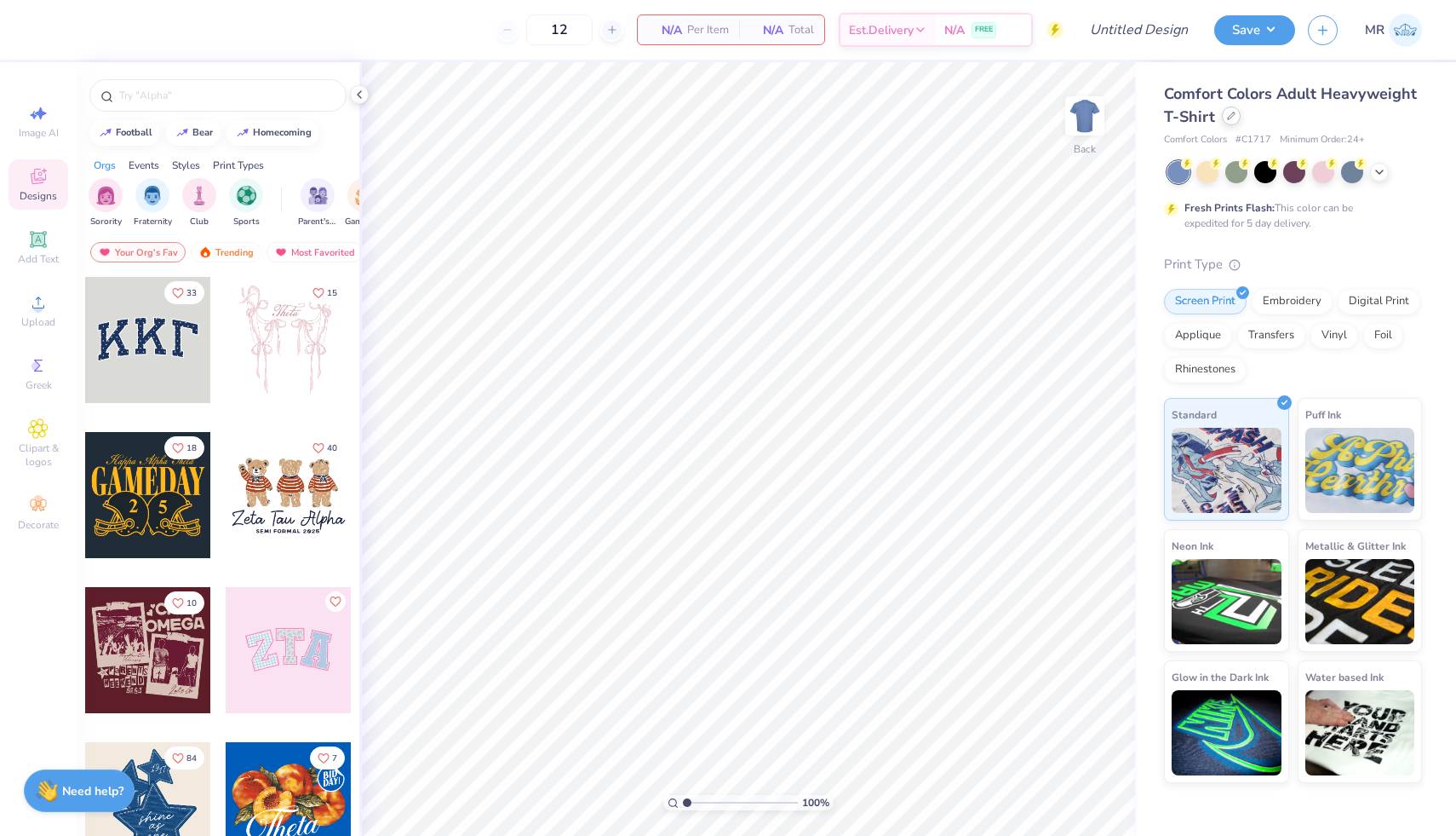
click at [1223, 112] on div at bounding box center [1232, 116] width 19 height 19
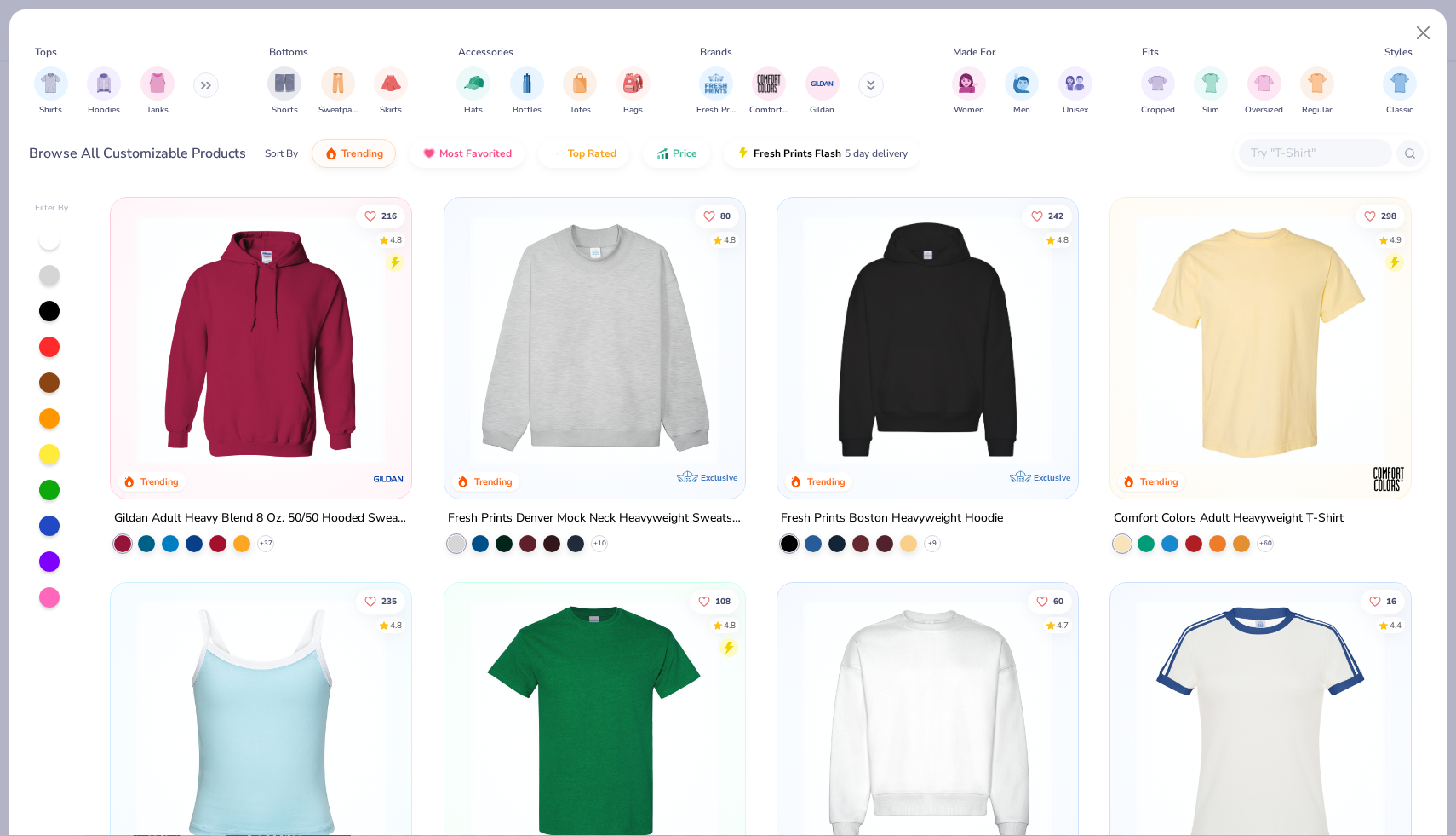
click at [1297, 153] on input "text" at bounding box center [1315, 153] width 132 height 19
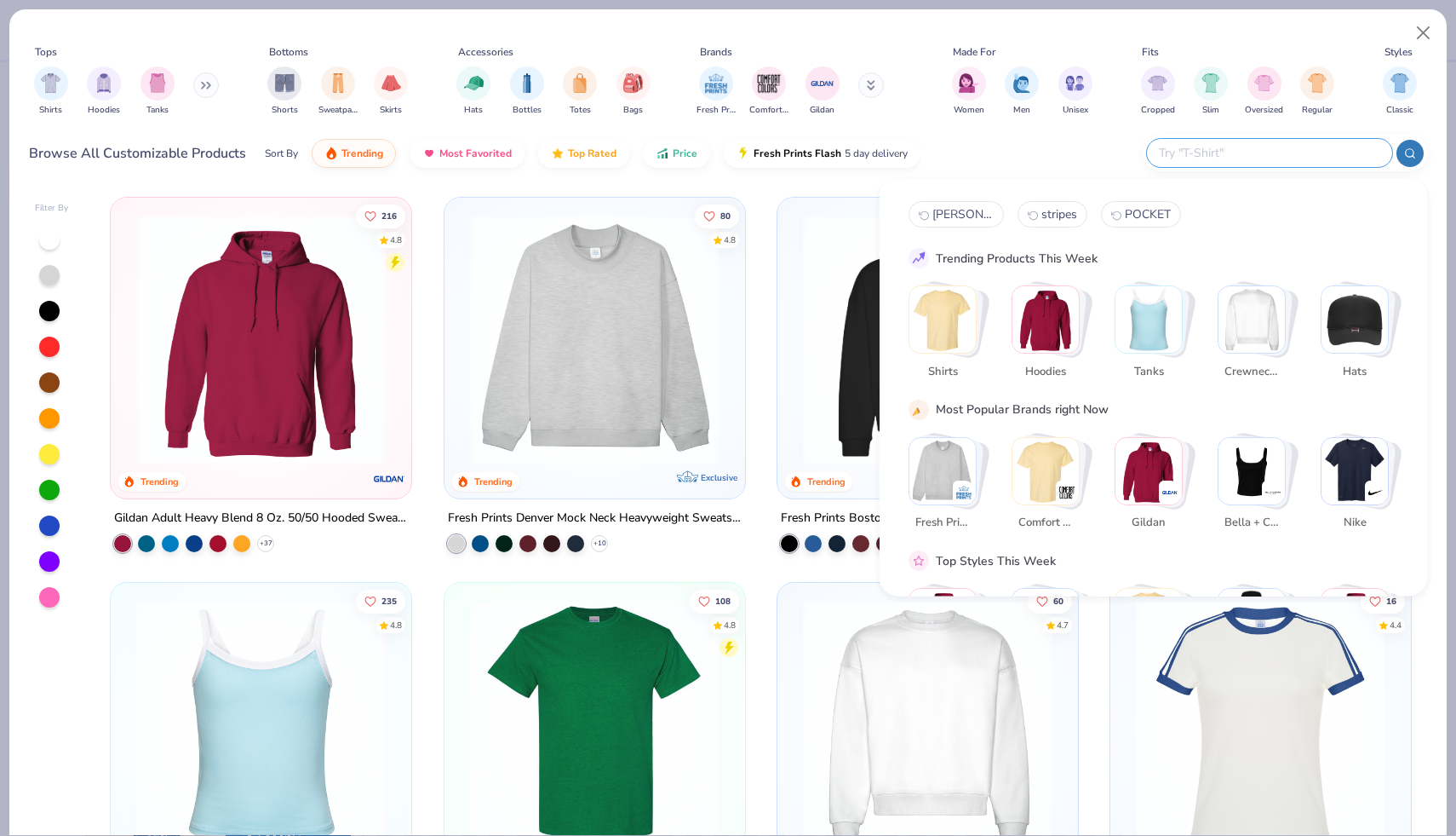
paste input "Bella + Canvas #8816"
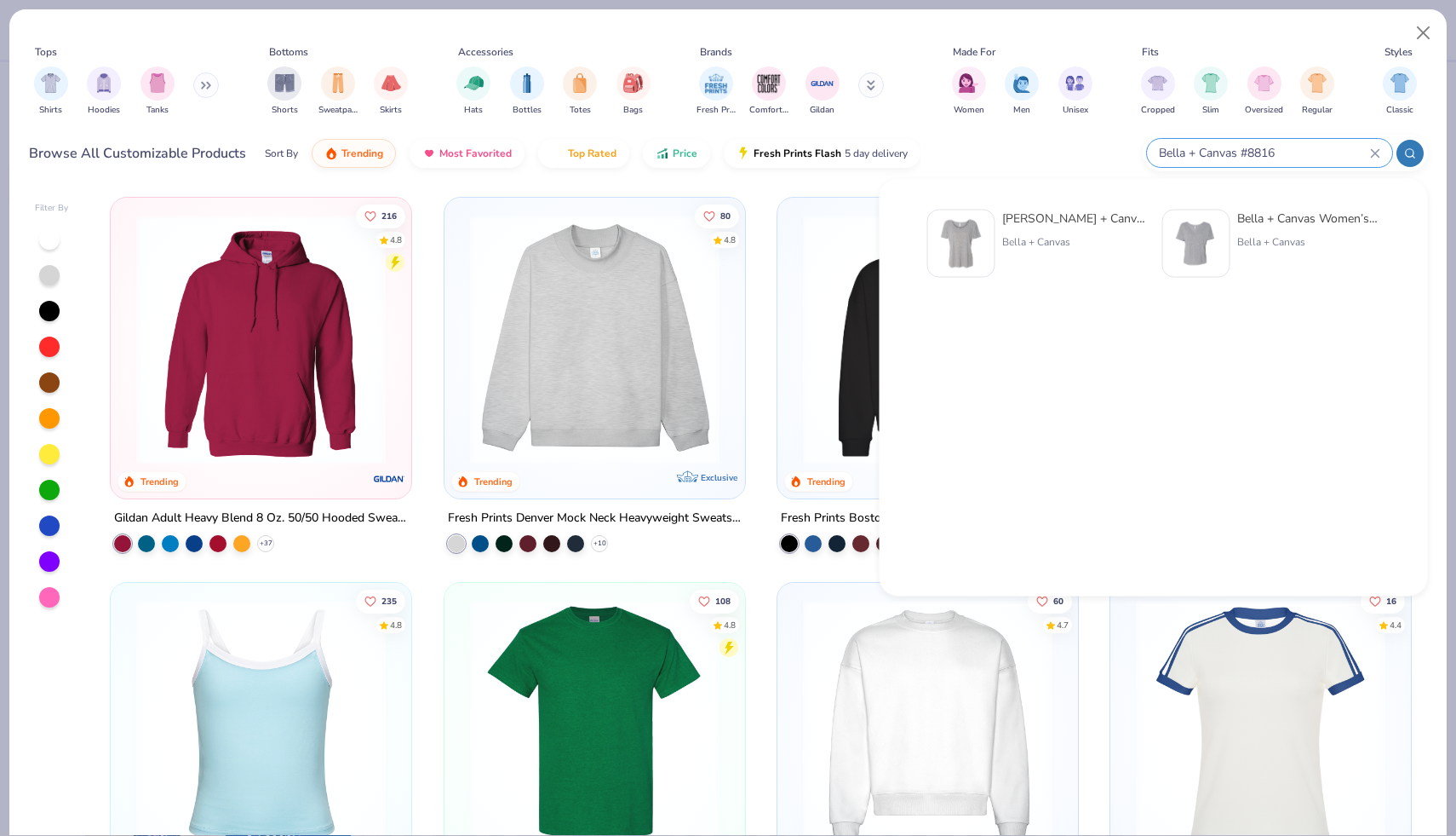
type input "Bella + Canvas #8816"
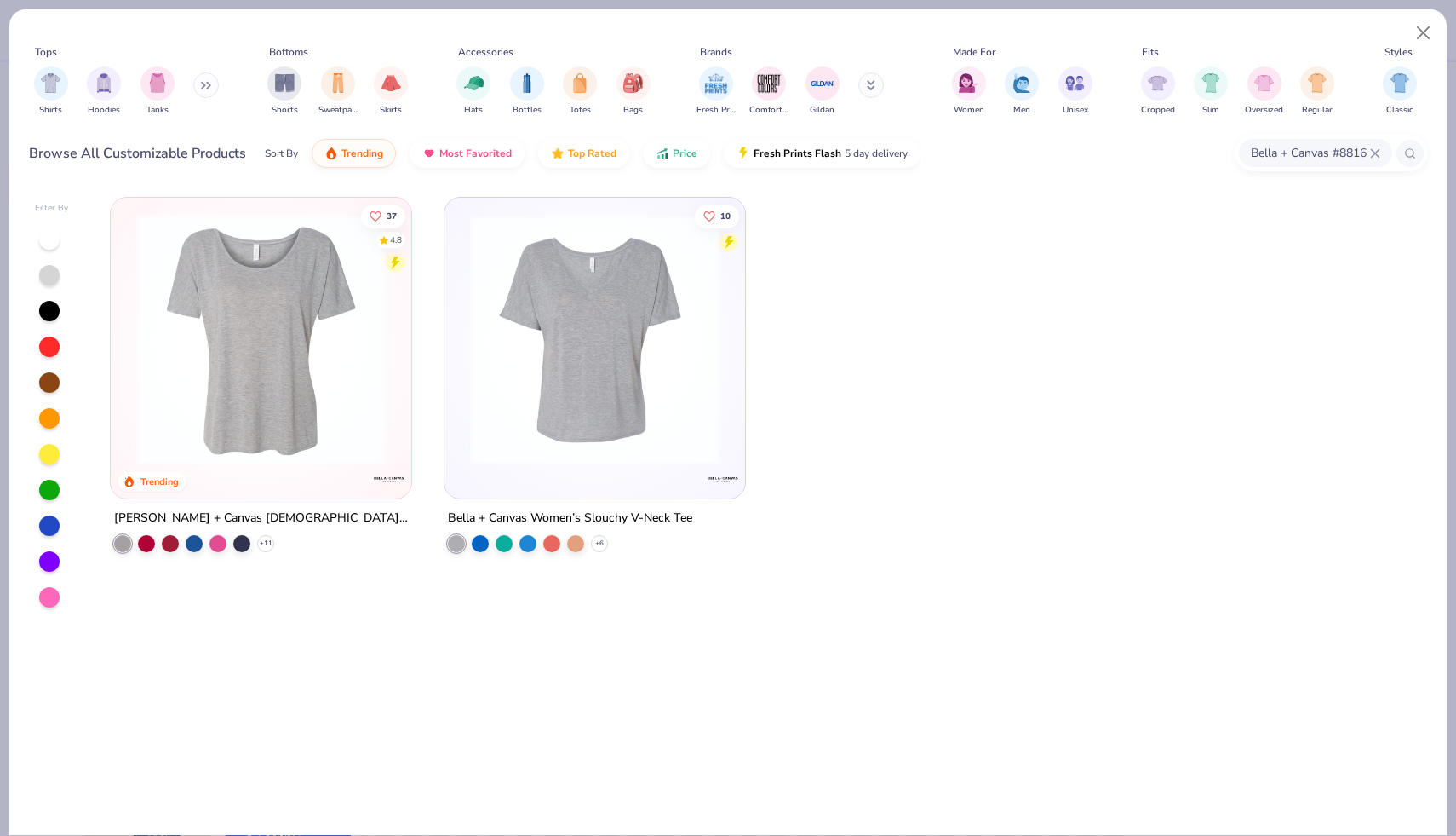
click at [585, 342] on img at bounding box center [595, 339] width 267 height 249
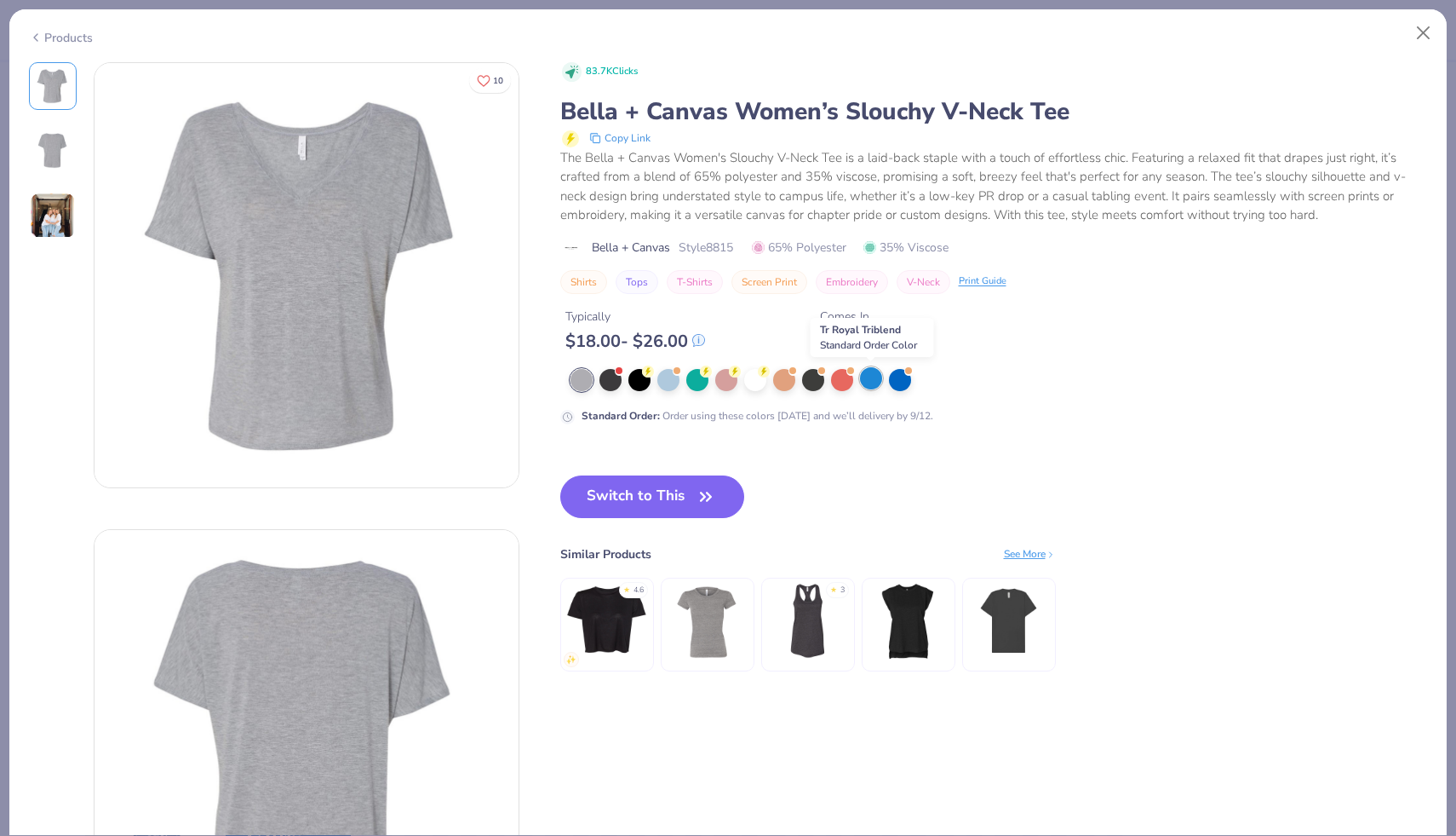
click at [870, 375] on div at bounding box center [870, 377] width 22 height 22
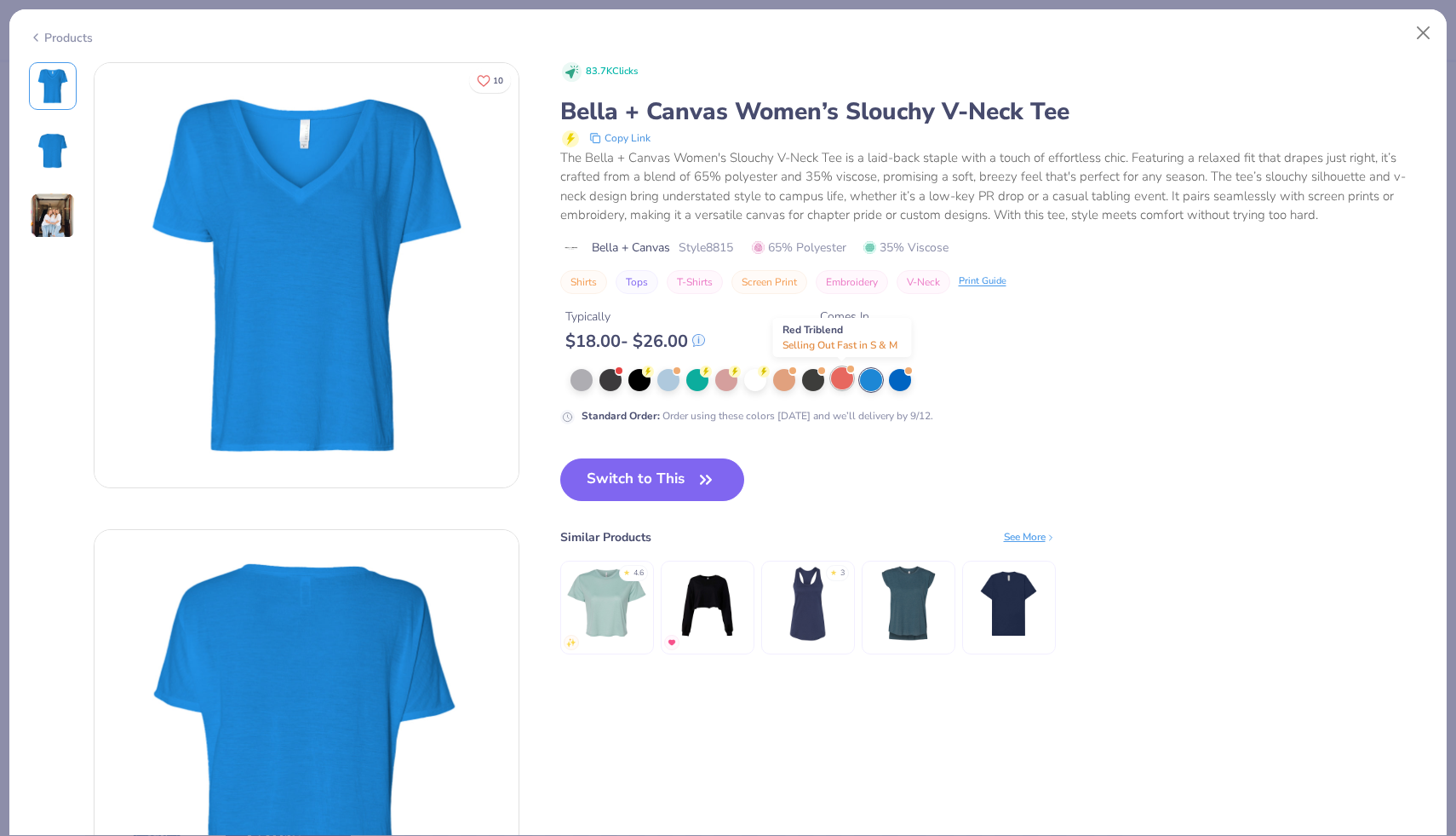
click at [843, 384] on div at bounding box center [842, 377] width 22 height 22
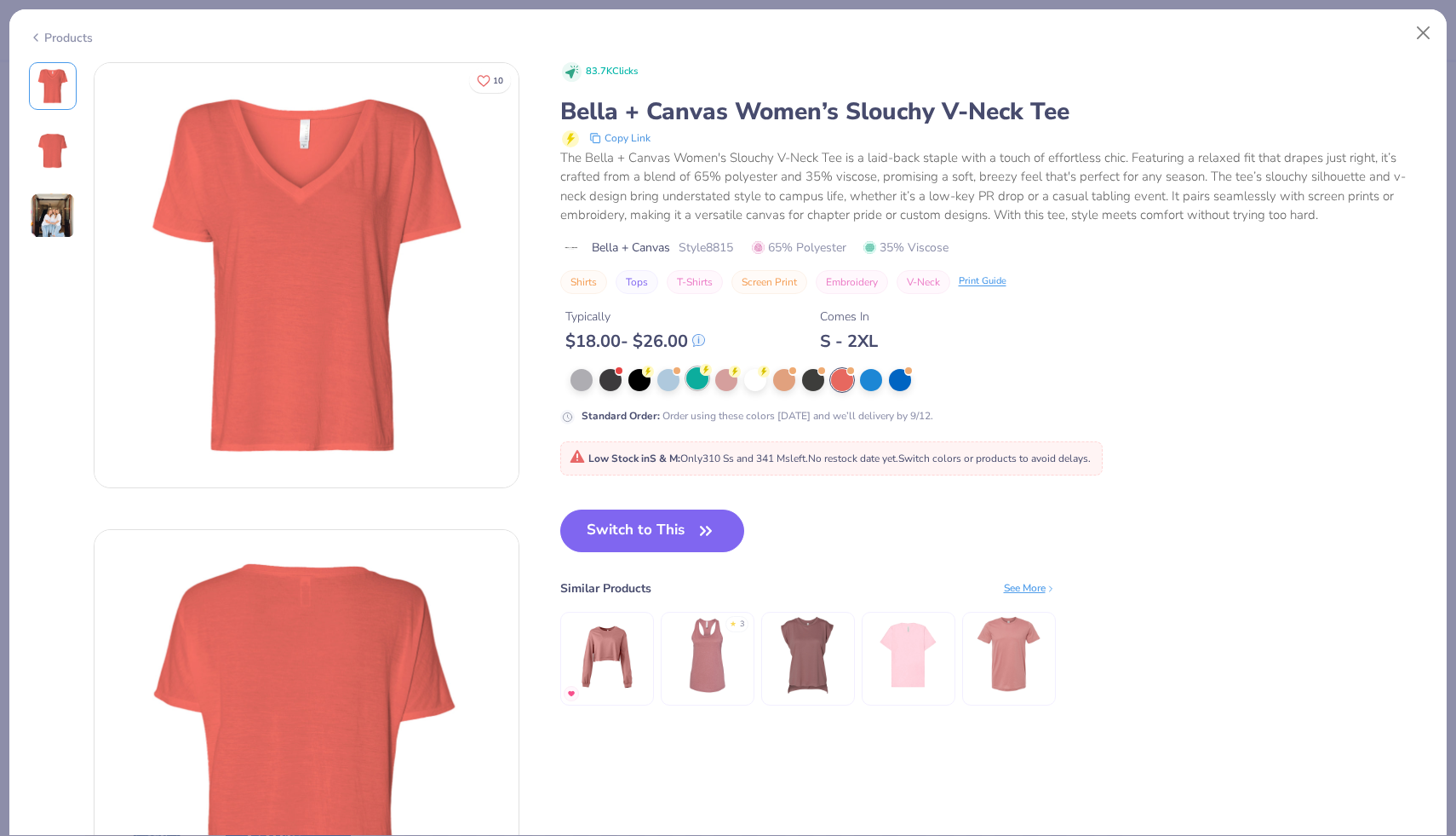
click at [695, 384] on div at bounding box center [697, 377] width 22 height 22
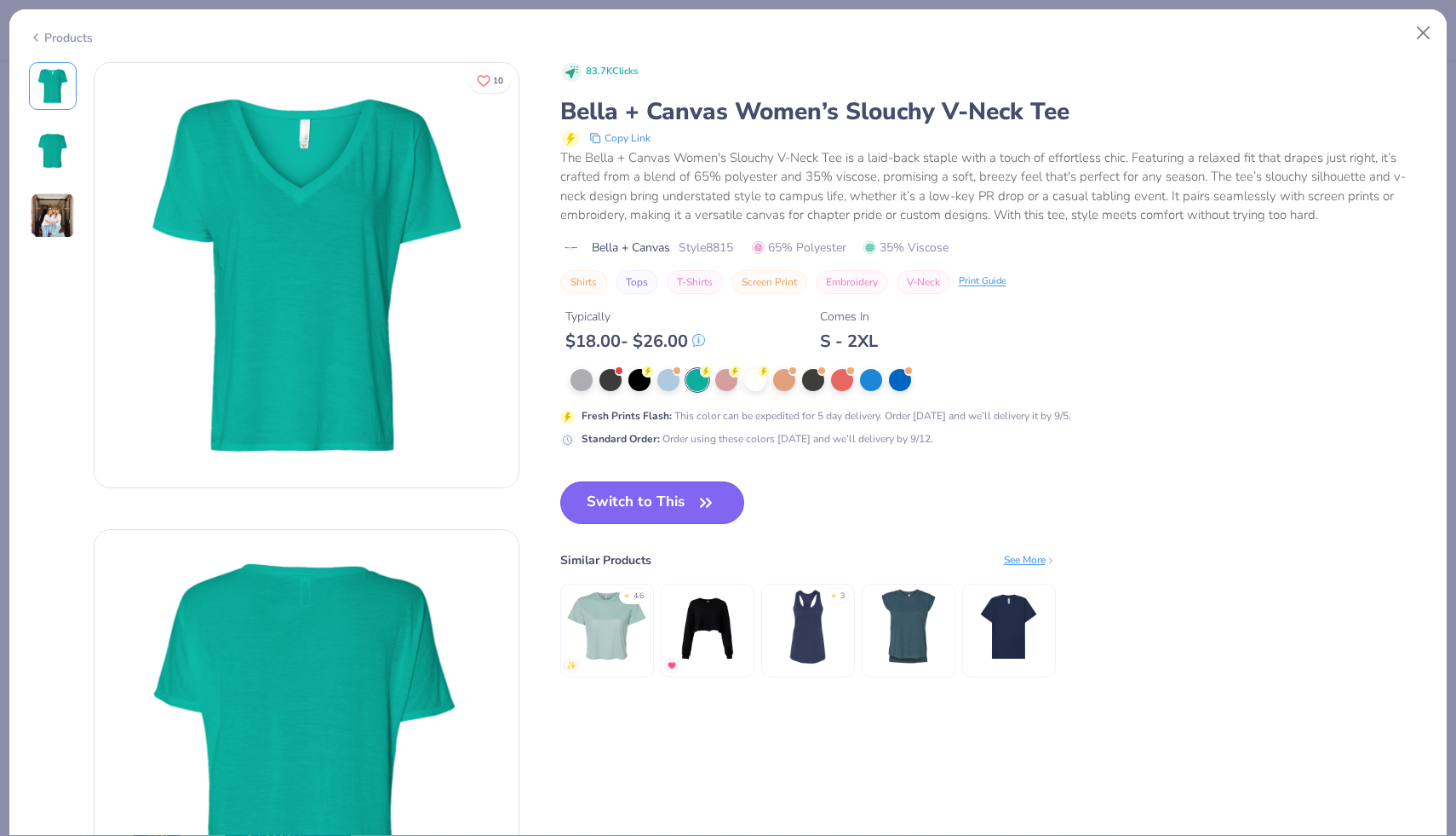
click at [660, 497] on button "Switch to This" at bounding box center [653, 502] width 185 height 43
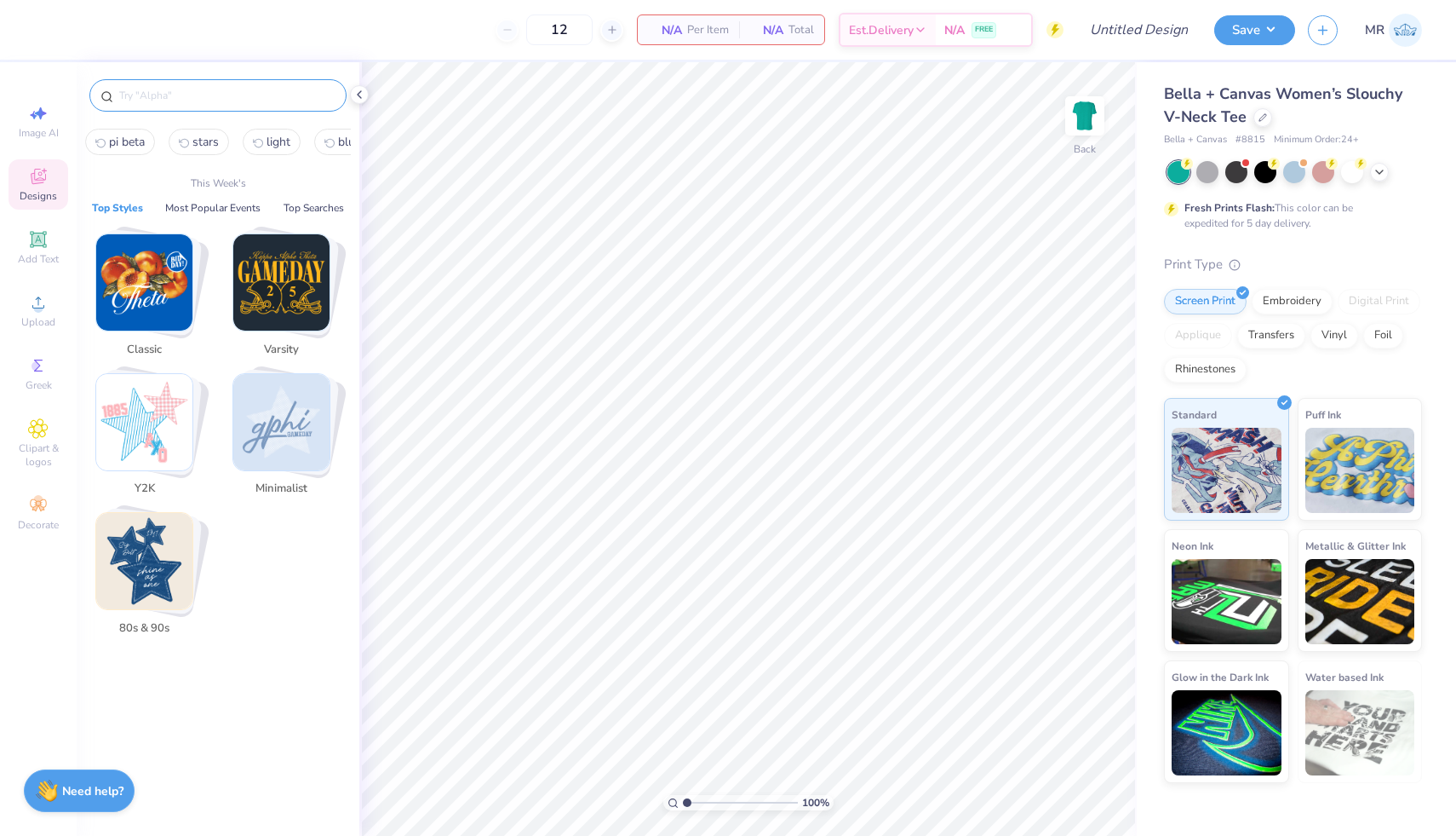
click at [161, 99] on input "text" at bounding box center [227, 96] width 218 height 17
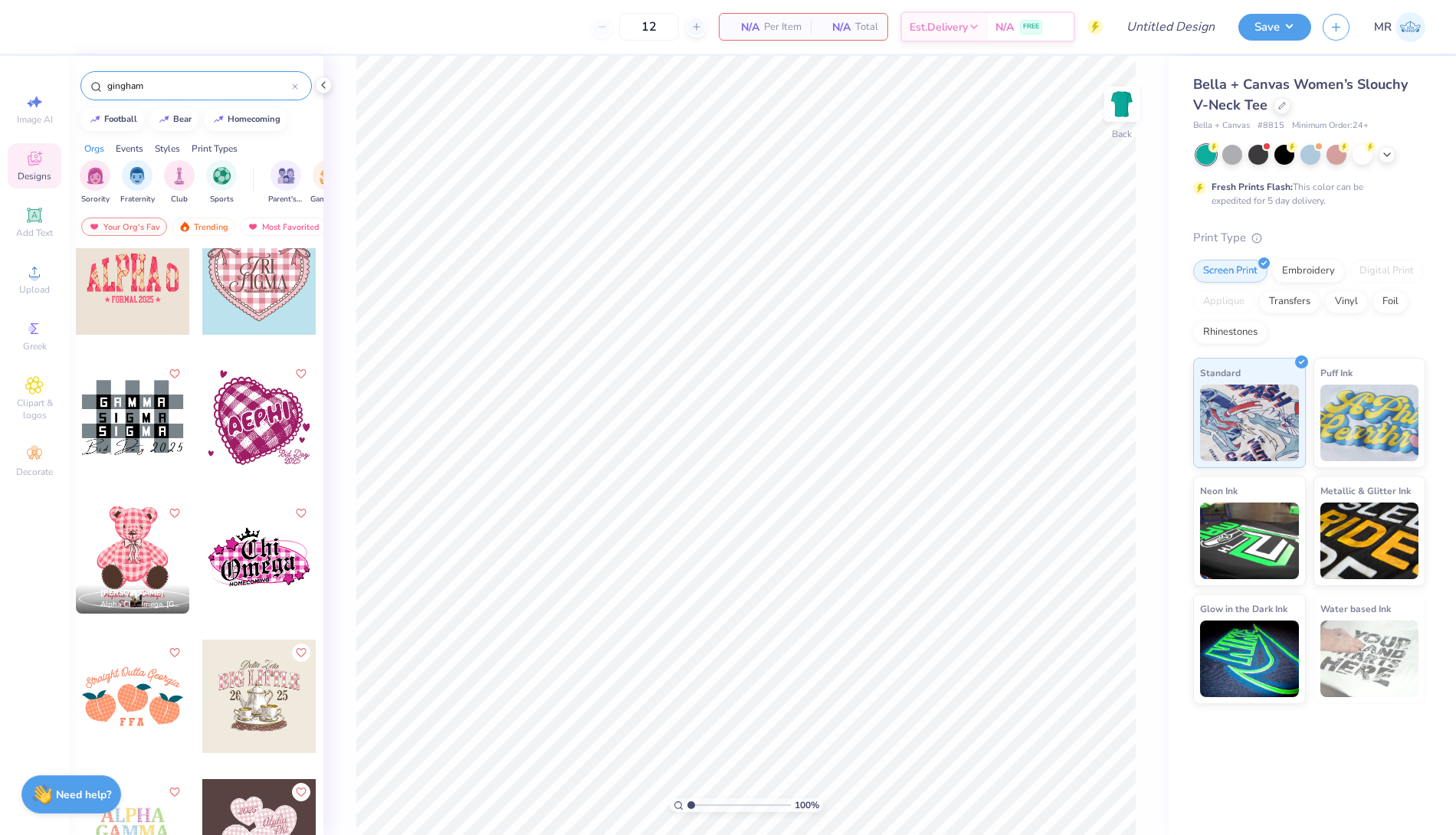
scroll to position [750, 0]
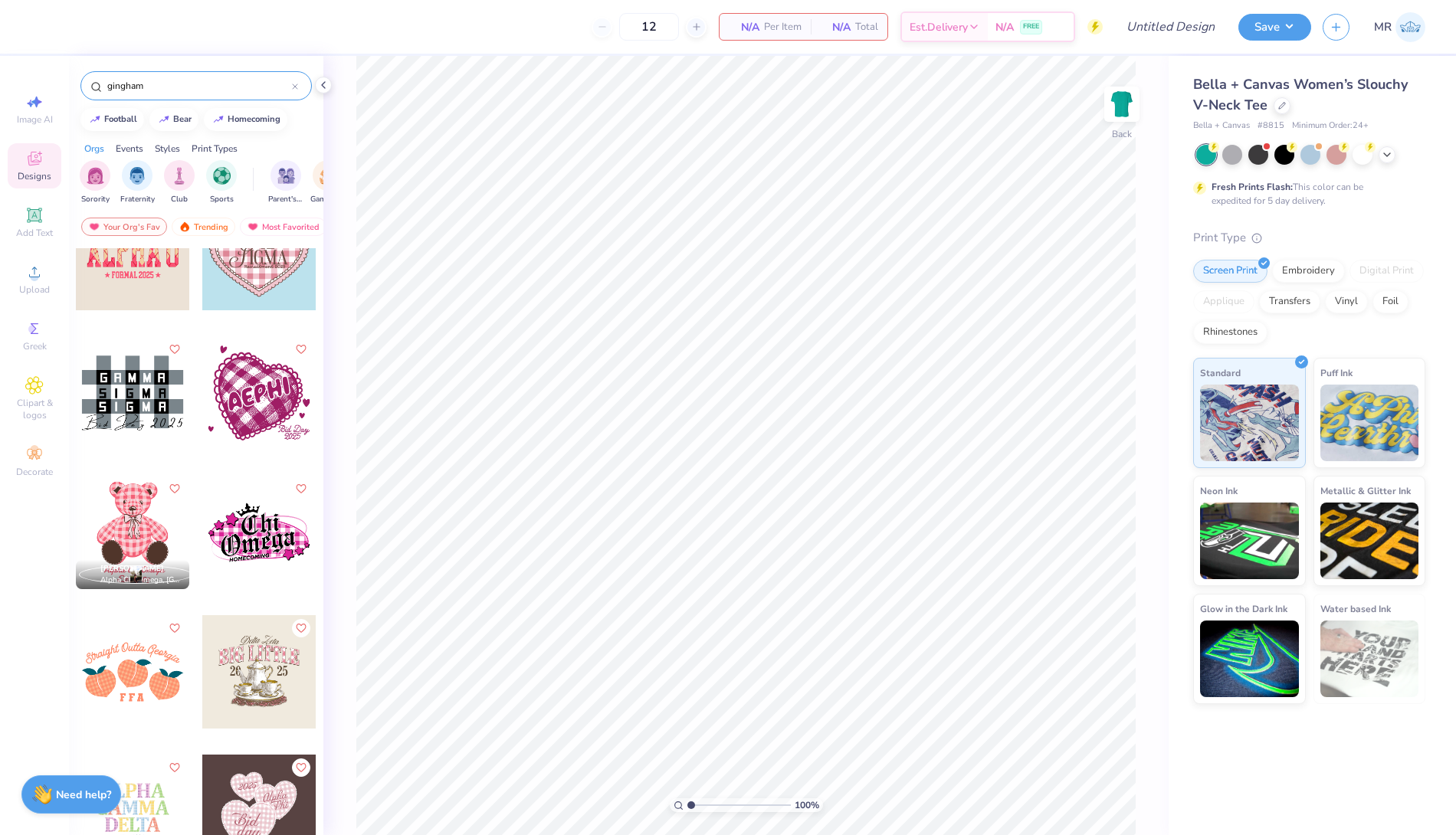
type input "gingham"
click at [259, 751] on div at bounding box center [259, 811] width 114 height 114
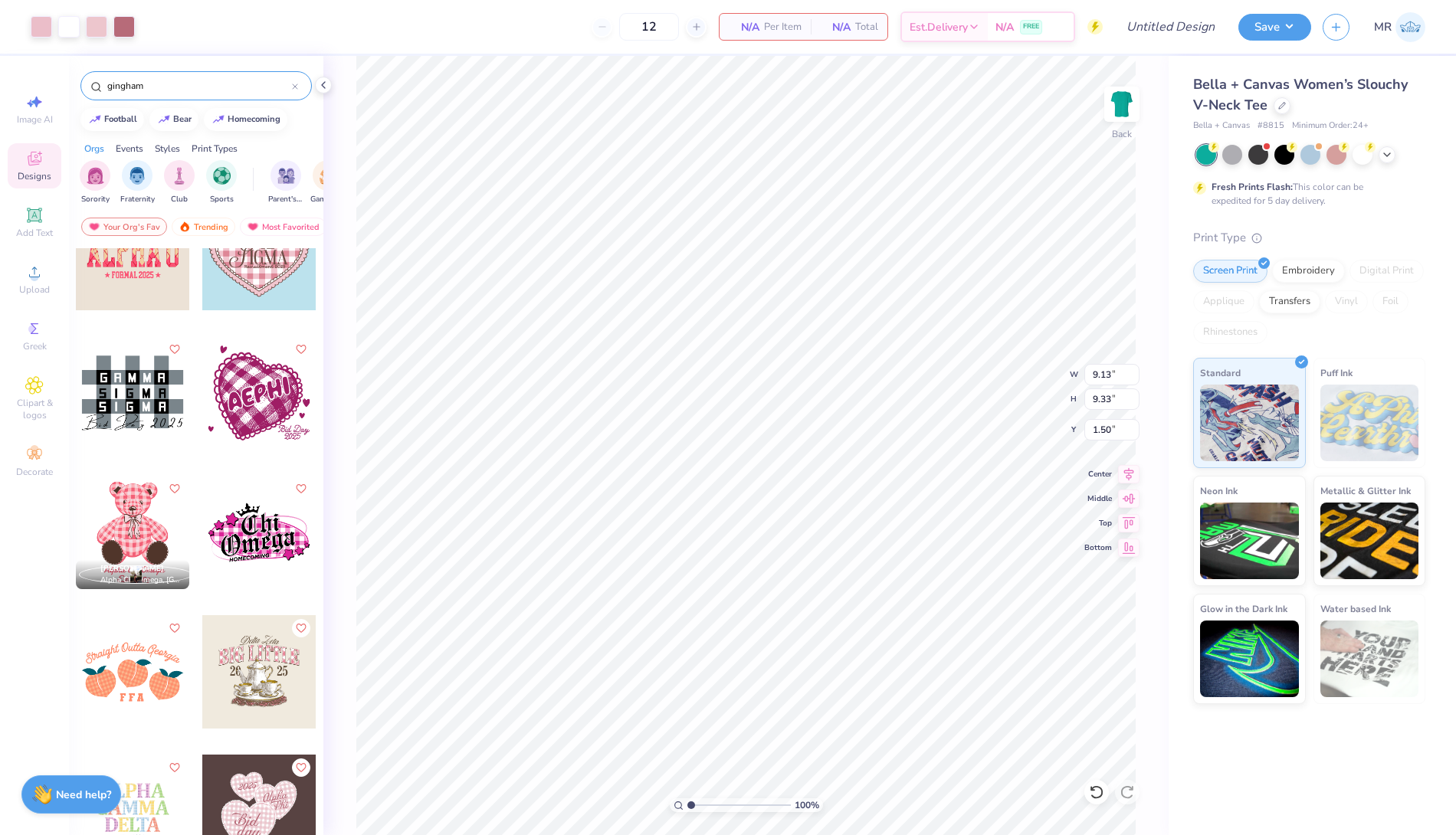
scroll to position [0, 0]
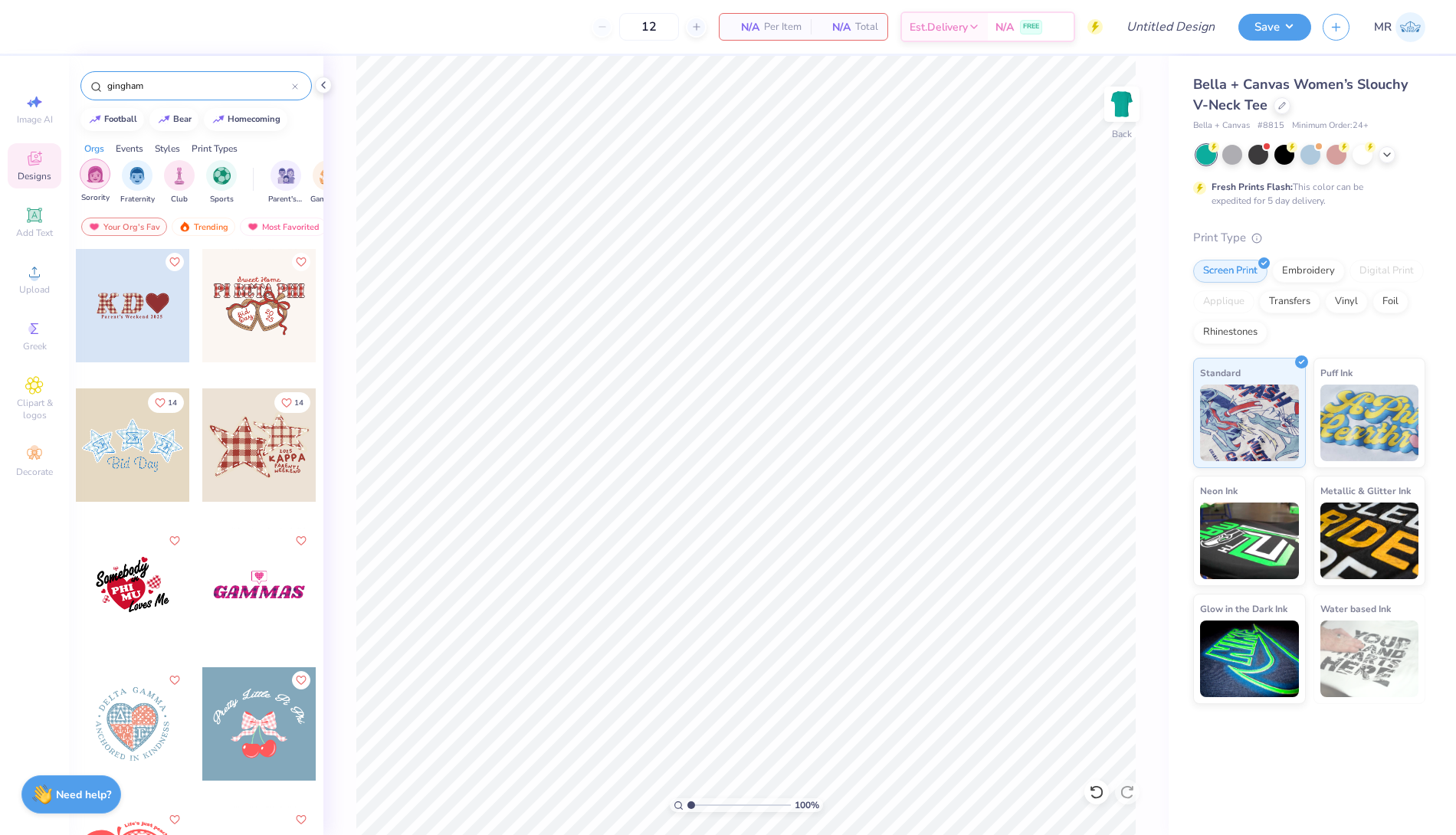
click at [92, 180] on img "filter for Sorority" at bounding box center [95, 174] width 17 height 17
click at [298, 86] on div "gingham" at bounding box center [196, 85] width 231 height 29
click at [296, 86] on icon at bounding box center [295, 87] width 6 height 6
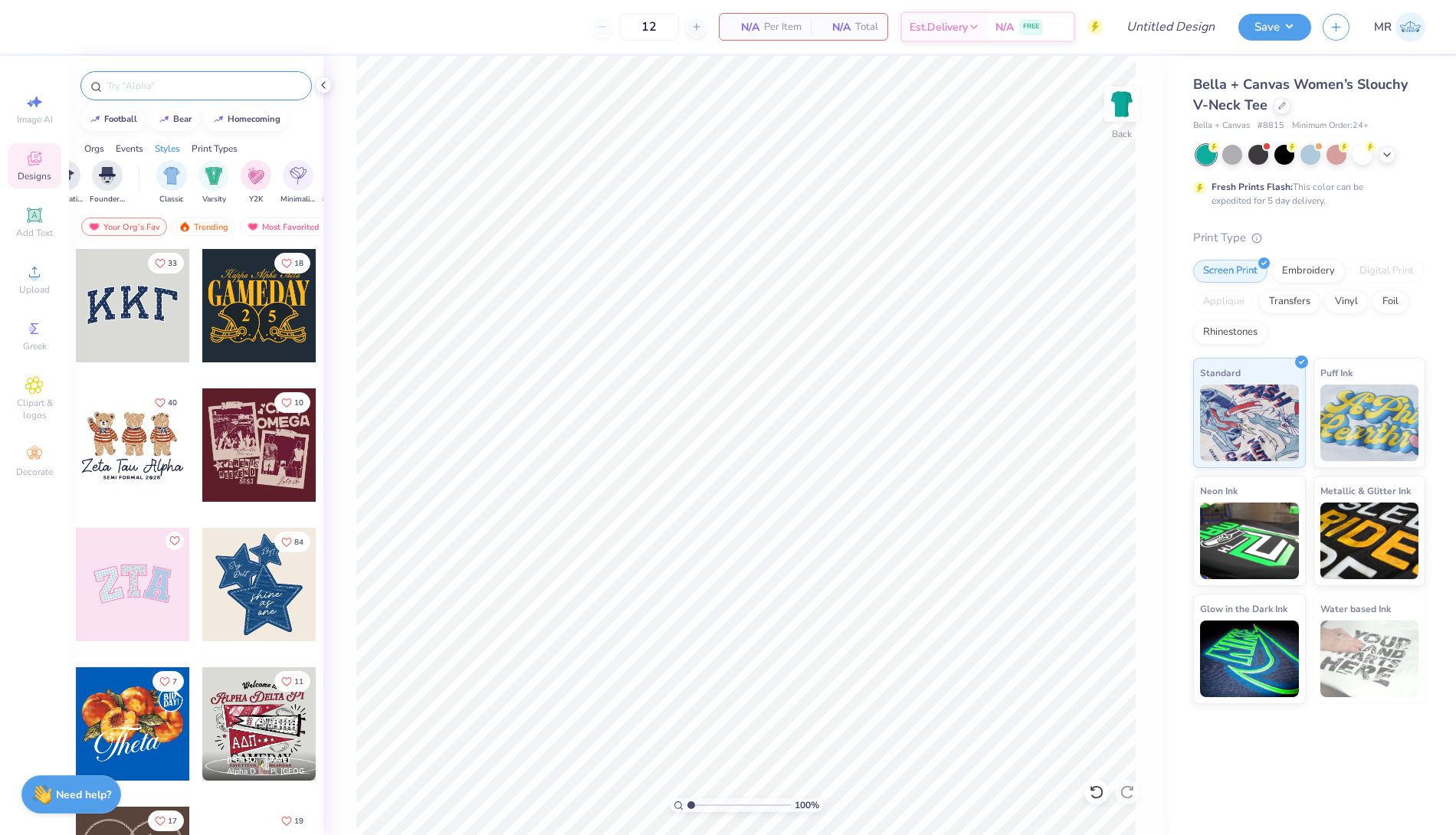
scroll to position [0, 728]
click at [213, 179] on img "filter for Varsity" at bounding box center [212, 174] width 17 height 17
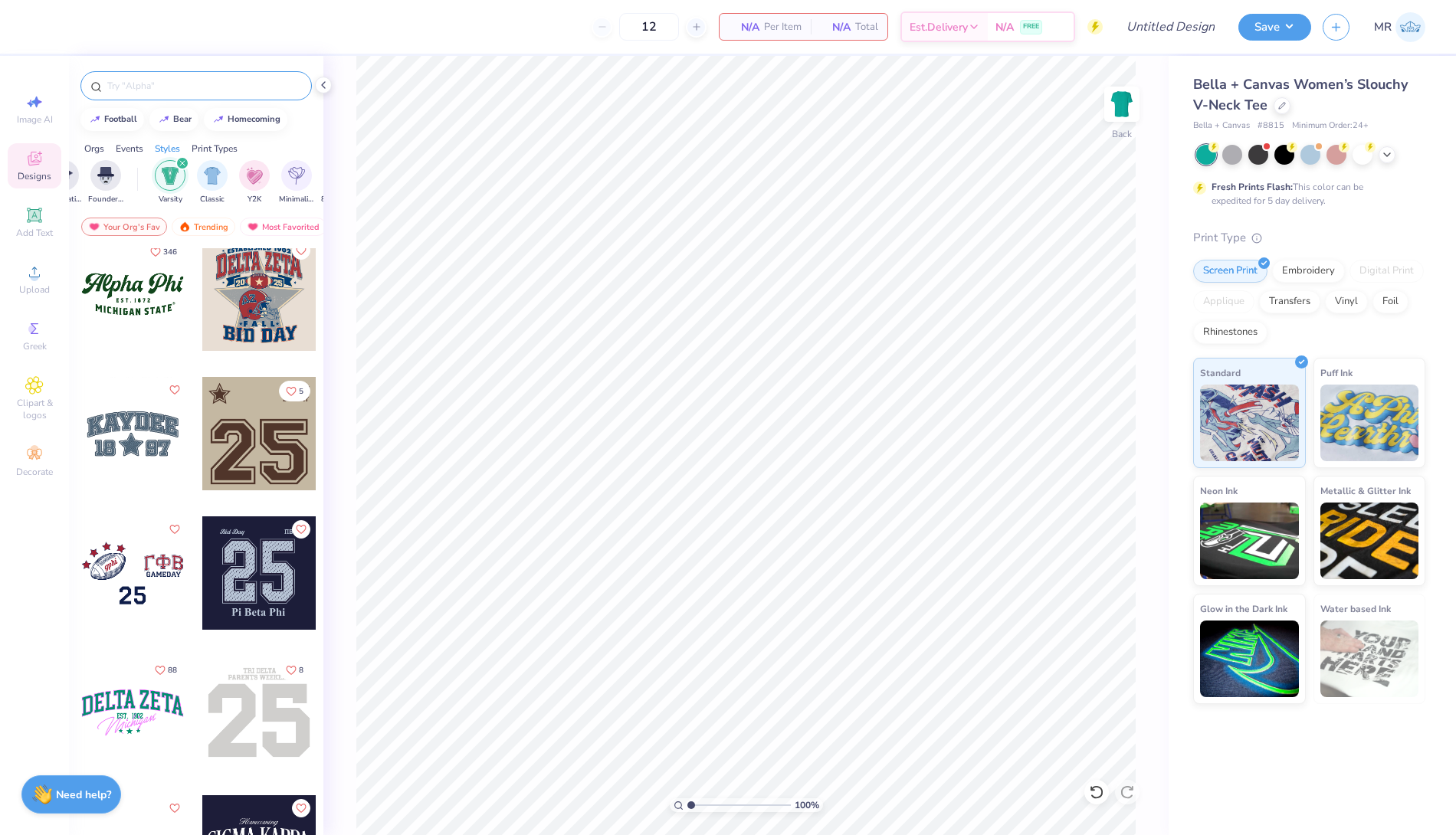
scroll to position [161, 0]
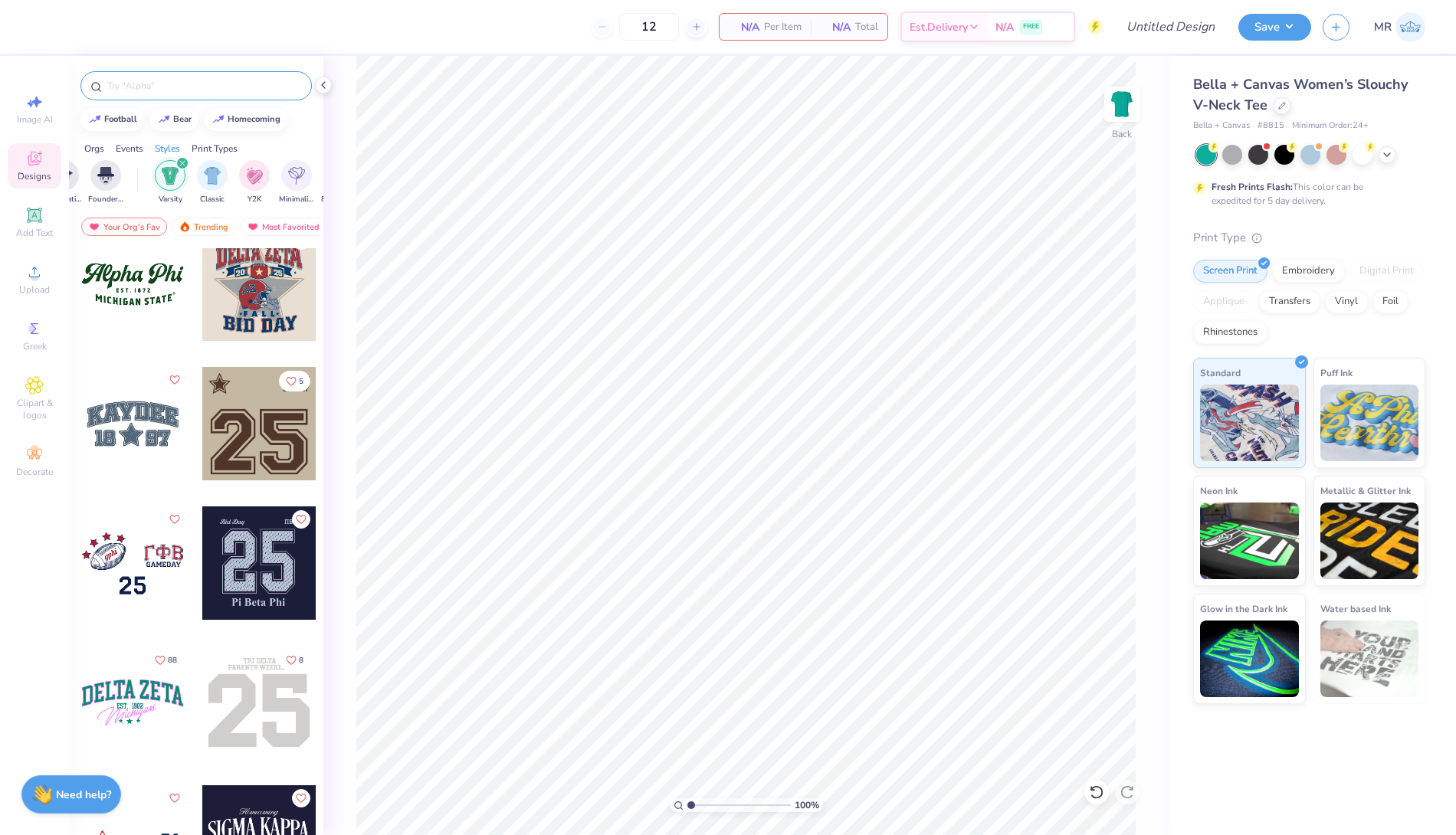
click at [135, 419] on div at bounding box center [133, 423] width 114 height 114
click at [38, 24] on div at bounding box center [41, 25] width 21 height 21
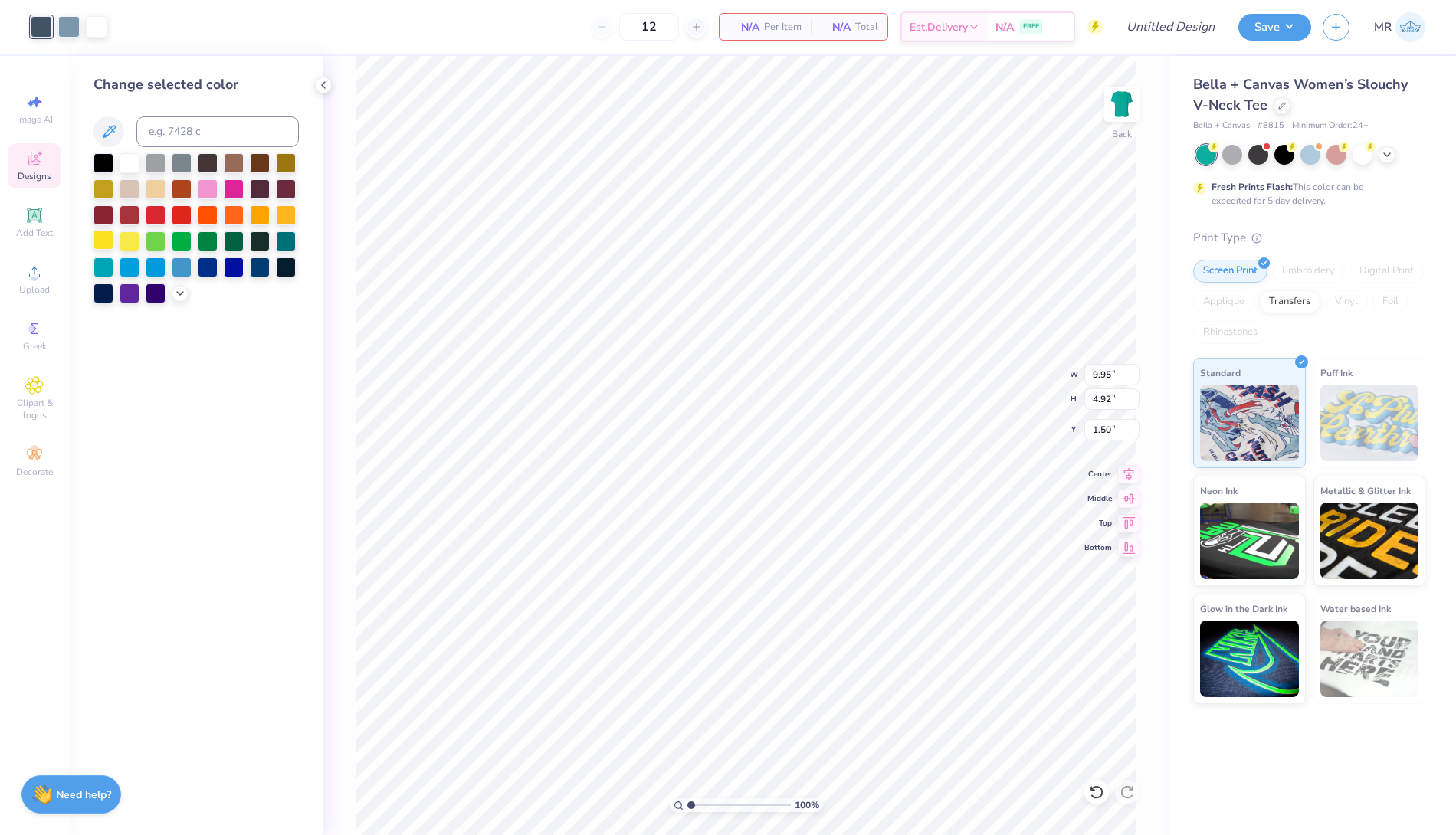
click at [100, 240] on div at bounding box center [103, 239] width 20 height 20
click at [154, 218] on div at bounding box center [155, 213] width 20 height 20
click at [70, 34] on div at bounding box center [68, 25] width 21 height 21
click at [95, 234] on div at bounding box center [103, 239] width 20 height 20
click at [152, 210] on div at bounding box center [155, 213] width 20 height 20
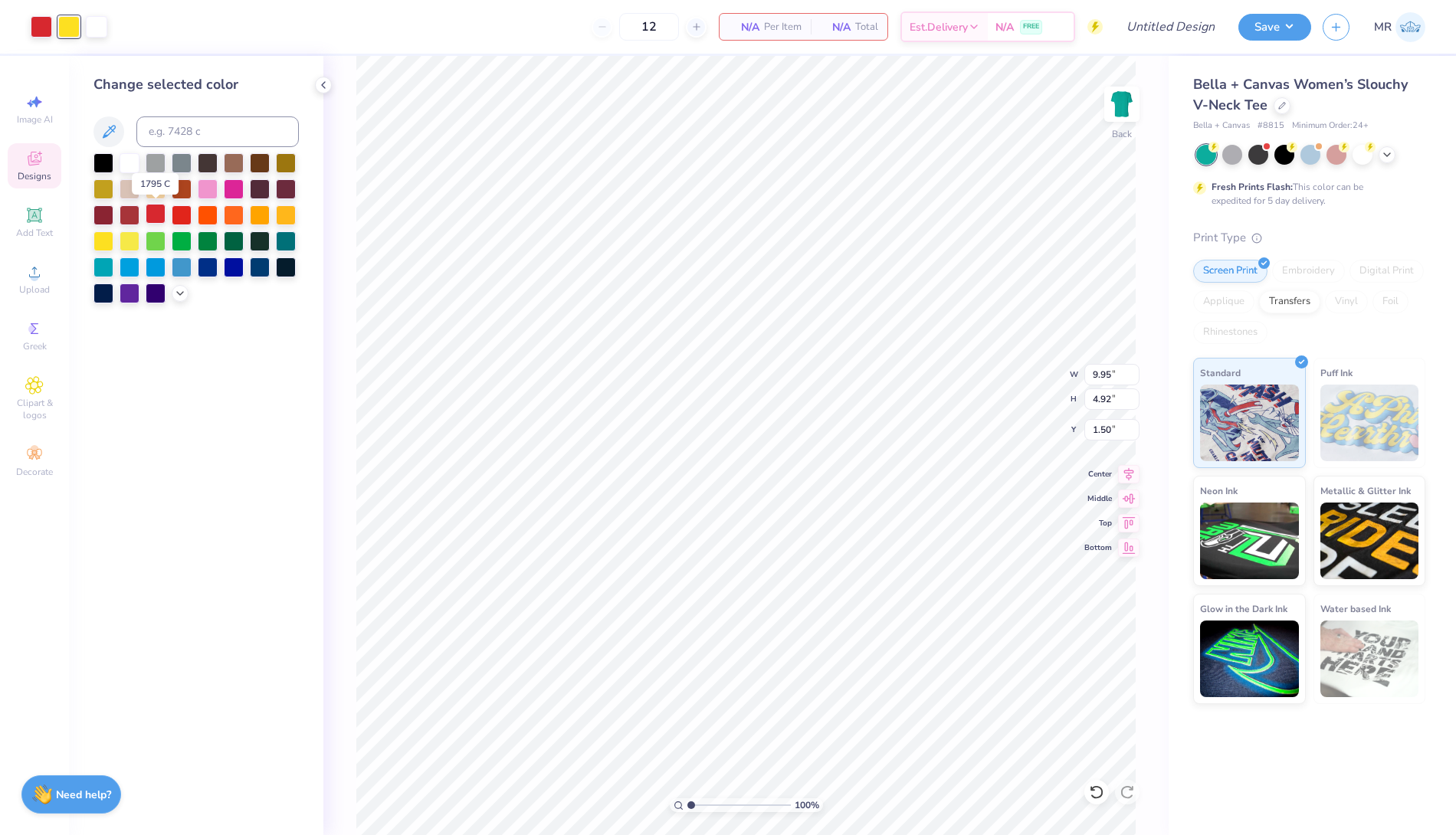
click at [42, 29] on div at bounding box center [41, 27] width 21 height 21
click at [107, 244] on div at bounding box center [103, 239] width 20 height 20
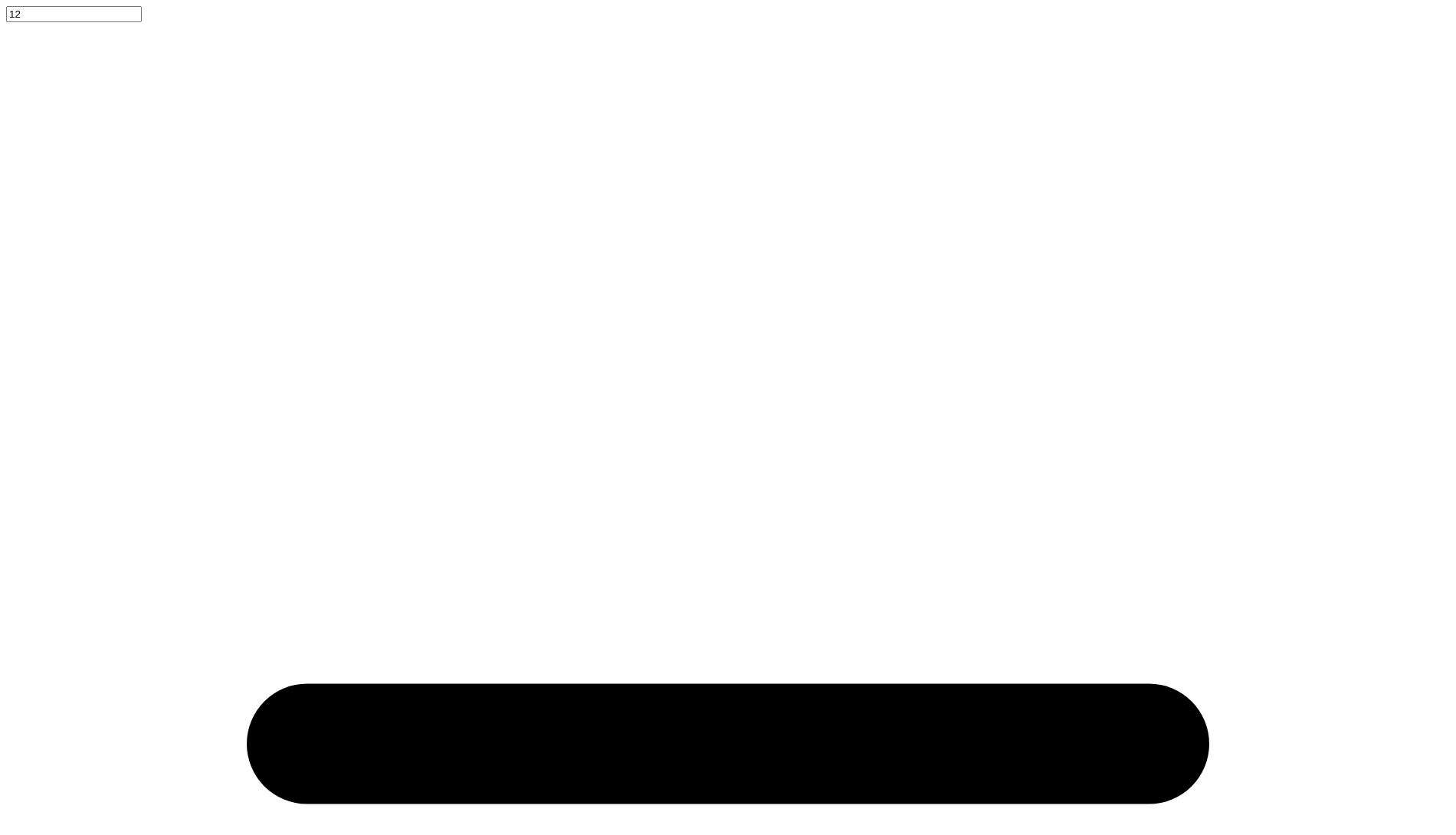
scroll to position [5829, 0]
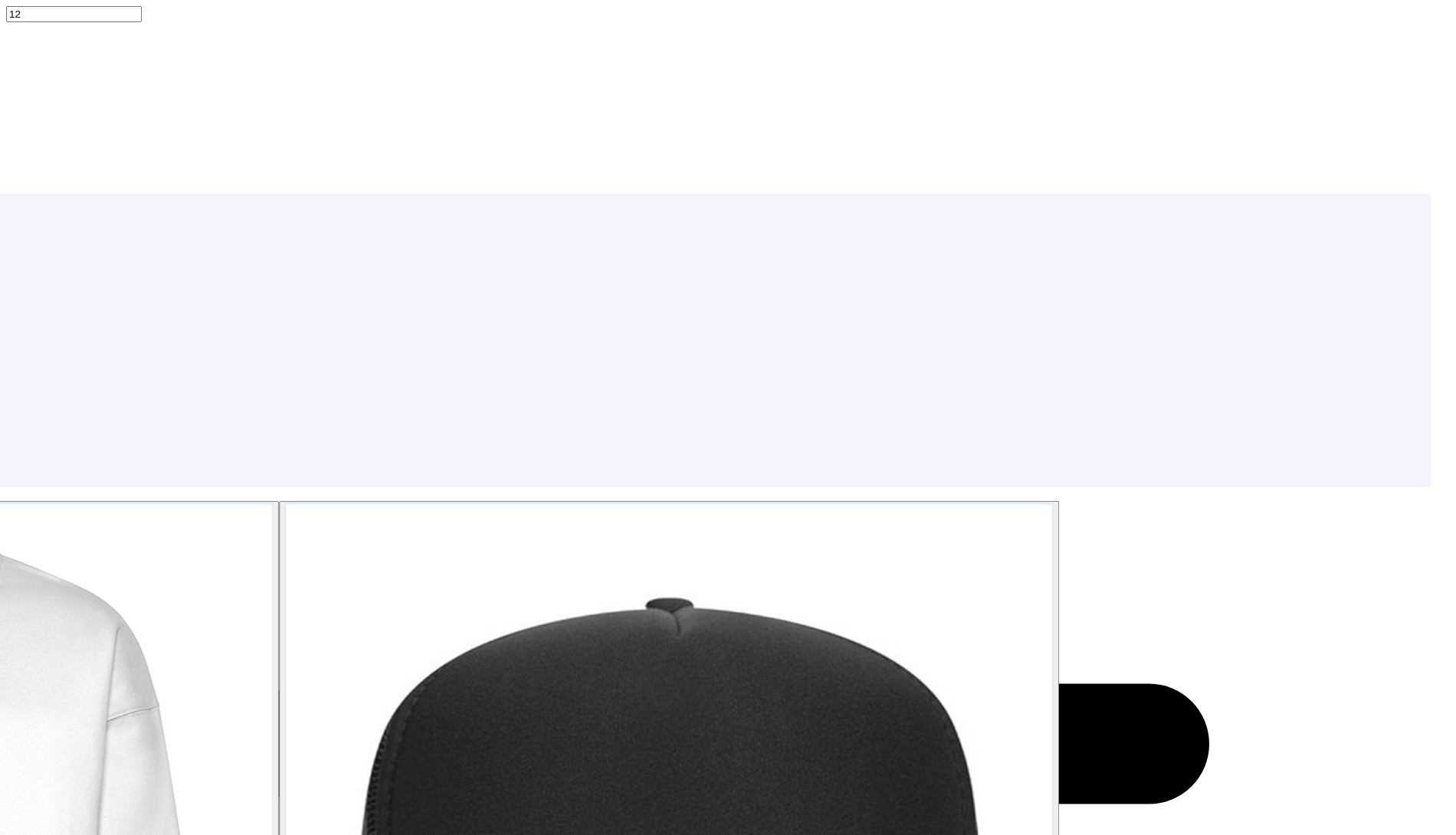
paste input "Bella + Canvas #8816"
type input "Bella + Canvas #8816"
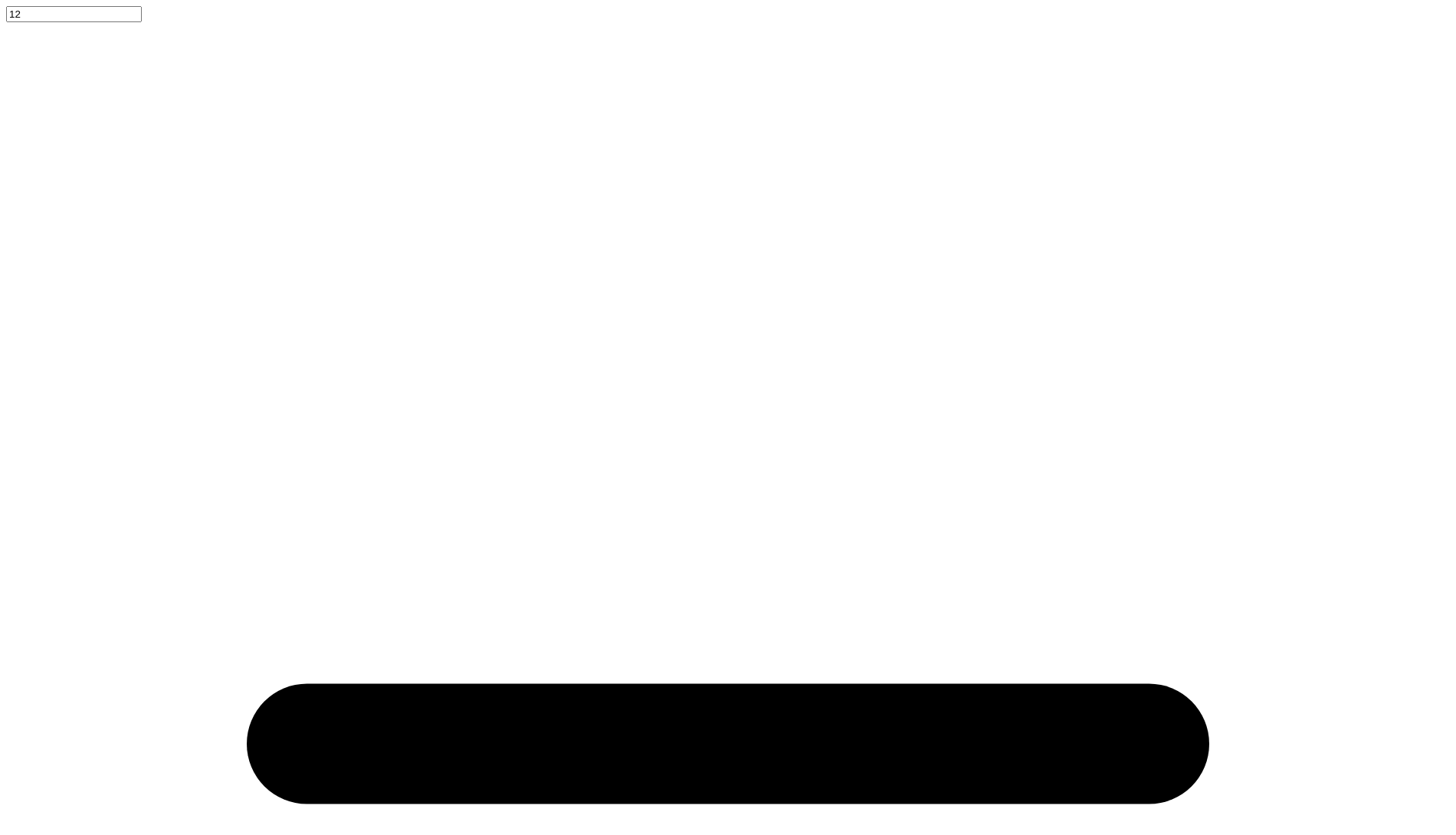
scroll to position [5829, 0]
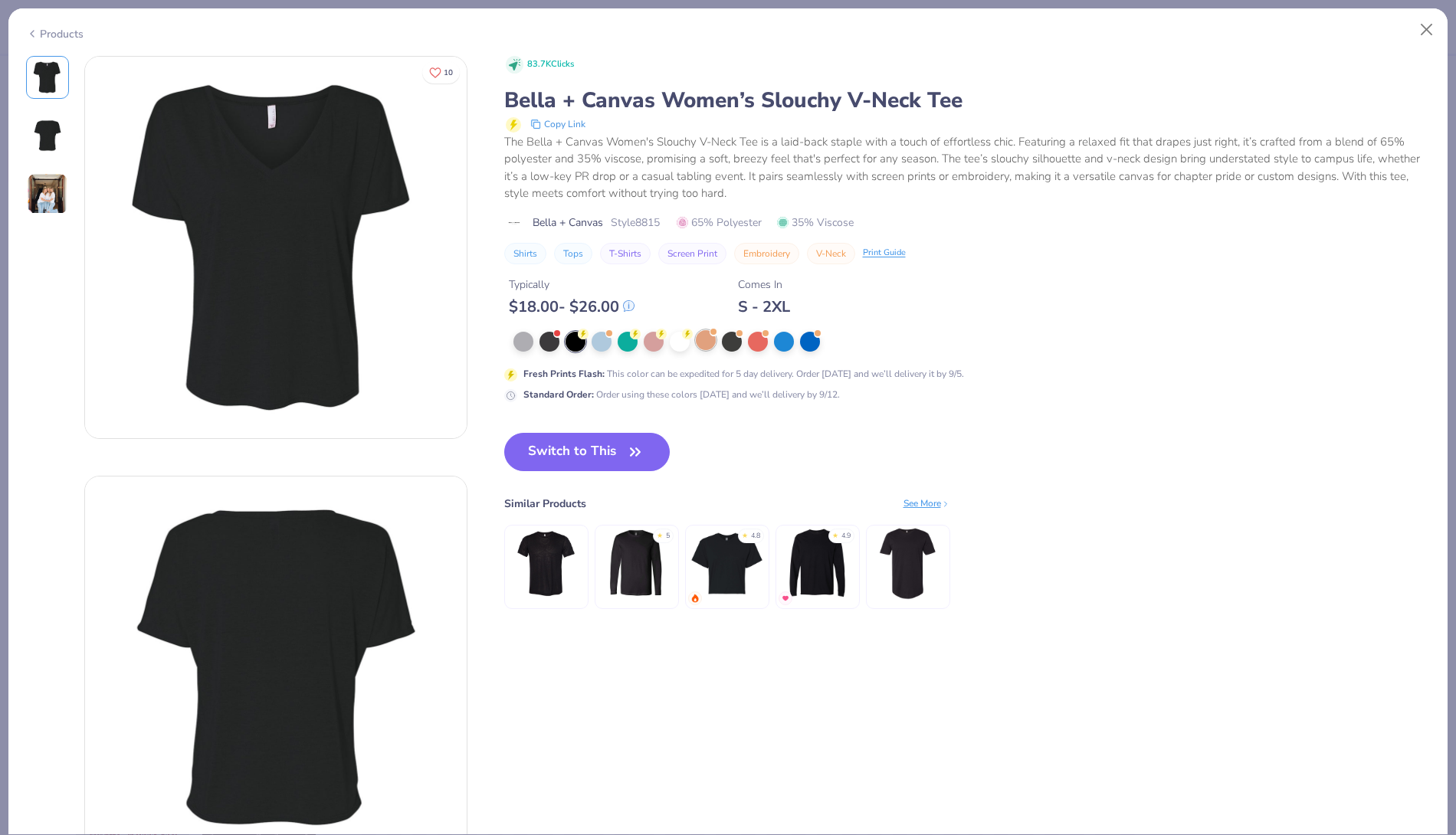
click at [703, 340] on div at bounding box center [706, 339] width 20 height 20
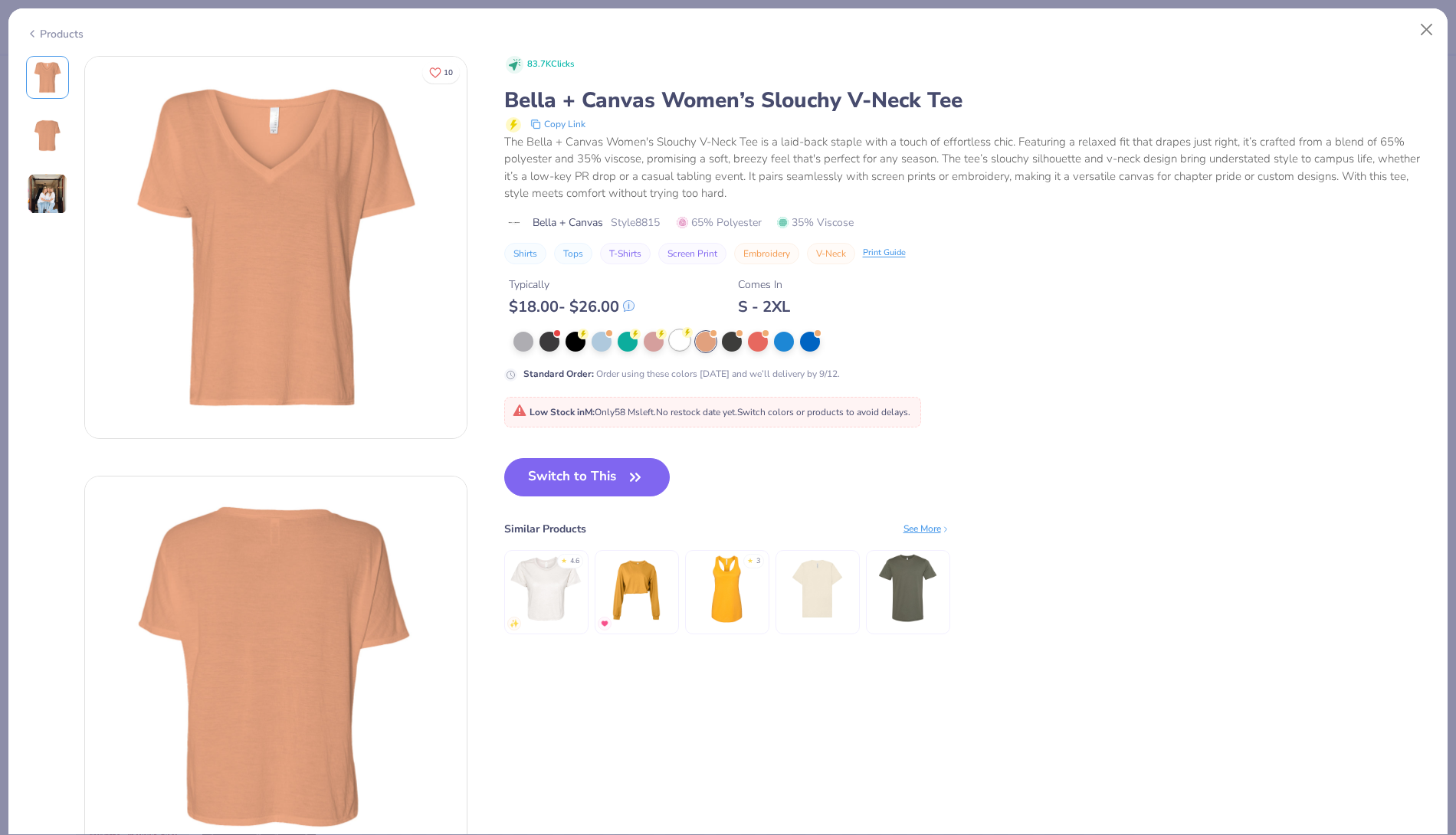
click at [672, 342] on div at bounding box center [679, 339] width 20 height 20
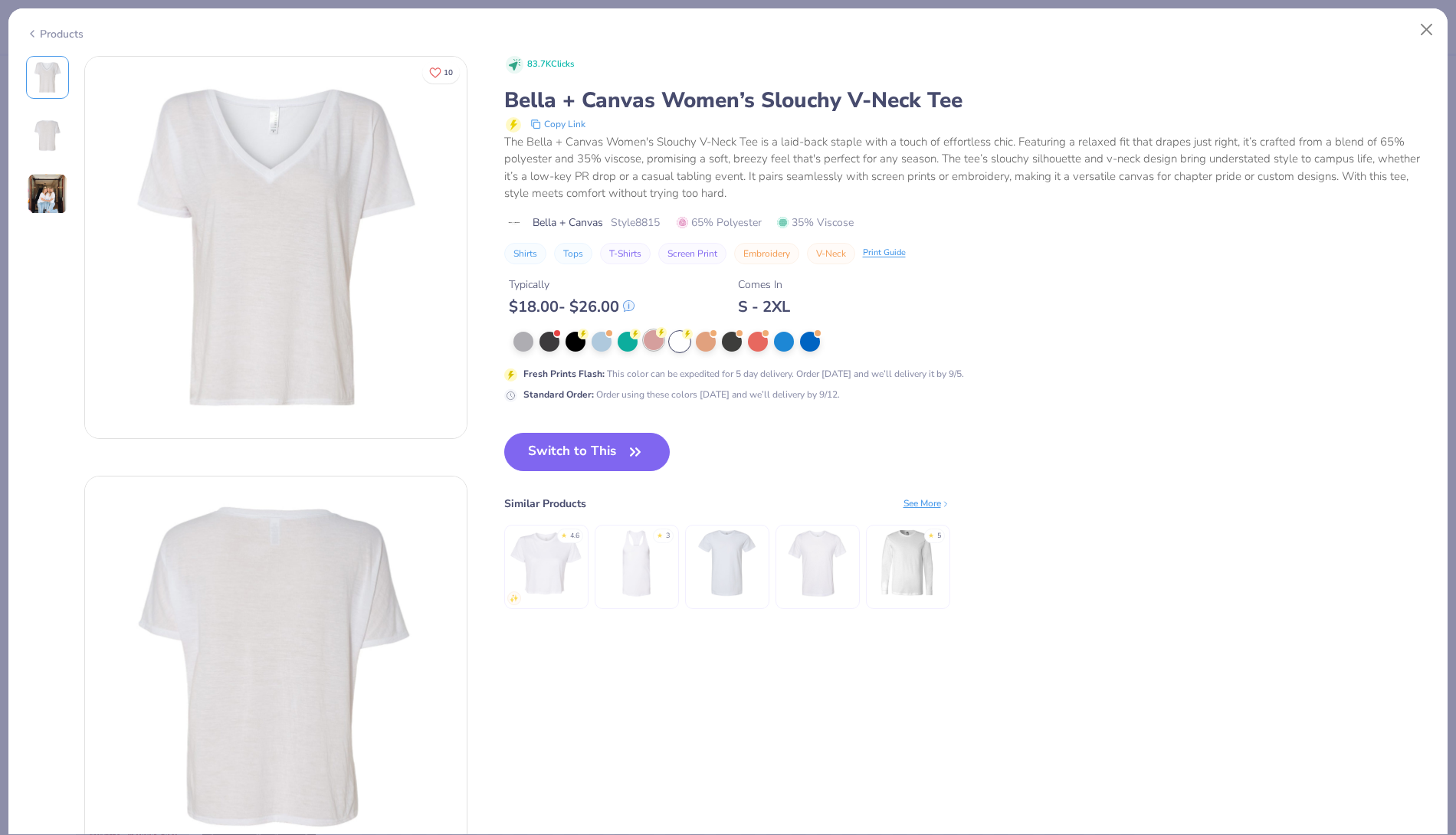
click at [652, 340] on div at bounding box center [653, 339] width 20 height 20
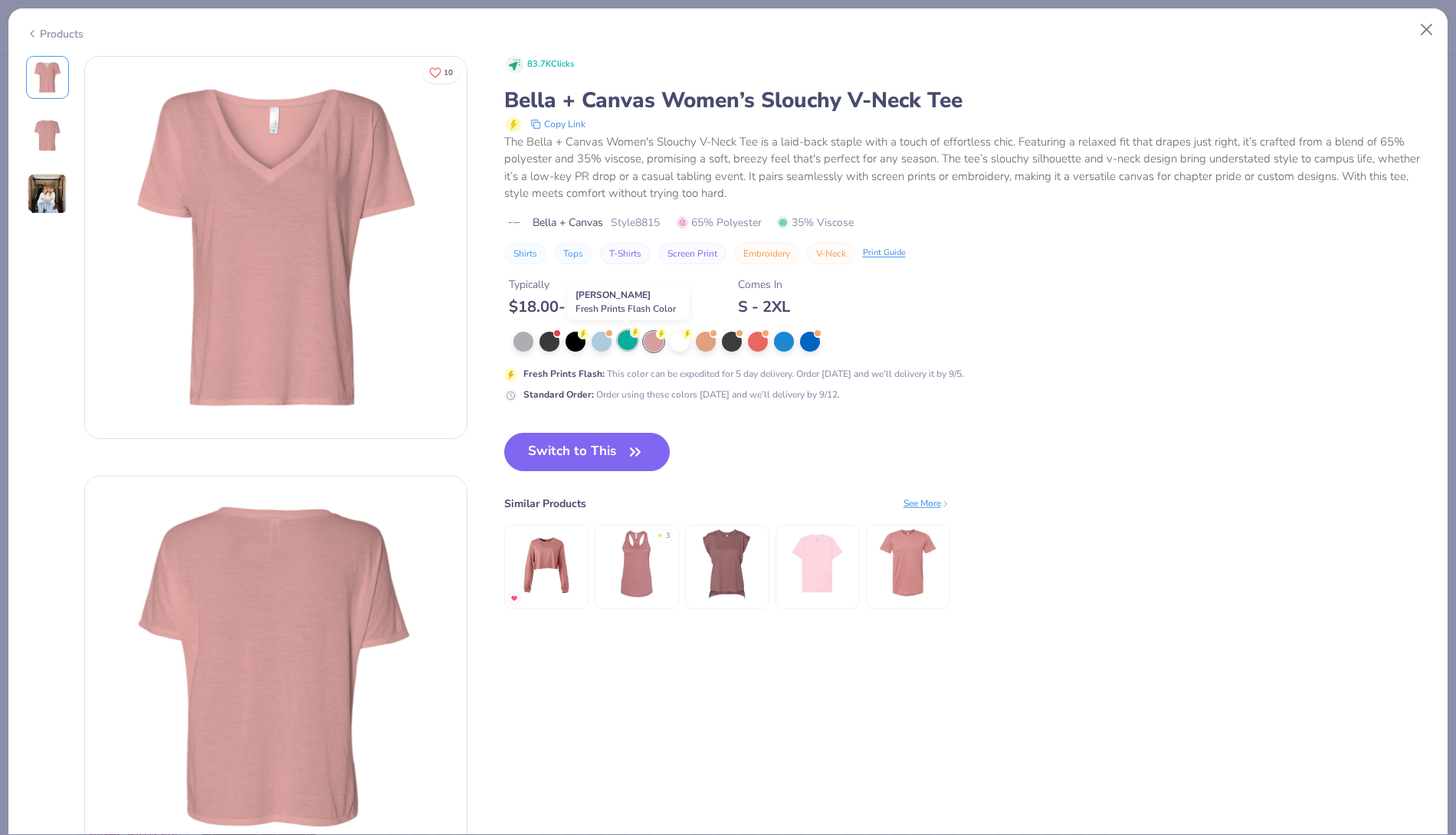
click at [626, 342] on div at bounding box center [627, 339] width 20 height 20
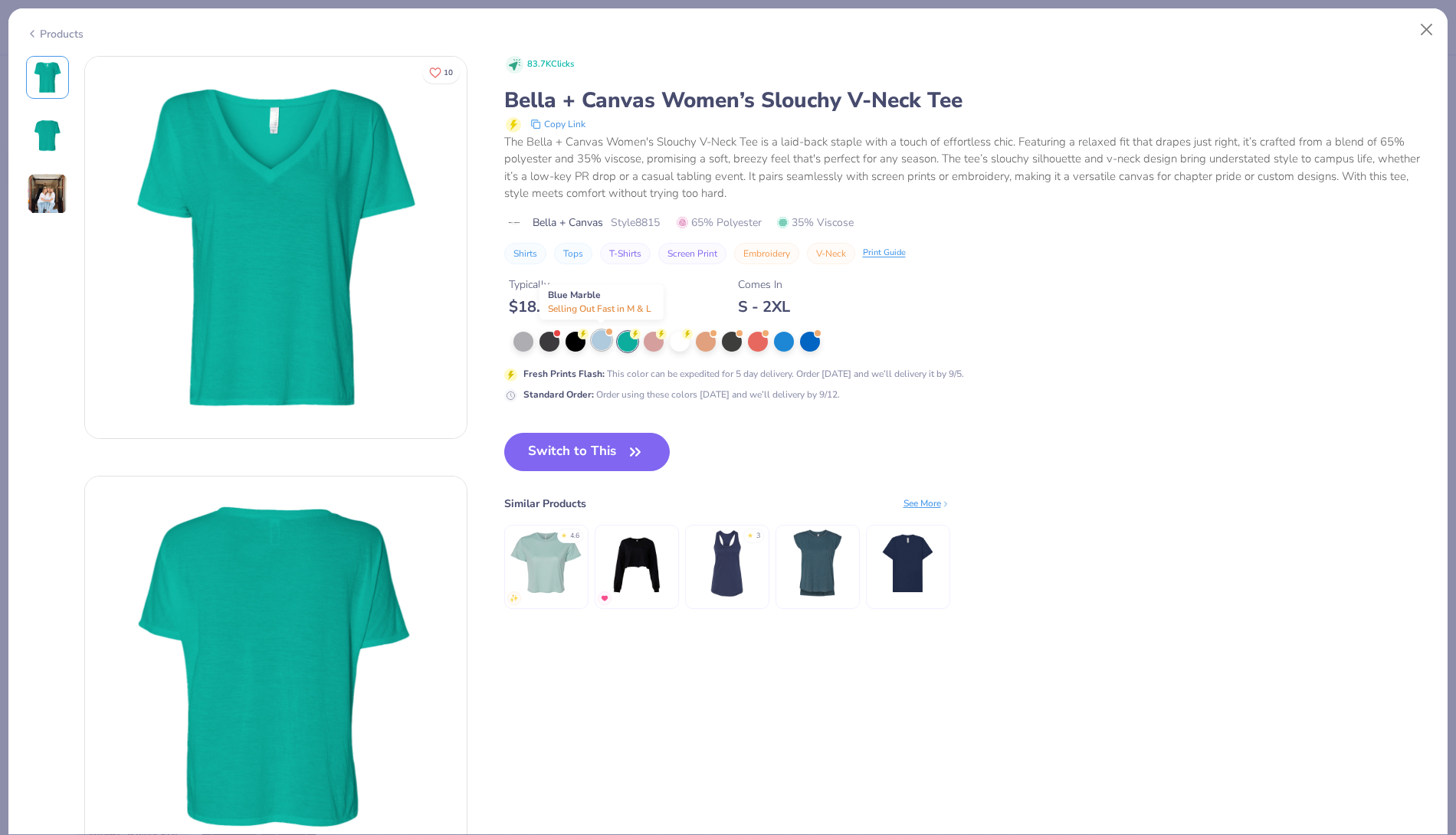
click at [597, 342] on div at bounding box center [601, 339] width 20 height 20
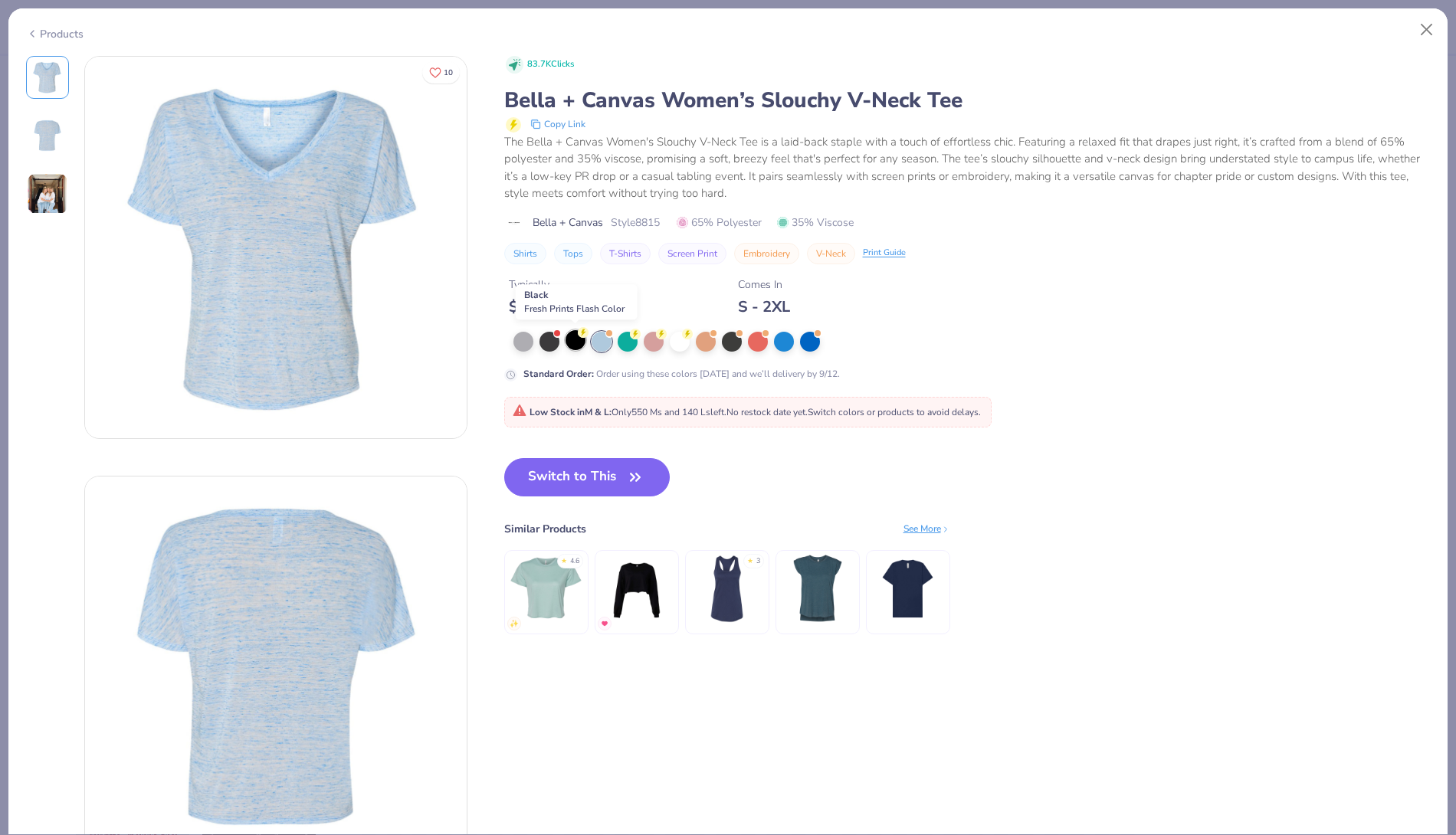
click at [573, 341] on div at bounding box center [575, 339] width 20 height 20
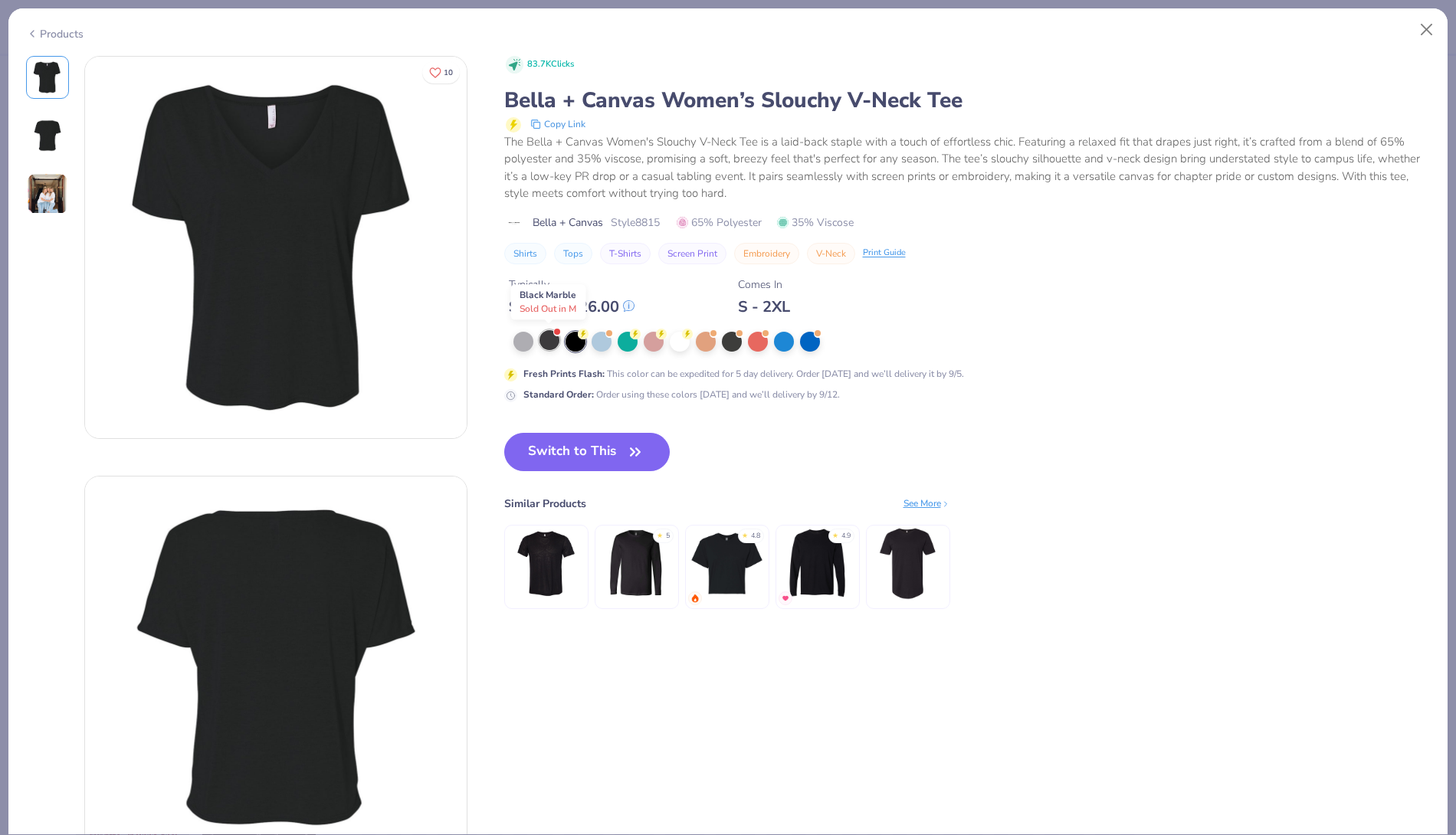
click at [540, 342] on div at bounding box center [549, 339] width 20 height 20
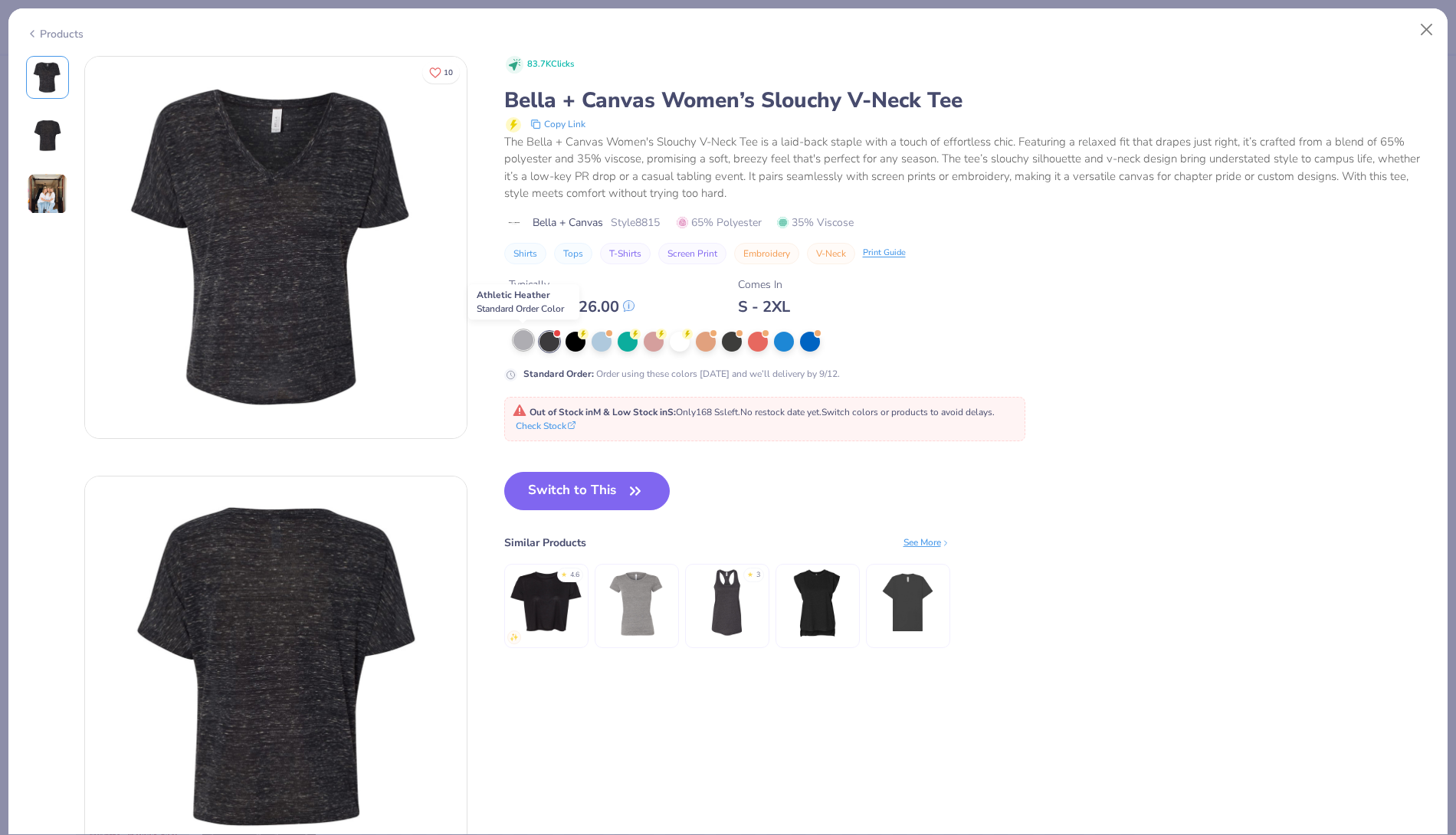
click at [520, 343] on div at bounding box center [523, 339] width 20 height 20
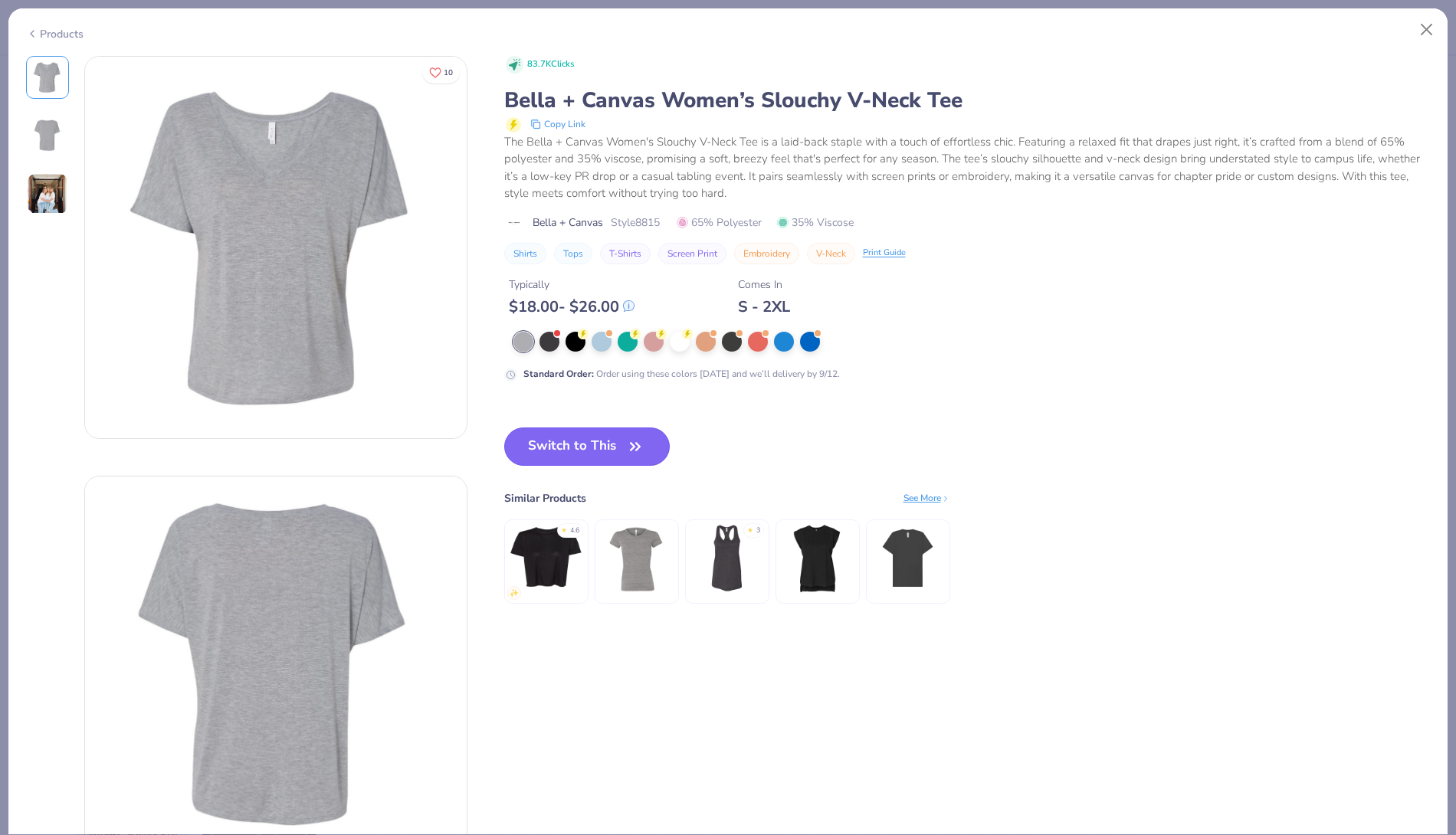
click at [595, 438] on button "Switch to This" at bounding box center [587, 446] width 166 height 38
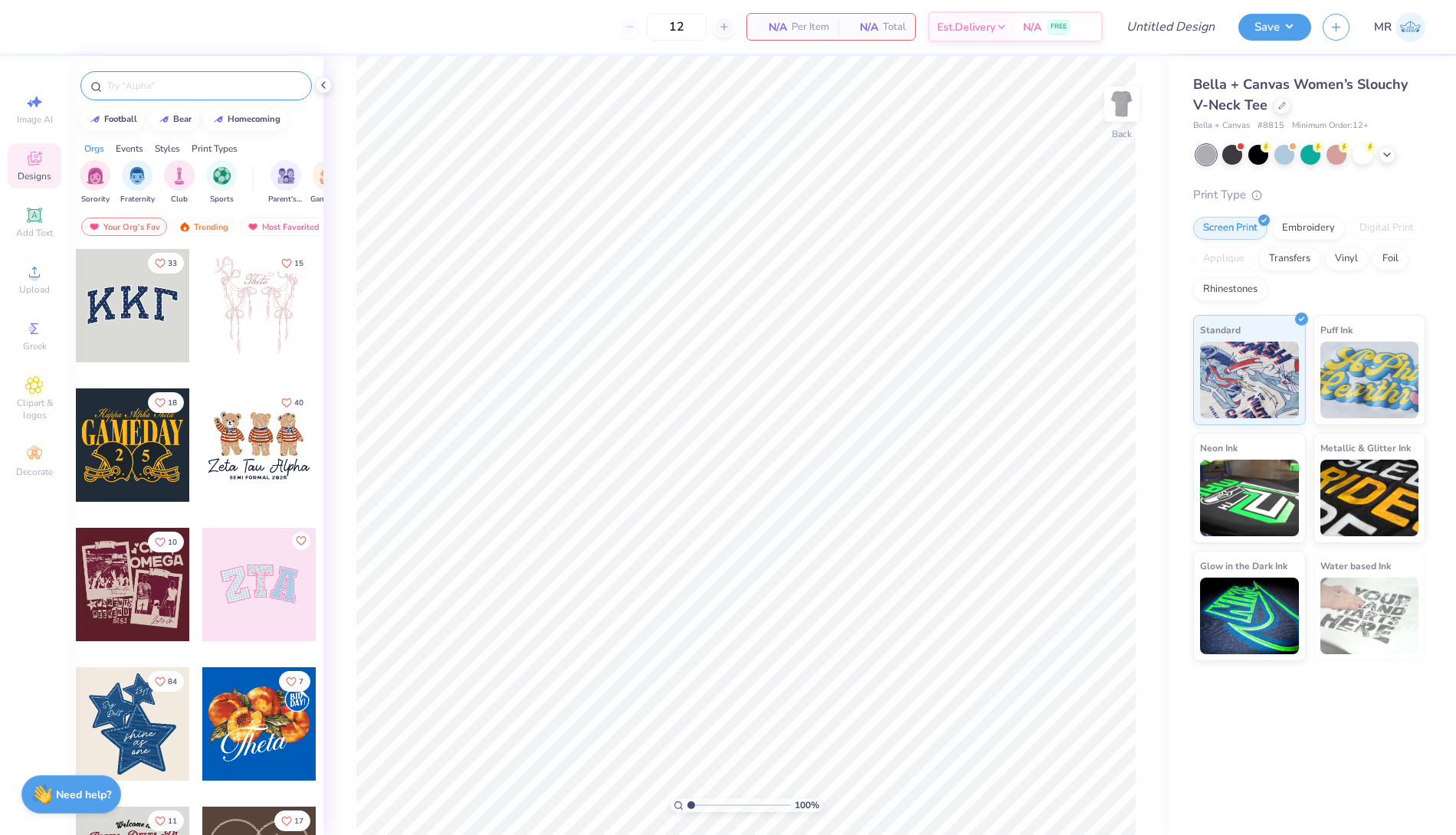
click at [129, 82] on input "text" at bounding box center [204, 86] width 196 height 16
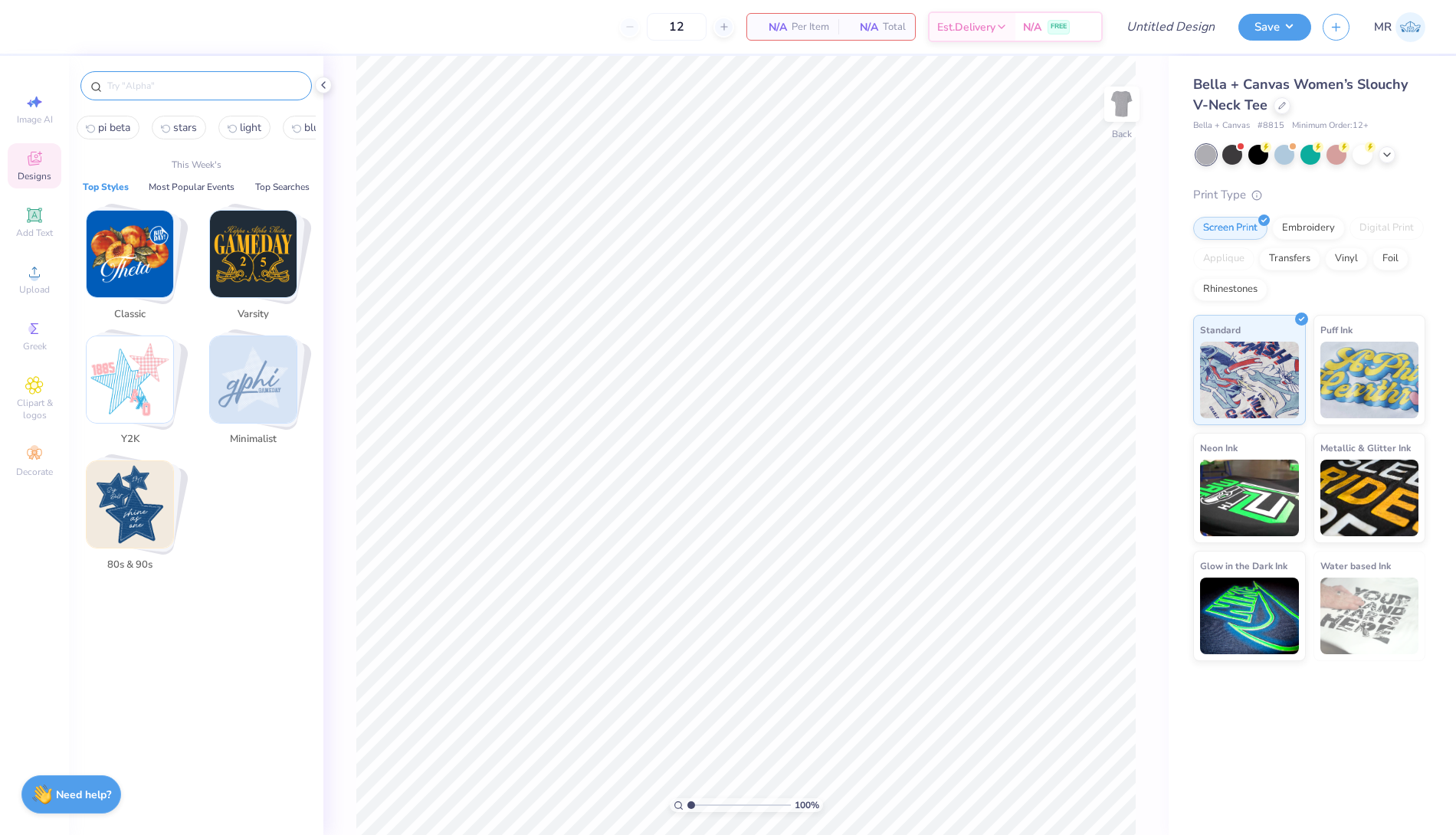
click at [119, 372] on img "Stack Card Button Y2K" at bounding box center [129, 379] width 86 height 86
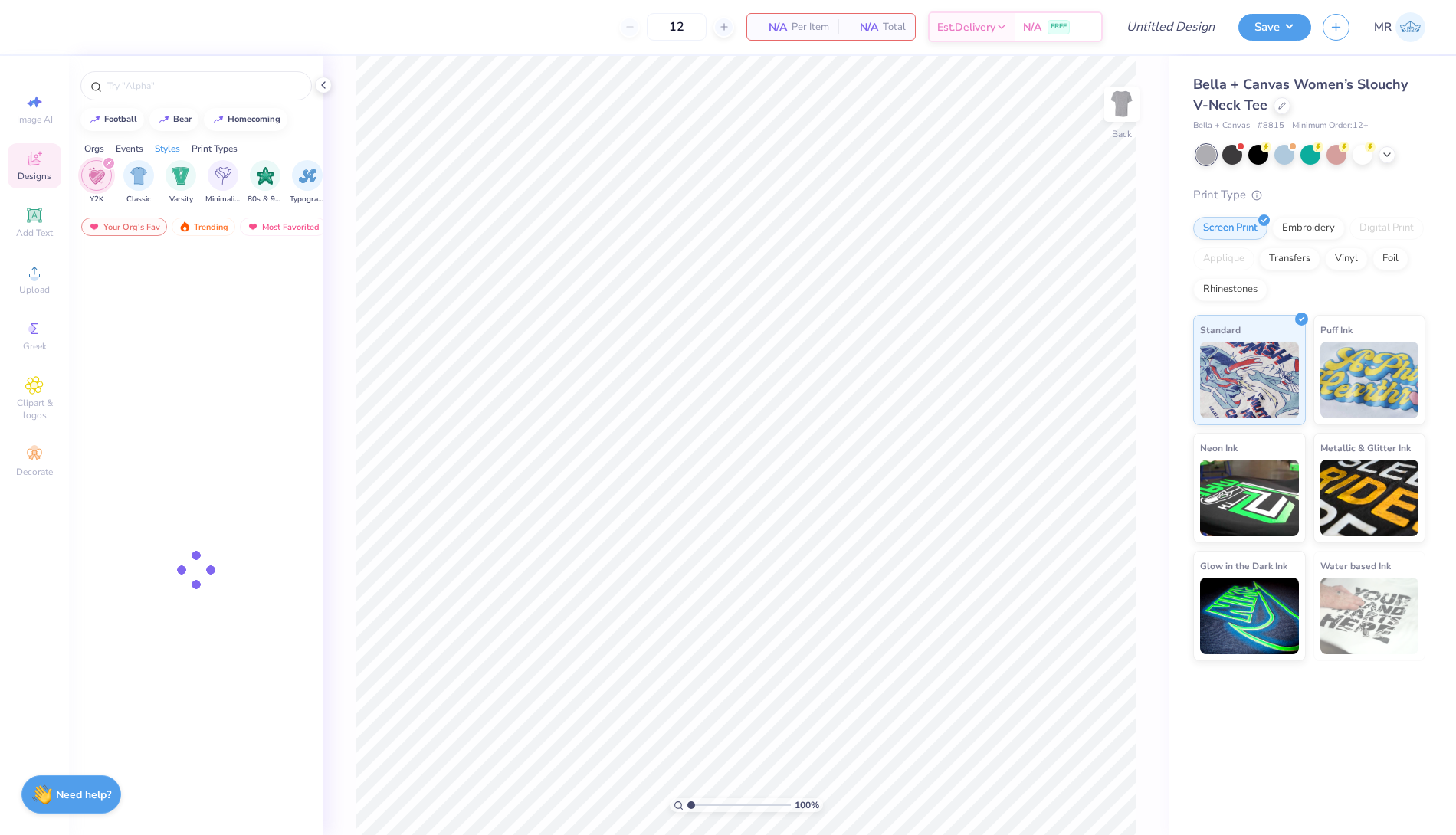
scroll to position [0, 802]
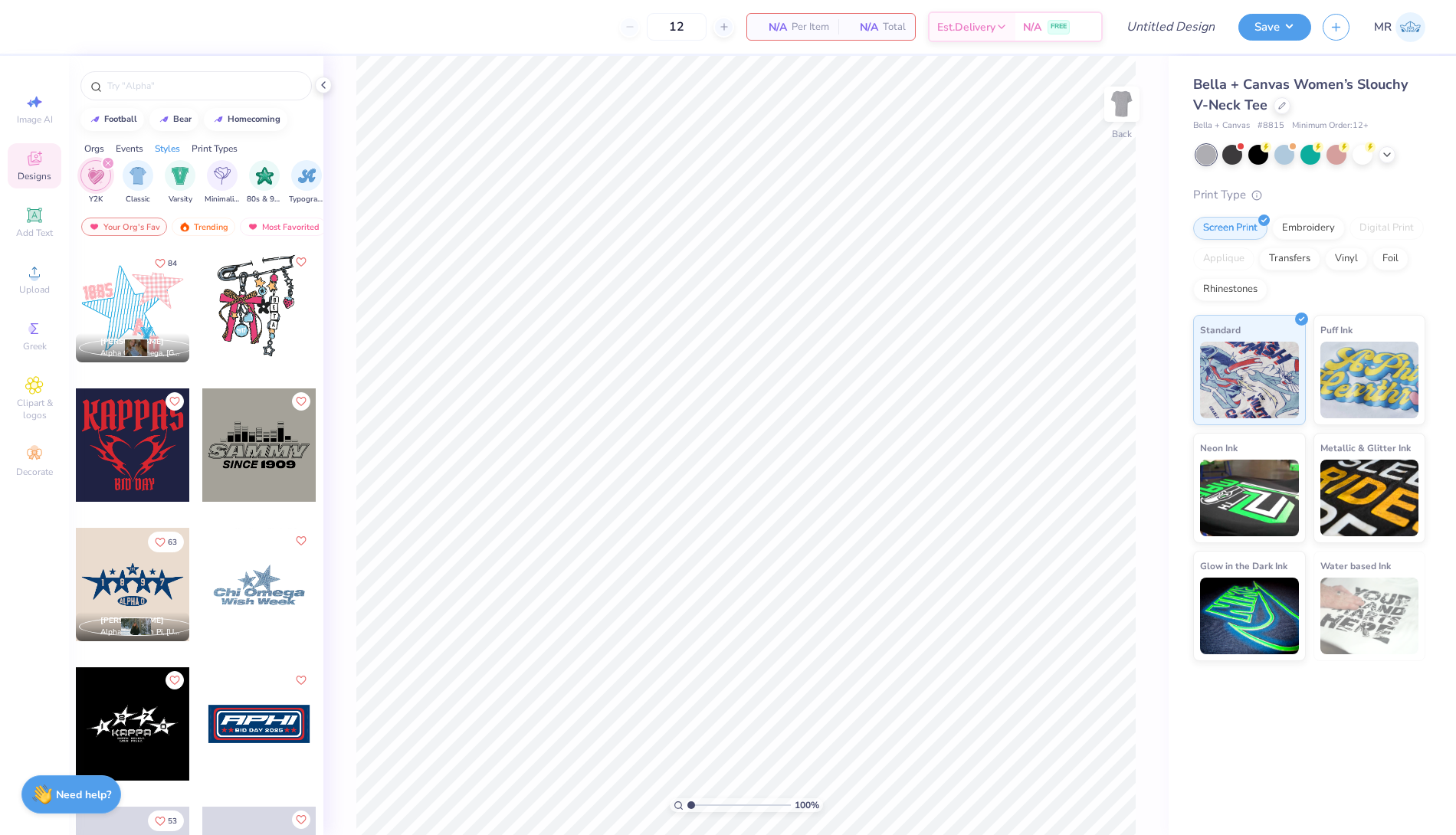
click at [140, 295] on div at bounding box center [133, 306] width 114 height 114
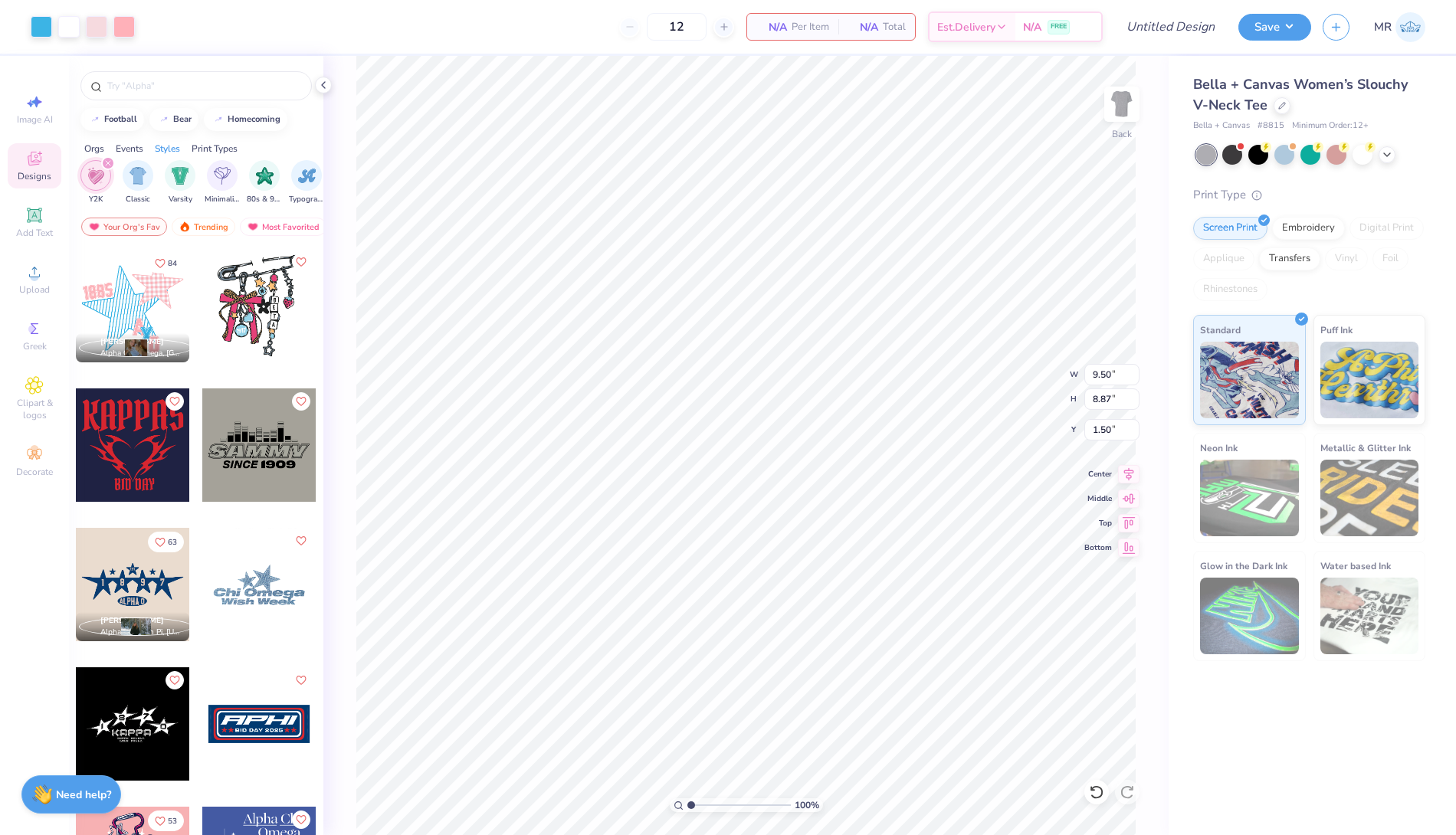
type input "0.50"
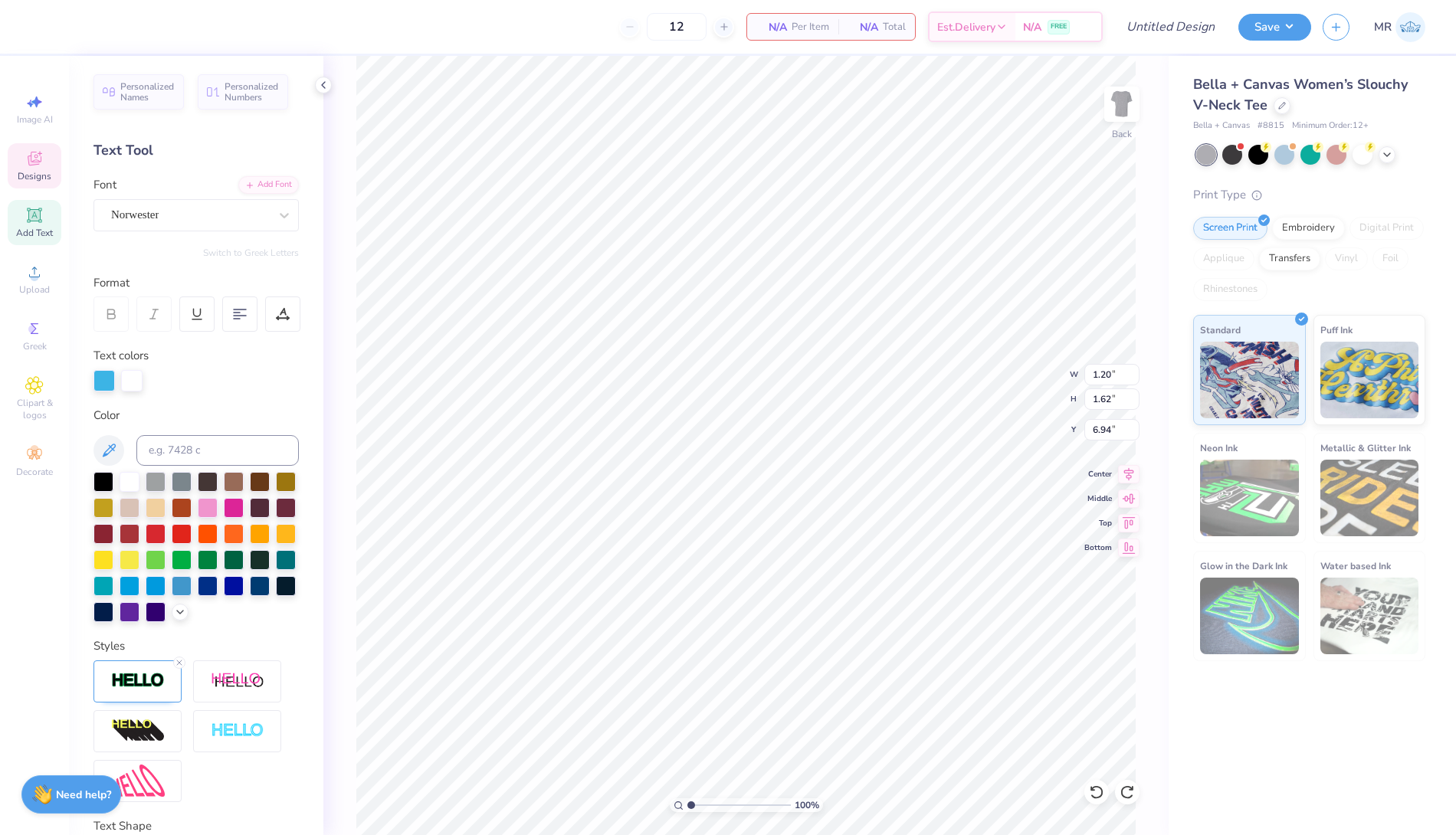
scroll to position [13, 1]
type textarea "G"
type input "0.99"
type input "7.75"
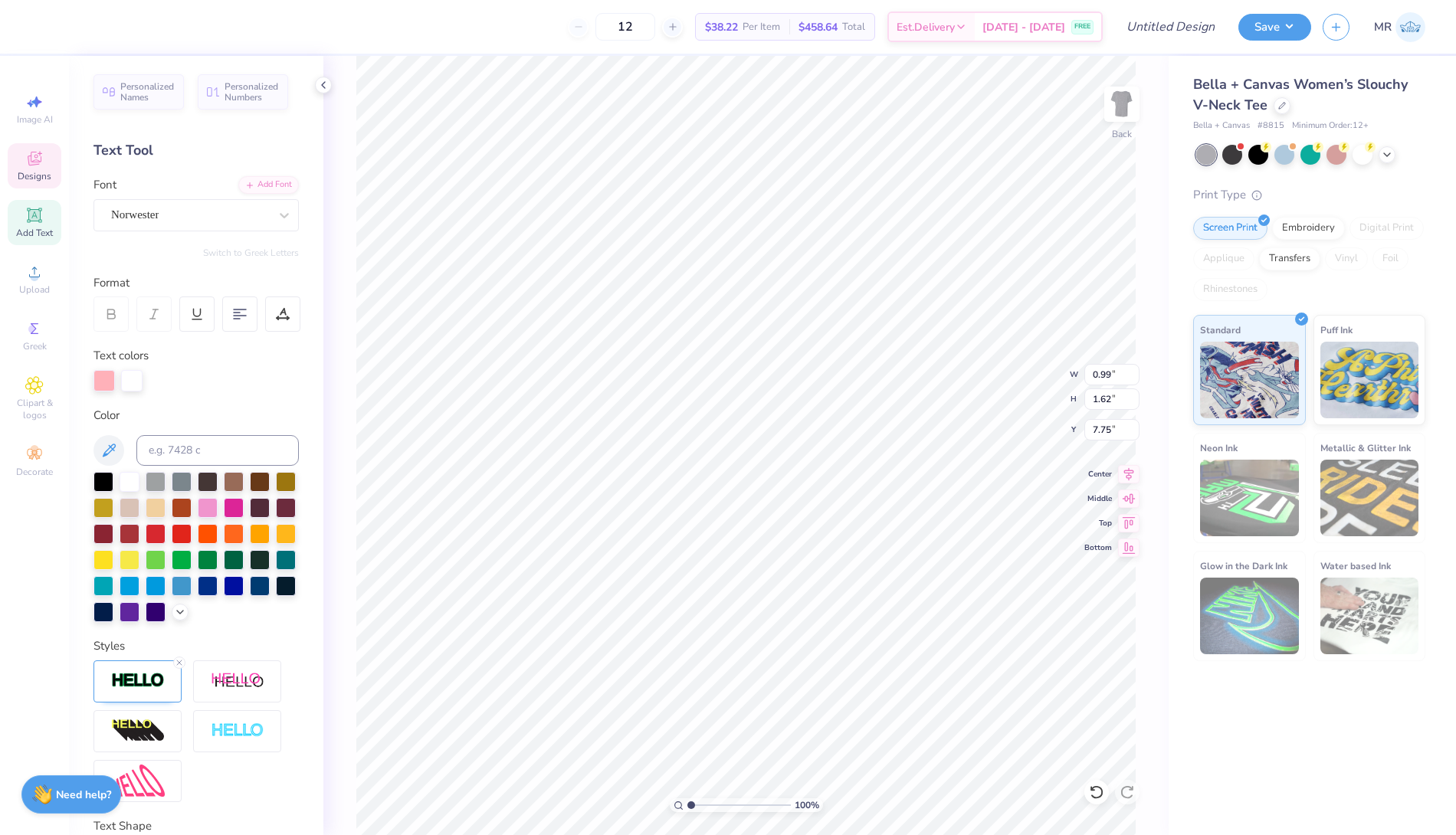
type textarea "D"
type input "6.94"
type input "0.99"
type input "8.08"
type input "2.85"
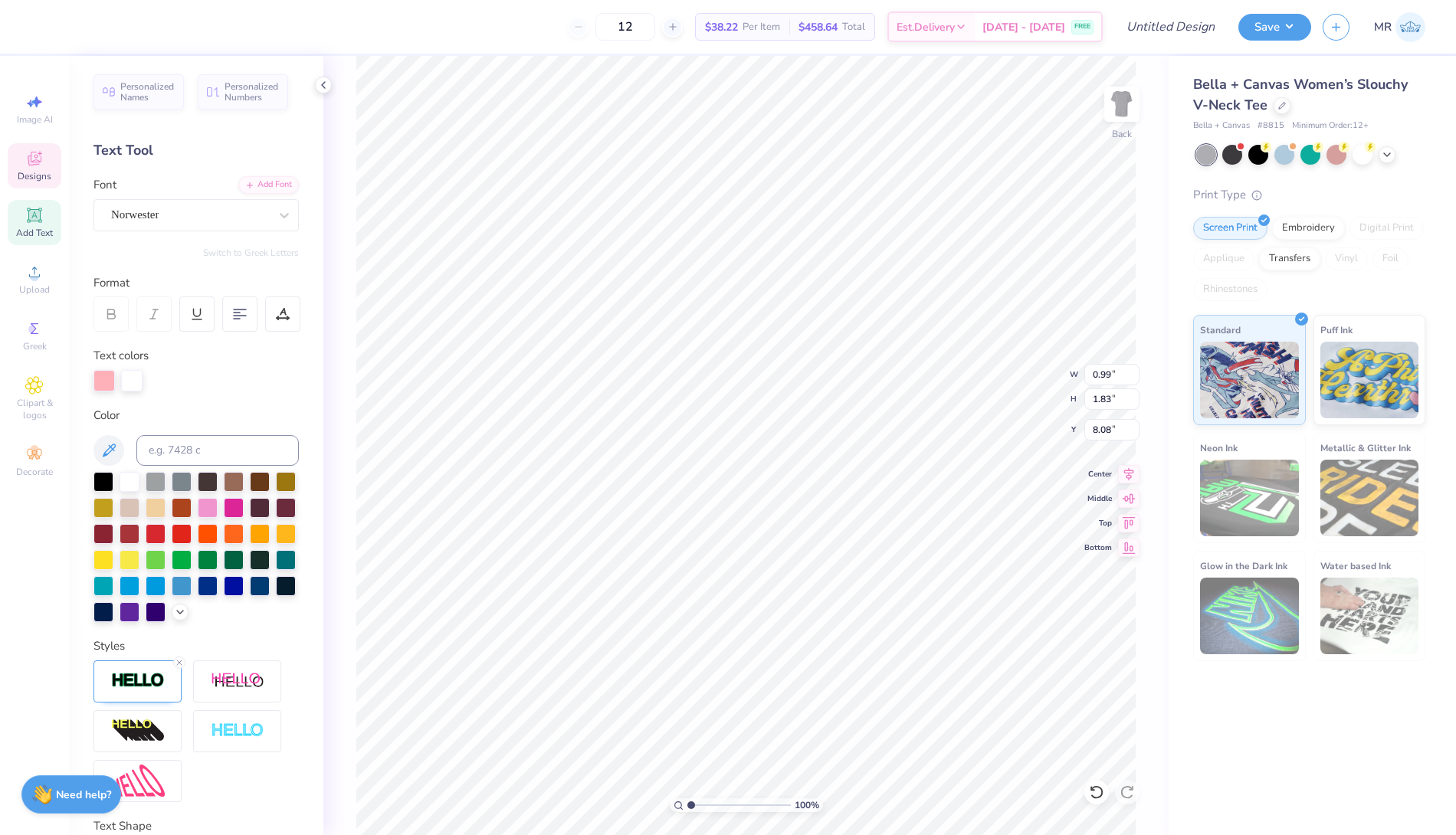
type input "1.64"
type input "2.85"
click at [104, 376] on div at bounding box center [103, 380] width 21 height 21
click at [103, 376] on div at bounding box center [103, 380] width 21 height 21
click at [165, 530] on div at bounding box center [155, 532] width 20 height 20
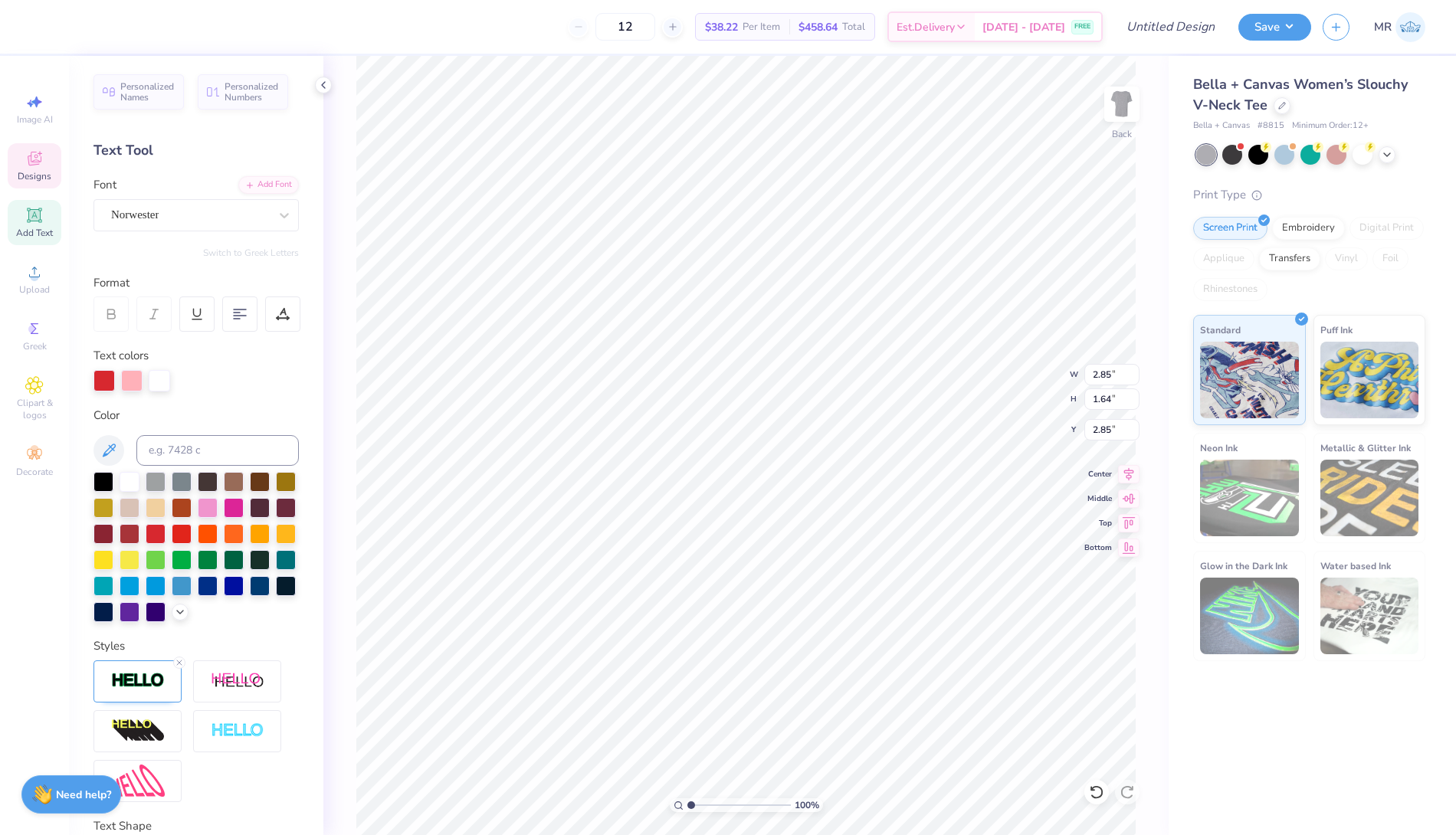
click at [133, 372] on div at bounding box center [131, 380] width 21 height 21
click at [131, 376] on div at bounding box center [131, 380] width 21 height 21
click at [276, 543] on div at bounding box center [285, 532] width 20 height 20
click at [223, 568] on div at bounding box center [233, 558] width 20 height 20
click at [130, 379] on div at bounding box center [131, 380] width 21 height 21
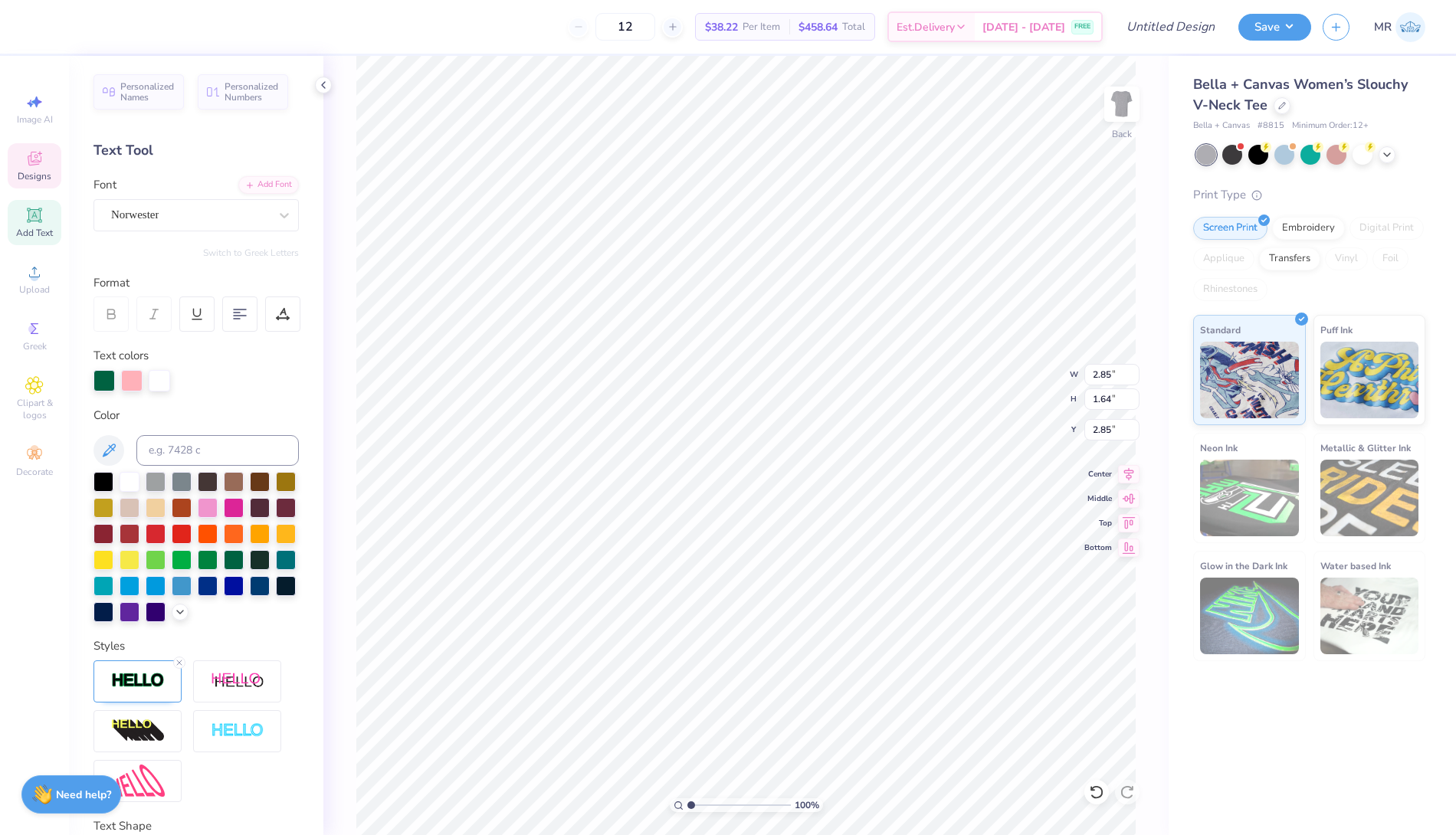
click at [135, 384] on div at bounding box center [131, 380] width 21 height 21
click at [114, 556] on div at bounding box center [103, 558] width 20 height 20
click at [1396, 176] on div "Bella + Canvas Women’s Slouchy V-Neck Tee Bella + Canvas # 8815 Minimum Order: …" at bounding box center [1309, 368] width 232 height 587
click at [271, 405] on div "Personalized Names Personalized Numbers Text Tool Add Font Font Norwester Switc…" at bounding box center [196, 445] width 255 height 779
click at [128, 25] on div at bounding box center [124, 25] width 21 height 21
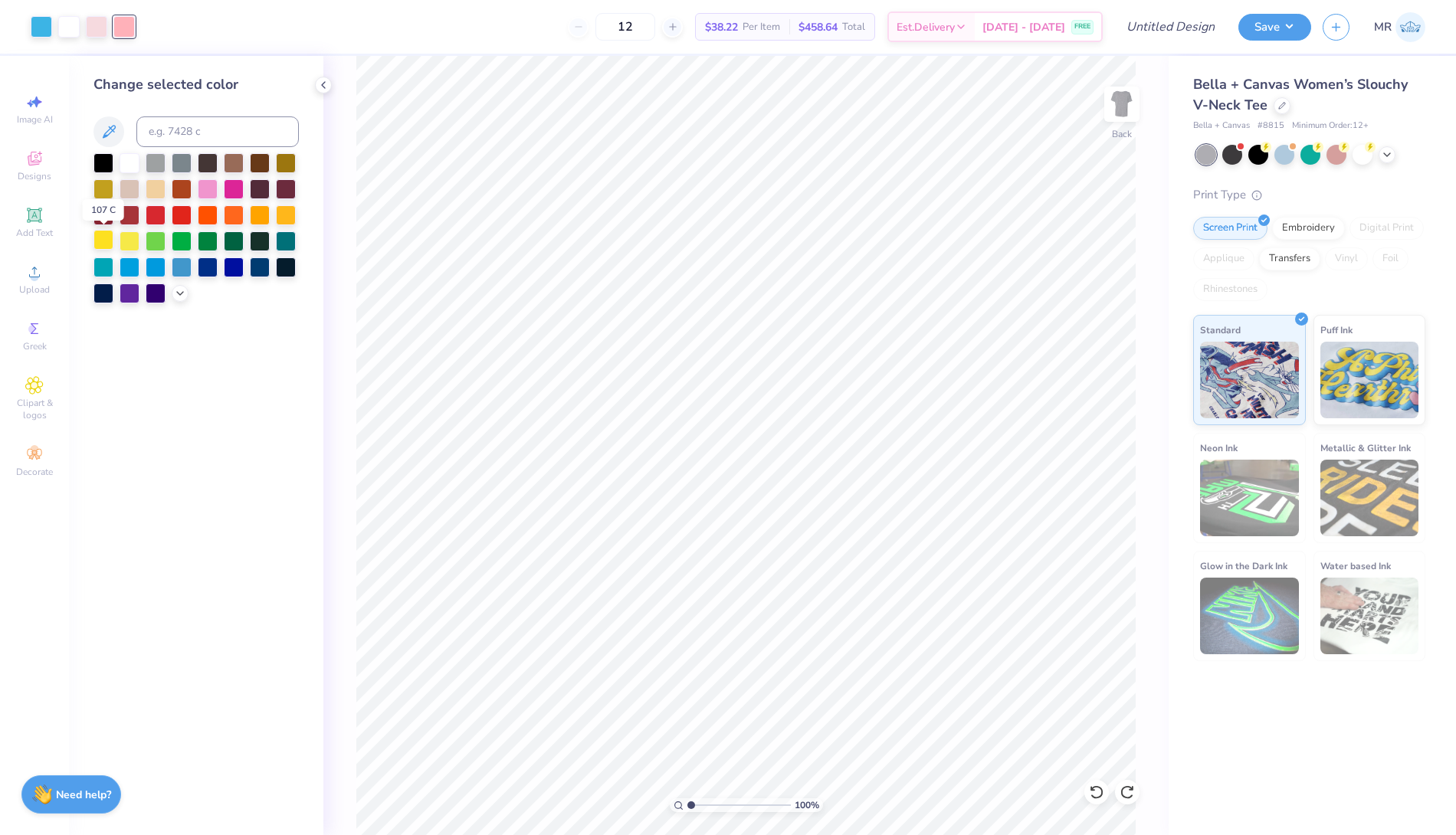
click at [101, 241] on div at bounding box center [103, 239] width 20 height 20
click at [90, 31] on div at bounding box center [96, 25] width 21 height 21
click at [151, 215] on div at bounding box center [155, 213] width 20 height 20
click at [125, 165] on div at bounding box center [129, 162] width 20 height 20
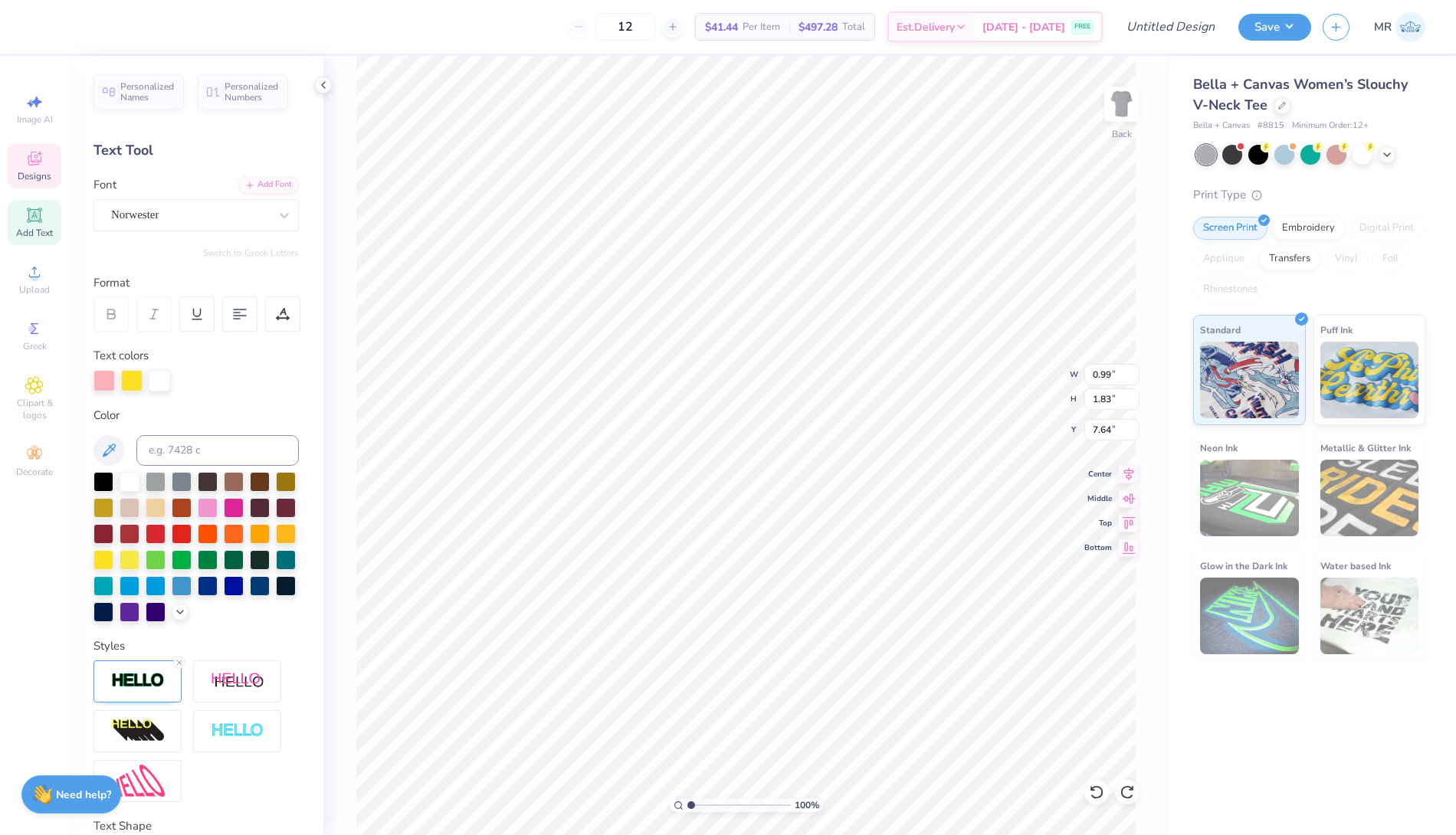
type input "7.85"
type input "1.03"
type input "6.94"
type input "0.99"
type input "7.85"
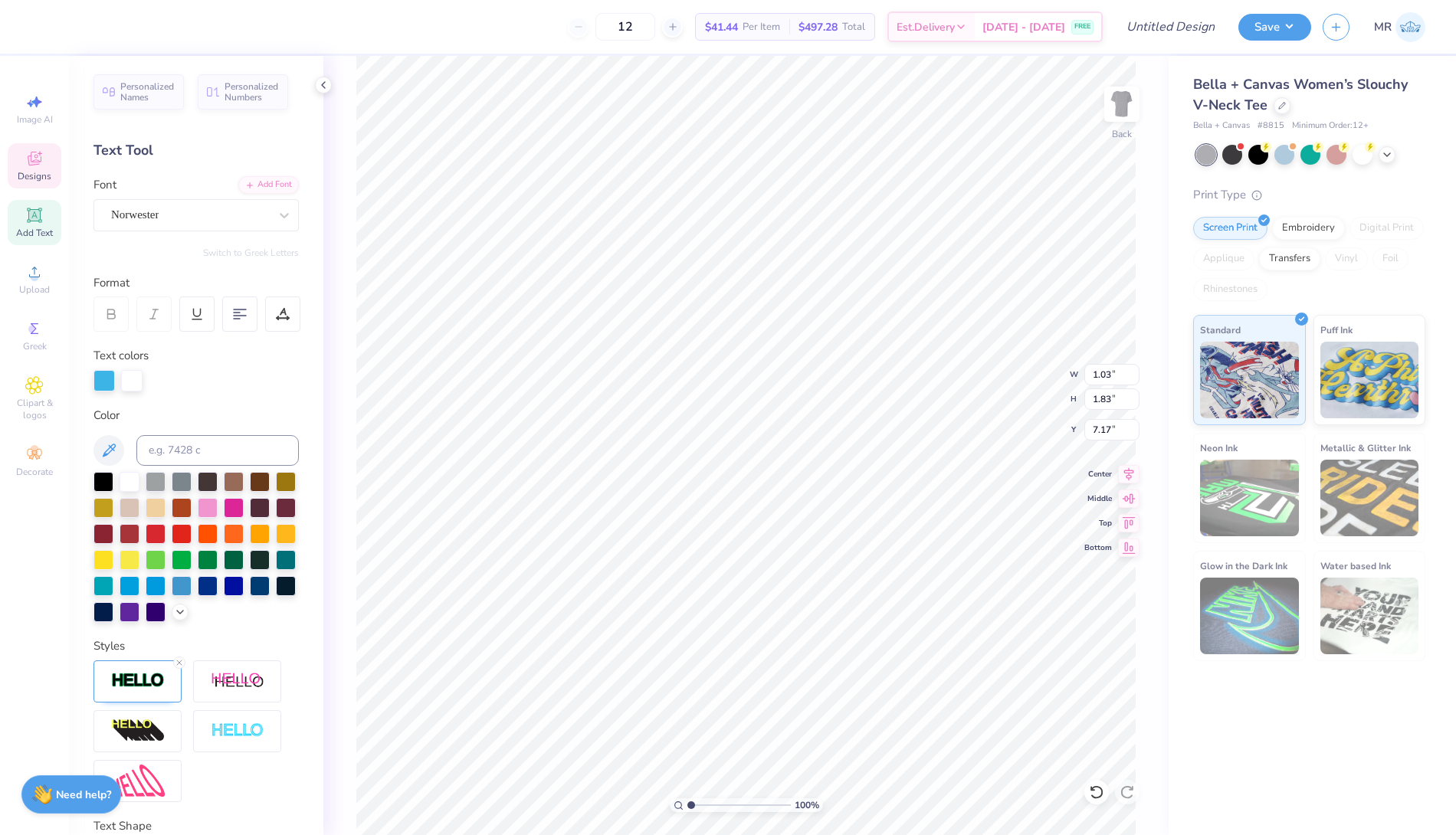
type input "7.17"
type input "0.99"
type input "8.08"
click at [41, 27] on div at bounding box center [41, 25] width 21 height 21
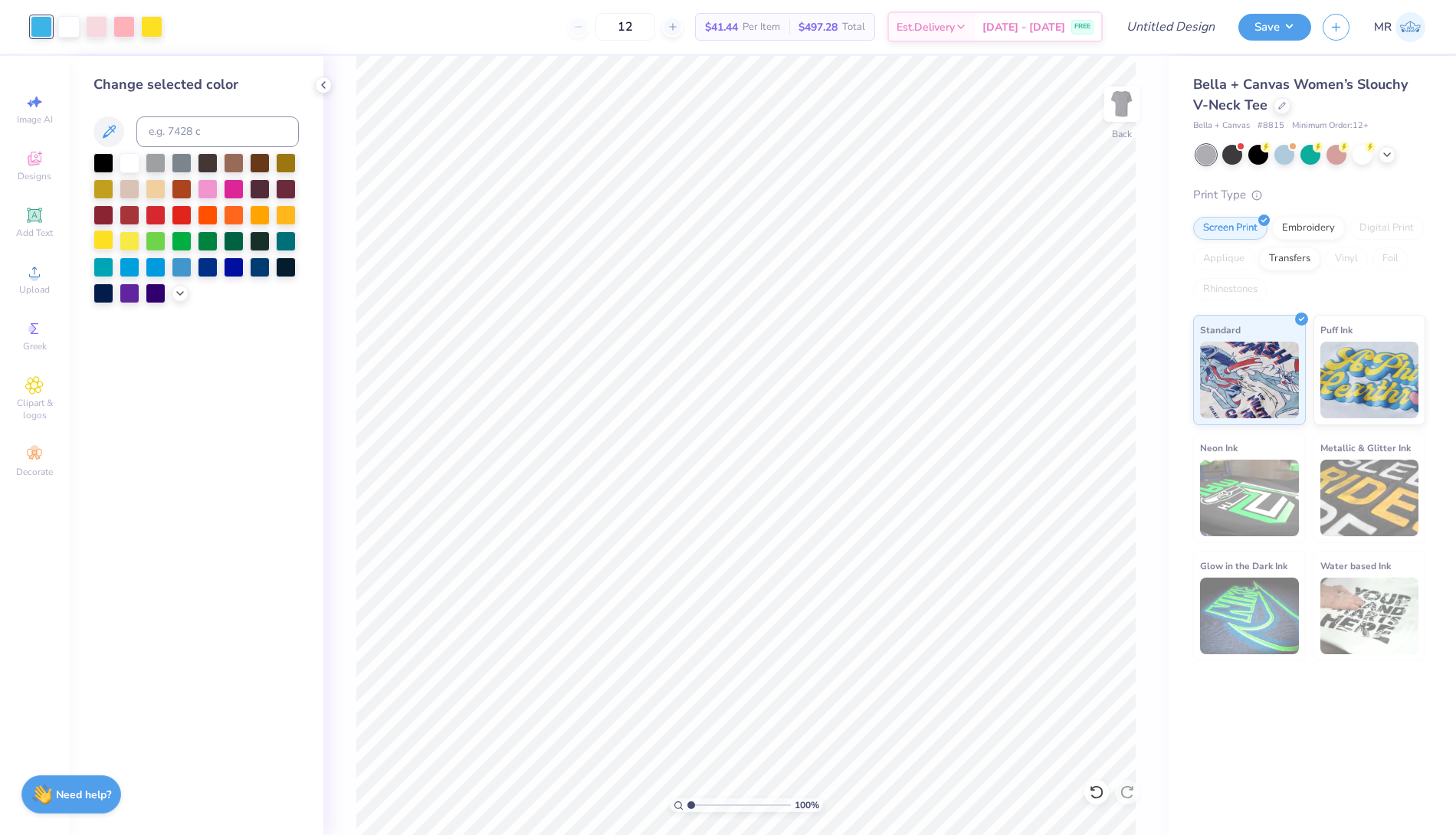
click at [104, 237] on div at bounding box center [103, 239] width 20 height 20
click at [91, 34] on div at bounding box center [96, 25] width 21 height 21
click at [159, 218] on div at bounding box center [155, 213] width 20 height 20
click at [122, 23] on div at bounding box center [124, 25] width 21 height 21
click at [183, 211] on div at bounding box center [181, 213] width 20 height 20
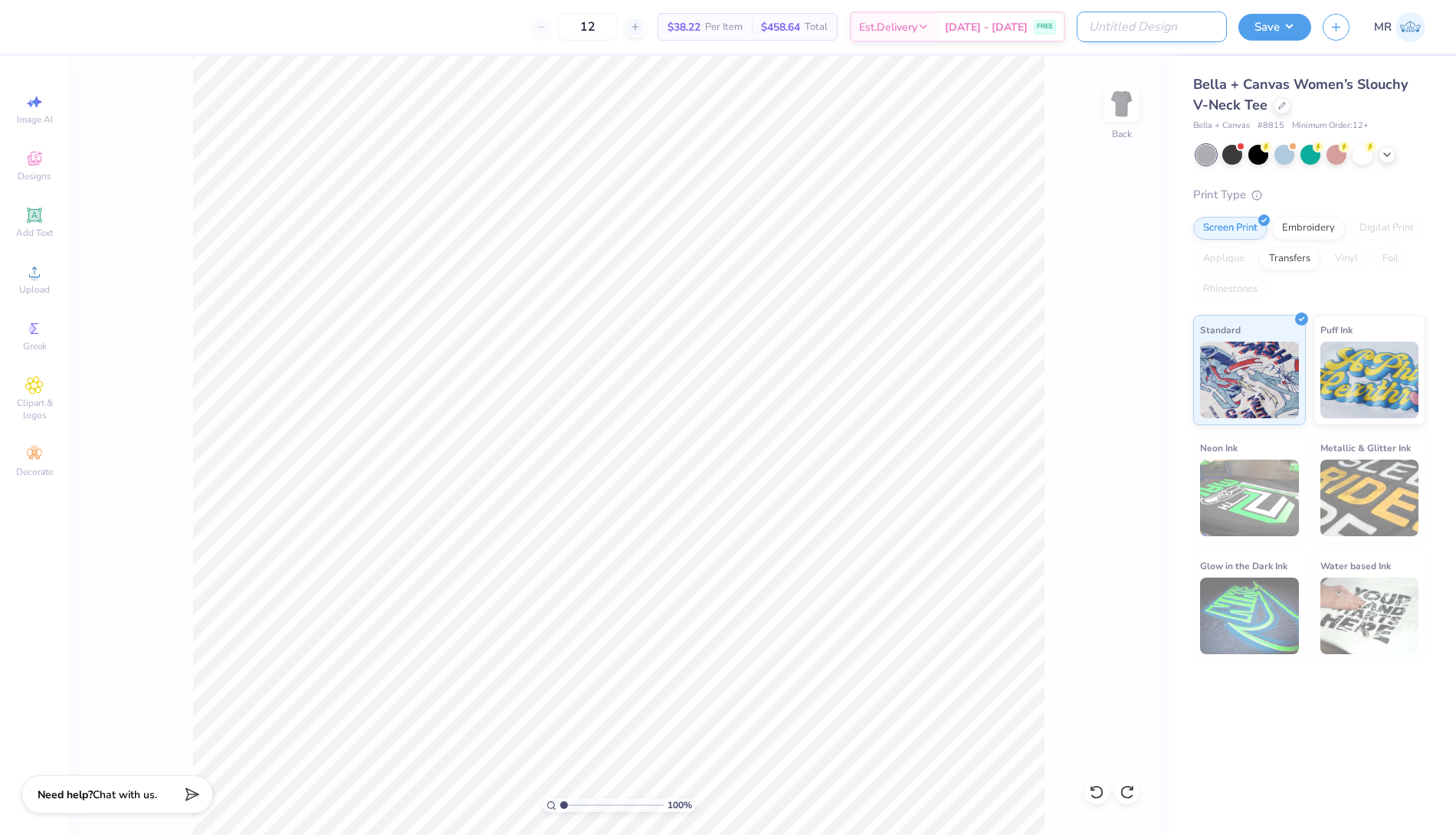
click at [1180, 30] on input "Design Title" at bounding box center [1152, 27] width 151 height 31
drag, startPoint x: 1120, startPoint y: 28, endPoint x: 1186, endPoint y: 27, distance: 66.0
click at [1186, 27] on input "AGD Spirit Week Merch" at bounding box center [1152, 27] width 151 height 31
type input "AGD [PERSON_NAME]"
click at [1142, 254] on div "100 % Back" at bounding box center [619, 445] width 1100 height 779
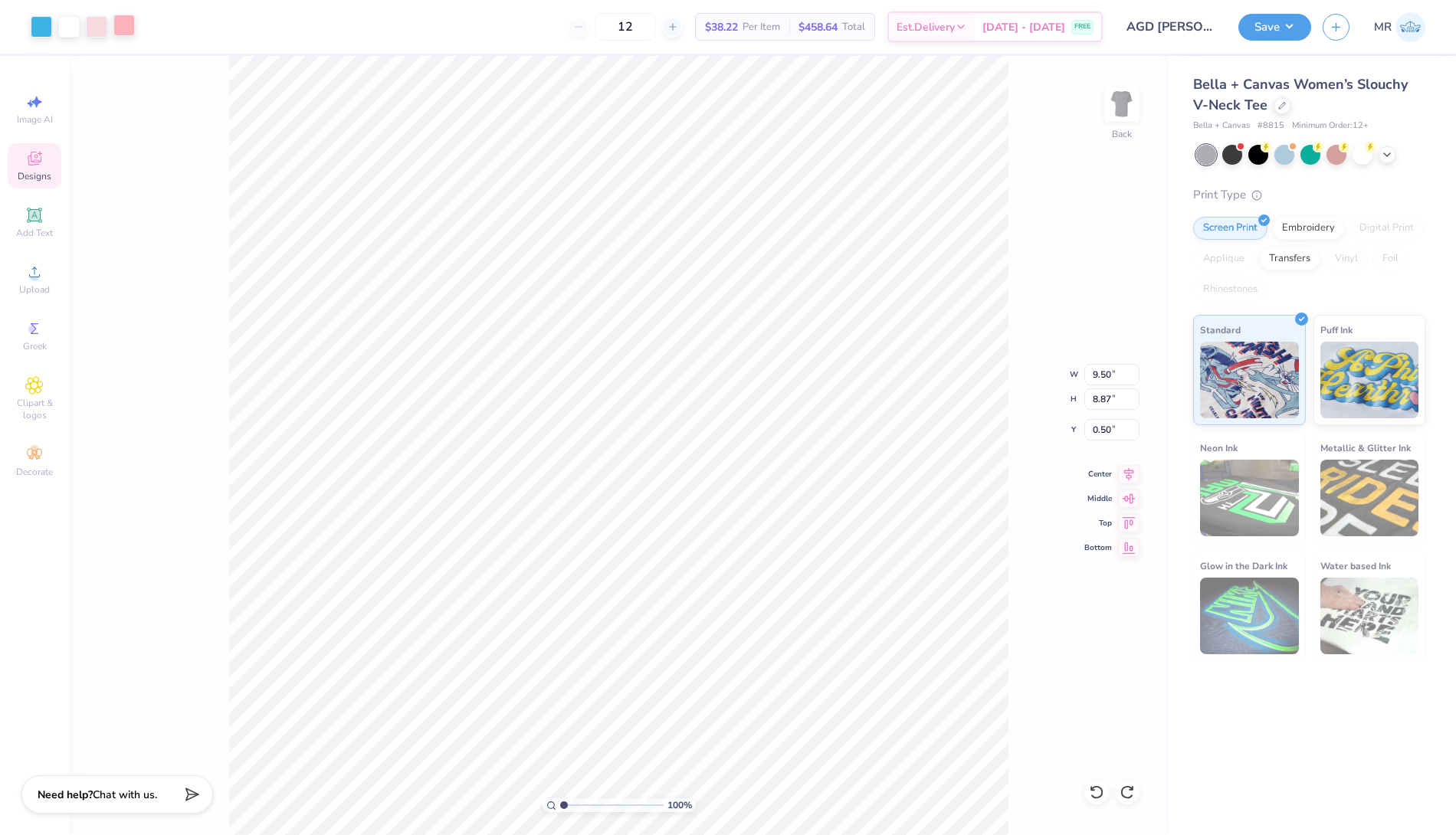
click at [125, 31] on div at bounding box center [124, 25] width 21 height 21
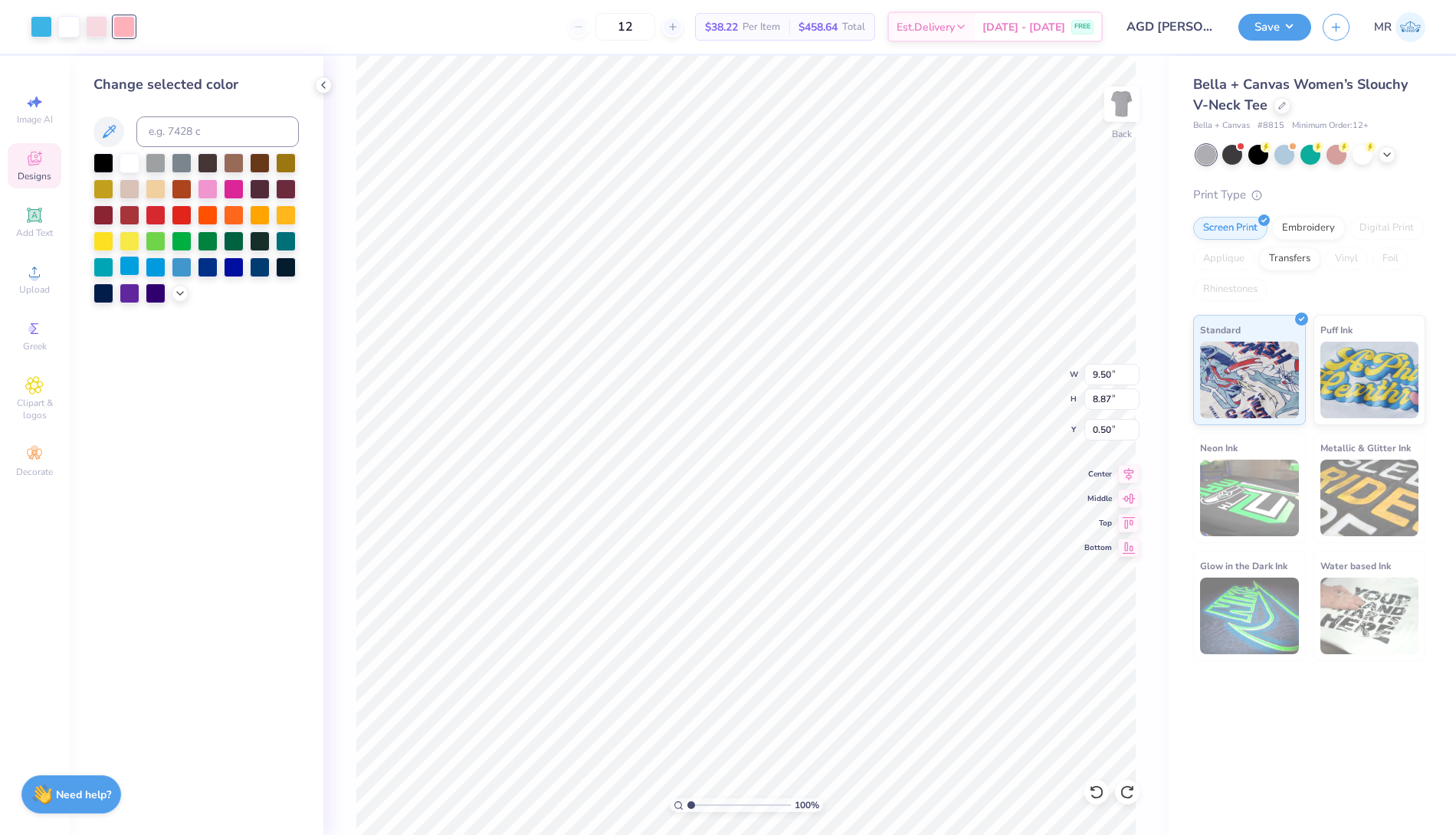
click at [126, 268] on div at bounding box center [129, 265] width 20 height 20
click at [98, 30] on div at bounding box center [96, 25] width 21 height 21
click at [159, 267] on div at bounding box center [155, 265] width 20 height 20
click at [34, 31] on div at bounding box center [41, 25] width 21 height 21
click at [108, 241] on div at bounding box center [103, 239] width 20 height 20
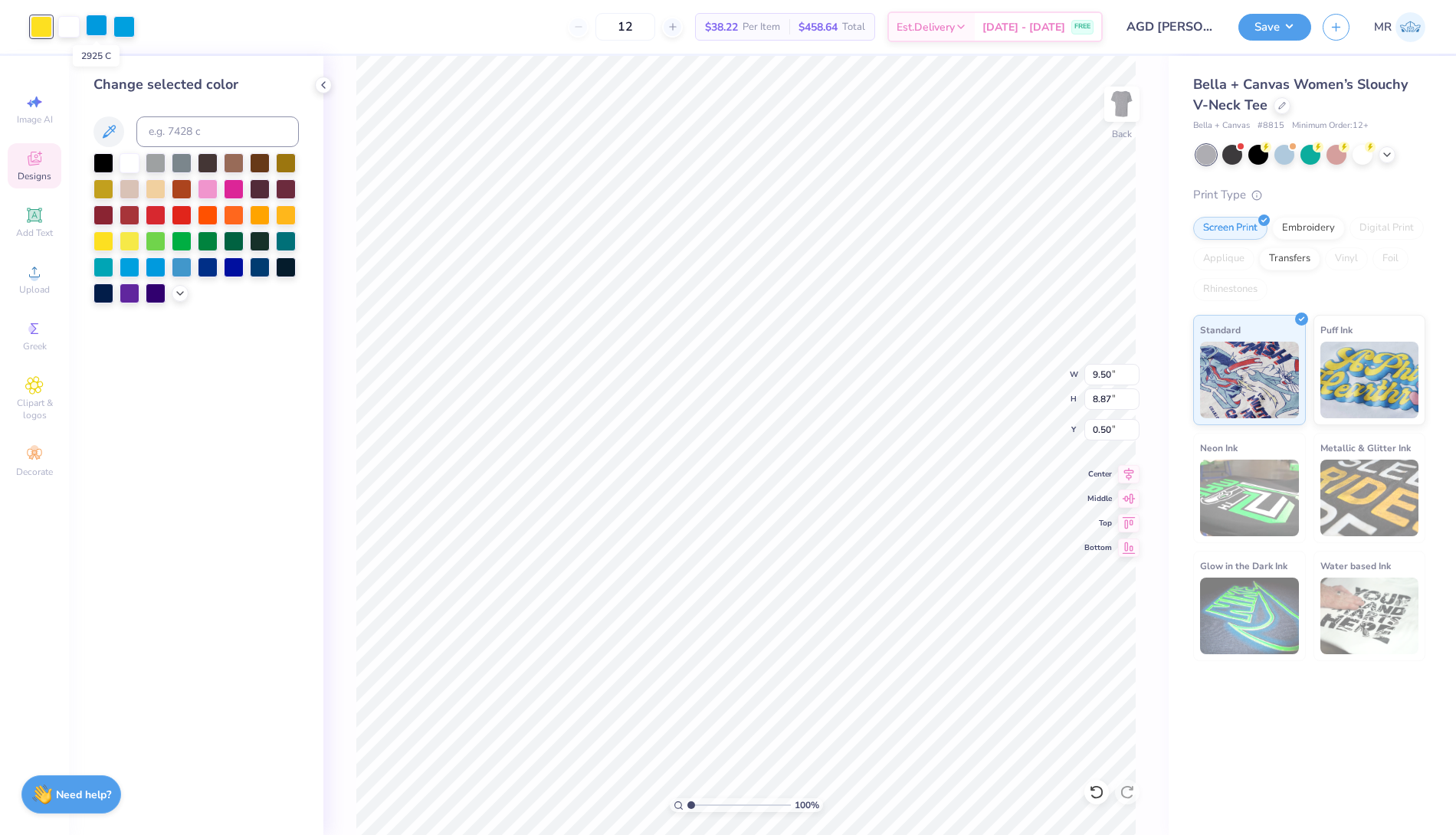
click at [93, 24] on div at bounding box center [96, 25] width 21 height 21
click at [205, 237] on div at bounding box center [207, 239] width 20 height 20
click at [118, 17] on div at bounding box center [124, 25] width 21 height 21
click at [178, 234] on div at bounding box center [181, 239] width 20 height 20
click at [39, 17] on div at bounding box center [41, 25] width 21 height 21
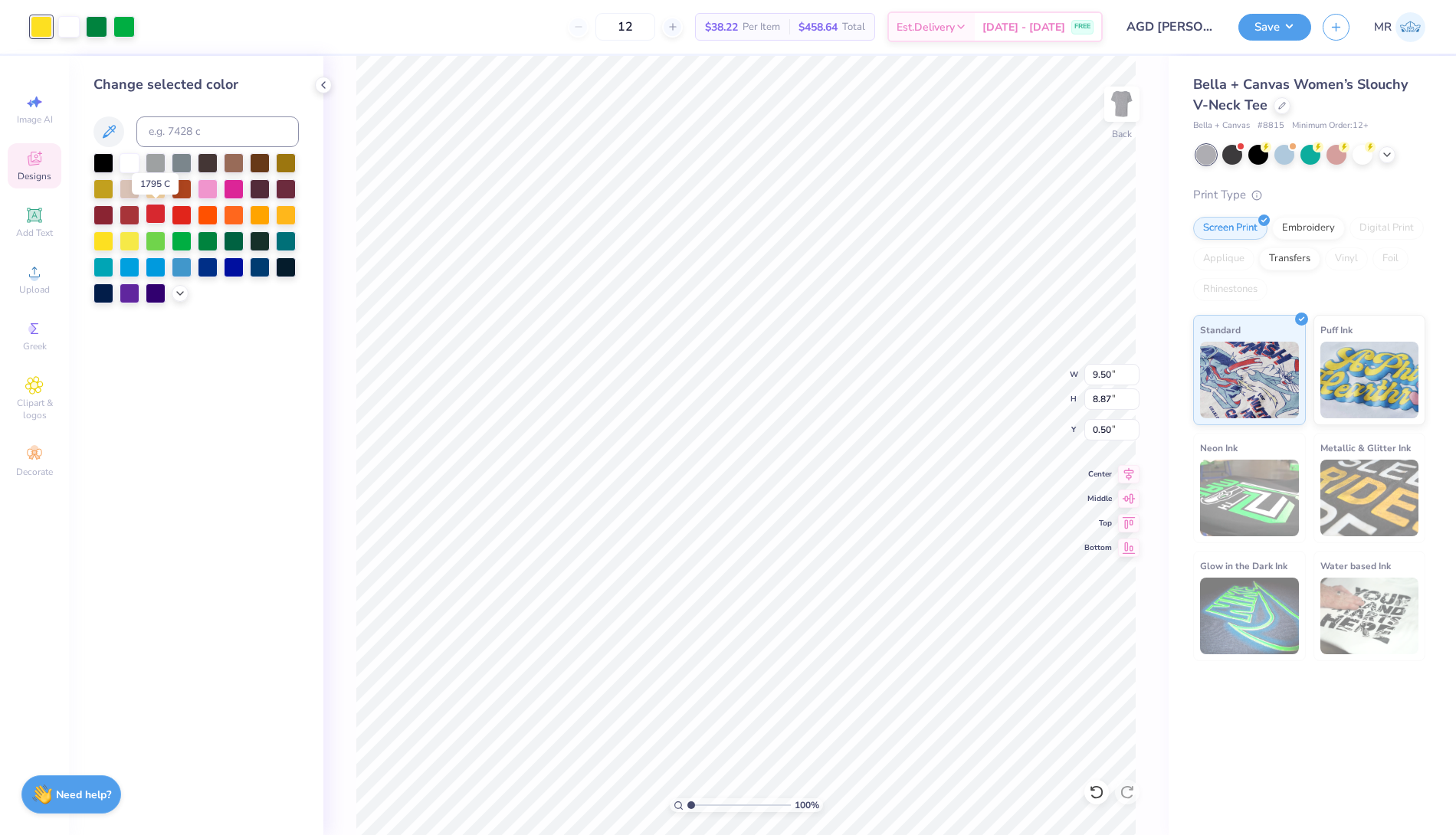
click at [155, 215] on div at bounding box center [155, 213] width 20 height 20
click at [67, 24] on div at bounding box center [68, 25] width 21 height 21
click at [128, 241] on div at bounding box center [129, 239] width 20 height 20
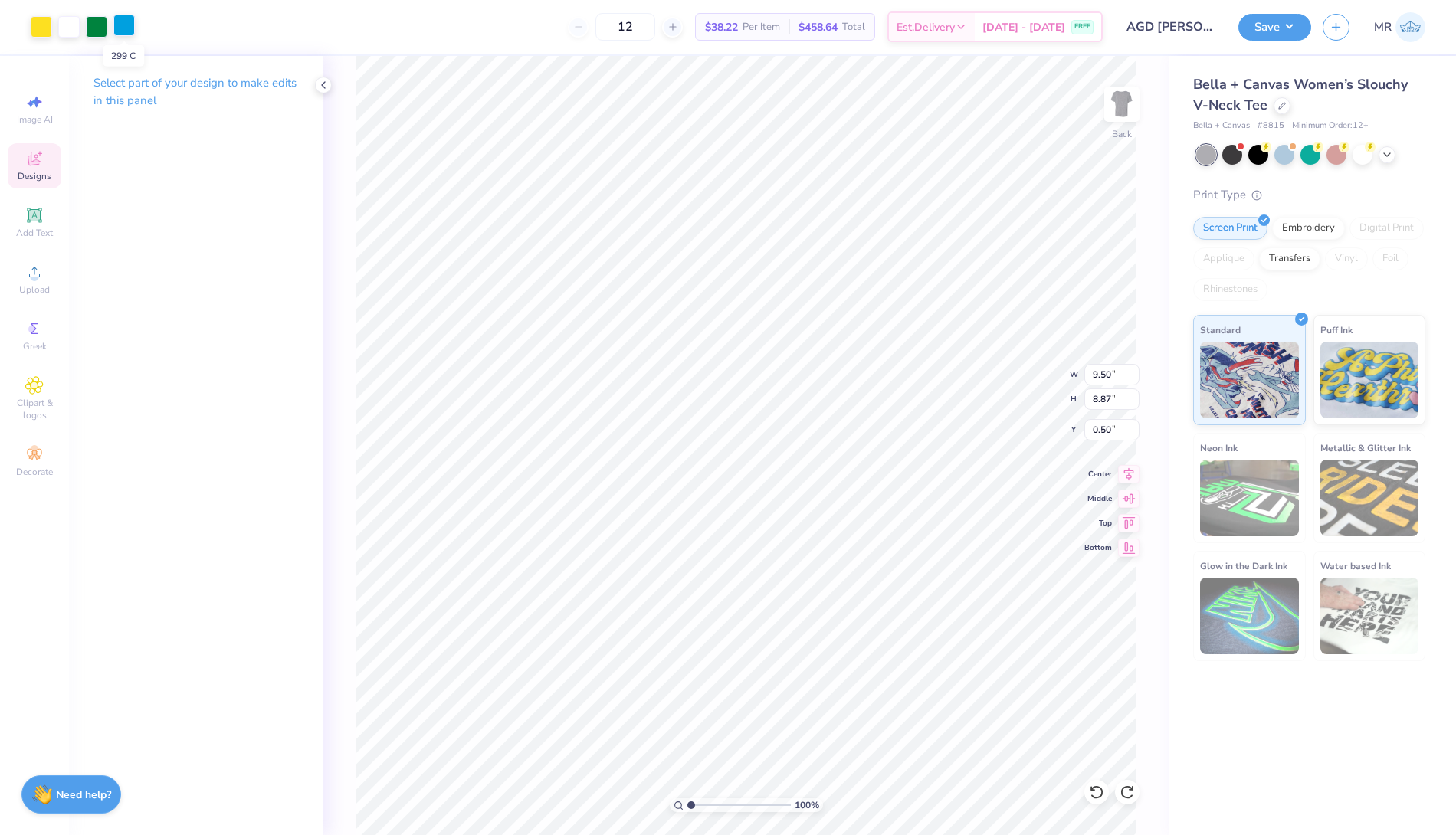
click at [121, 29] on div at bounding box center [124, 25] width 21 height 21
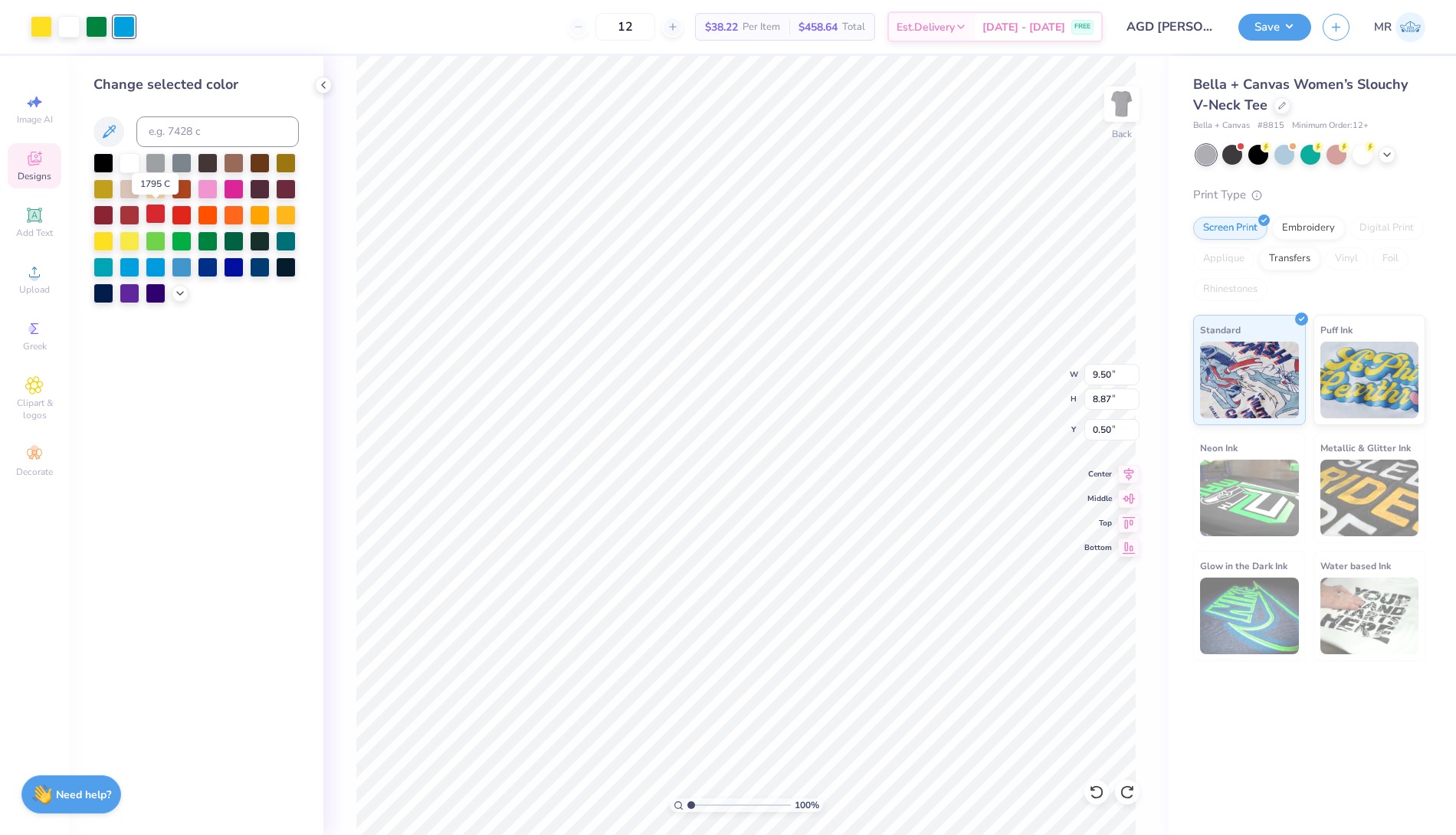
click at [151, 215] on div at bounding box center [155, 213] width 20 height 20
click at [96, 34] on div at bounding box center [96, 25] width 21 height 21
click at [153, 241] on div at bounding box center [155, 239] width 20 height 20
click at [34, 23] on div at bounding box center [41, 25] width 21 height 21
click at [156, 245] on div at bounding box center [155, 239] width 20 height 20
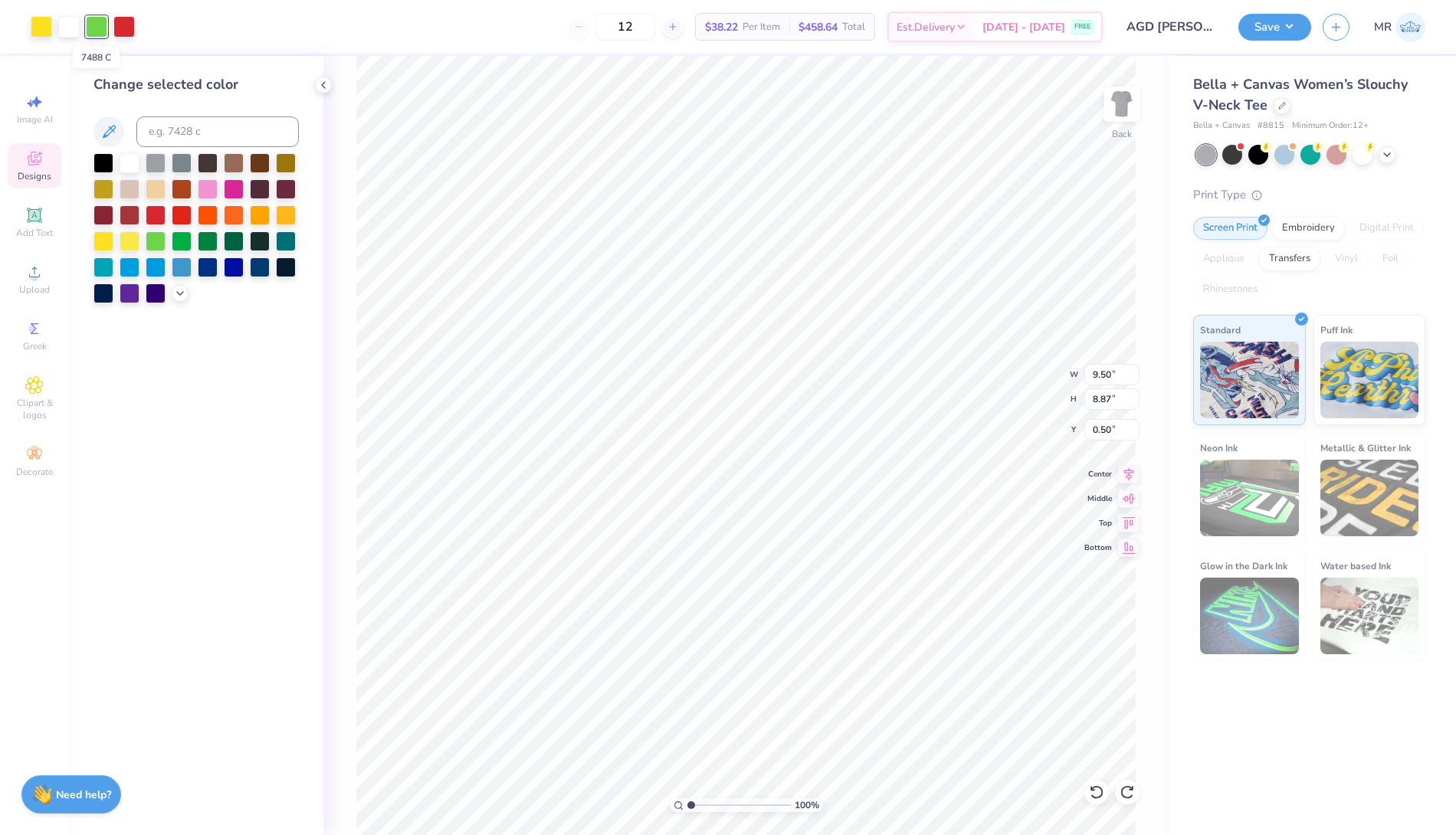
click at [99, 24] on div at bounding box center [96, 27] width 21 height 21
click at [104, 235] on div at bounding box center [103, 239] width 20 height 20
click at [38, 25] on div at bounding box center [41, 27] width 21 height 21
click at [156, 244] on div at bounding box center [155, 239] width 20 height 20
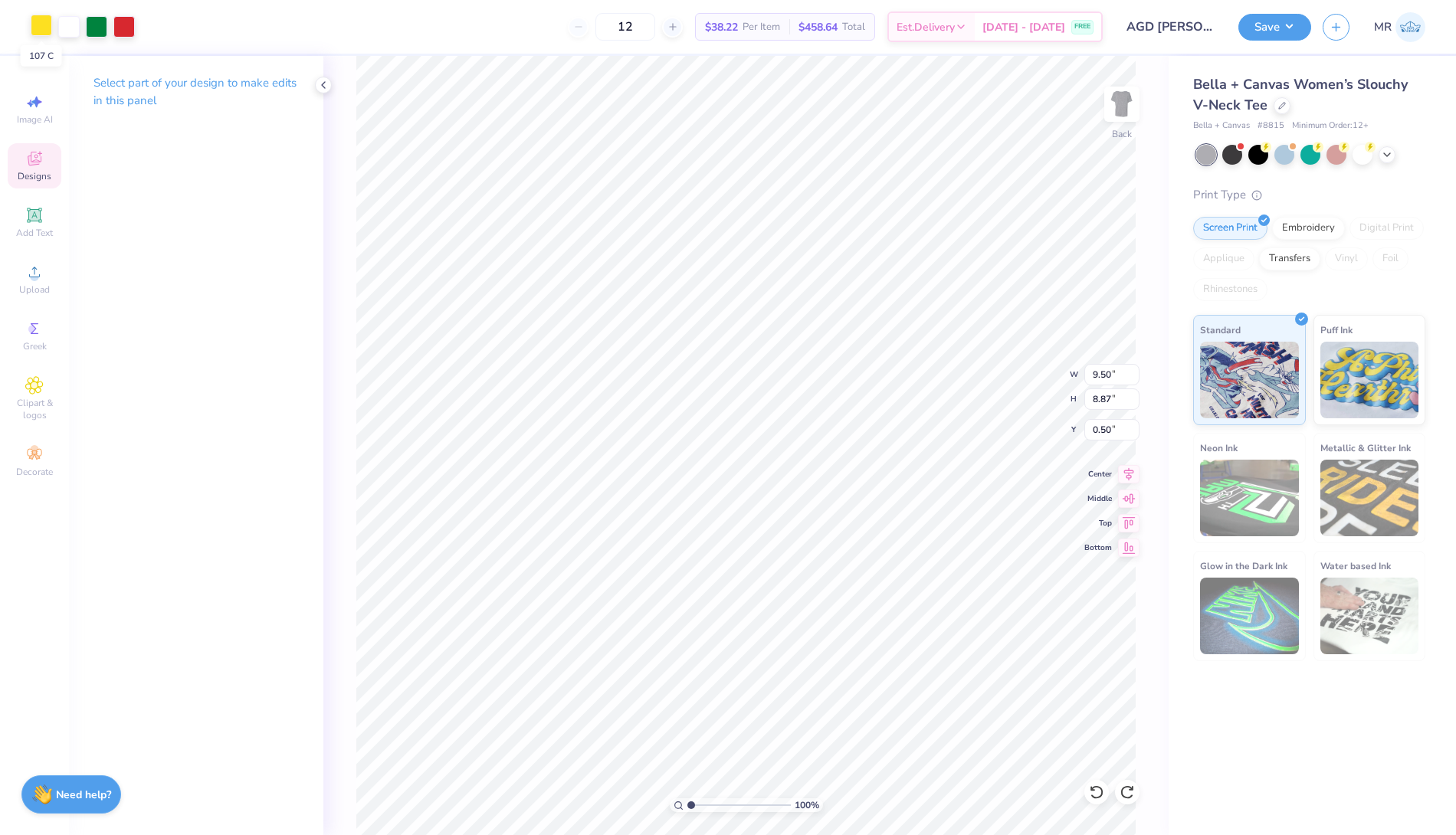
click at [38, 26] on div at bounding box center [41, 25] width 21 height 21
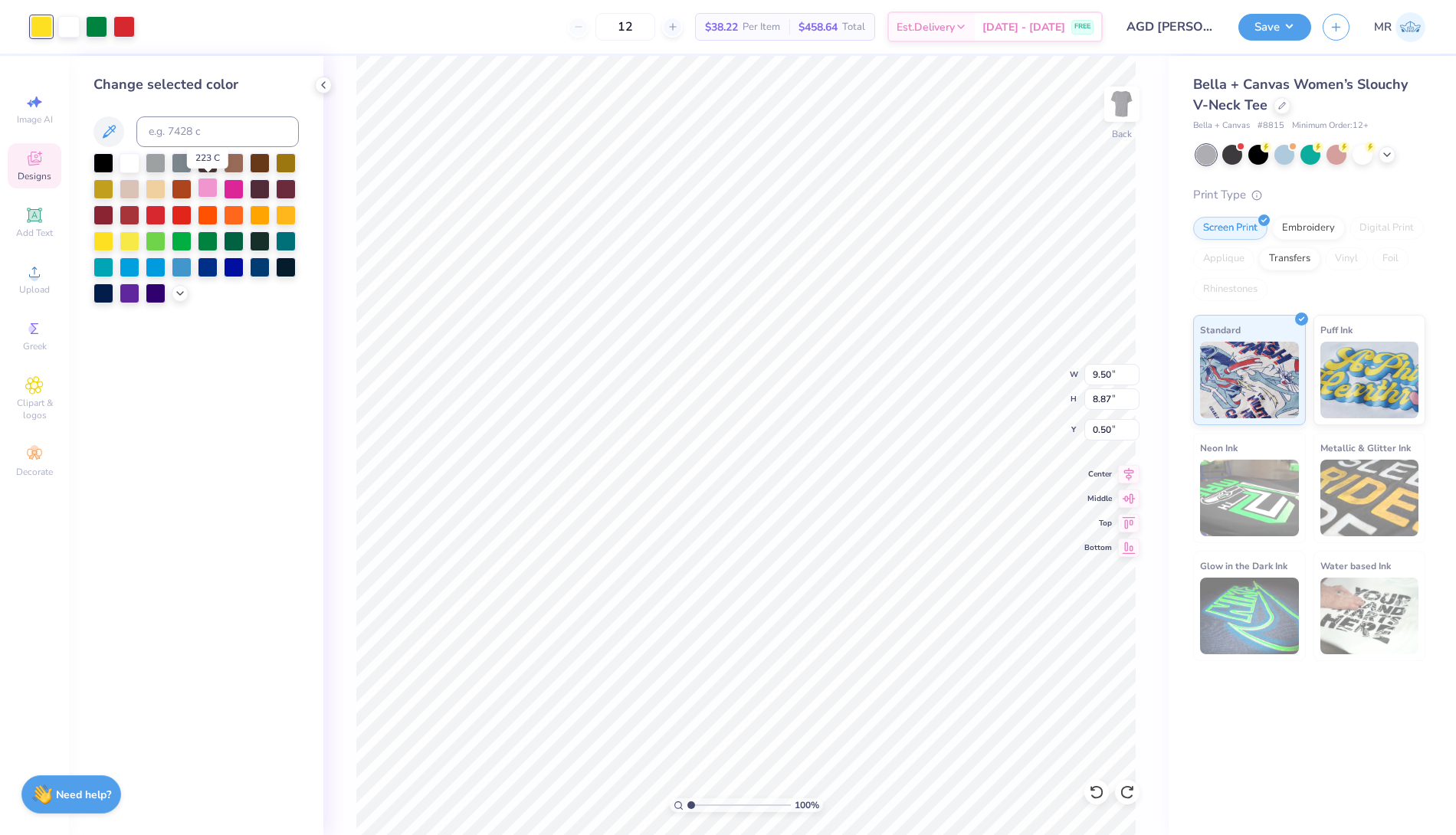
click at [202, 188] on div at bounding box center [207, 187] width 20 height 20
click at [105, 34] on div at bounding box center [96, 25] width 21 height 21
click at [126, 239] on div at bounding box center [129, 239] width 20 height 20
click at [40, 32] on div at bounding box center [41, 25] width 21 height 21
click at [158, 237] on div at bounding box center [155, 239] width 20 height 20
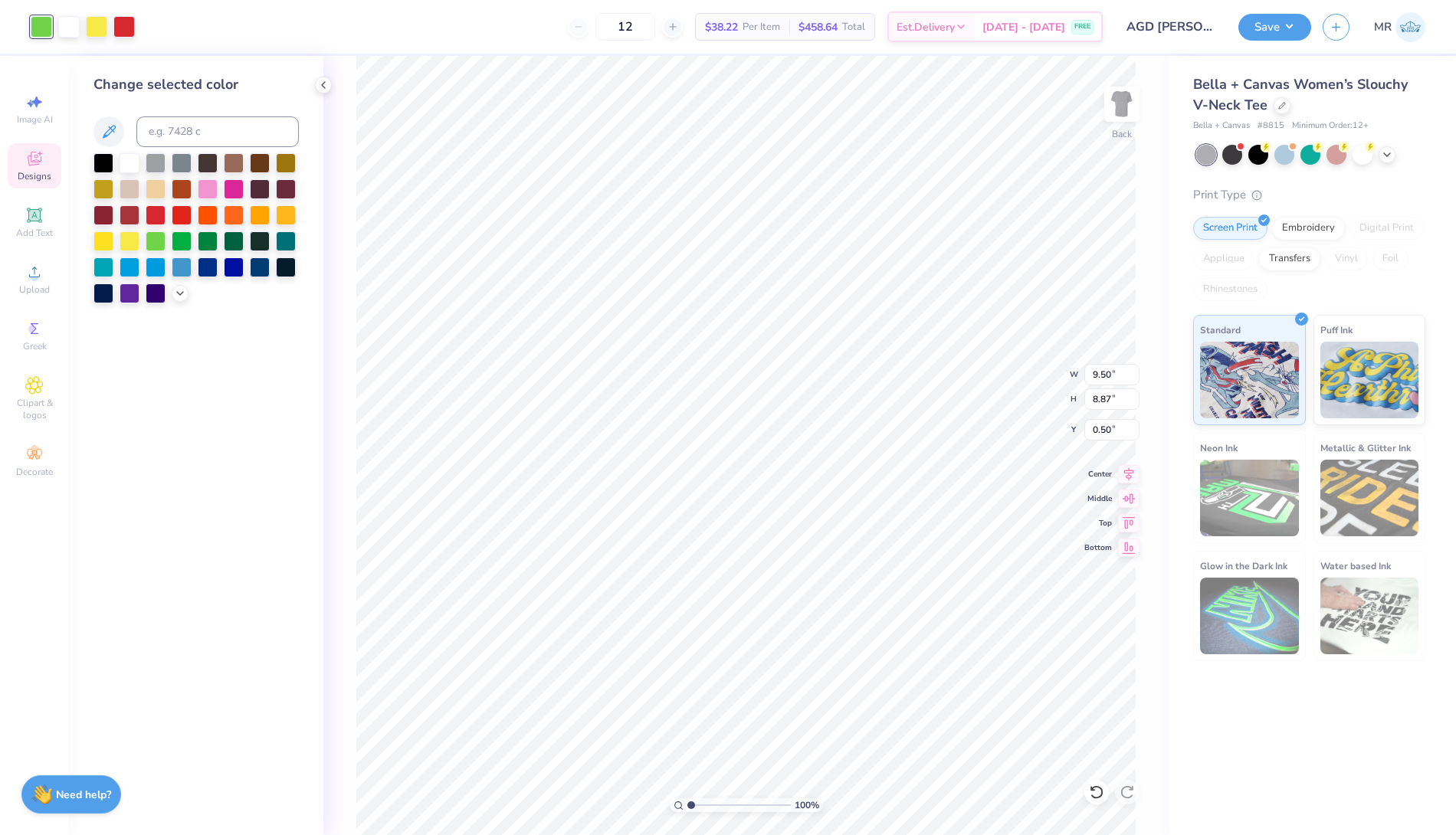
click at [264, 487] on div "Change selected color" at bounding box center [196, 445] width 255 height 779
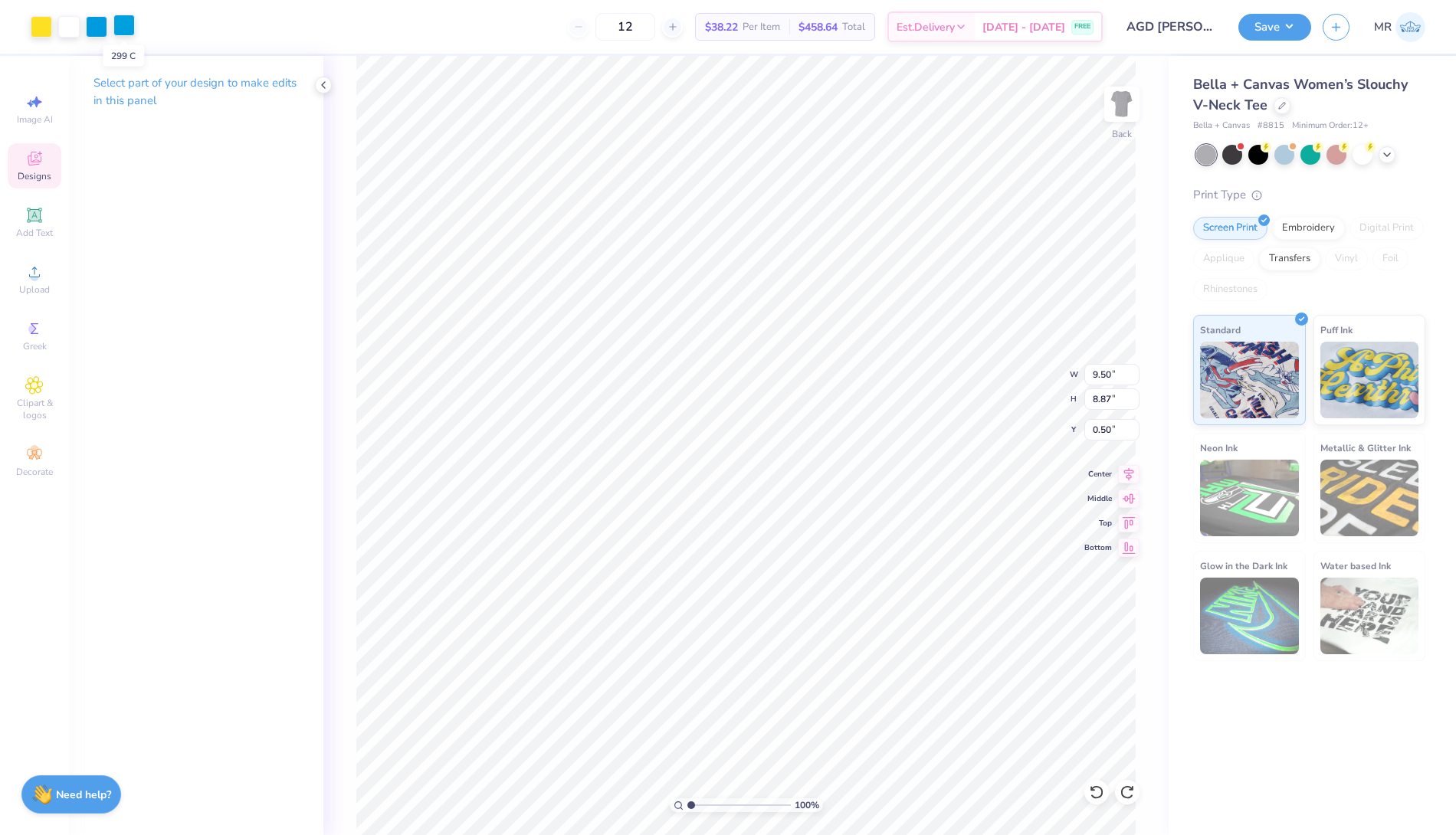
click at [125, 32] on div at bounding box center [124, 25] width 21 height 21
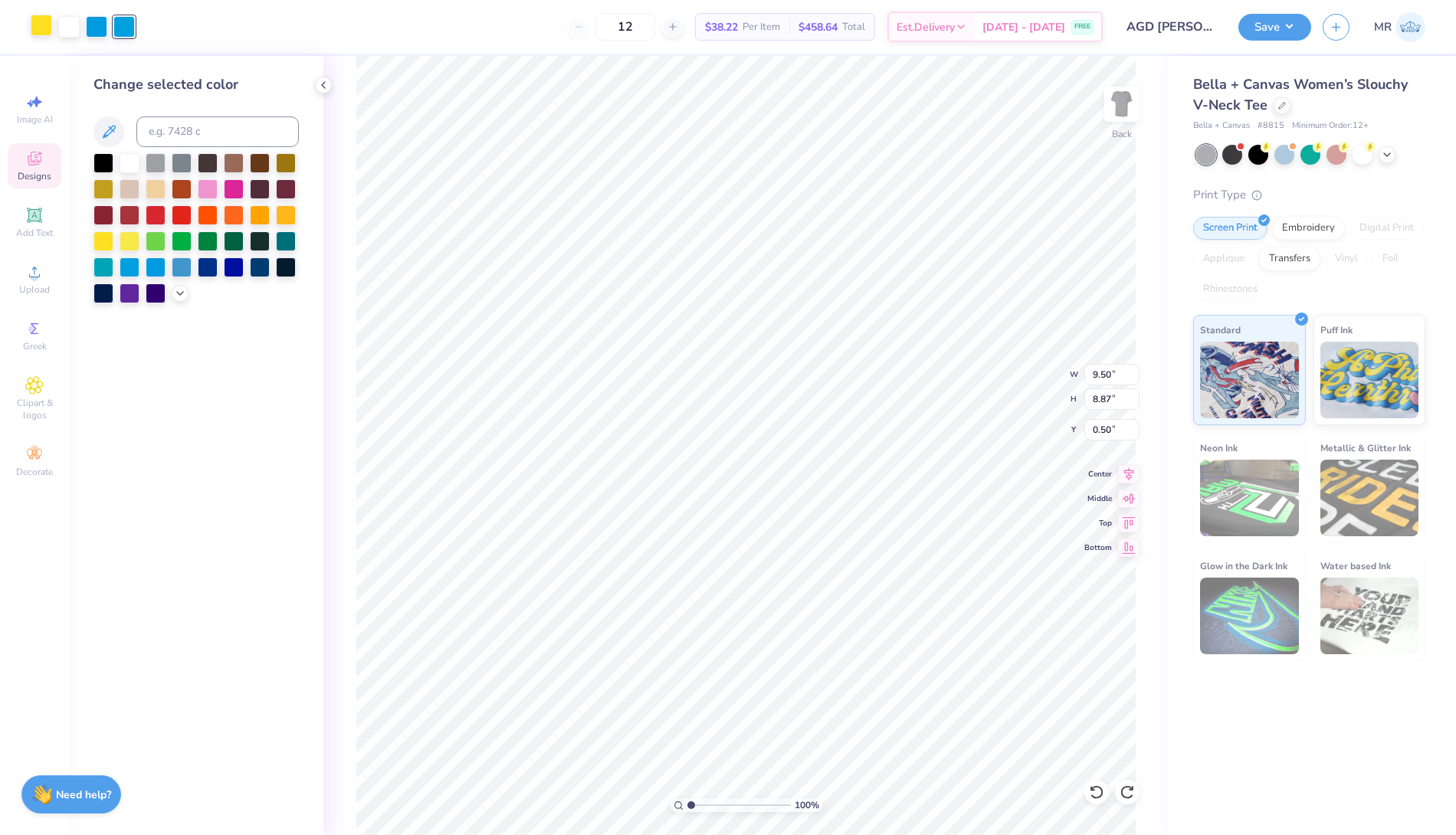
click at [43, 27] on div at bounding box center [41, 25] width 21 height 21
click at [221, 194] on div at bounding box center [196, 228] width 205 height 151
click at [231, 191] on div at bounding box center [233, 187] width 20 height 20
click at [153, 212] on div at bounding box center [155, 213] width 20 height 20
click at [183, 212] on div at bounding box center [181, 213] width 20 height 20
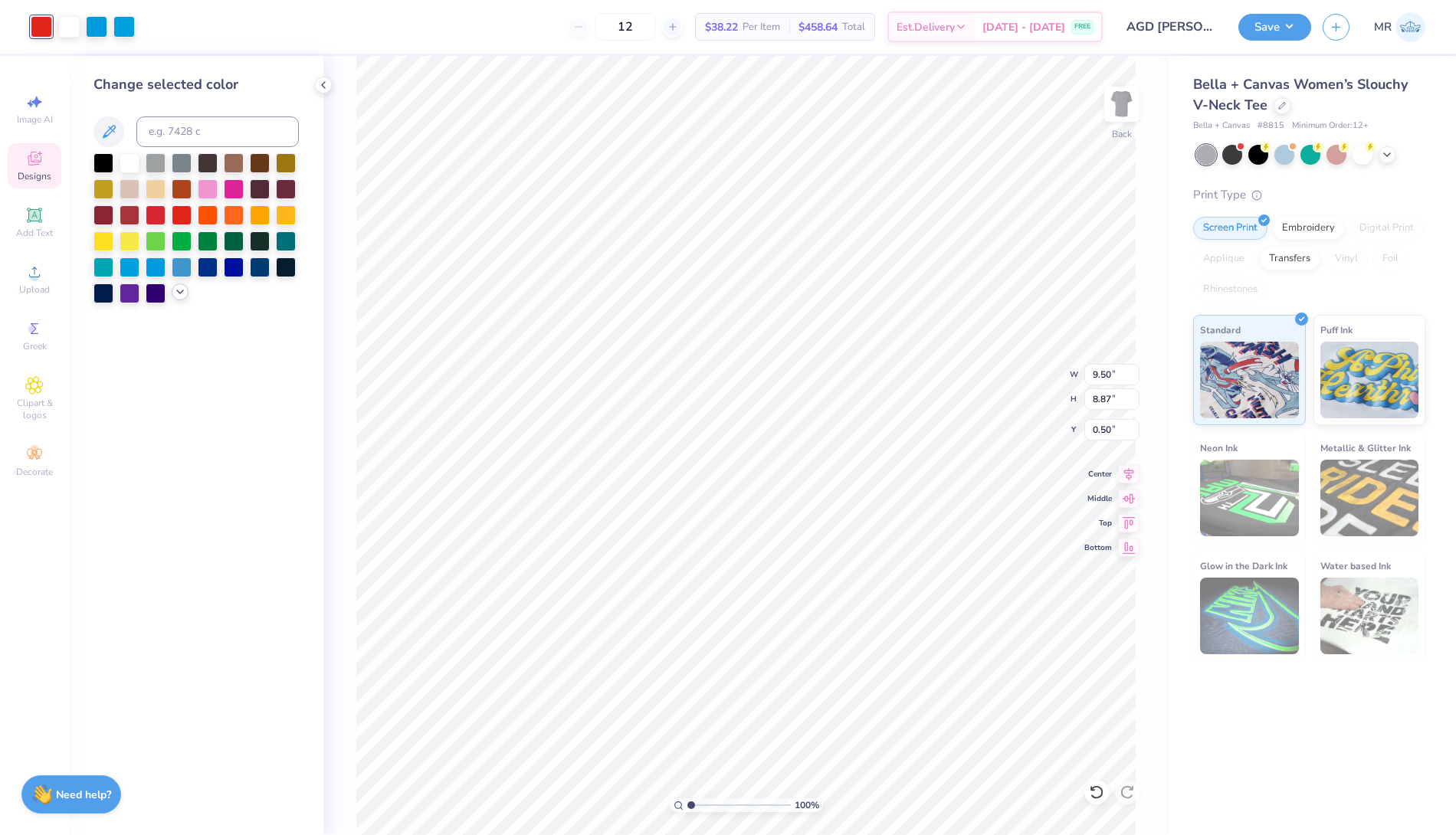
click at [180, 291] on icon at bounding box center [180, 292] width 13 height 13
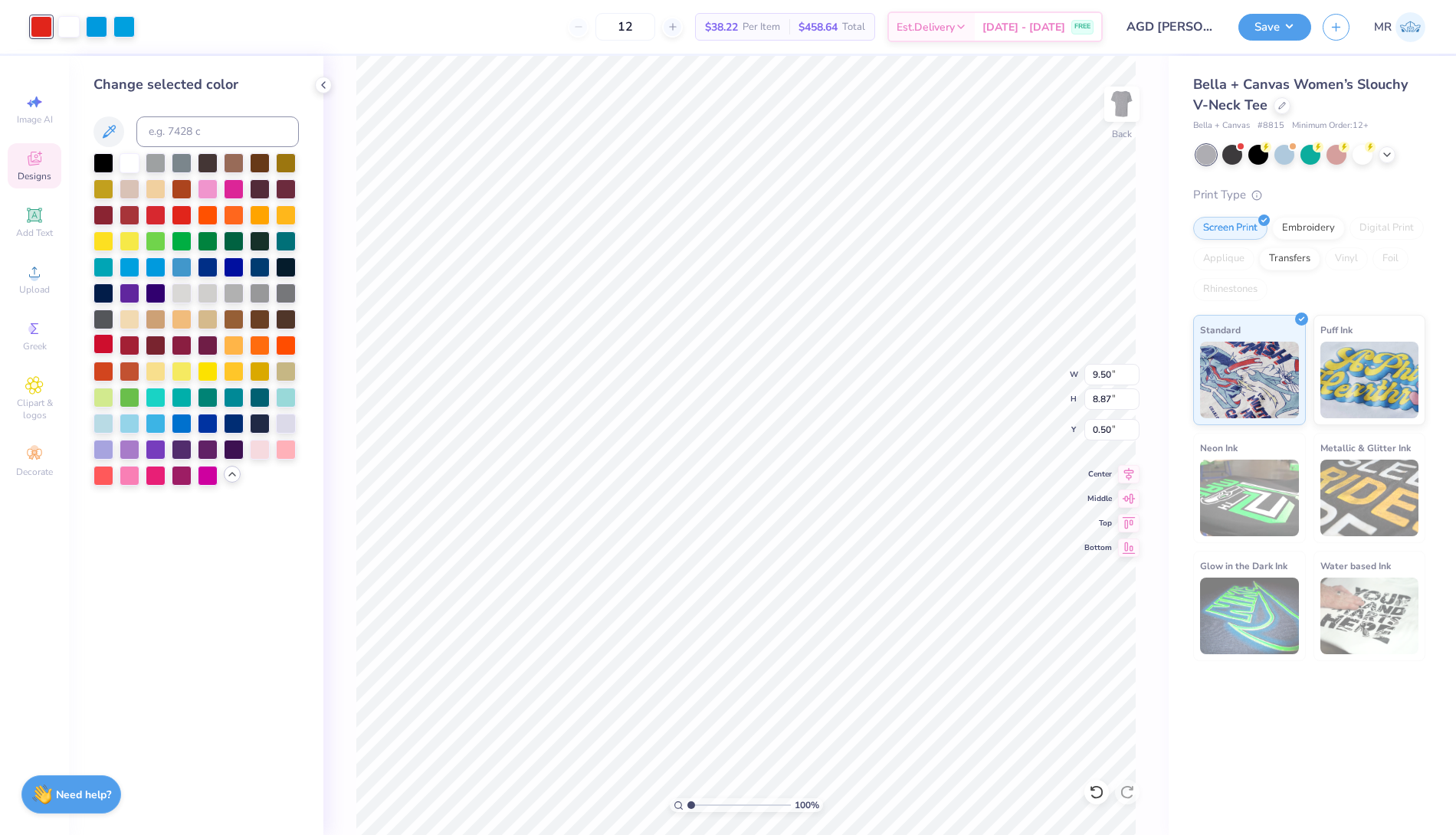
click at [99, 338] on div at bounding box center [103, 343] width 20 height 20
click at [96, 30] on div at bounding box center [96, 25] width 21 height 21
click at [130, 391] on div at bounding box center [129, 396] width 20 height 20
click at [129, 27] on div at bounding box center [124, 25] width 21 height 21
click at [183, 376] on div at bounding box center [181, 369] width 20 height 20
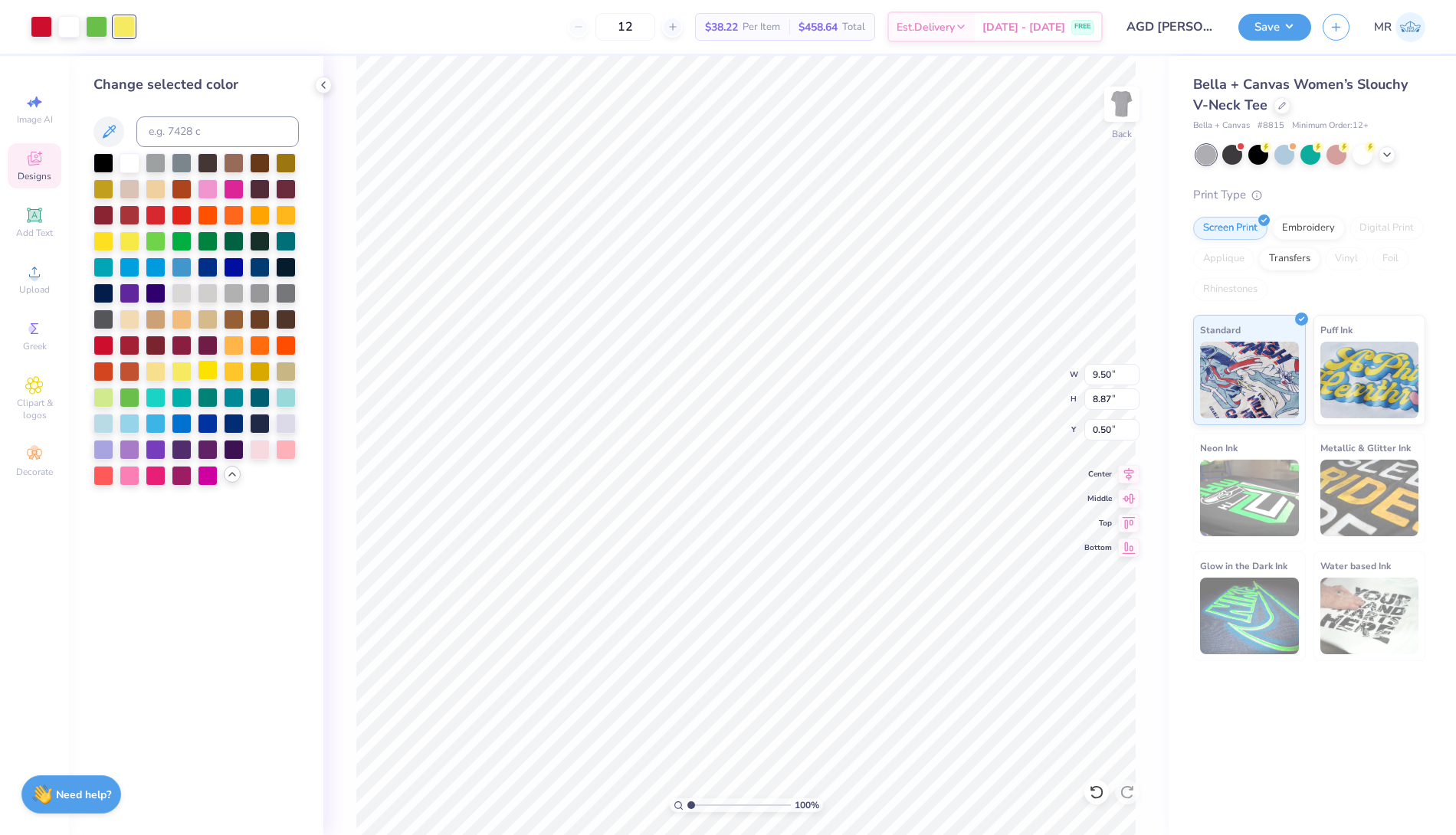
click at [212, 372] on div at bounding box center [207, 369] width 20 height 20
click at [133, 395] on div at bounding box center [129, 396] width 20 height 20
click at [180, 209] on div at bounding box center [181, 213] width 20 height 20
click at [122, 27] on div at bounding box center [124, 25] width 21 height 21
click at [130, 393] on div at bounding box center [129, 396] width 20 height 20
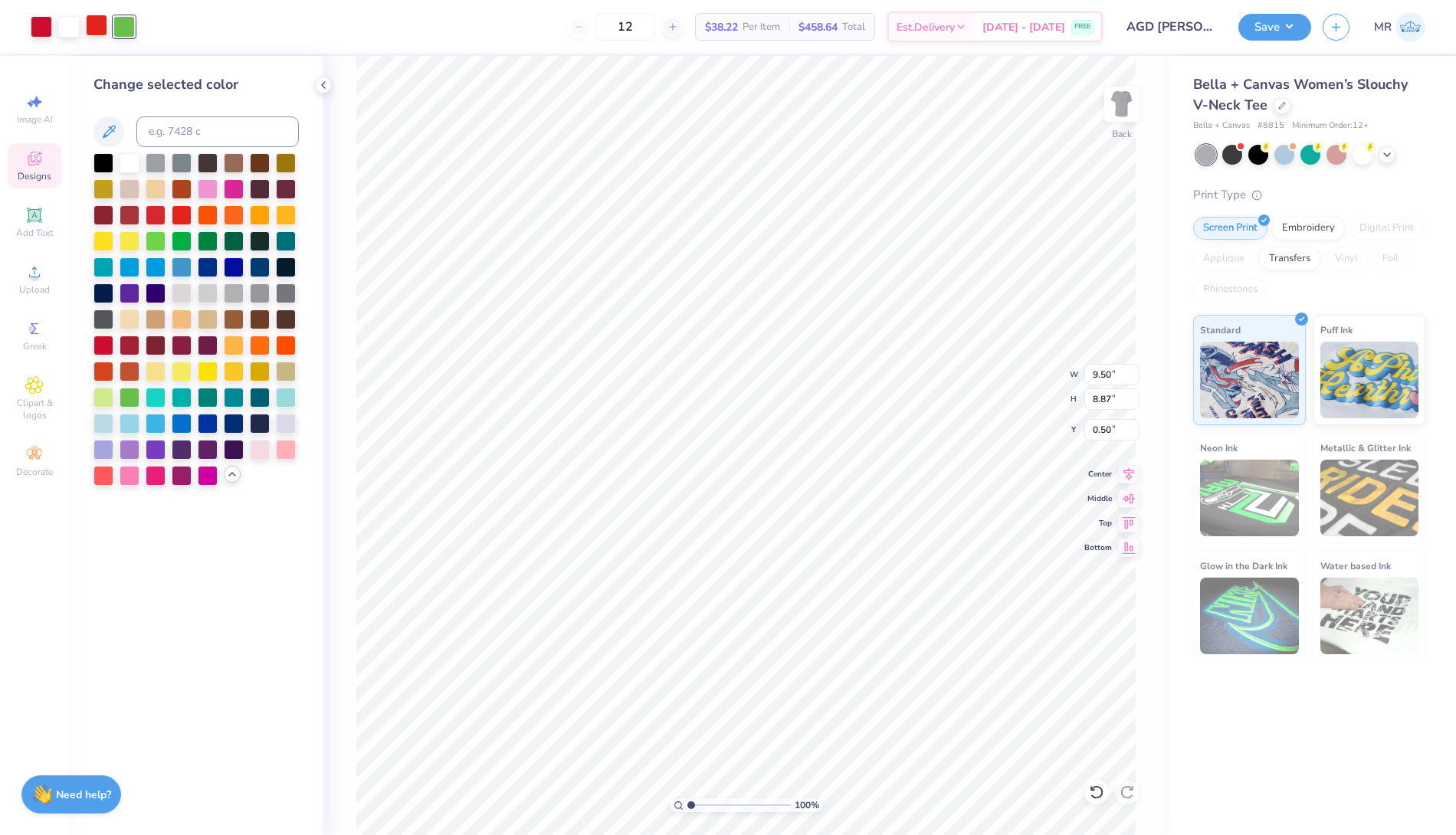
click at [94, 25] on div at bounding box center [96, 25] width 21 height 21
click at [184, 378] on div at bounding box center [181, 369] width 20 height 20
click at [133, 158] on div at bounding box center [129, 162] width 20 height 20
click at [106, 394] on div at bounding box center [103, 396] width 20 height 20
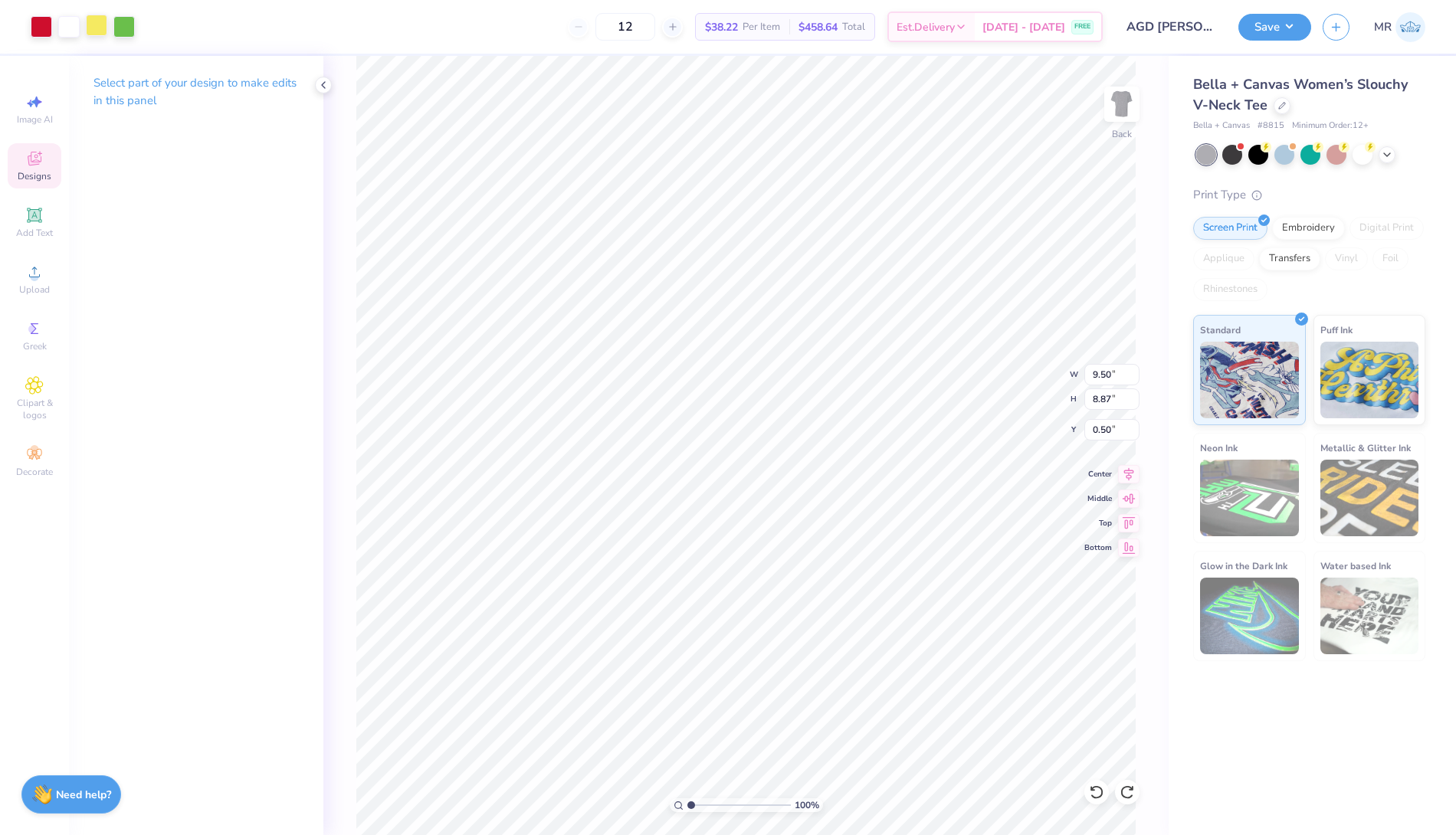
click at [100, 38] on div "Art colors" at bounding box center [67, 27] width 135 height 53
click at [97, 22] on div at bounding box center [96, 25] width 21 height 21
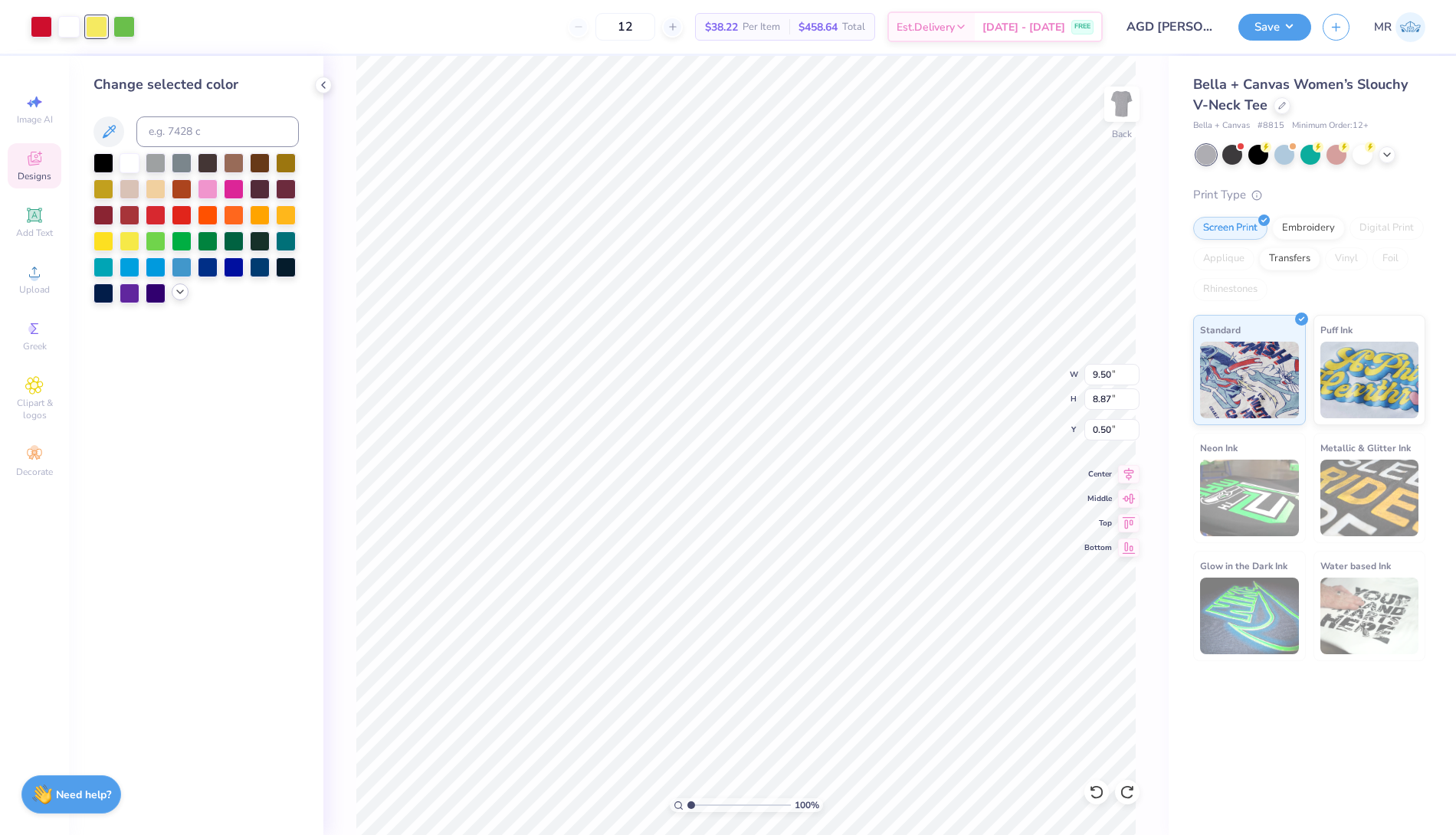
click at [180, 294] on icon at bounding box center [180, 292] width 13 height 13
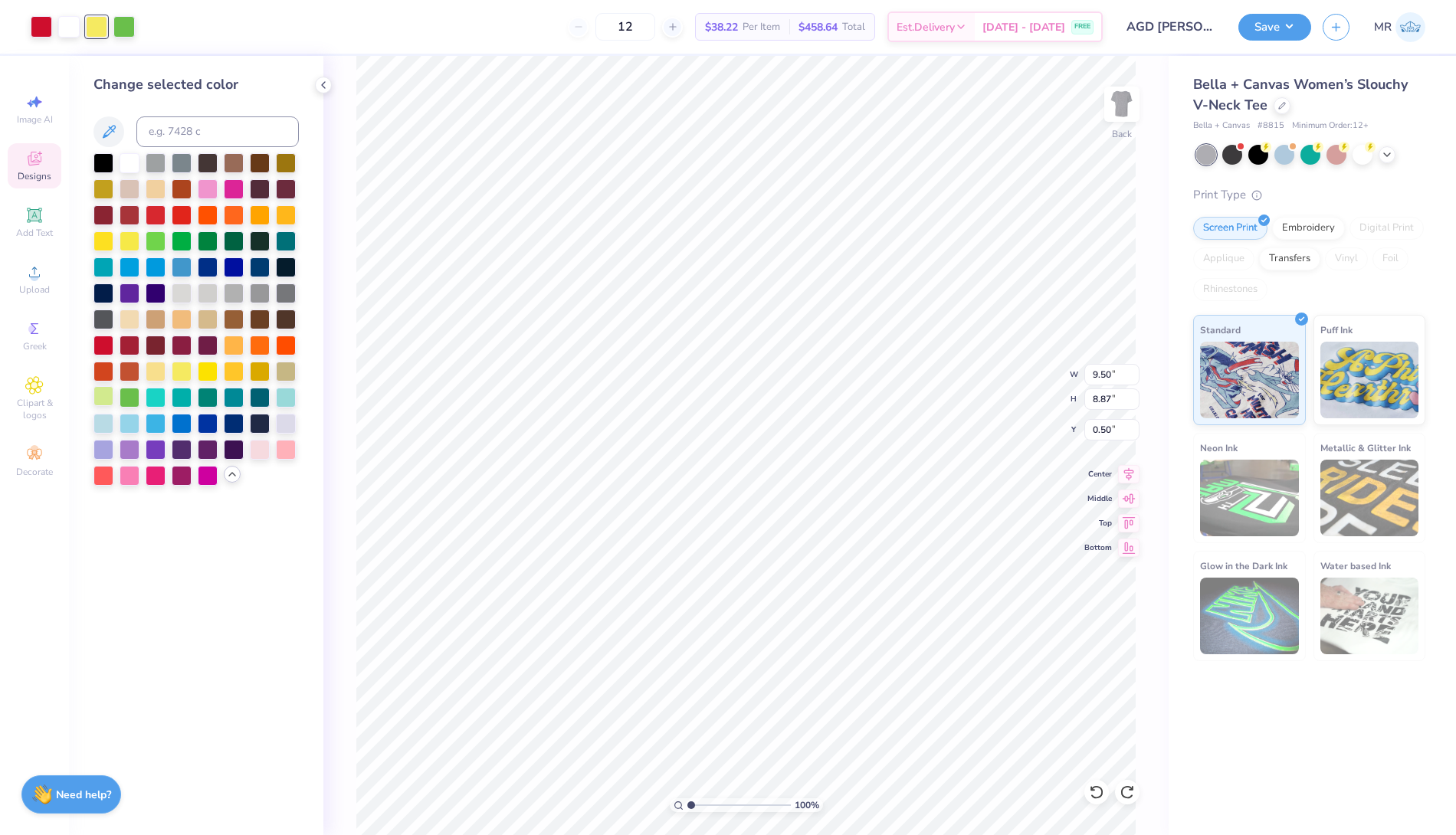
click at [102, 392] on div at bounding box center [103, 396] width 20 height 20
click at [235, 606] on div "Change selected color" at bounding box center [196, 445] width 255 height 779
click at [126, 29] on div at bounding box center [124, 25] width 21 height 21
click at [180, 372] on div at bounding box center [181, 369] width 20 height 20
click at [210, 364] on div at bounding box center [207, 369] width 20 height 20
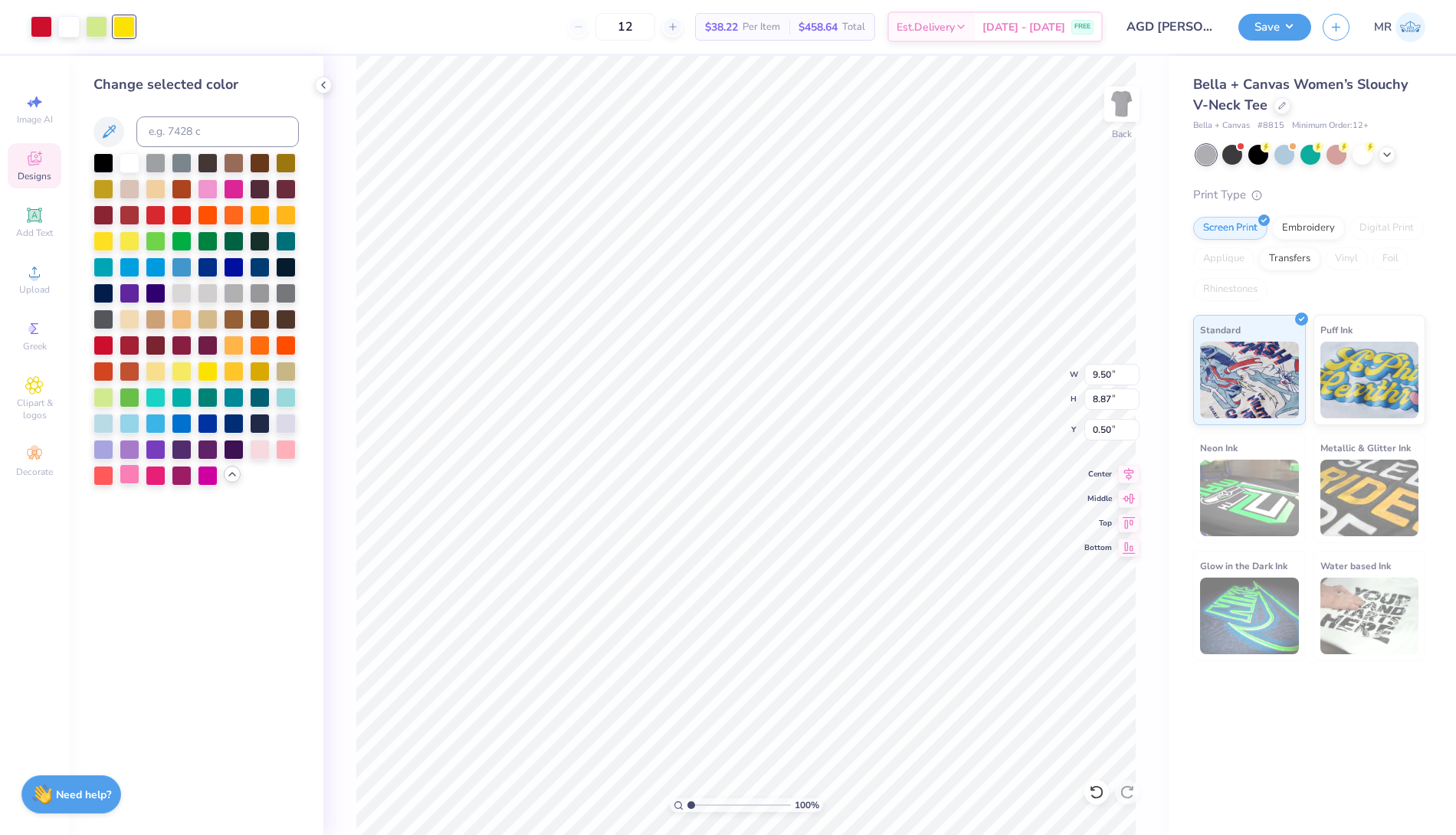
click at [133, 475] on div at bounding box center [129, 474] width 20 height 20
click at [158, 243] on div at bounding box center [155, 239] width 20 height 20
click at [152, 267] on div at bounding box center [155, 265] width 20 height 20
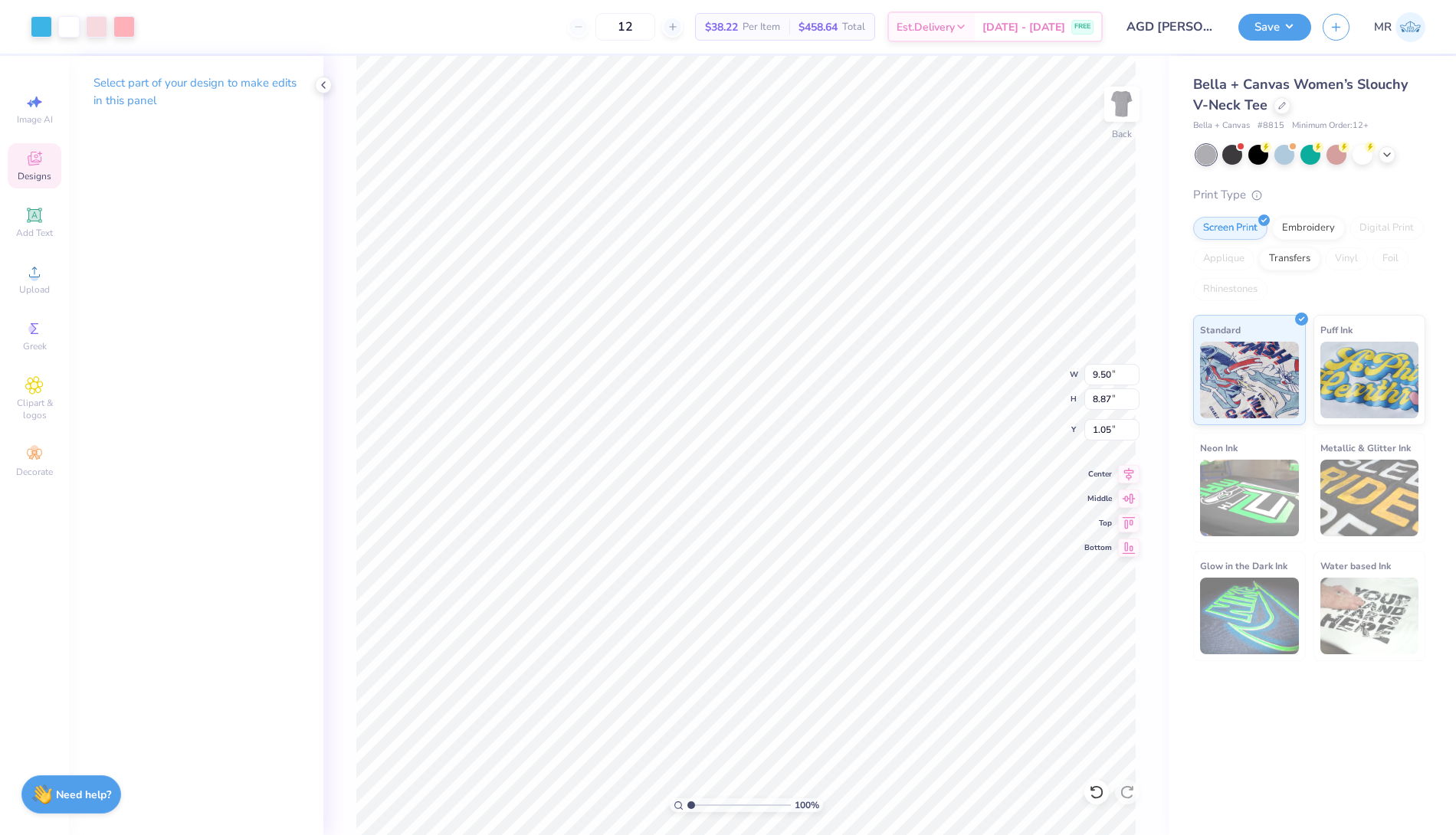
type input "1.50"
click at [1287, 158] on div at bounding box center [1284, 153] width 20 height 20
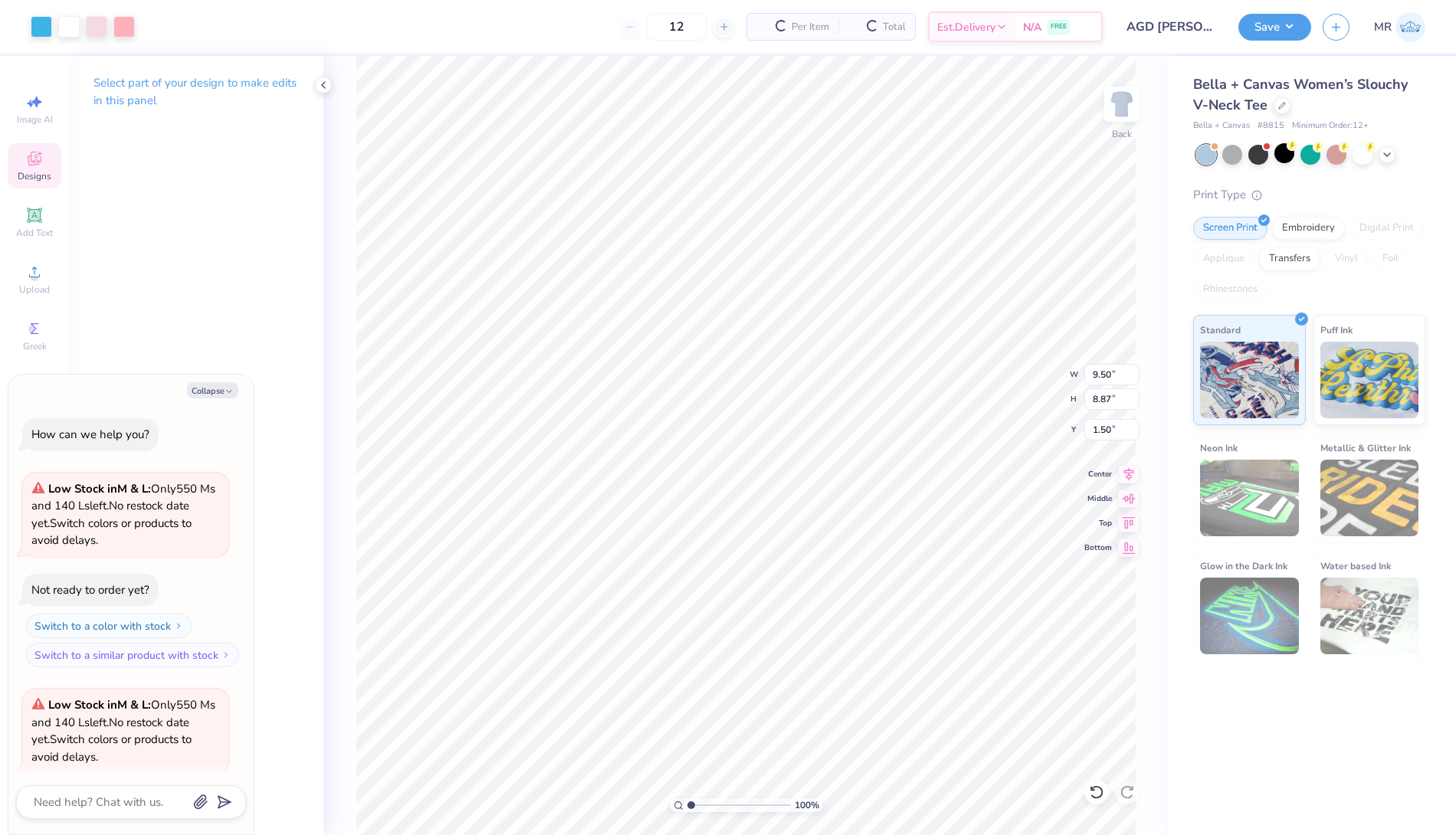
scroll to position [118, 0]
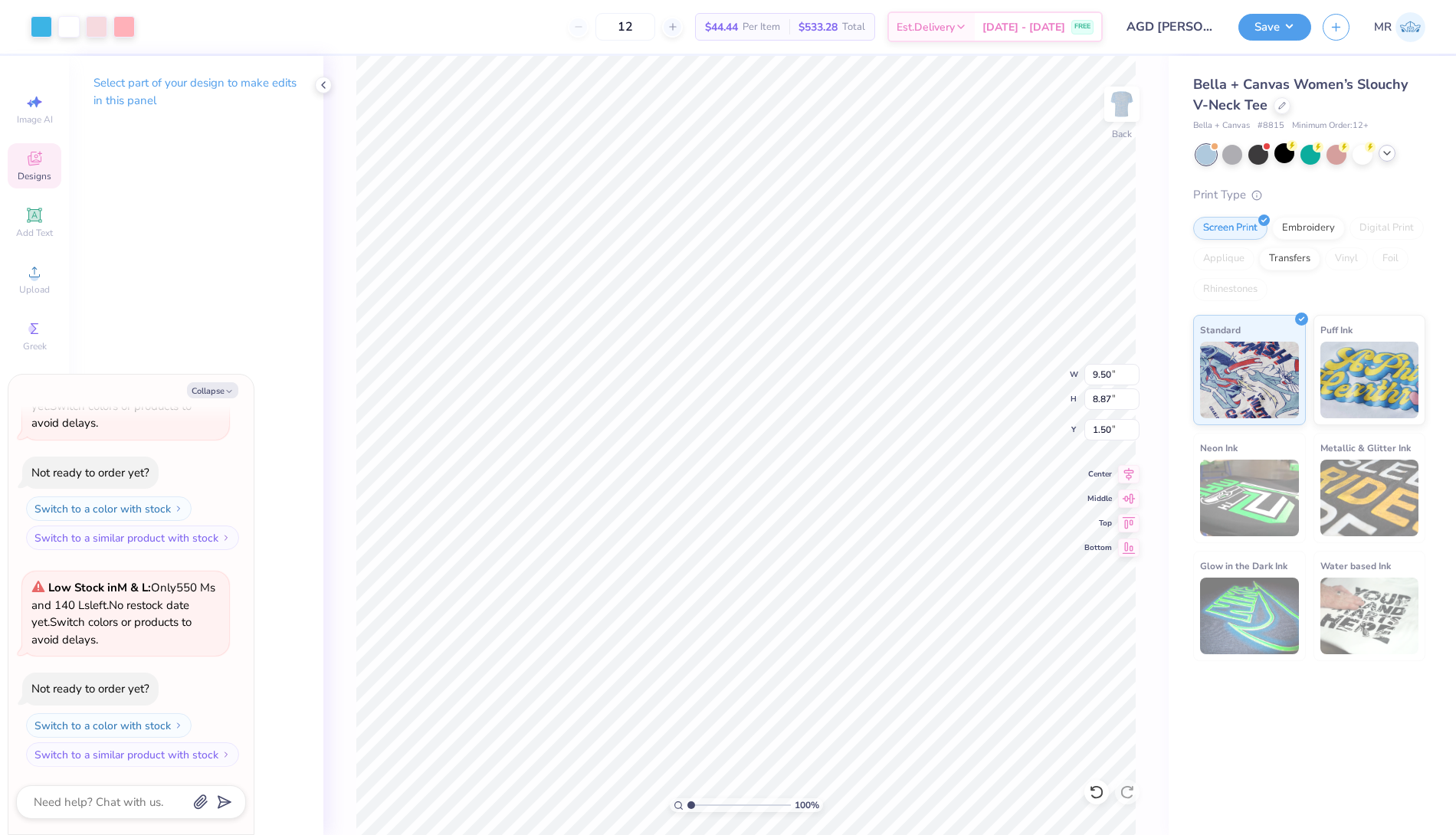
click at [1386, 154] on icon at bounding box center [1387, 154] width 13 height 13
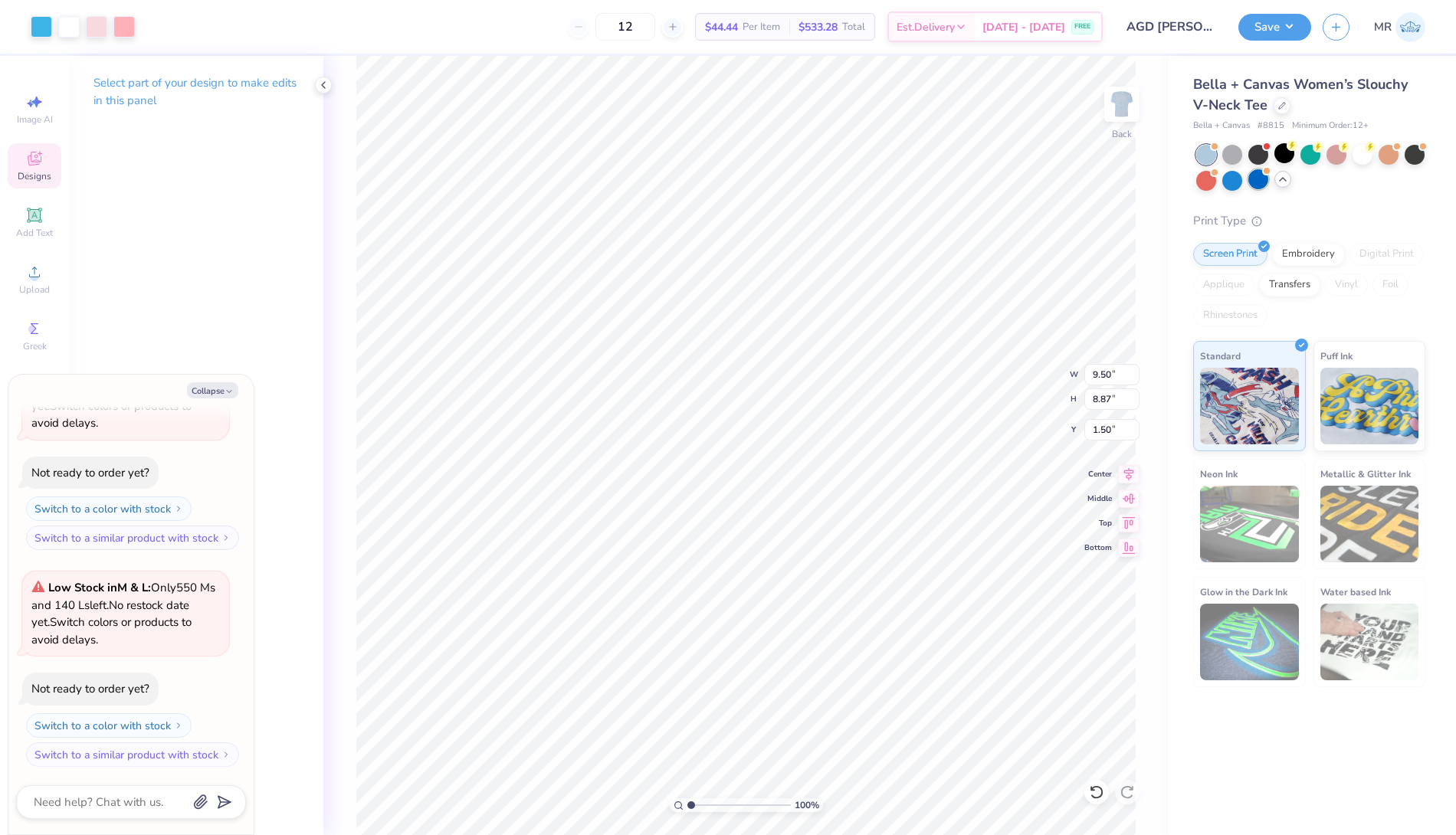
click at [1255, 178] on div at bounding box center [1258, 179] width 20 height 20
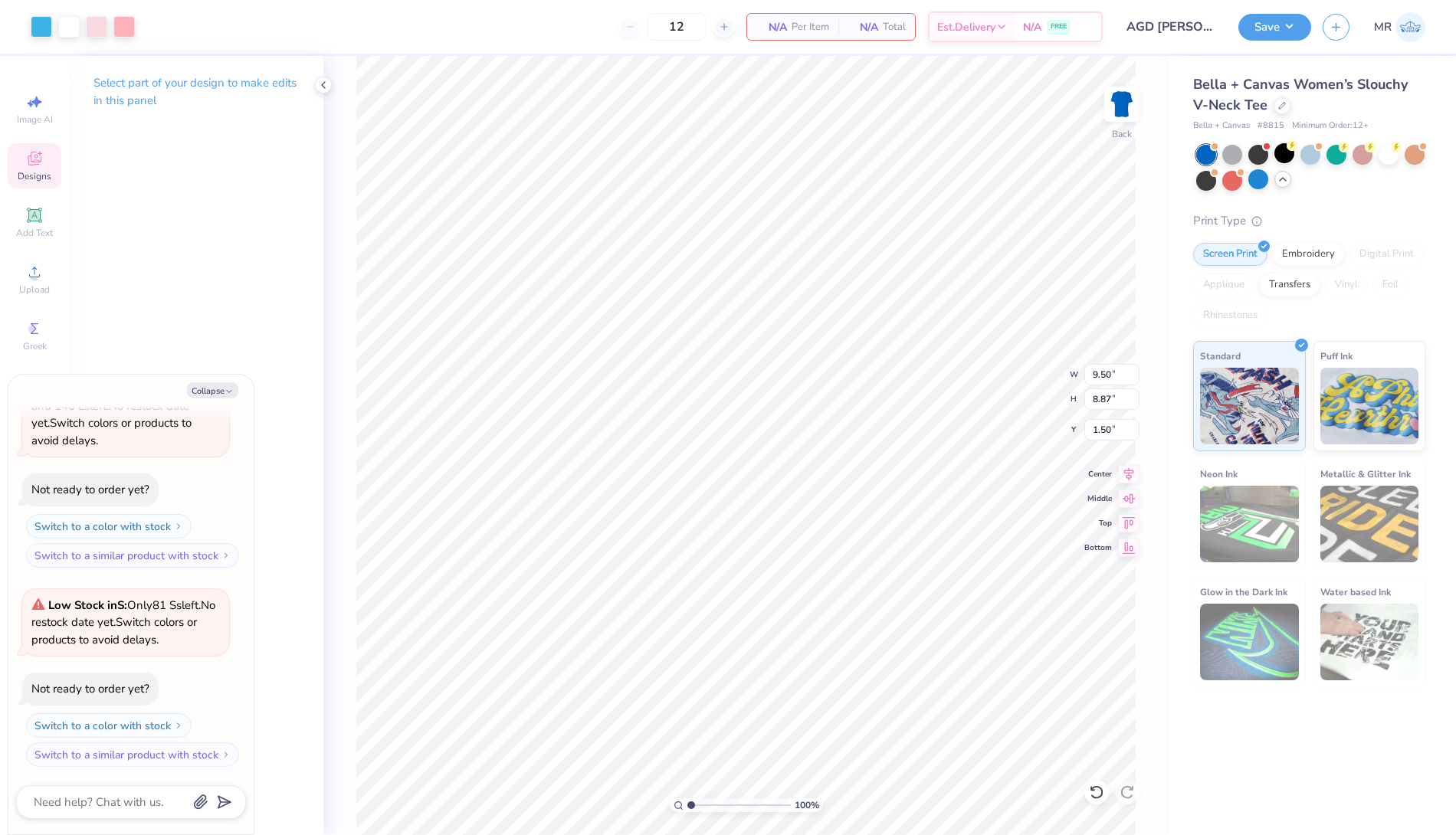
click at [1219, 185] on div at bounding box center [1311, 168] width 229 height 46
click at [1234, 178] on div at bounding box center [1232, 179] width 20 height 20
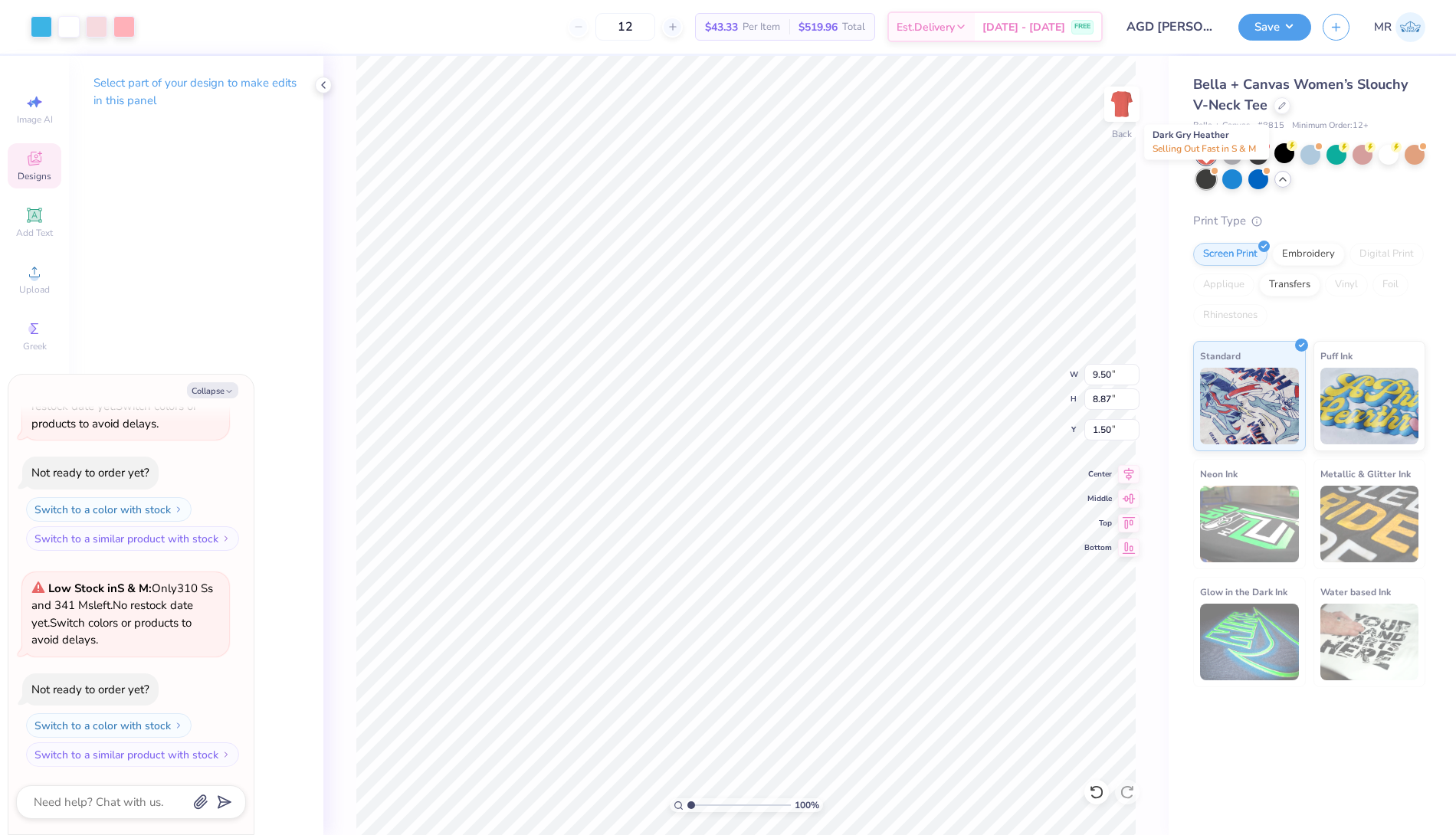
click at [1209, 180] on div at bounding box center [1206, 179] width 20 height 20
click at [210, 388] on button "Collapse" at bounding box center [212, 390] width 51 height 16
type textarea "x"
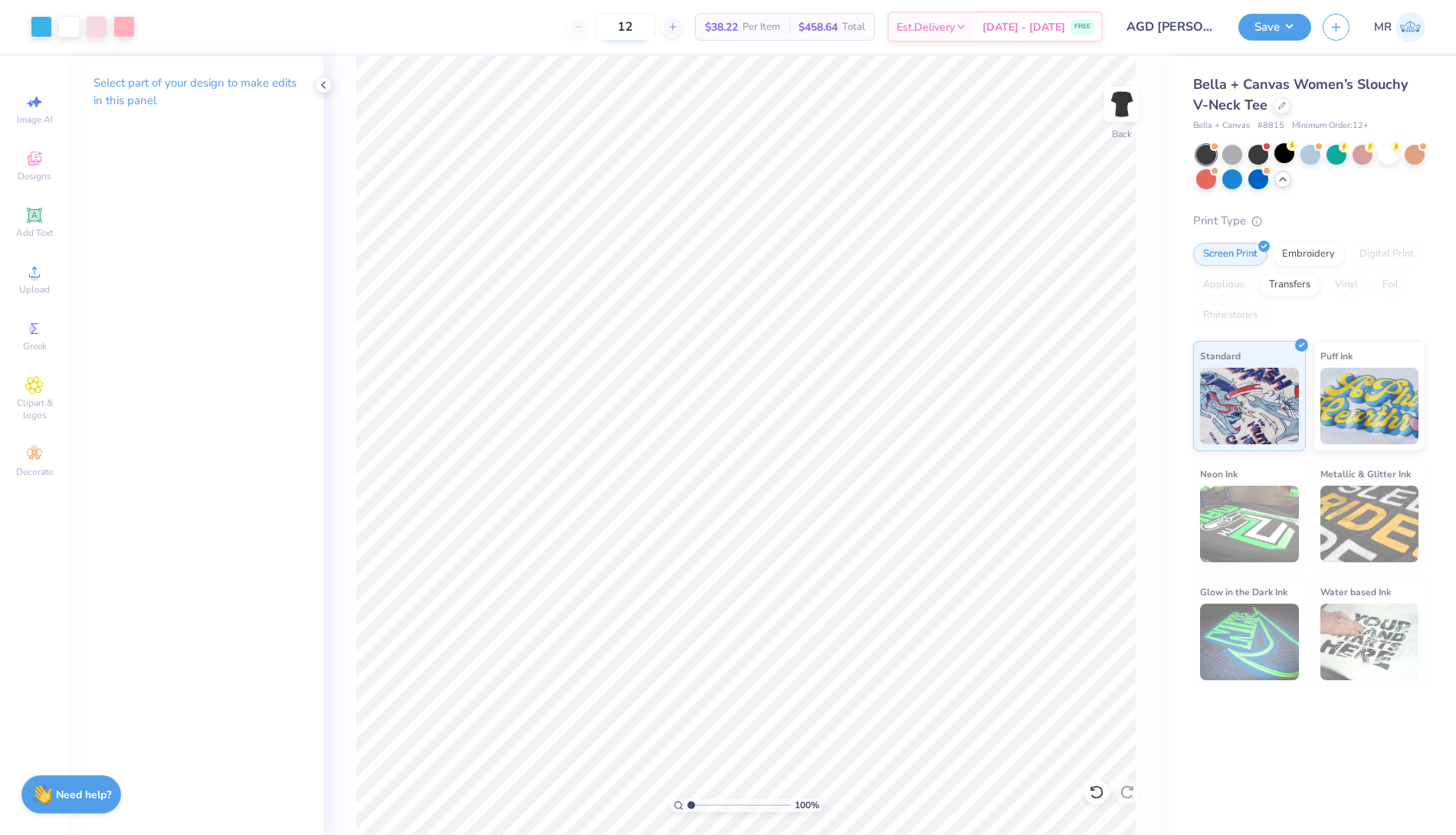
click at [655, 28] on input "12" at bounding box center [625, 27] width 60 height 27
type input "150"
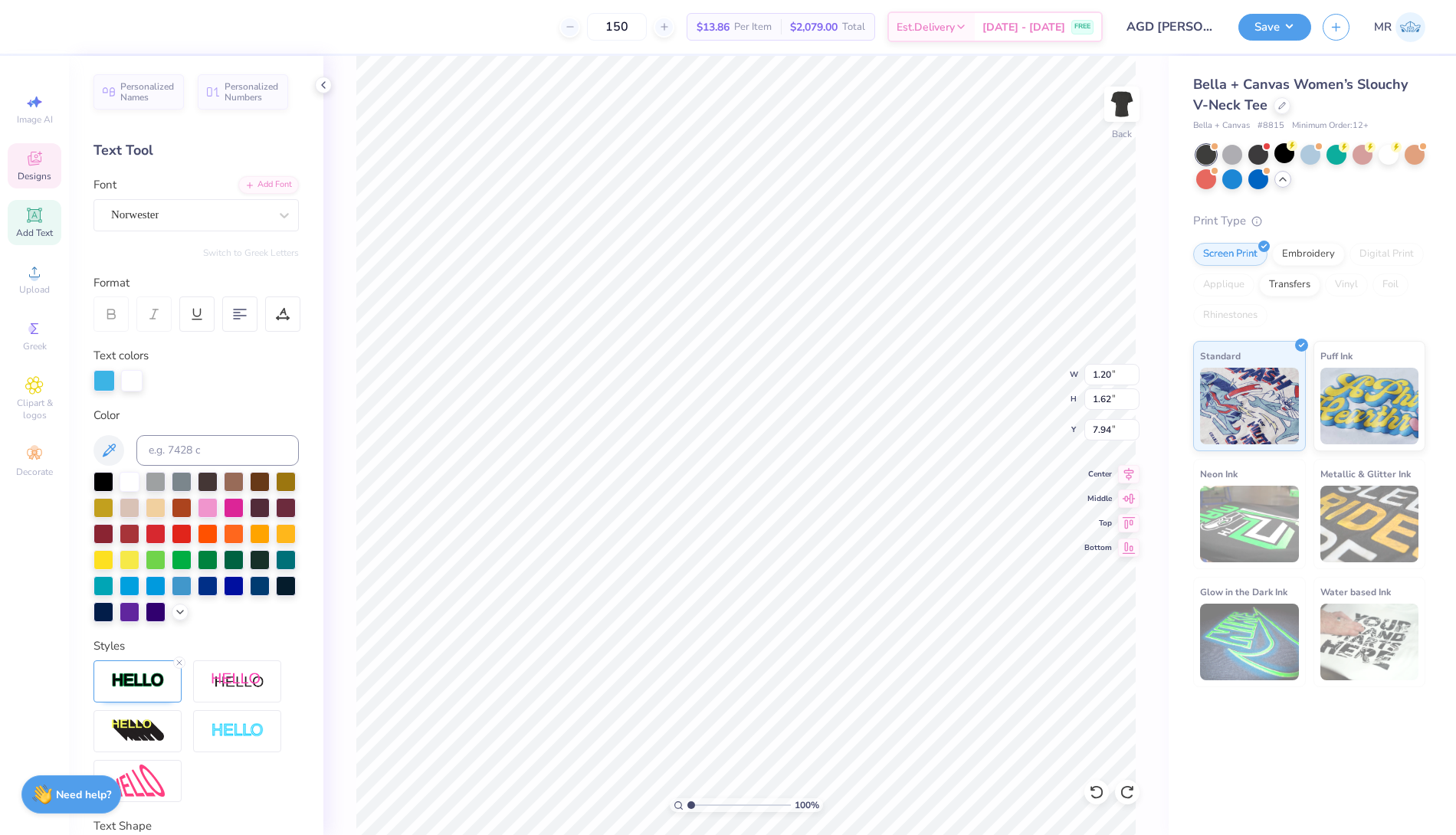
scroll to position [13, 2]
type textarea "G"
type input "0.99"
type input "8.75"
type textarea "D"
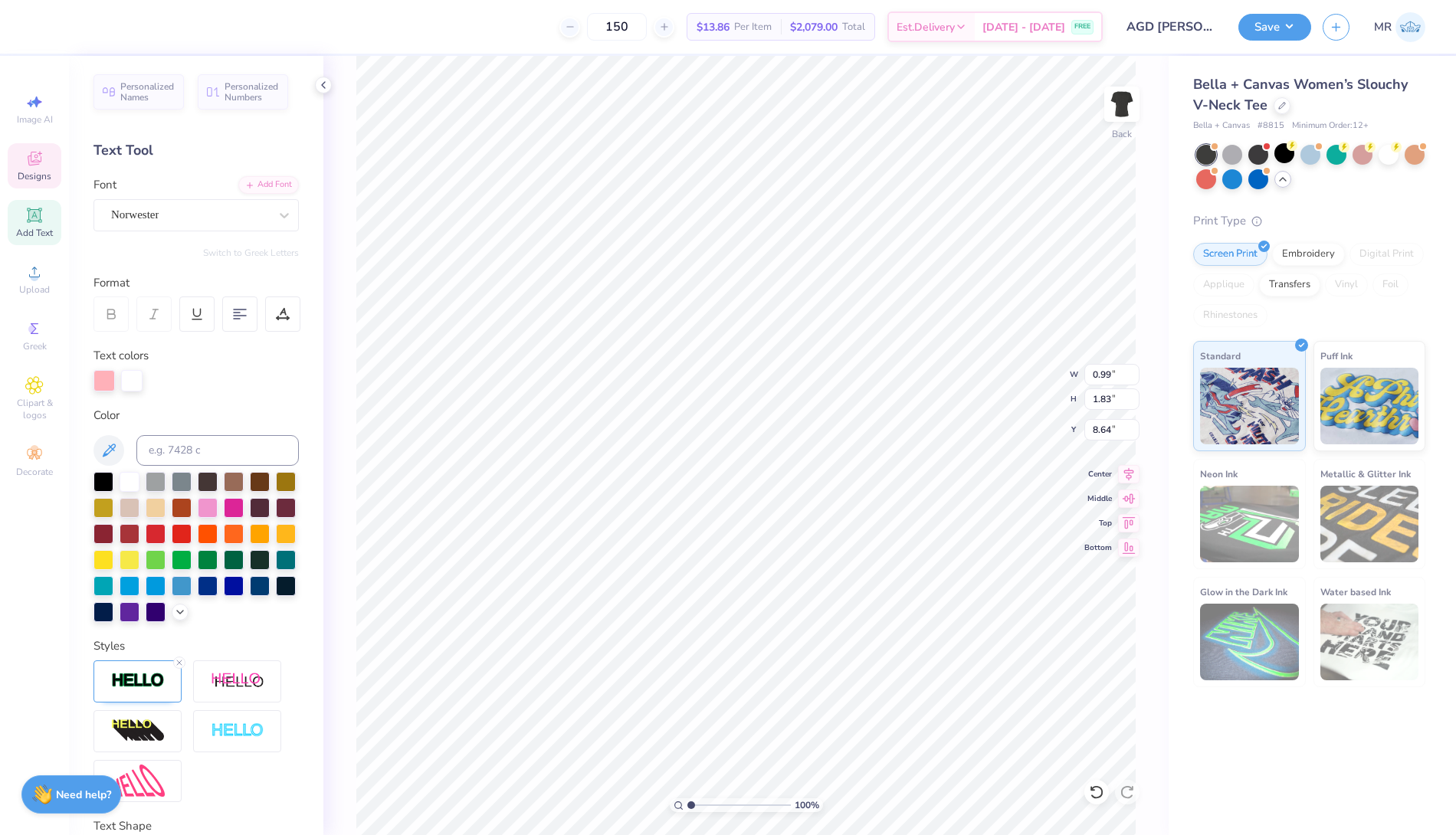
type input "8.75"
type input "1.03"
type input "8.34"
type input "0.99"
type input "9.49"
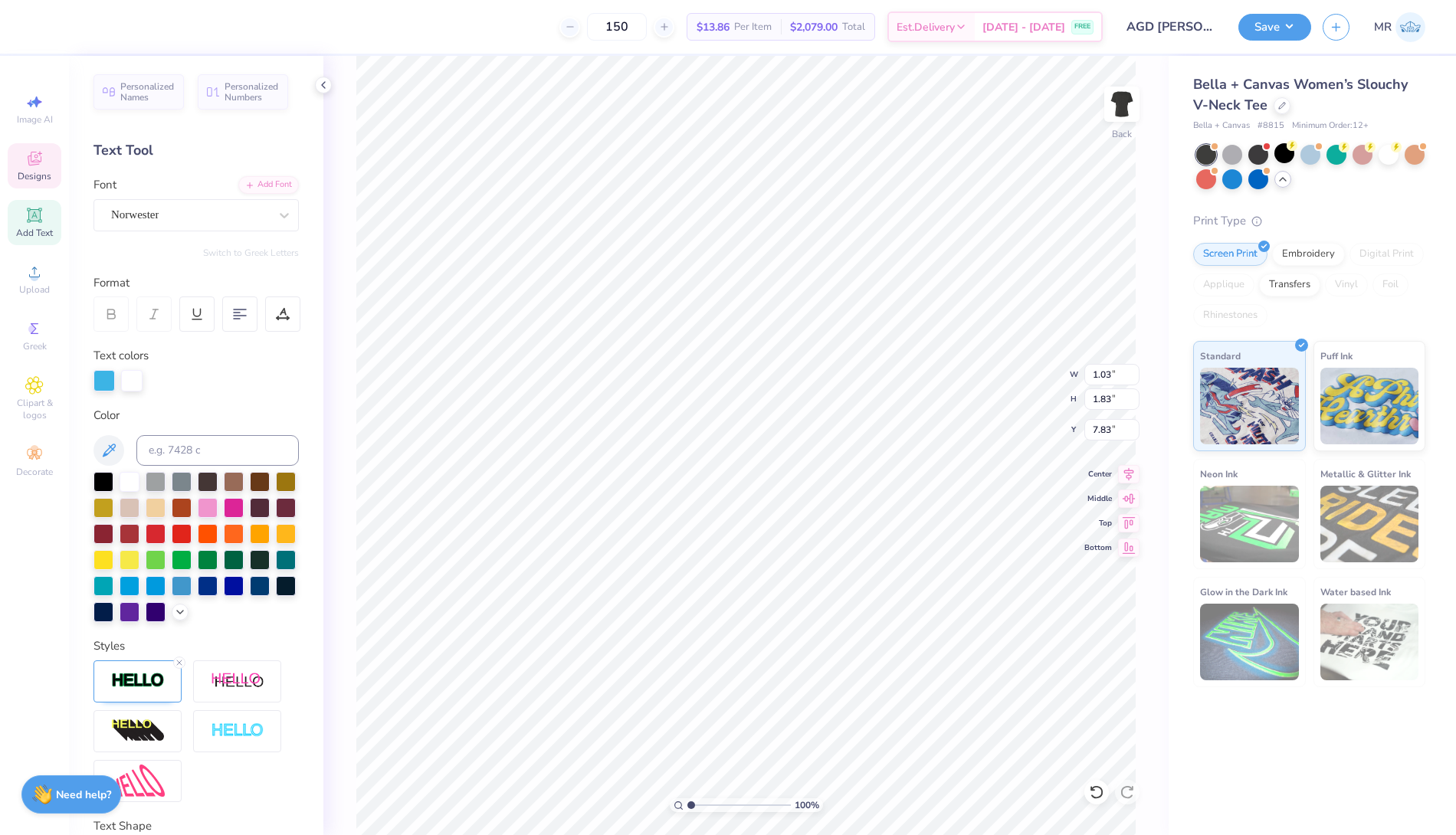
type input "7.83"
type input "0.99"
type input "8.75"
type textarea "1904"
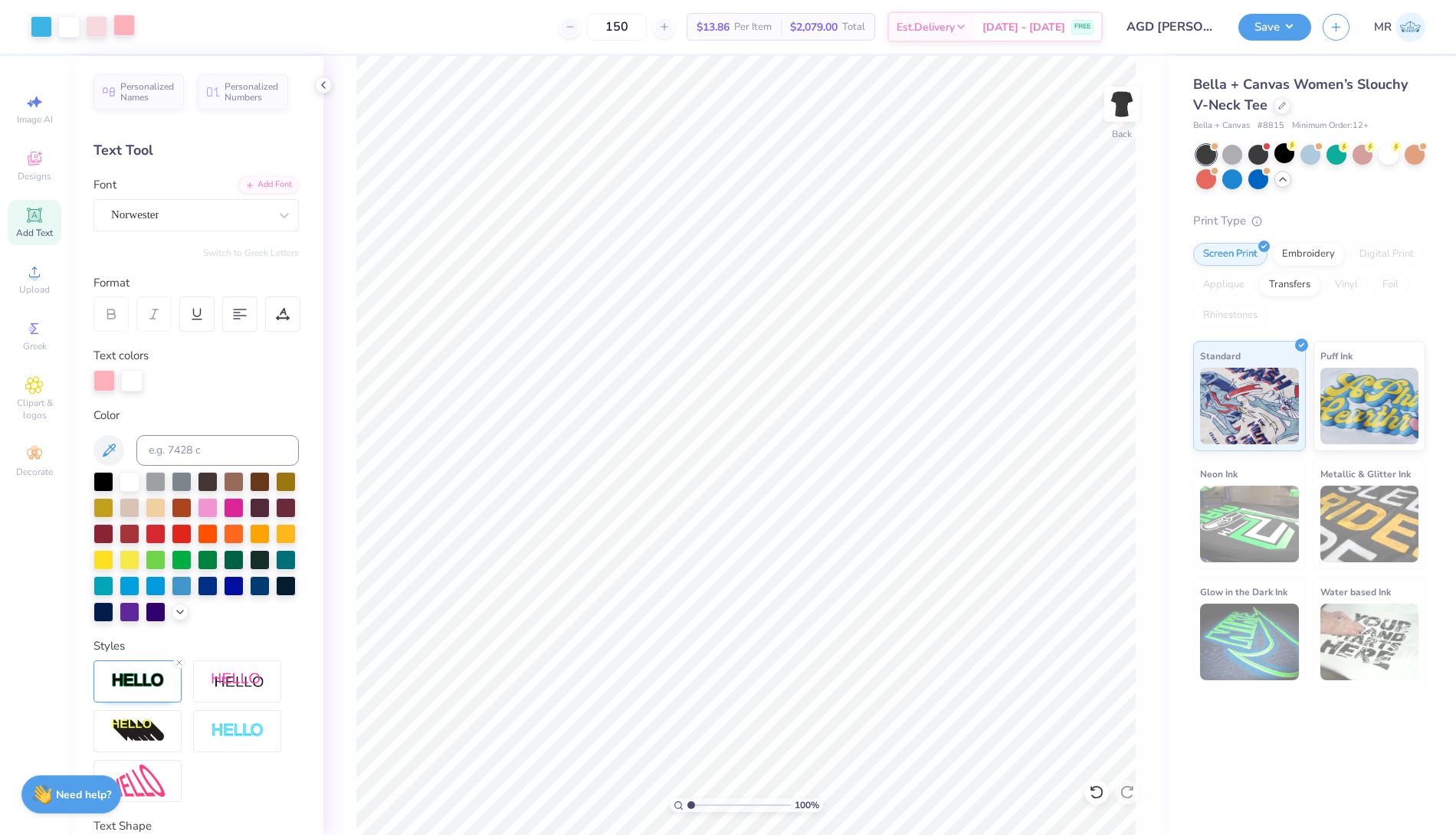
click at [125, 29] on div at bounding box center [124, 25] width 21 height 21
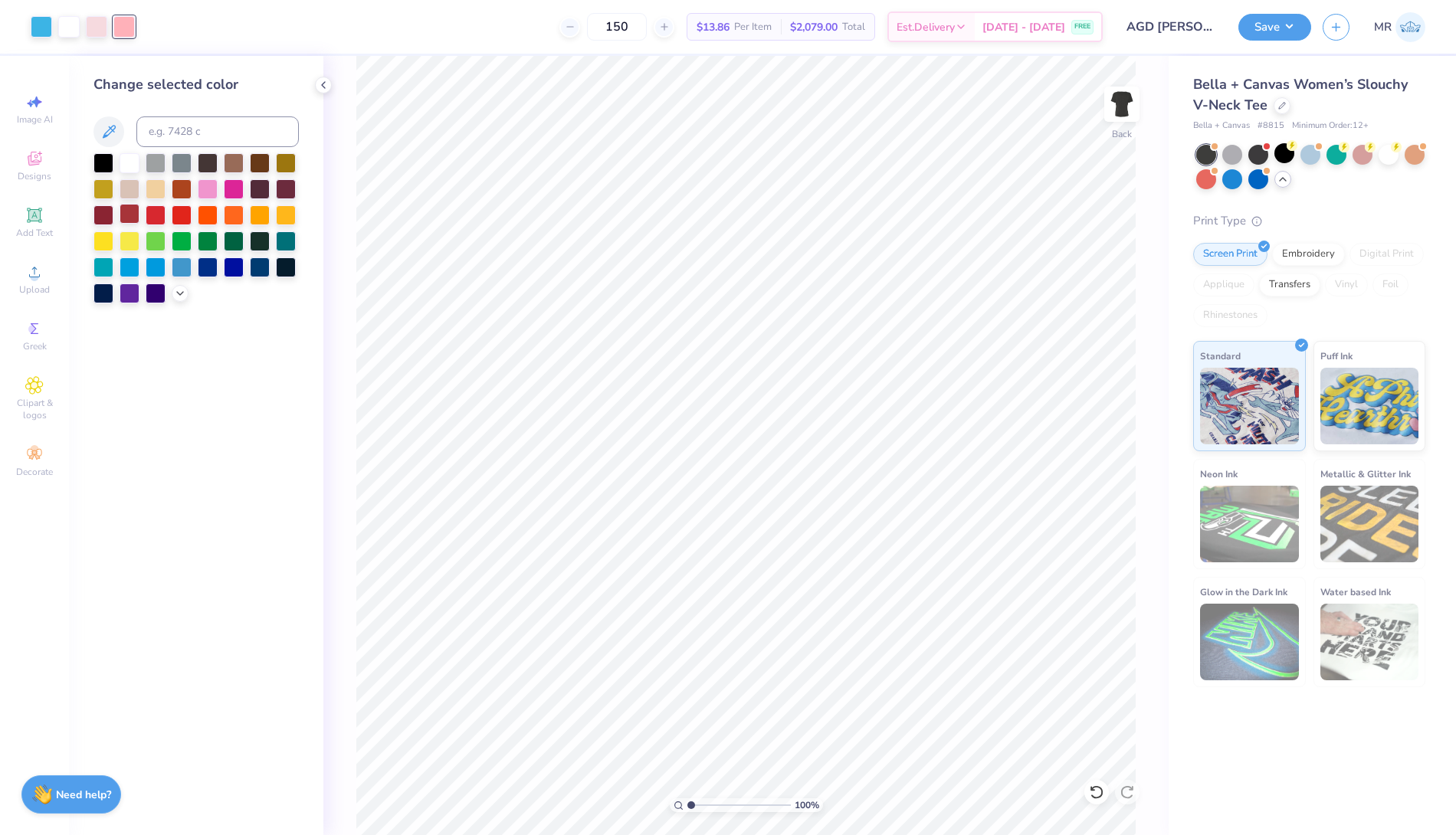
click at [125, 212] on div at bounding box center [129, 213] width 20 height 20
click at [99, 31] on div at bounding box center [96, 25] width 21 height 21
click at [155, 212] on div at bounding box center [155, 213] width 20 height 20
click at [42, 33] on div at bounding box center [41, 25] width 21 height 21
click at [176, 290] on icon at bounding box center [180, 292] width 13 height 13
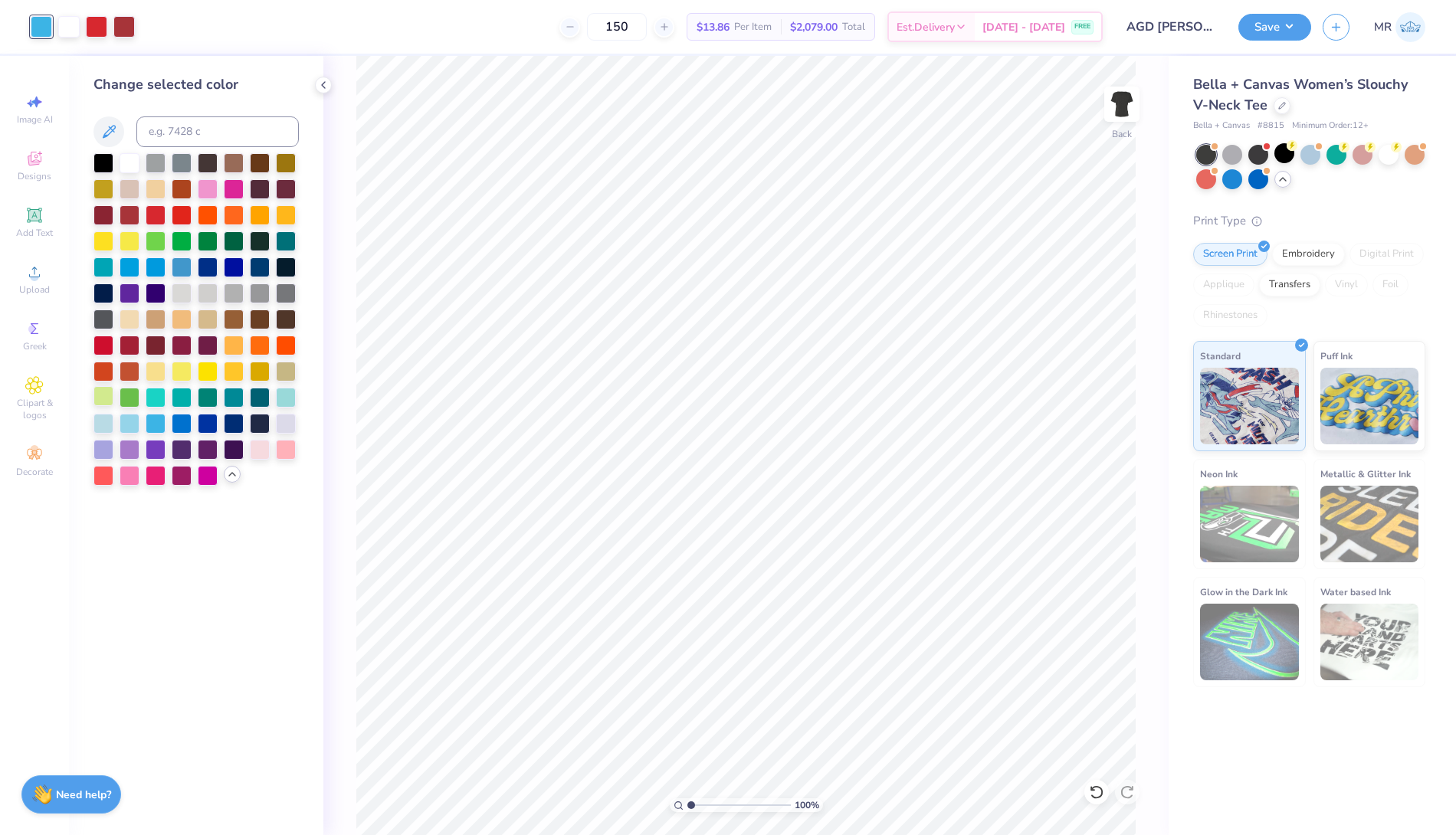
click at [100, 396] on div at bounding box center [103, 396] width 20 height 20
click at [125, 394] on div at bounding box center [129, 396] width 20 height 20
click at [152, 373] on div at bounding box center [155, 369] width 20 height 20
click at [256, 587] on div "Change selected color" at bounding box center [196, 445] width 255 height 779
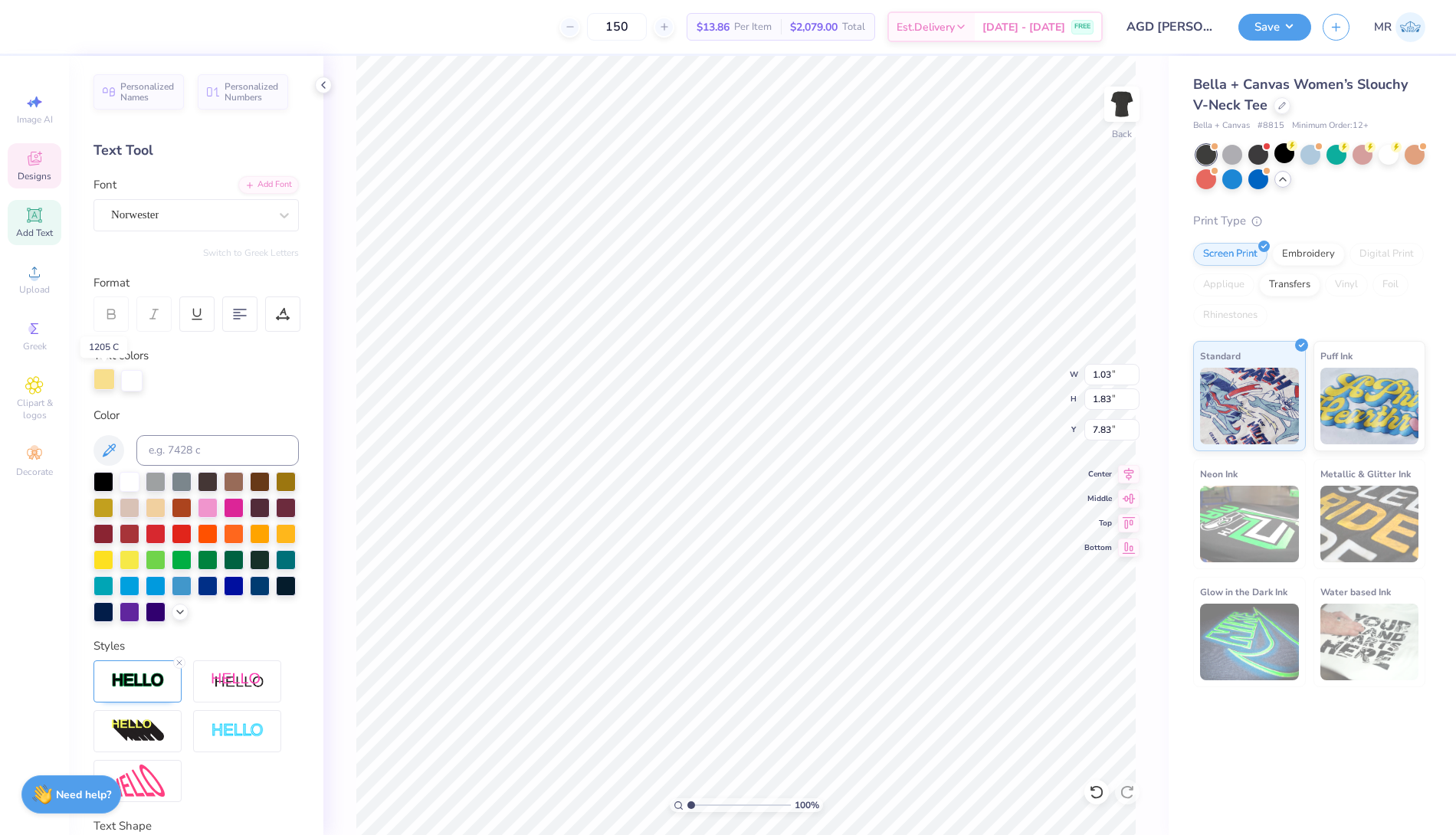
click at [107, 379] on div at bounding box center [103, 379] width 21 height 21
click at [174, 617] on icon at bounding box center [180, 611] width 13 height 13
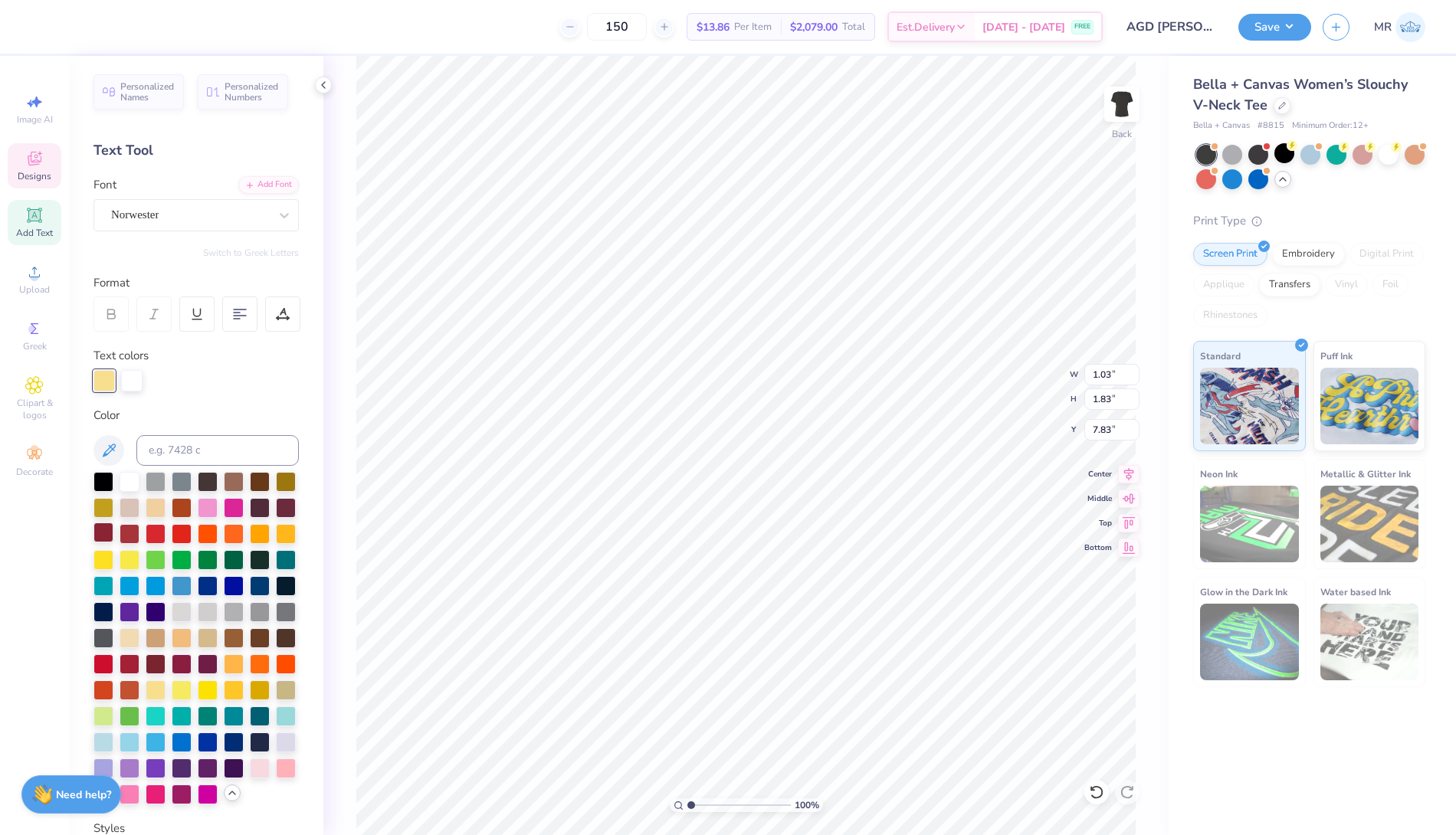
click at [114, 529] on div at bounding box center [103, 532] width 20 height 20
type input "1.03"
type input "1.83"
type input "7.83"
click at [151, 22] on div at bounding box center [151, 25] width 21 height 21
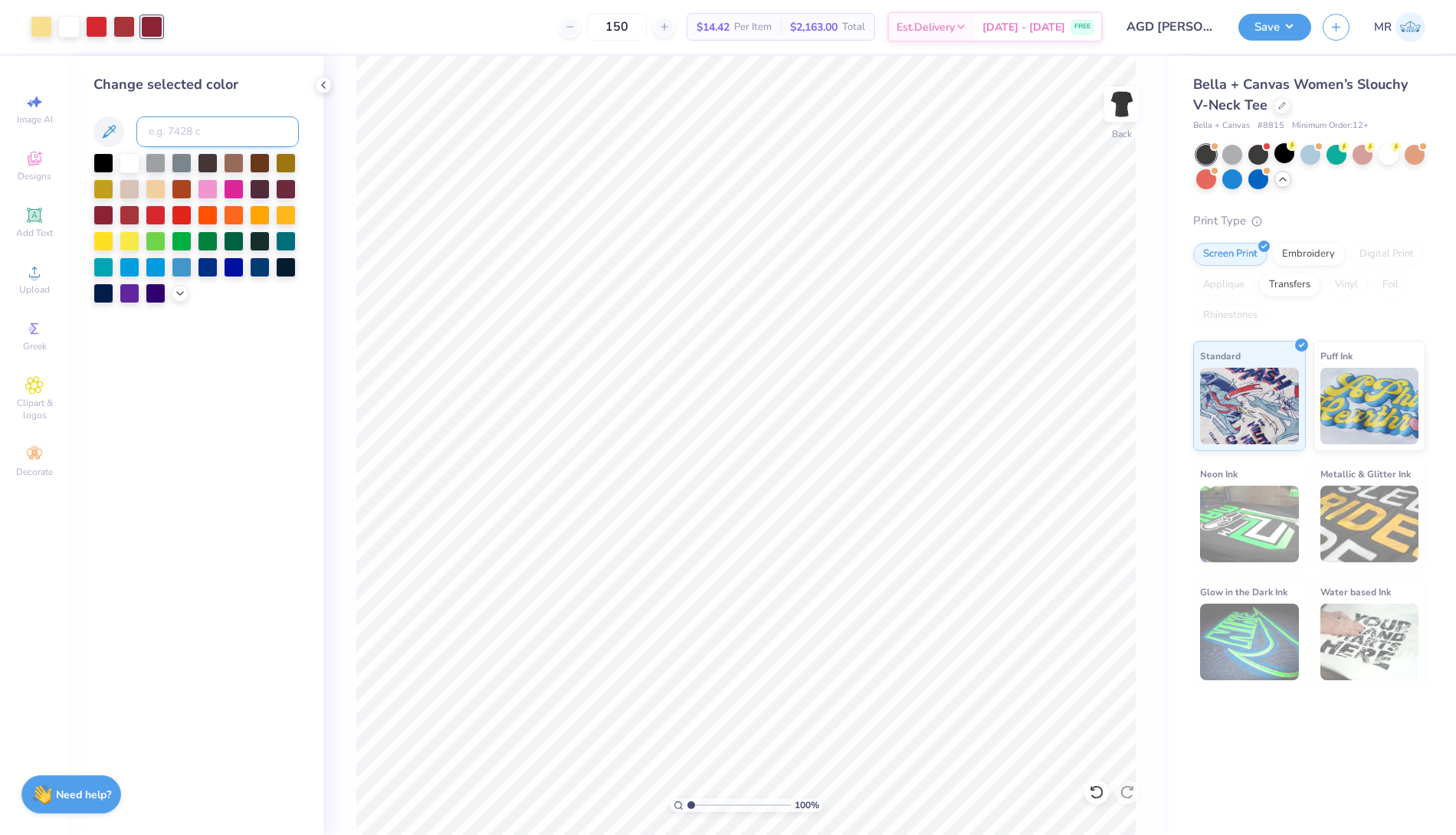
click at [205, 129] on input at bounding box center [217, 132] width 162 height 31
type input "1807"
click at [228, 140] on input "1807" at bounding box center [217, 132] width 162 height 31
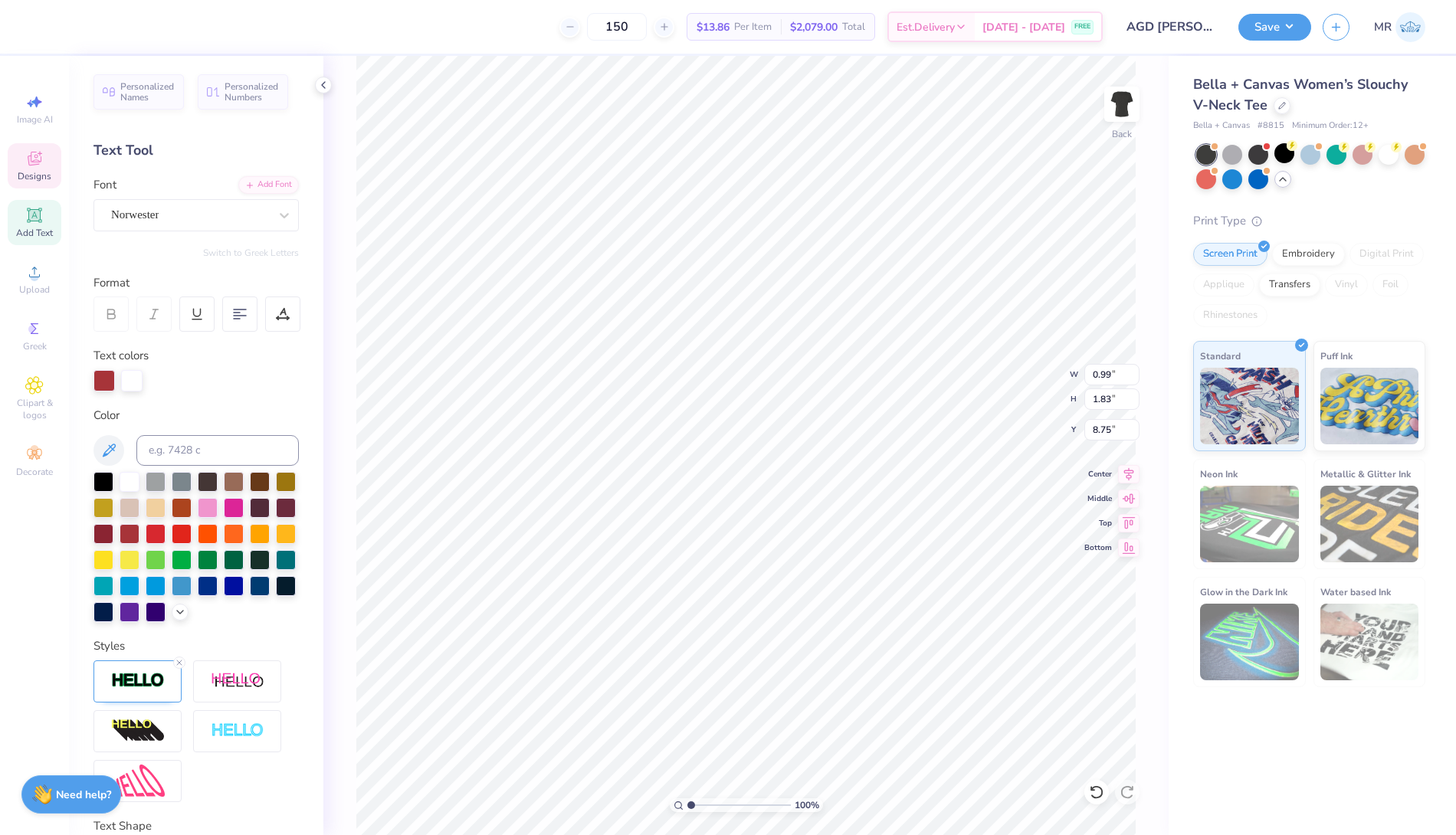
type input "9.00"
type input "1.03"
type input "7.83"
type input "0.99"
type input "8.75"
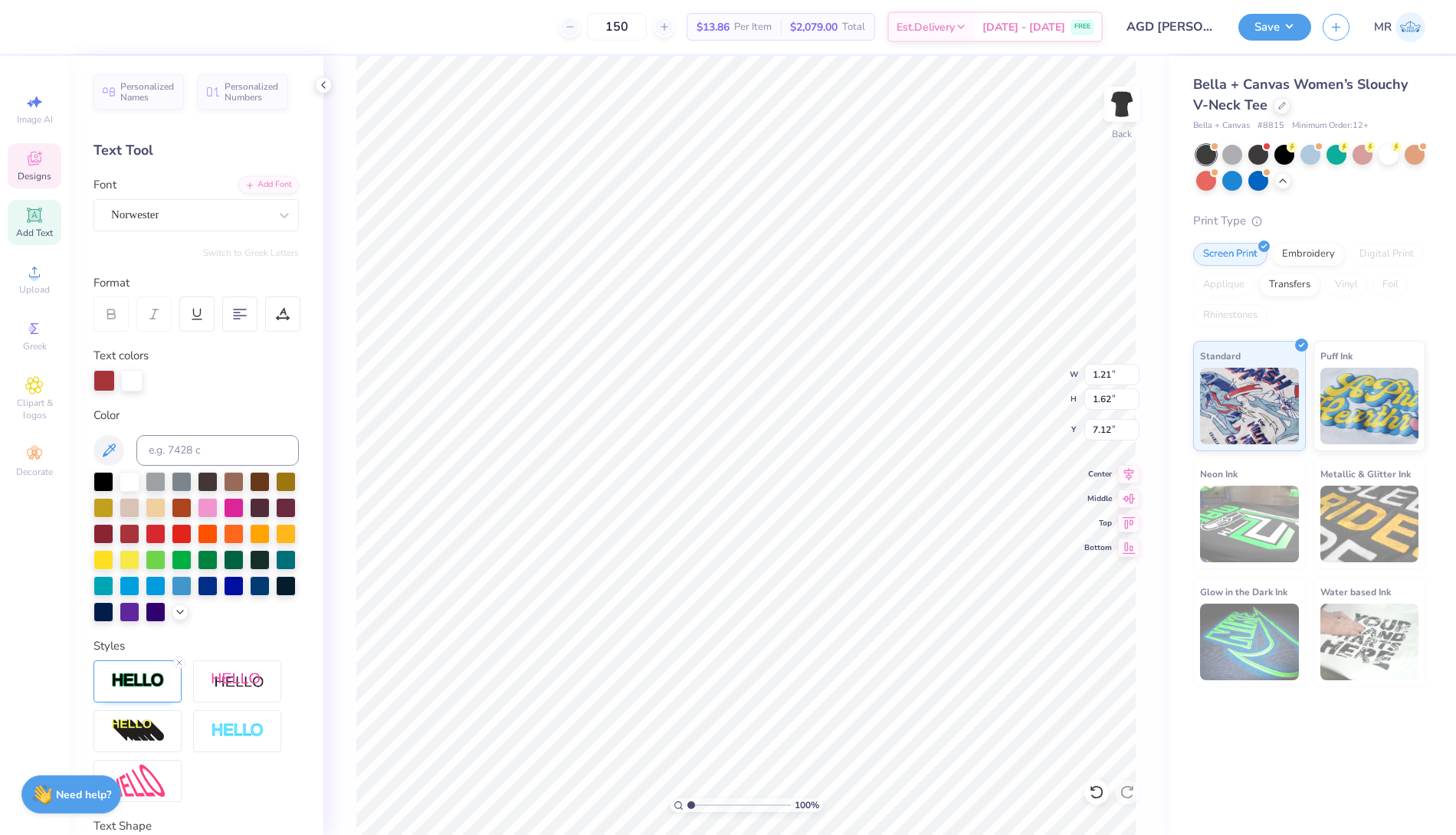
type input "5.59"
type input "1.03"
type input "1.83"
type input "5.49"
type input "0.99"
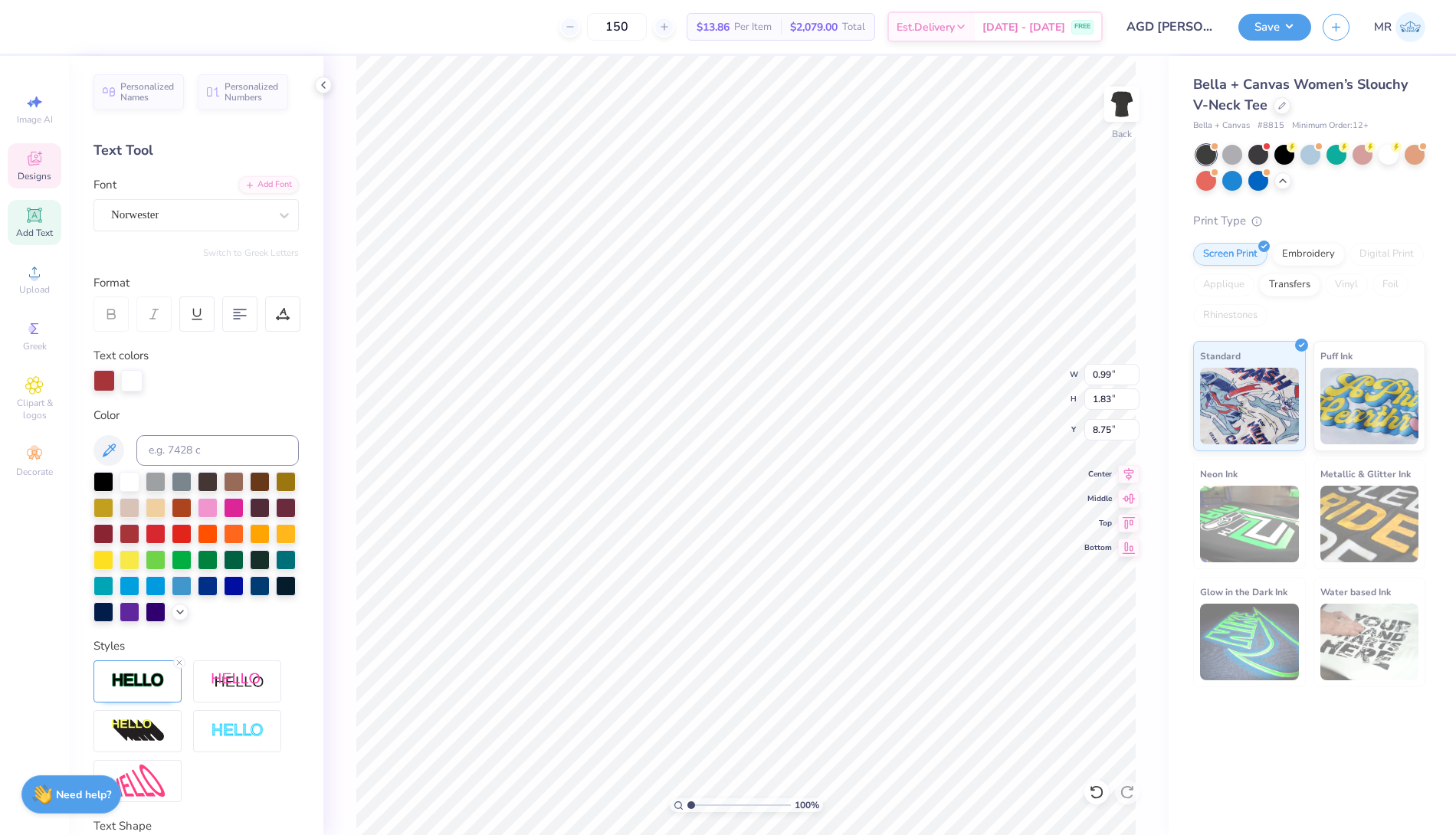
type input "5.49"
type input "1.21"
type input "1.62"
type input "5.59"
type input "0.86"
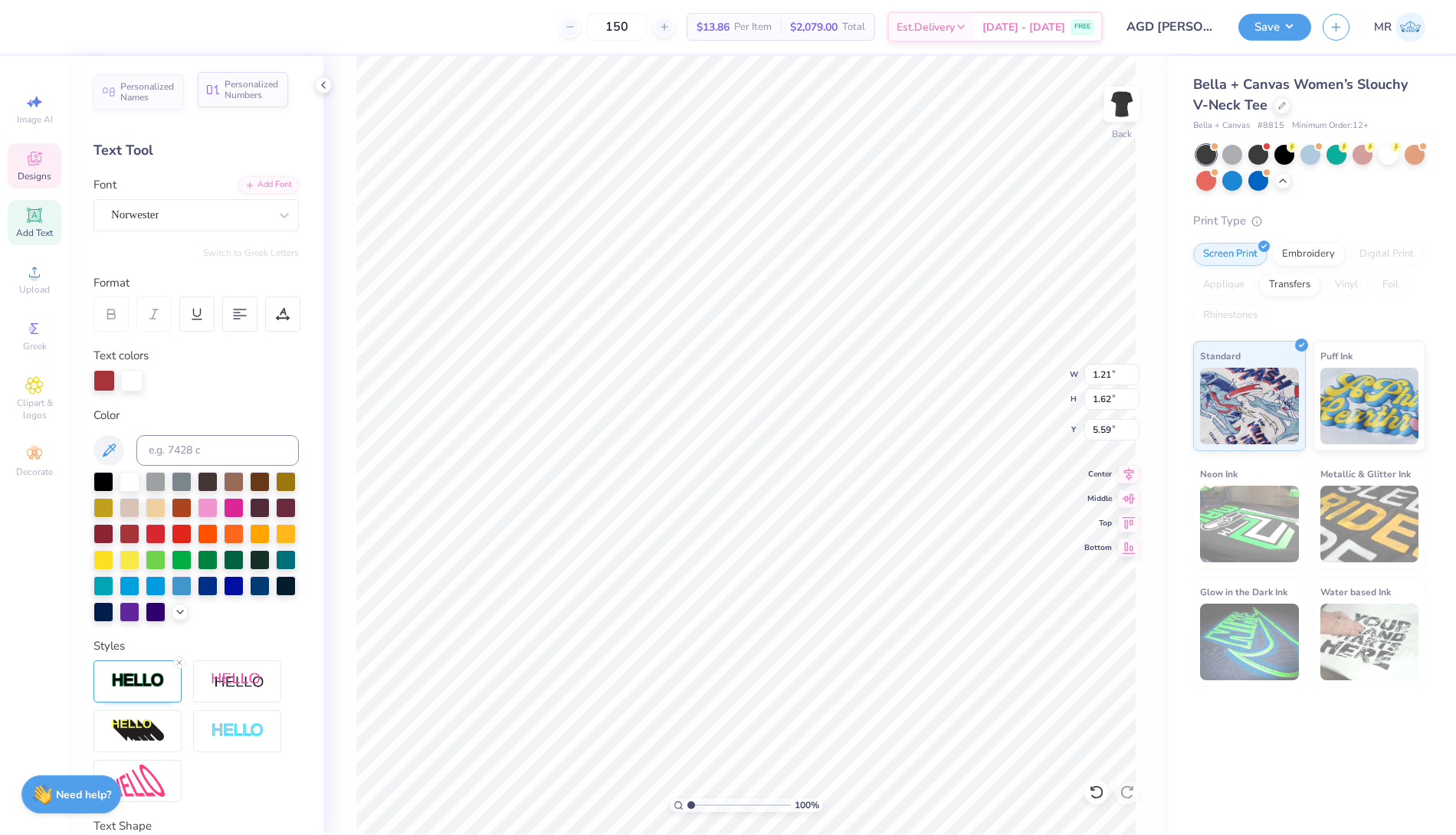
type input "1.16"
type input "5.82"
type input "1.03"
type input "1.83"
type input "5.49"
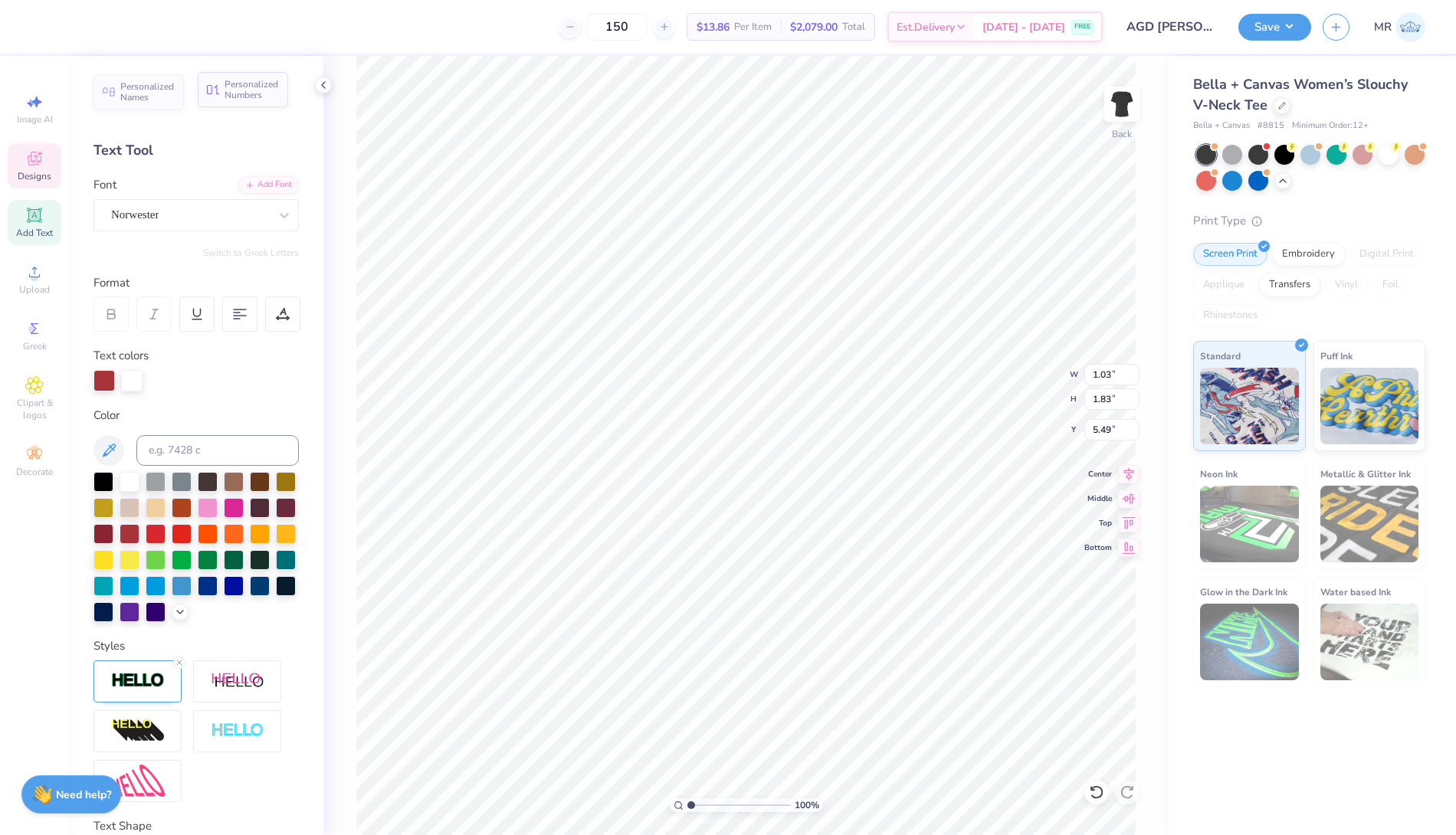
type input "0.71"
type input "1.27"
type input "5.77"
type input "0.99"
type input "1.83"
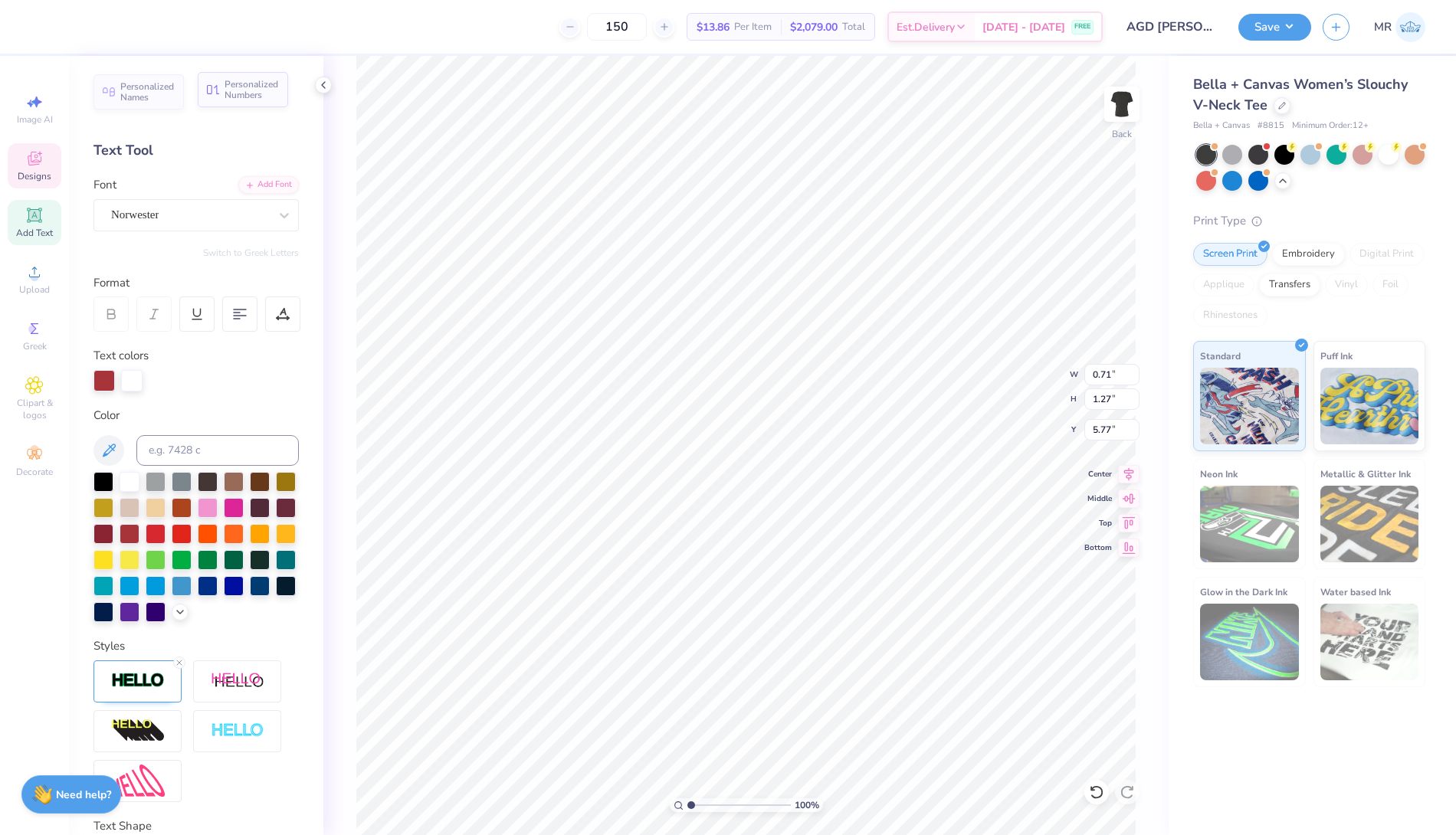
type input "5.49"
type input "0.63"
type input "1.16"
type input "5.82"
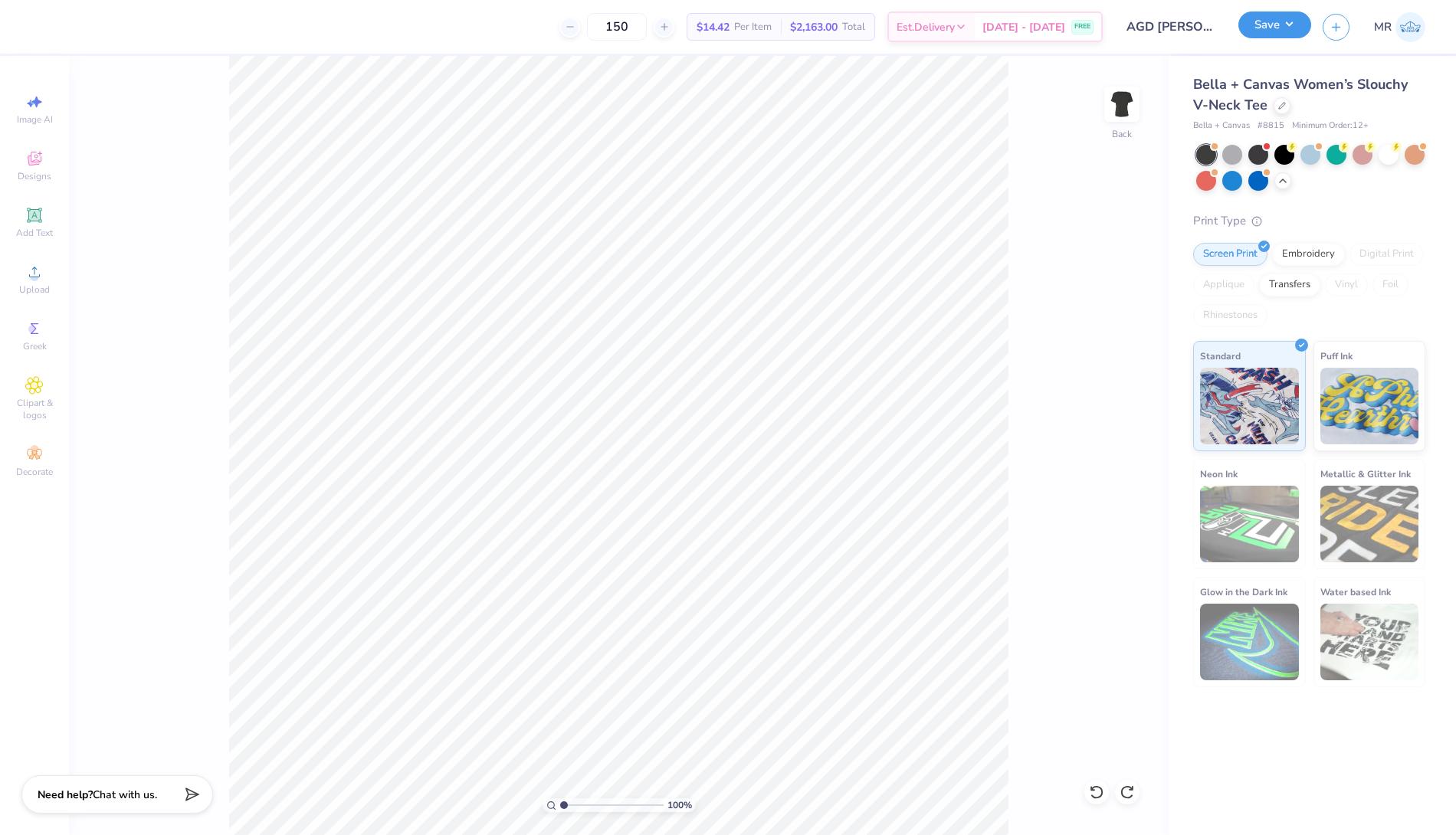
click at [1266, 30] on button "Save" at bounding box center [1275, 25] width 73 height 27
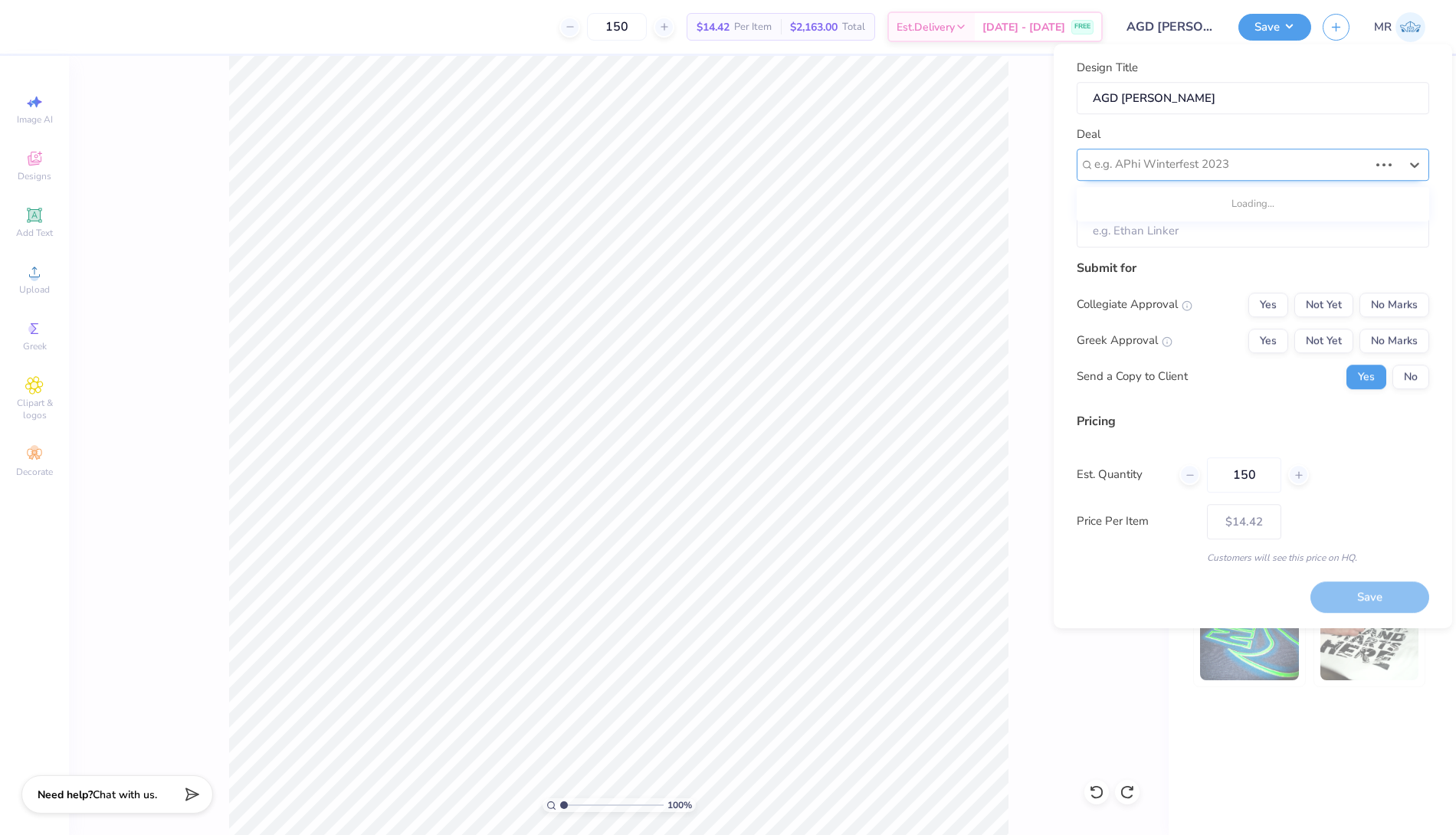
click at [1145, 162] on div at bounding box center [1232, 164] width 274 height 20
